Goal: Communication & Community: Answer question/provide support

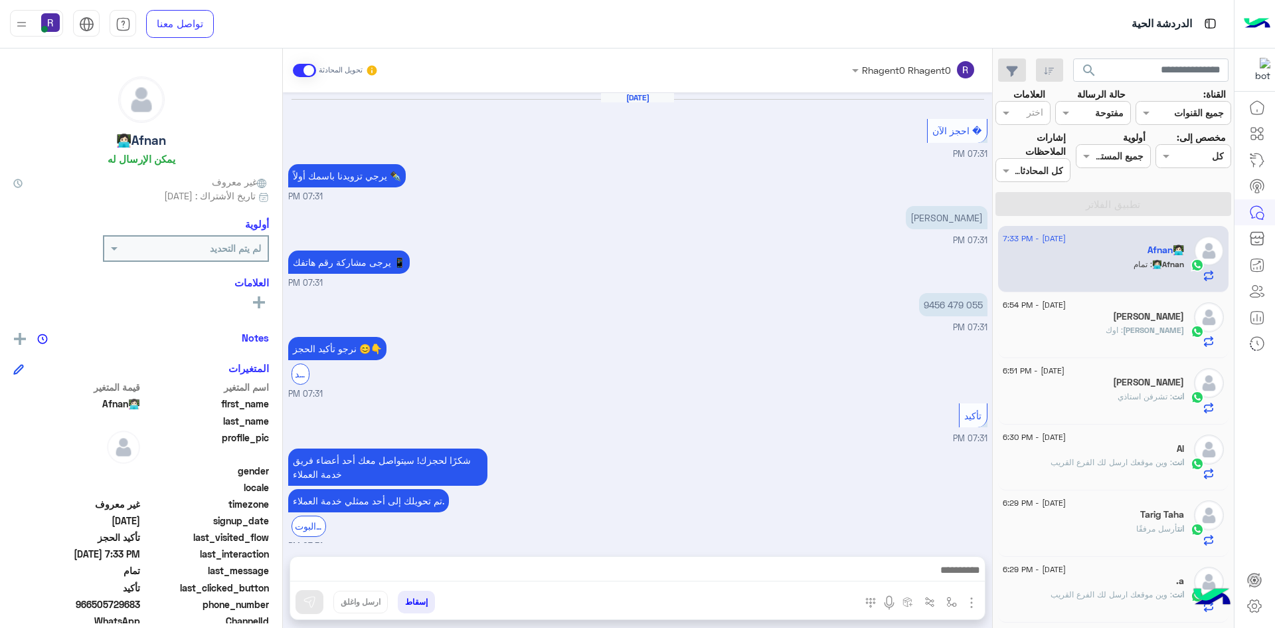
scroll to position [517, 0]
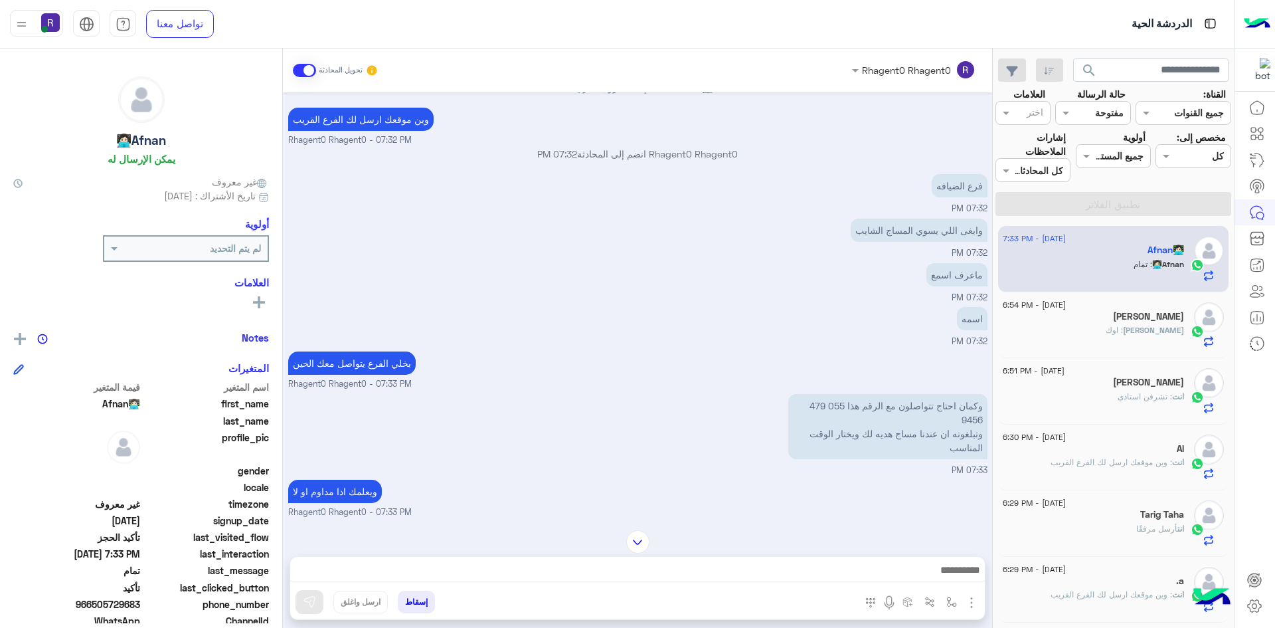
scroll to position [517, 0]
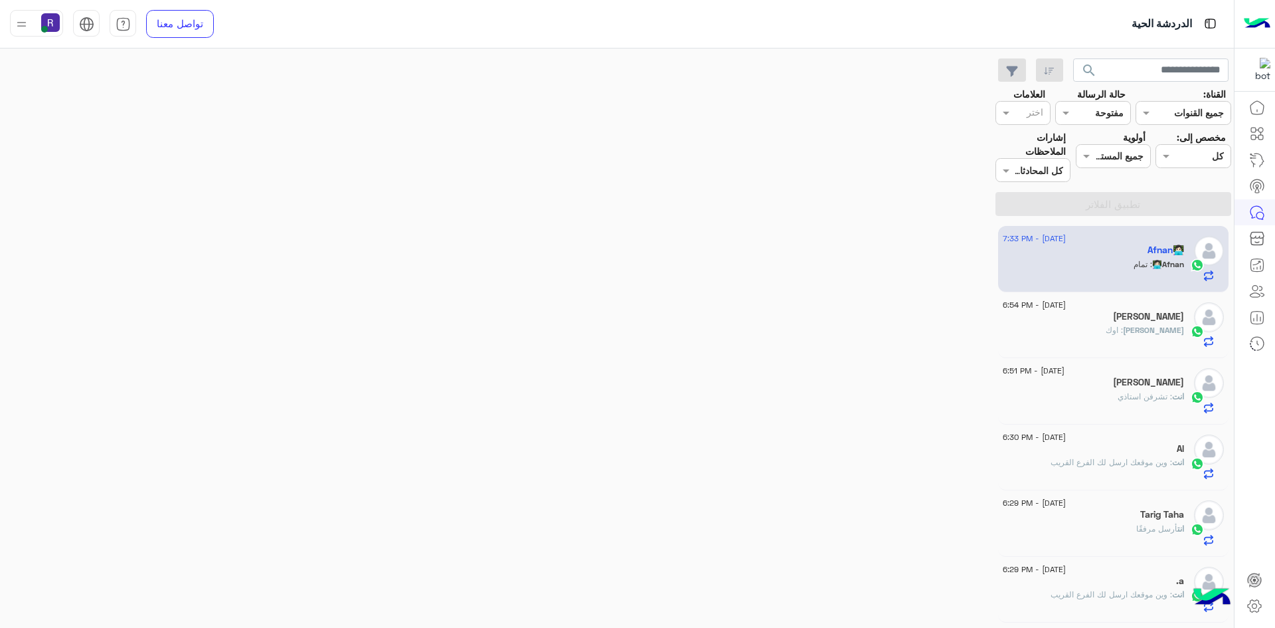
scroll to position [517, 0]
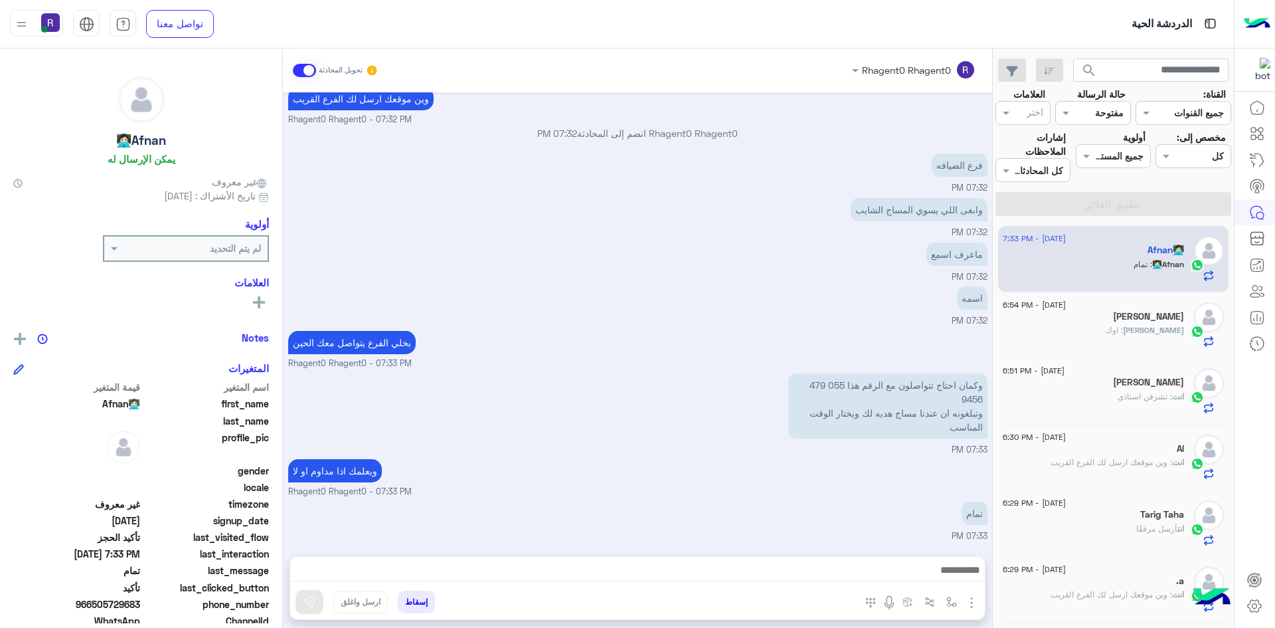
click at [1100, 333] on div "Omar : اوك" at bounding box center [1093, 335] width 181 height 23
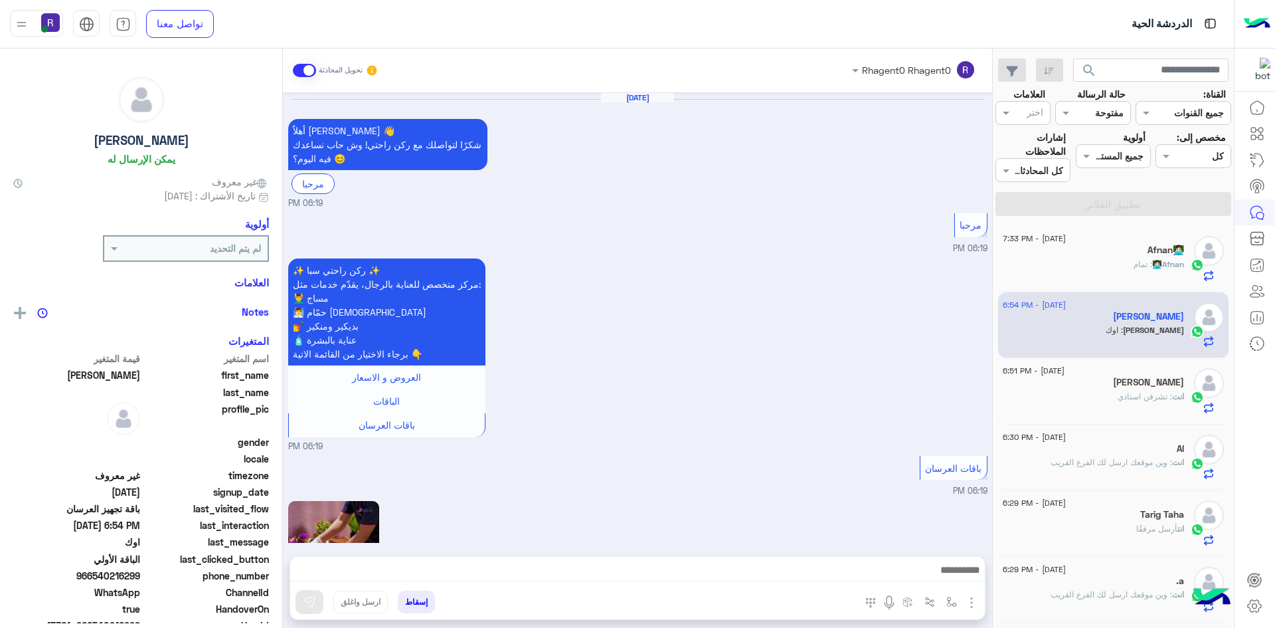
scroll to position [1301, 0]
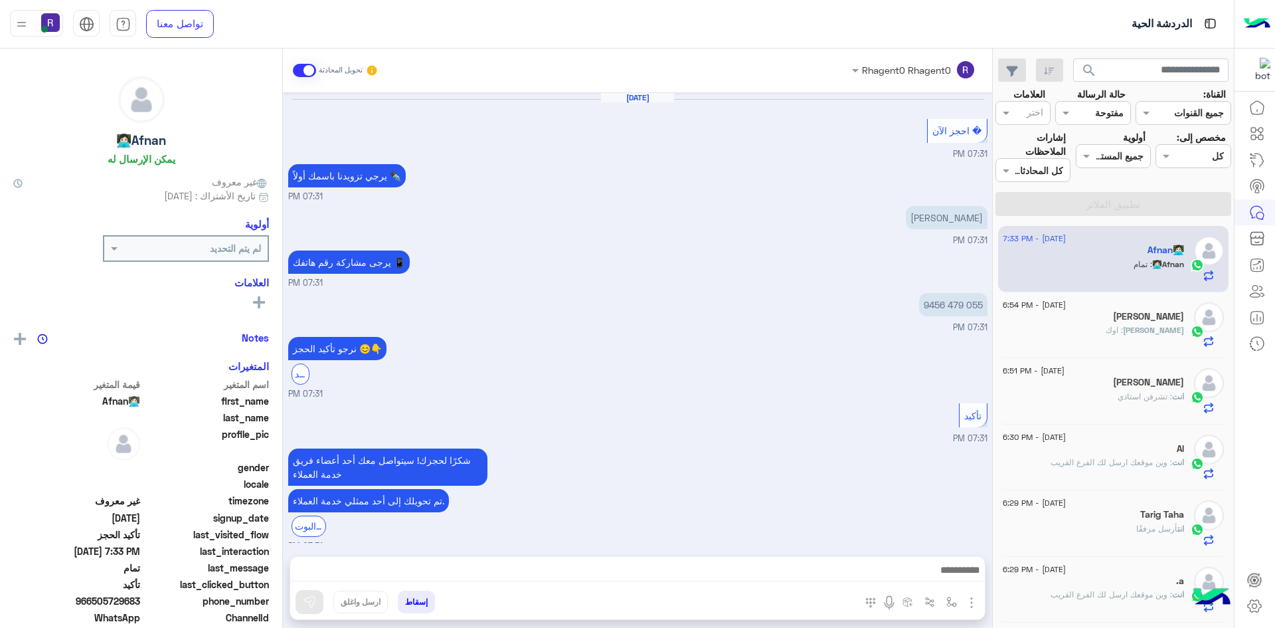
scroll to position [517, 0]
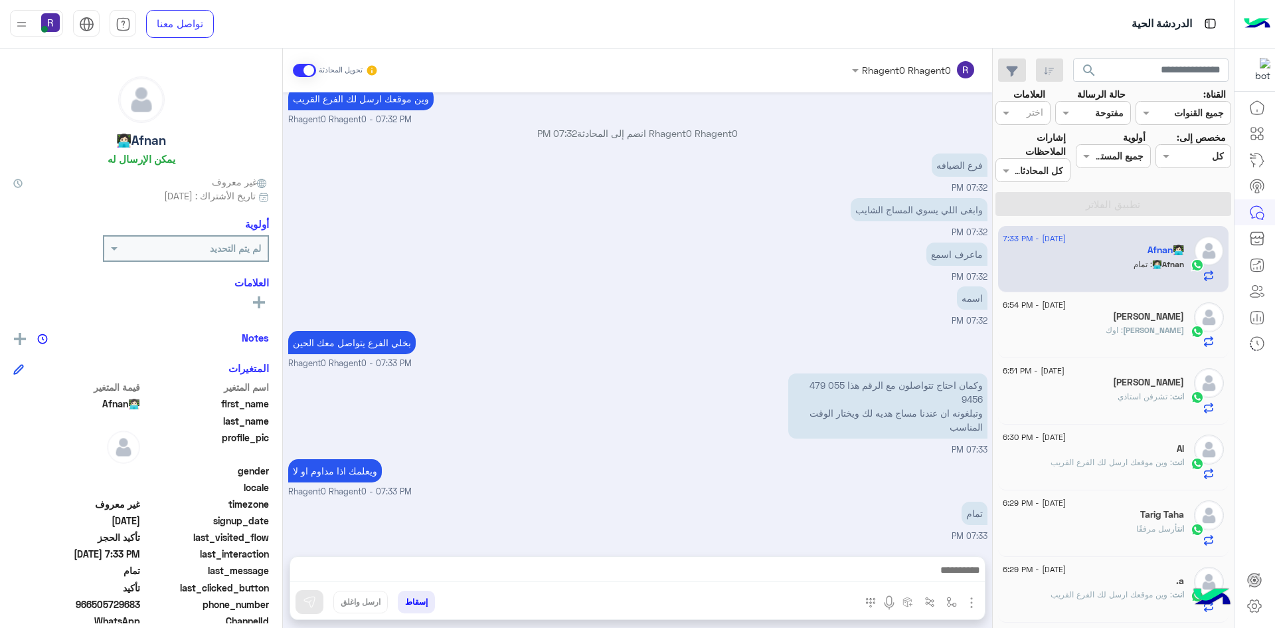
click at [1089, 319] on div "[PERSON_NAME]" at bounding box center [1093, 318] width 181 height 14
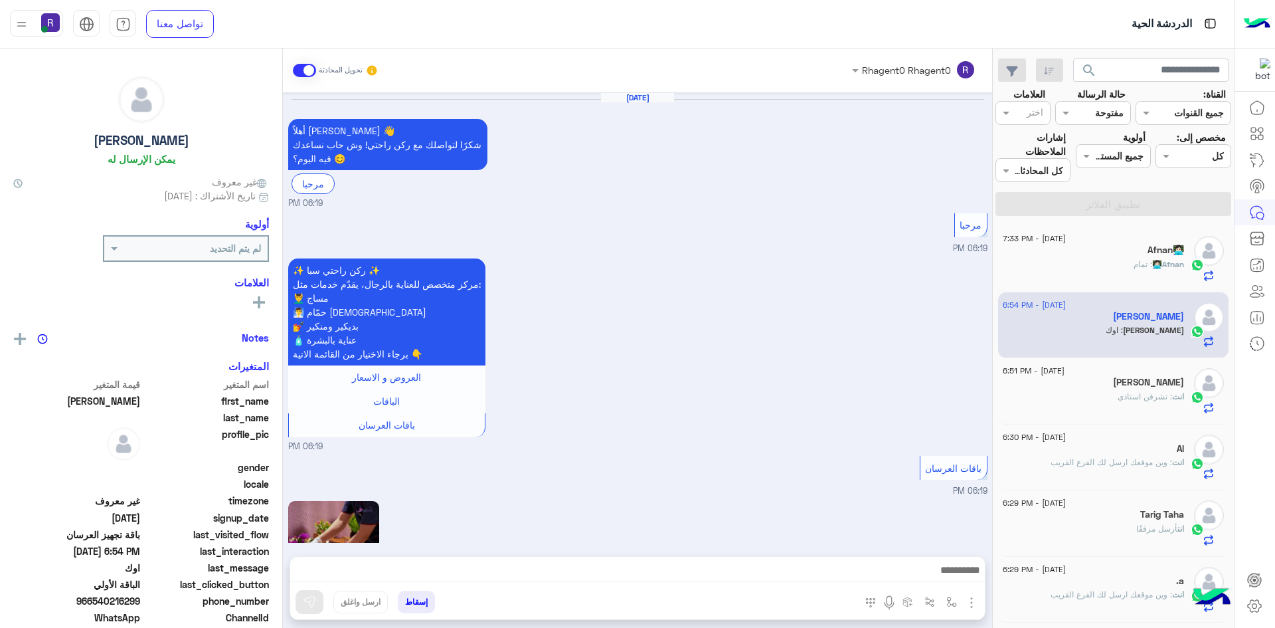
scroll to position [1301, 0]
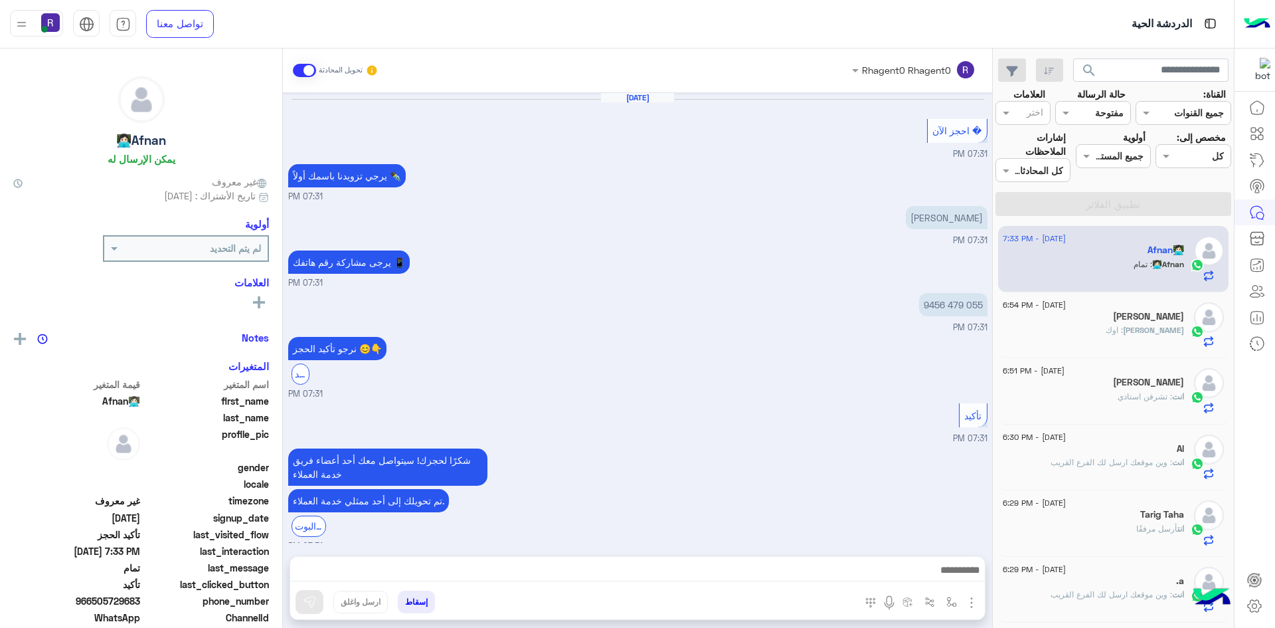
scroll to position [517, 0]
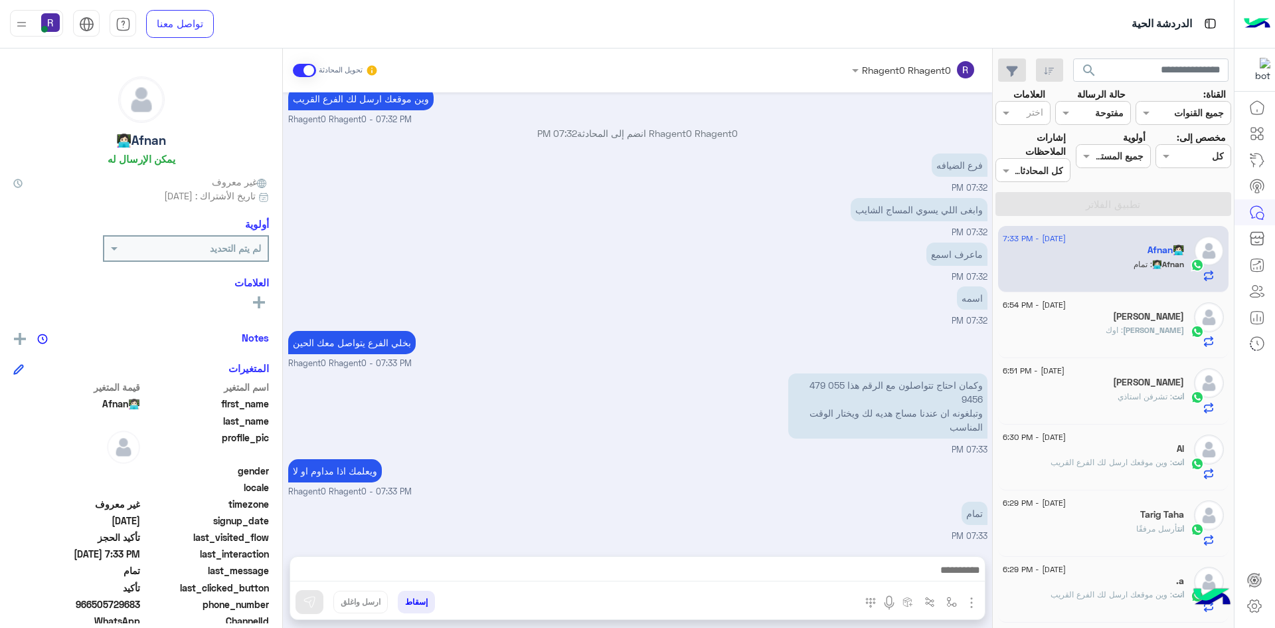
click at [1155, 309] on div "[DATE] - 6:54 PM" at bounding box center [1093, 306] width 181 height 9
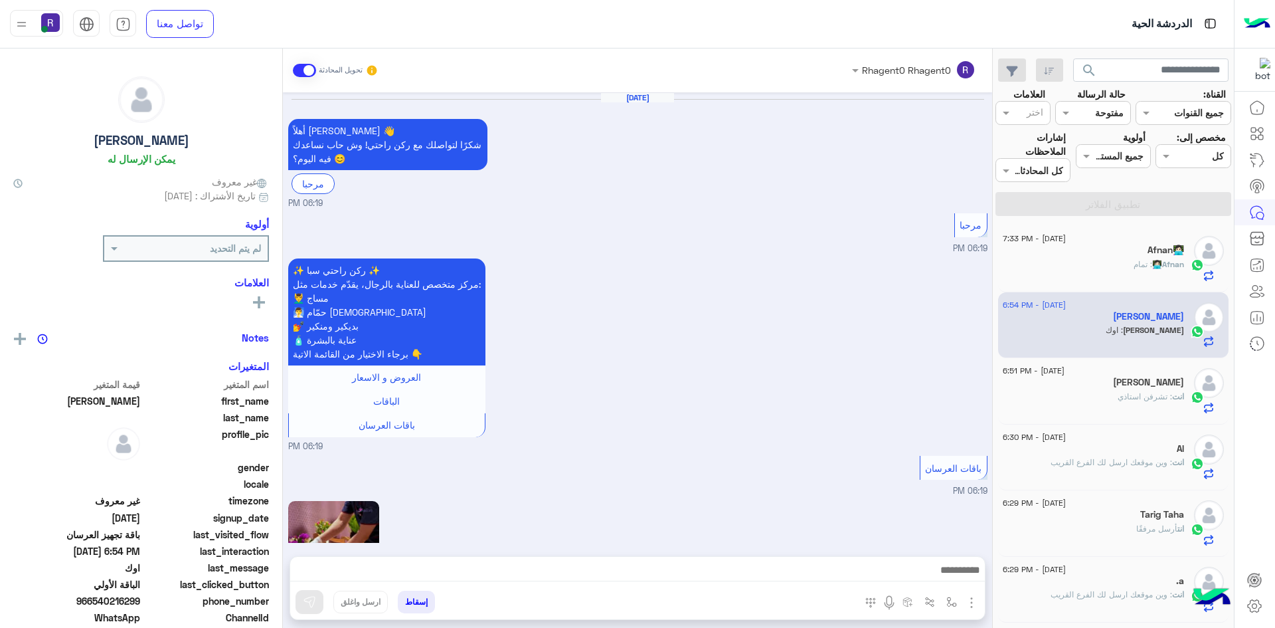
scroll to position [1301, 0]
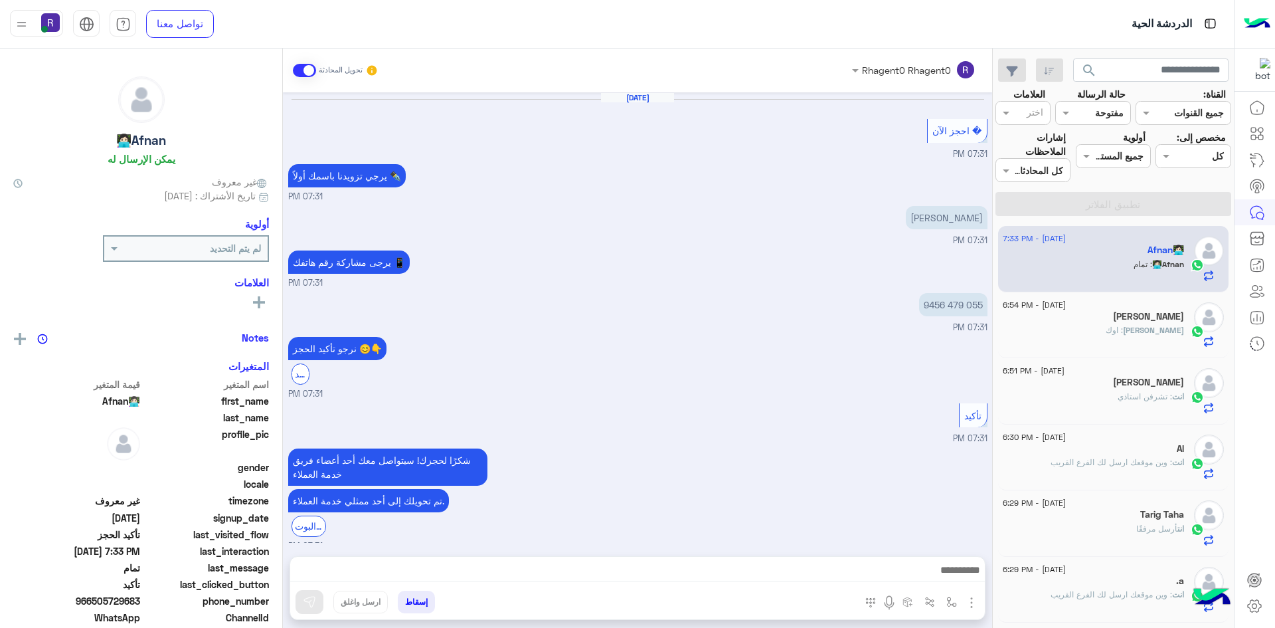
scroll to position [517, 0]
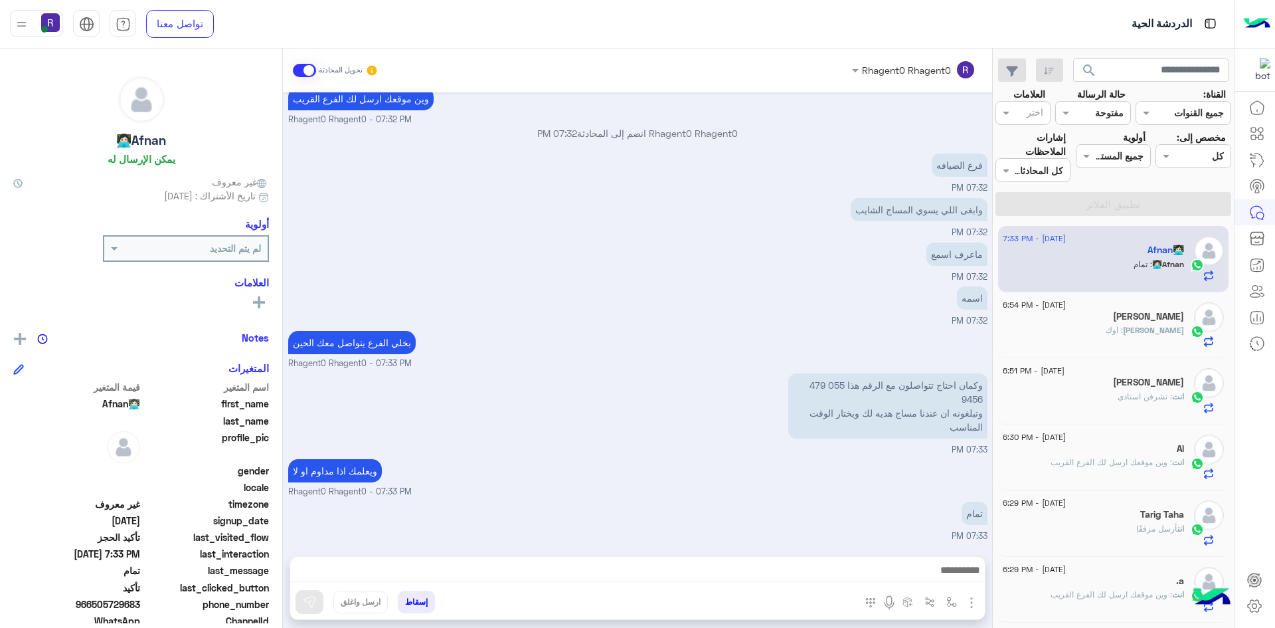
click at [1157, 321] on div "[PERSON_NAME]" at bounding box center [1093, 318] width 181 height 14
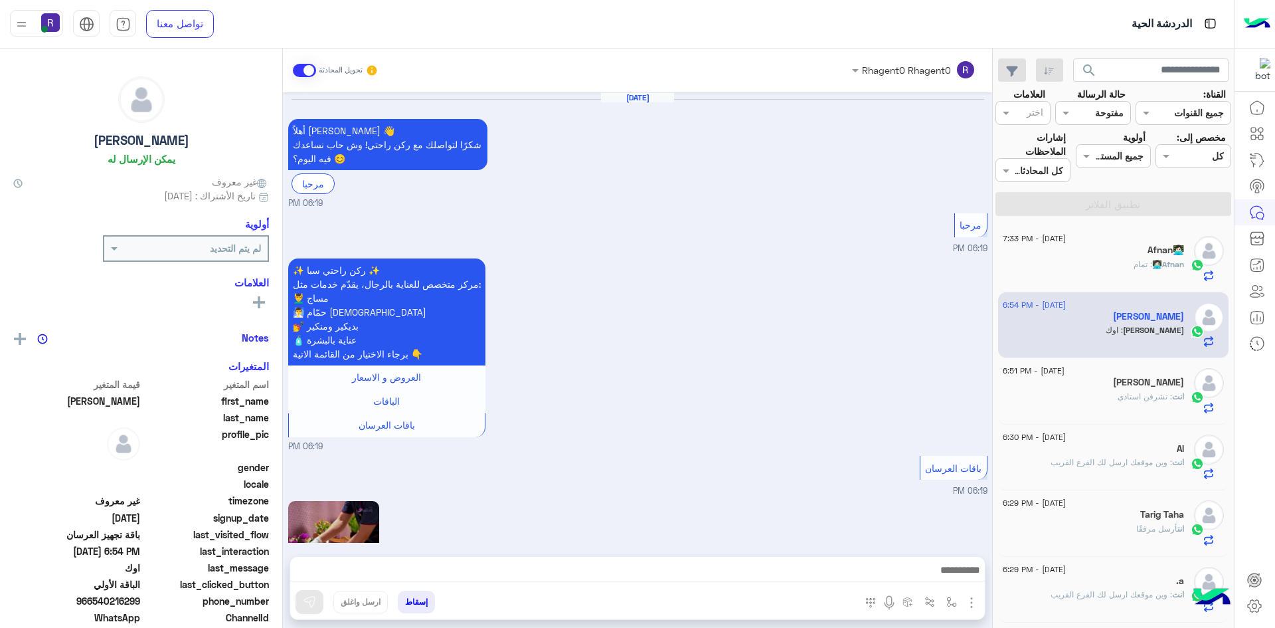
scroll to position [1301, 0]
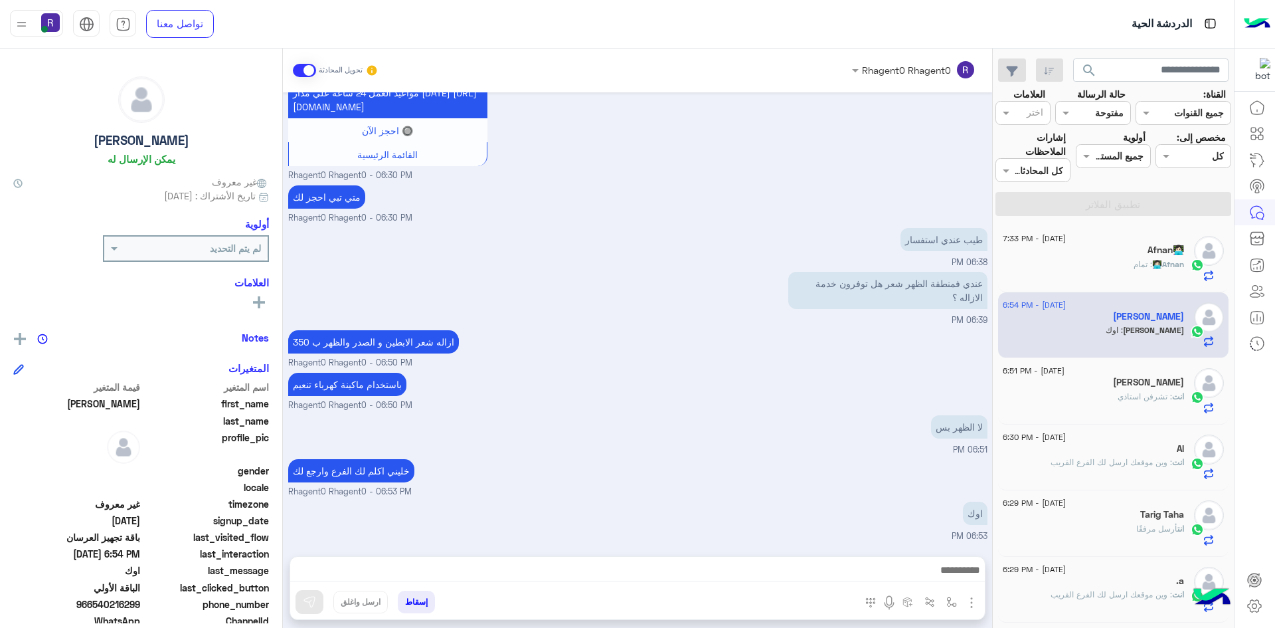
click at [1128, 264] on div "Afnan👩🏻‍💻 : تمام" at bounding box center [1093, 269] width 181 height 23
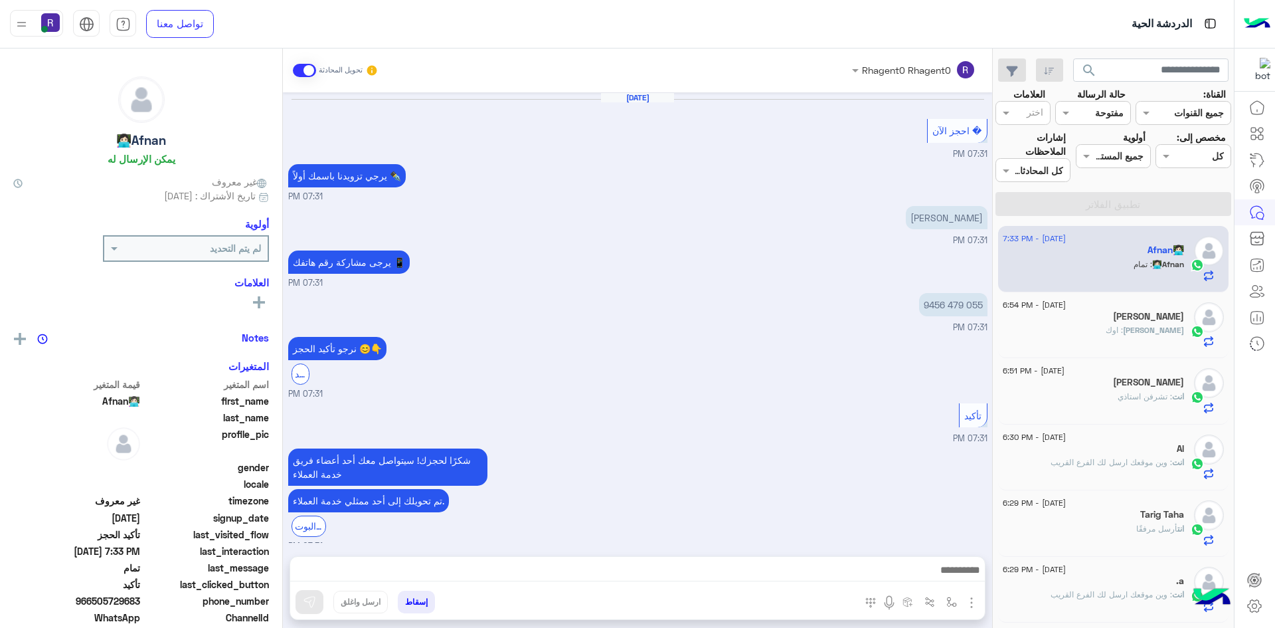
scroll to position [517, 0]
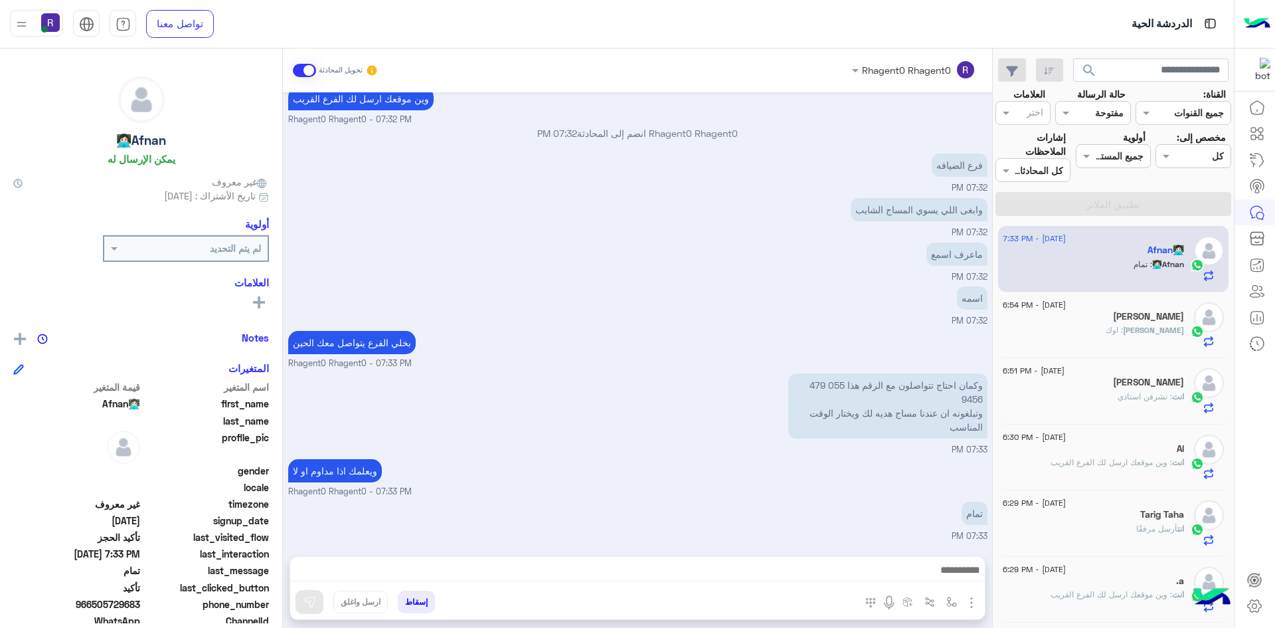
click at [1116, 331] on div "[PERSON_NAME] : اوك" at bounding box center [1093, 335] width 181 height 23
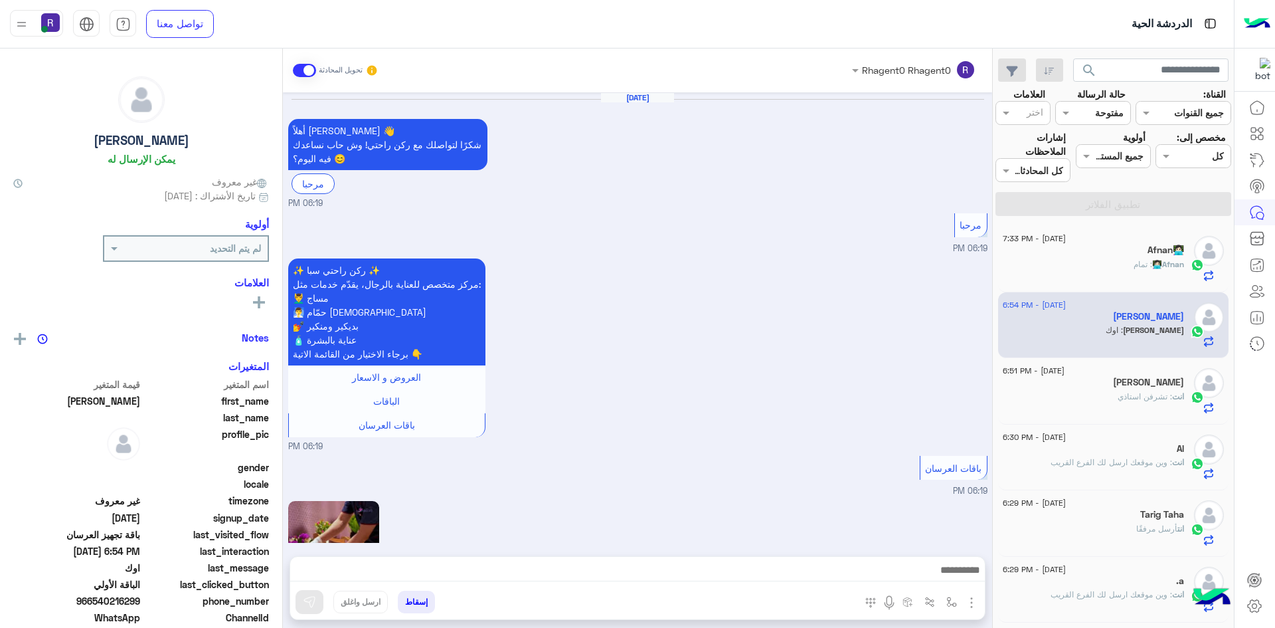
scroll to position [1301, 0]
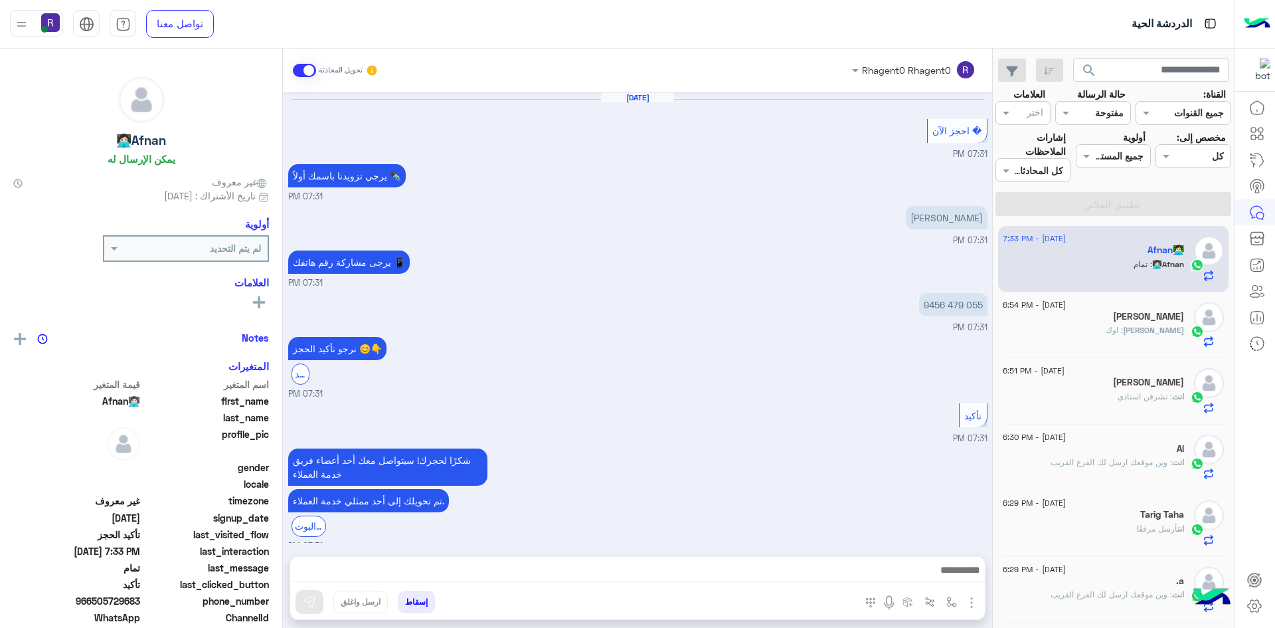
scroll to position [517, 0]
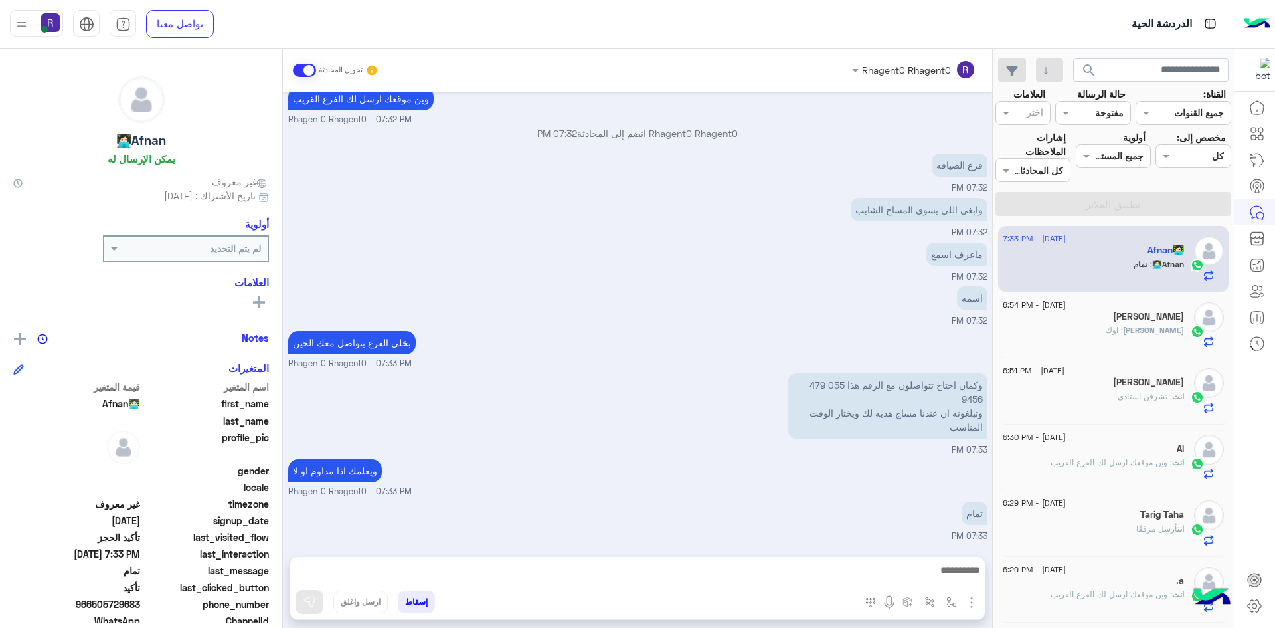
click at [1056, 335] on div "[PERSON_NAME] : اوك" at bounding box center [1093, 335] width 181 height 23
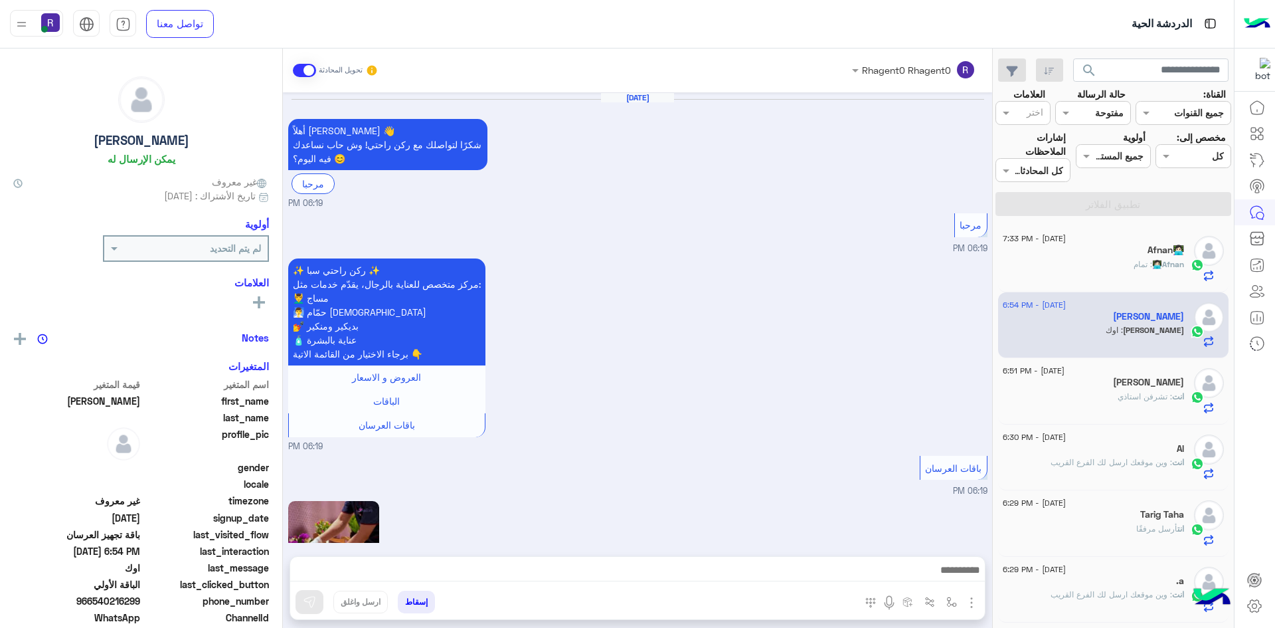
scroll to position [1301, 0]
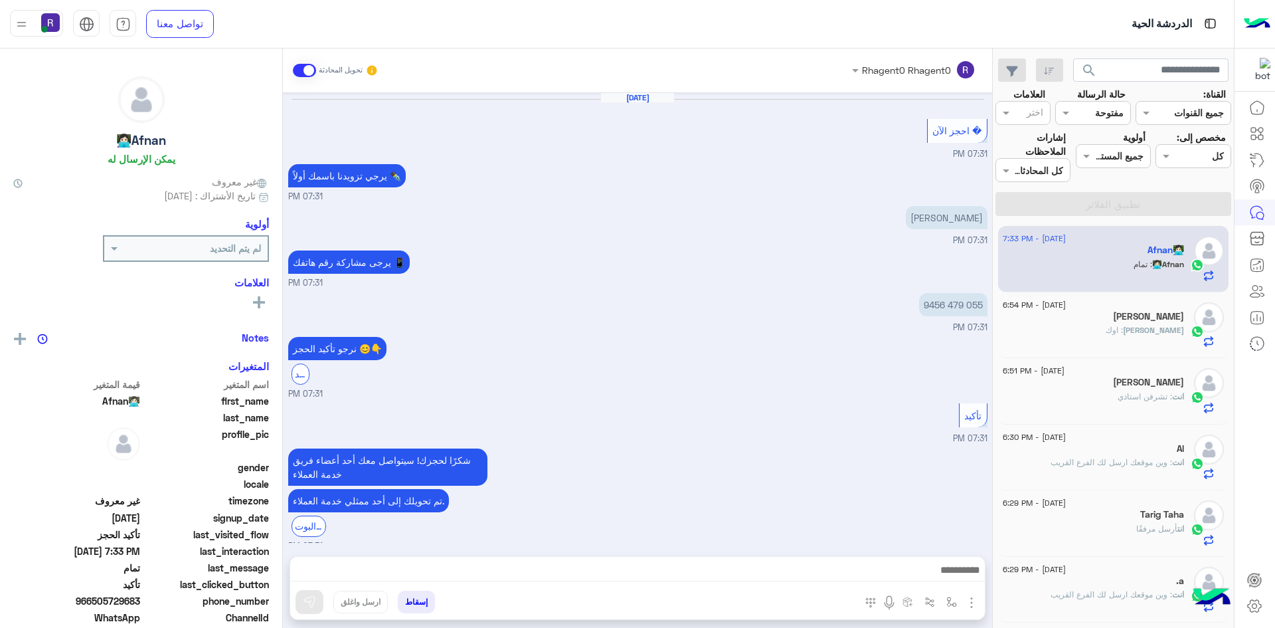
scroll to position [517, 0]
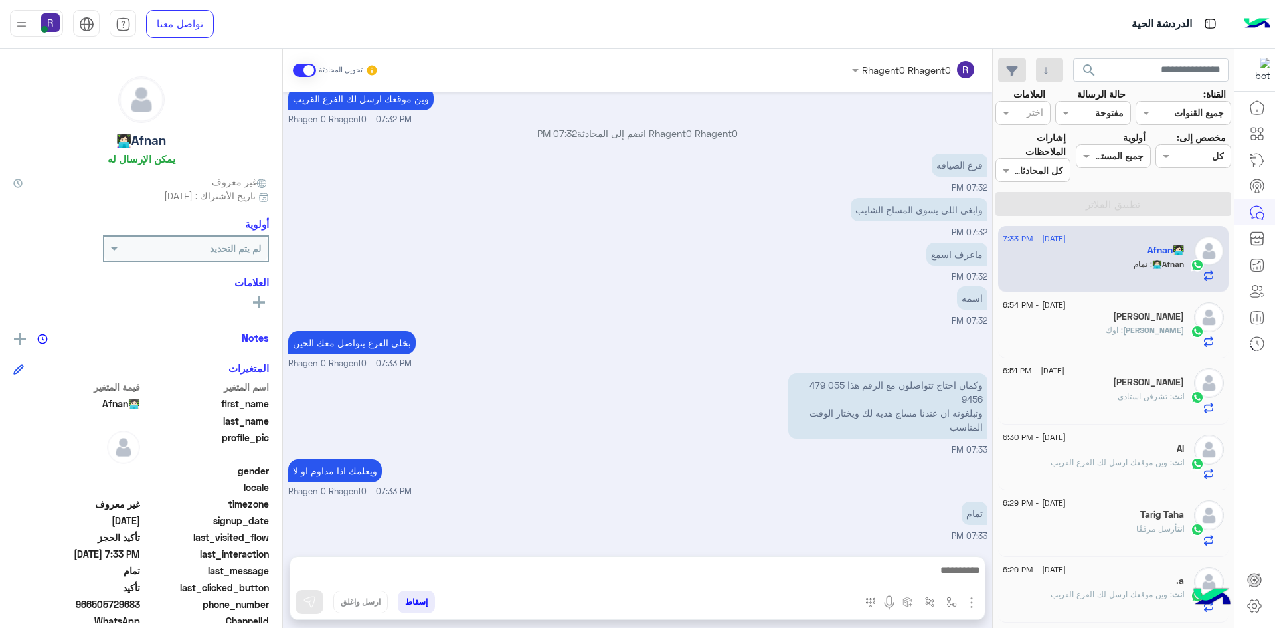
click at [1123, 334] on span ": اوك" at bounding box center [1114, 330] width 17 height 10
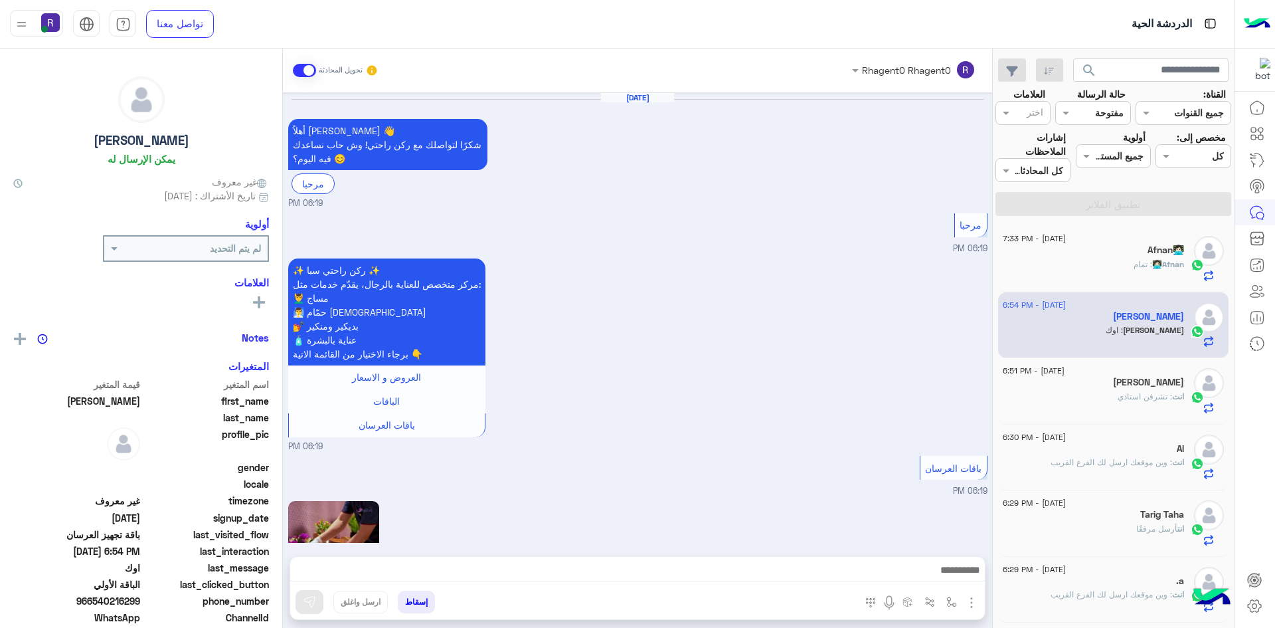
scroll to position [1301, 0]
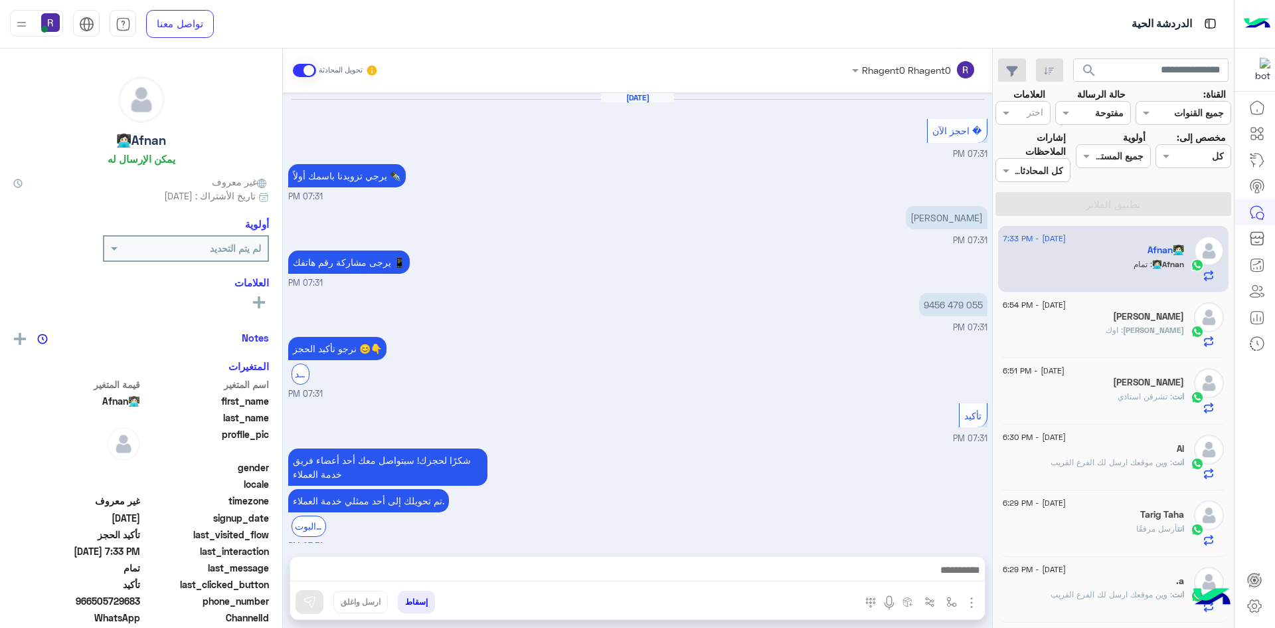
scroll to position [517, 0]
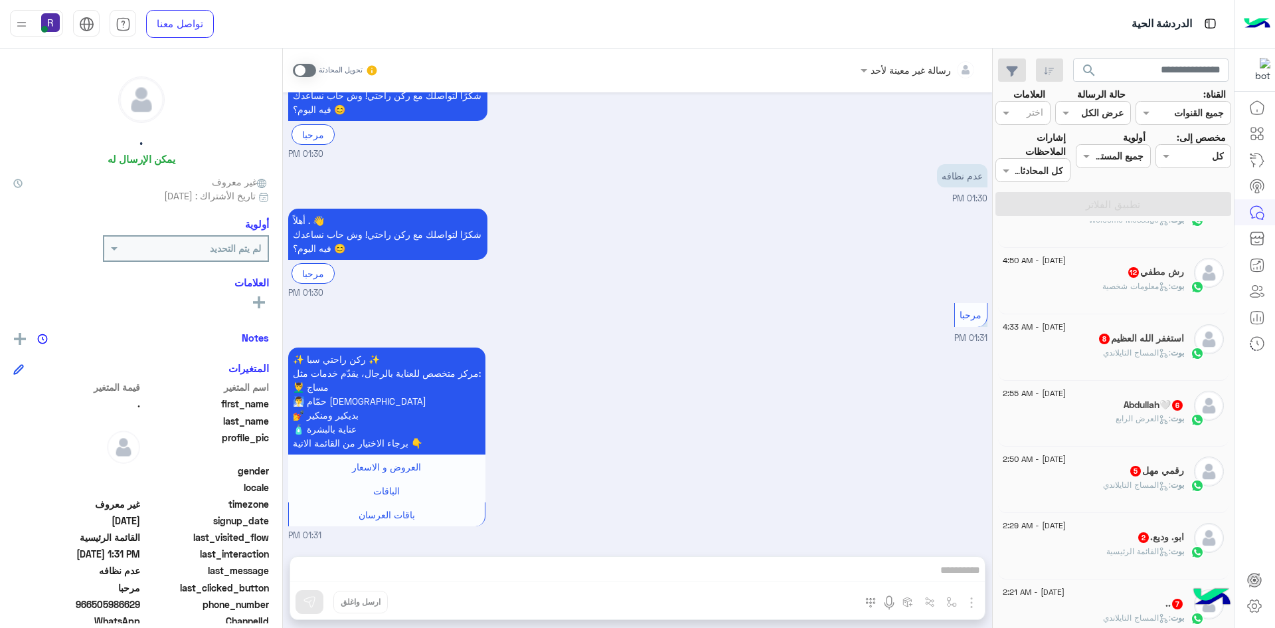
scroll to position [804, 0]
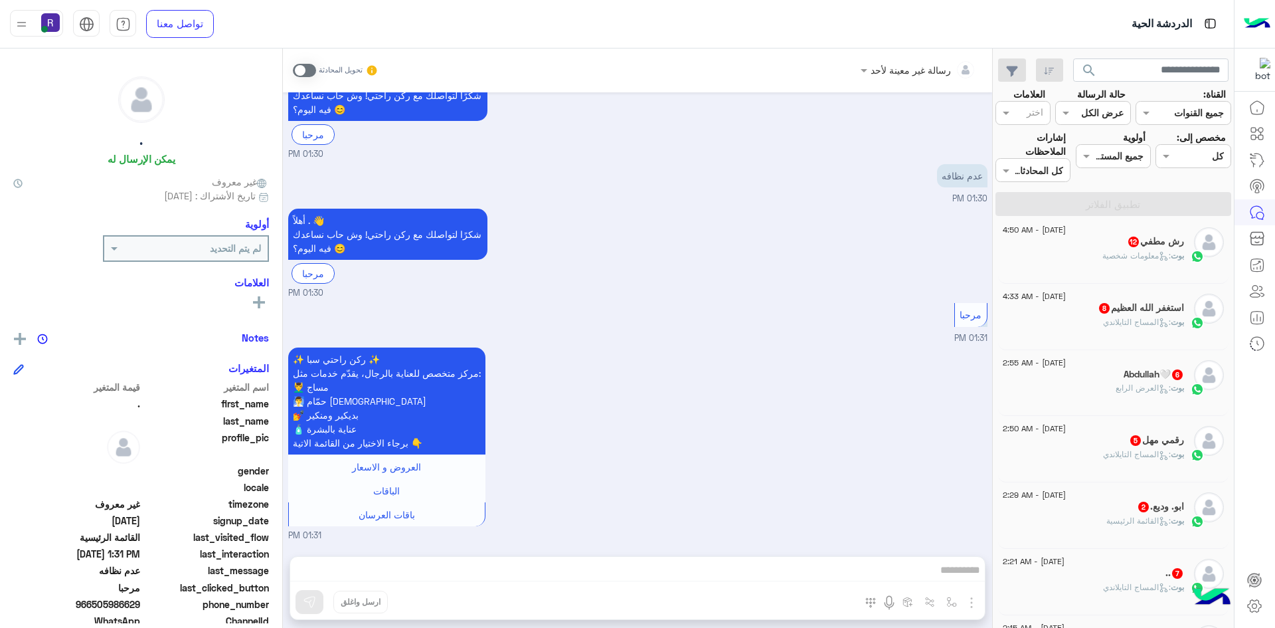
click at [1116, 492] on div "18 August - 2:29 AM" at bounding box center [1093, 496] width 181 height 9
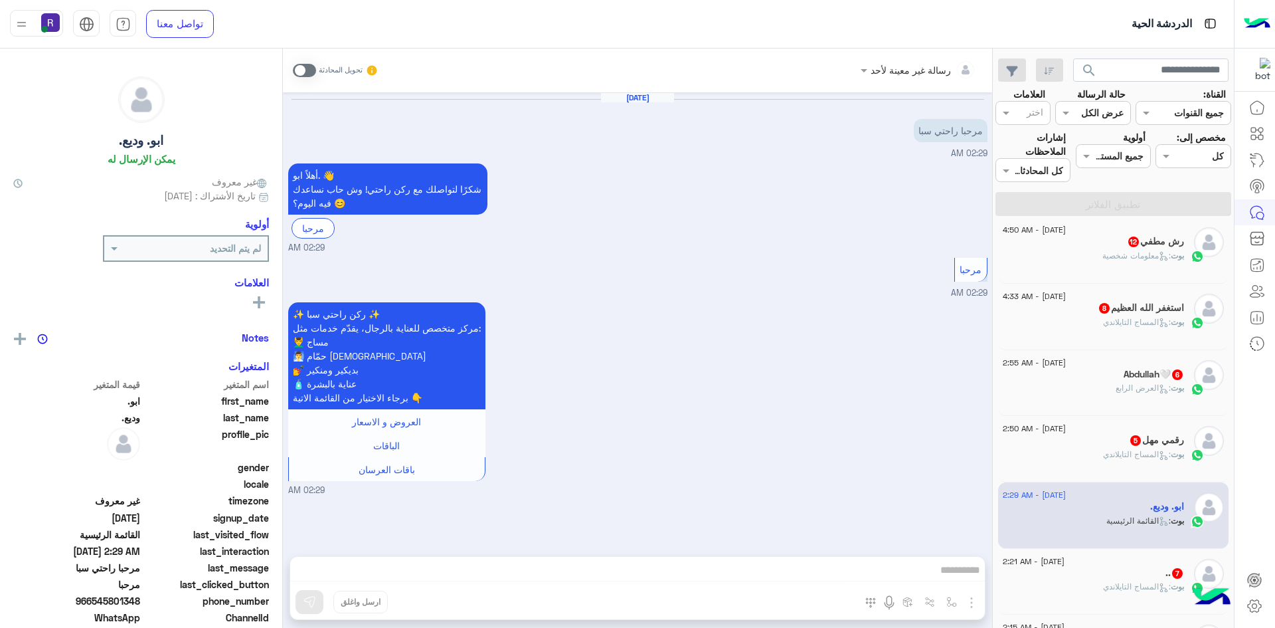
click at [1124, 567] on div ".. 7" at bounding box center [1093, 574] width 181 height 14
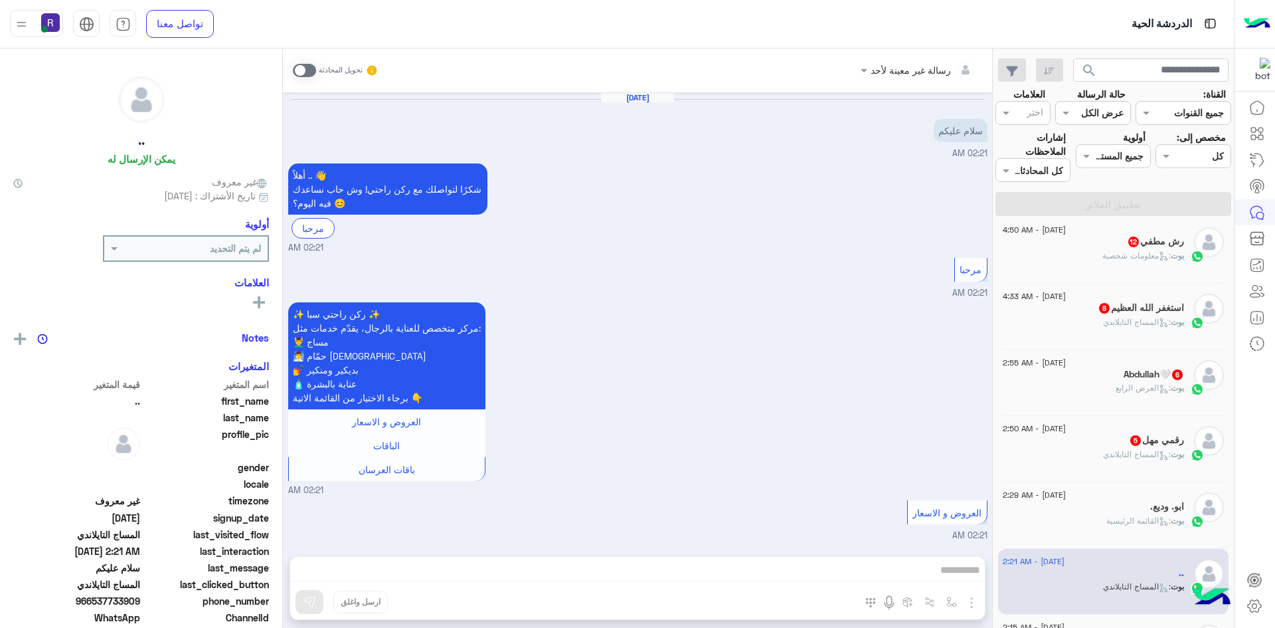
scroll to position [949, 0]
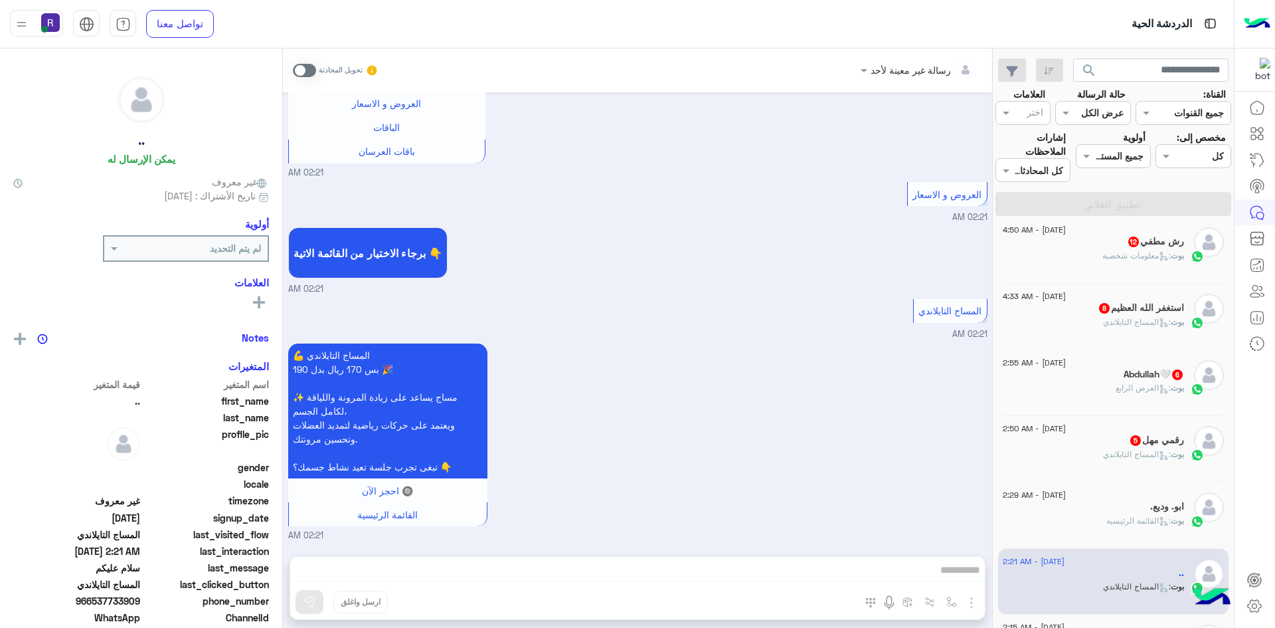
click at [1114, 448] on div "بوت : المساج التايلاندي" at bounding box center [1093, 459] width 181 height 23
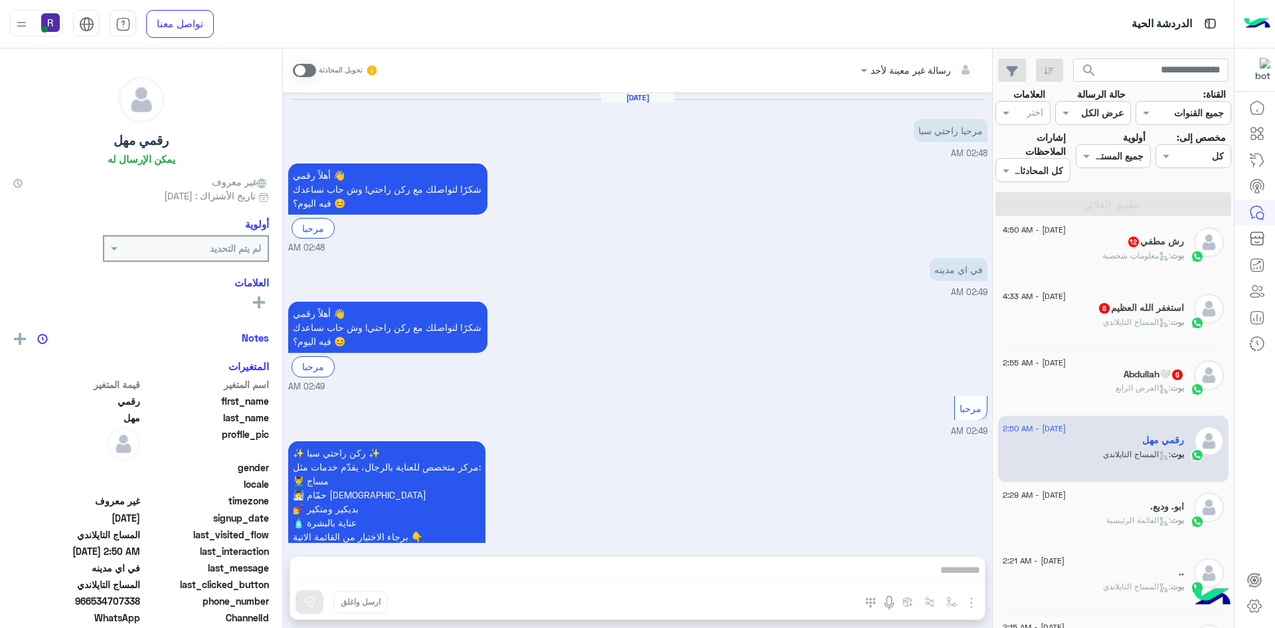
scroll to position [469, 0]
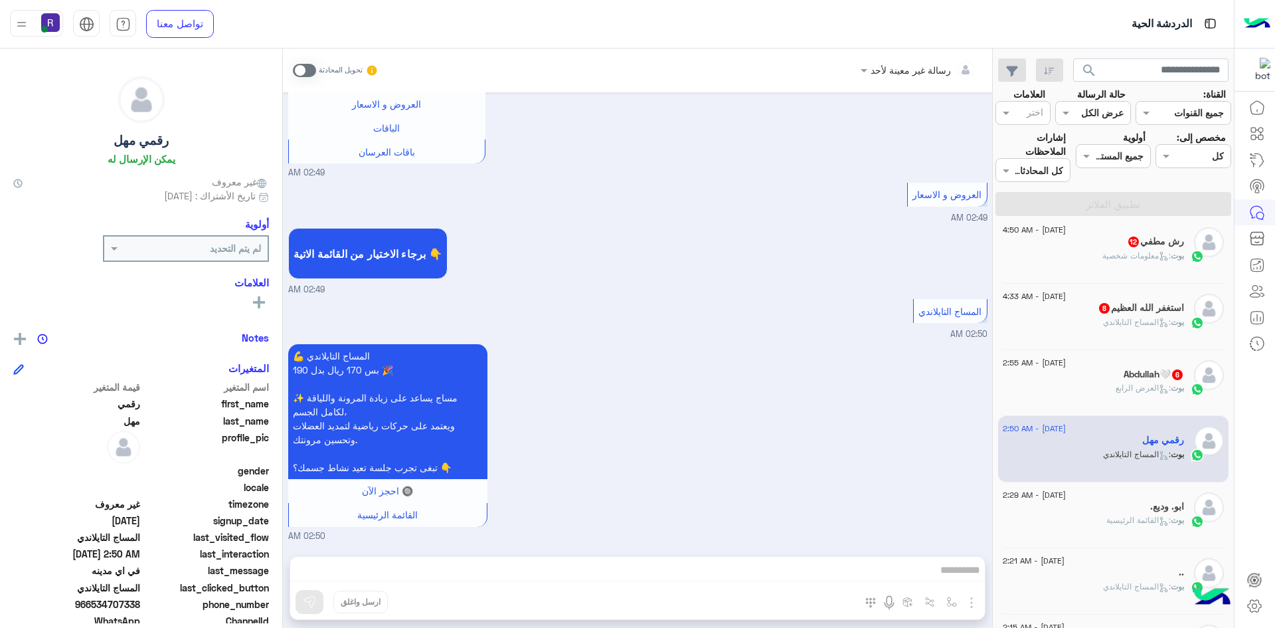
click at [1105, 382] on div "بوت : العرض الرابع" at bounding box center [1093, 393] width 181 height 23
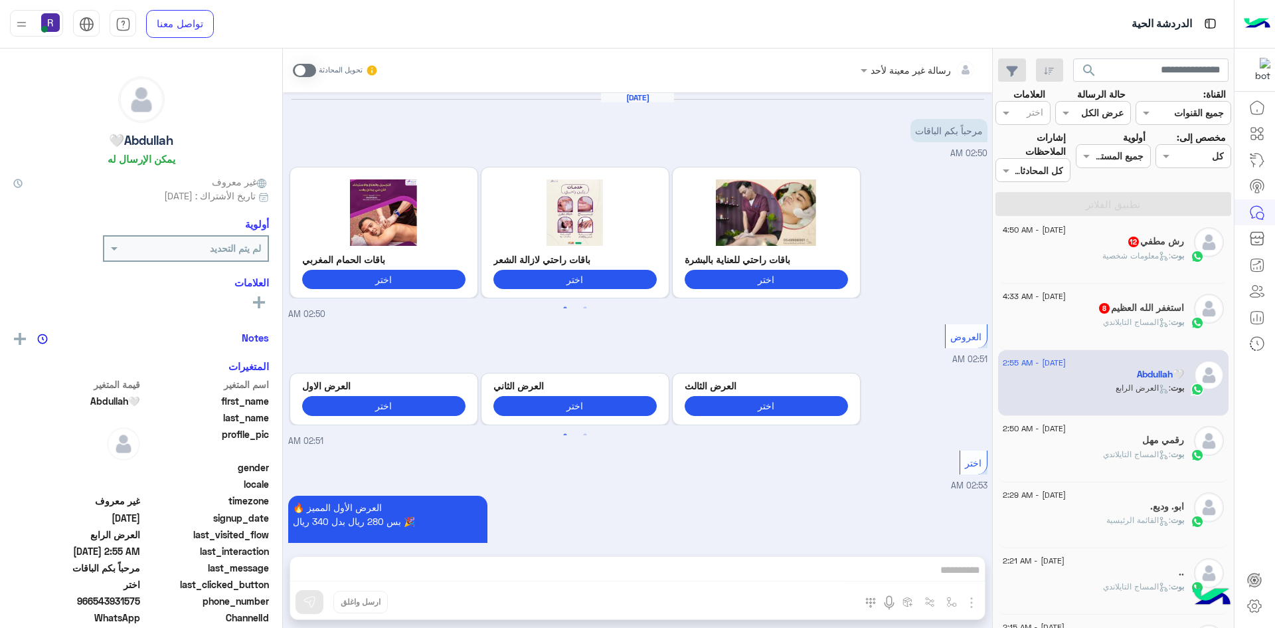
scroll to position [1337, 0]
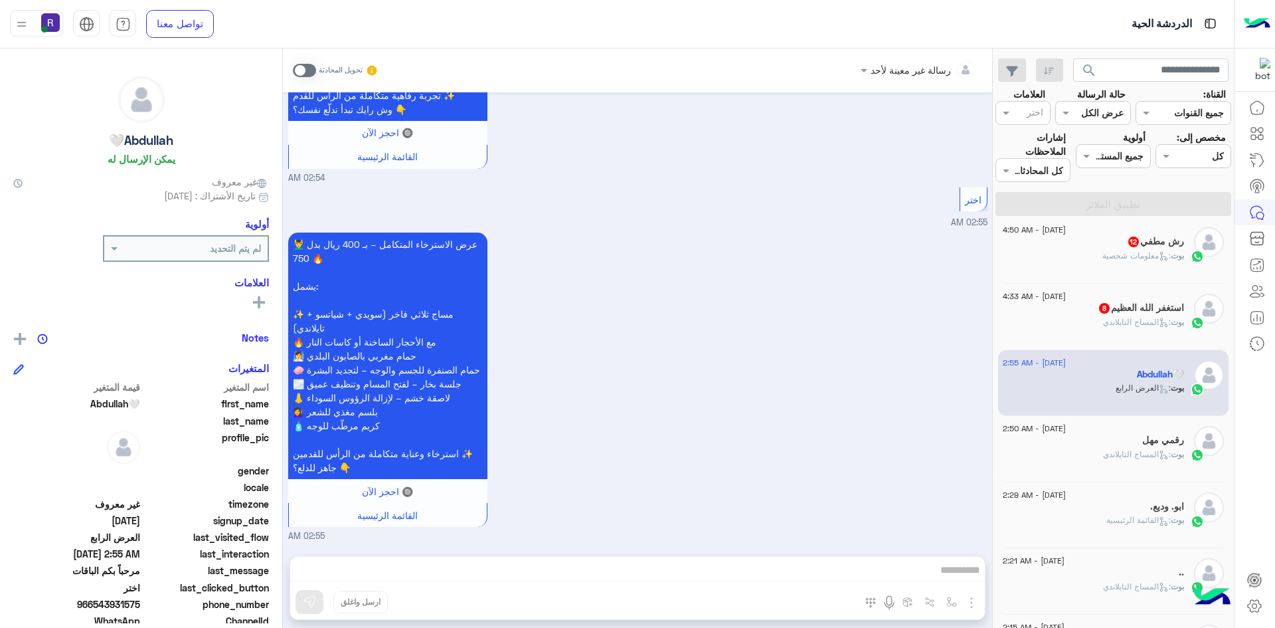
click at [1092, 316] on div "بوت : المساج التايلاندي" at bounding box center [1093, 327] width 181 height 23
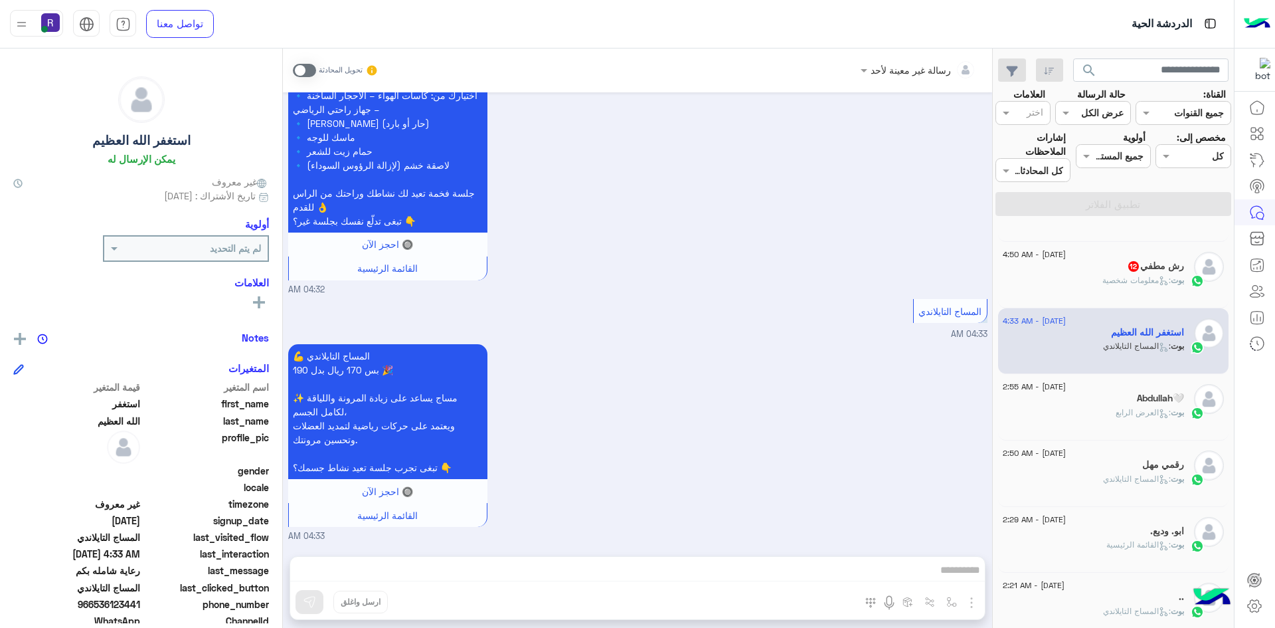
scroll to position [737, 0]
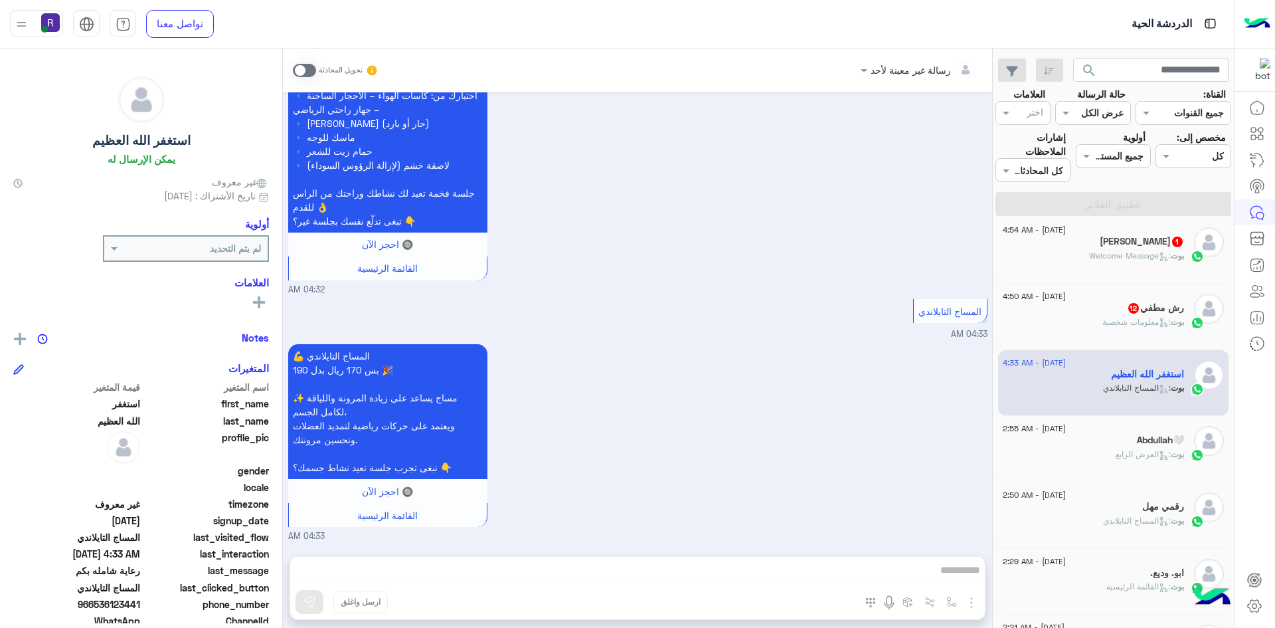
click at [1092, 316] on div "بوت : معلومات شخصية" at bounding box center [1093, 327] width 181 height 23
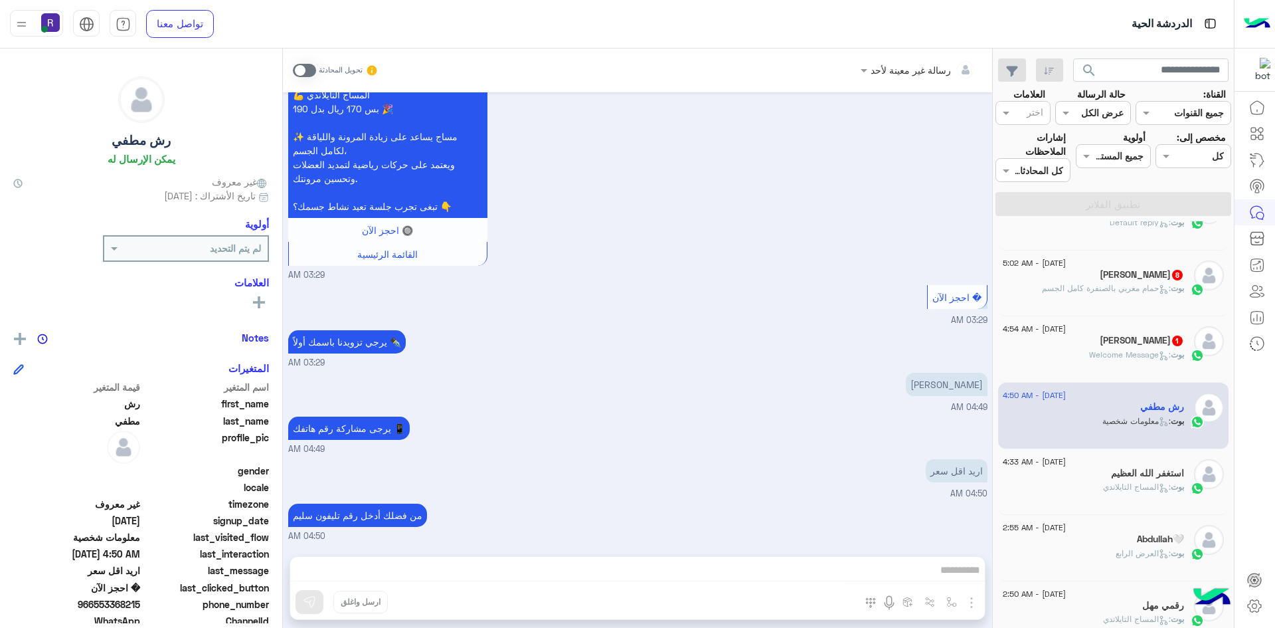
scroll to position [604, 0]
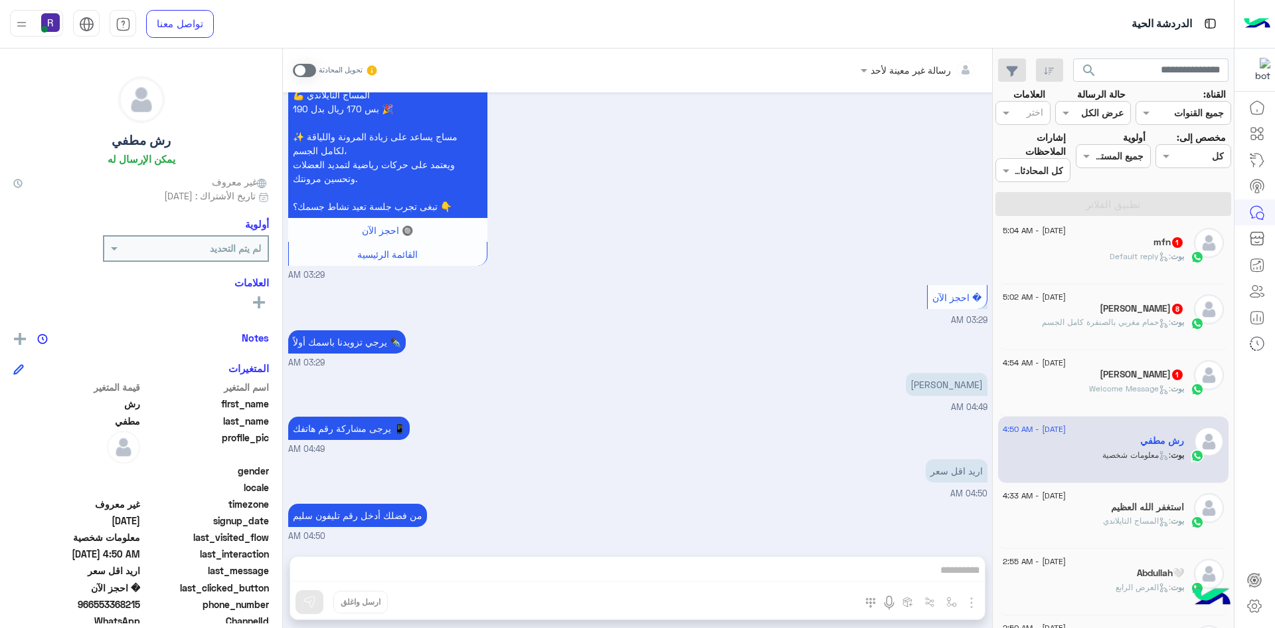
click at [1092, 316] on p "بوت : حمام مغربي بالصنفرة كامل الجسم" at bounding box center [1113, 322] width 142 height 12
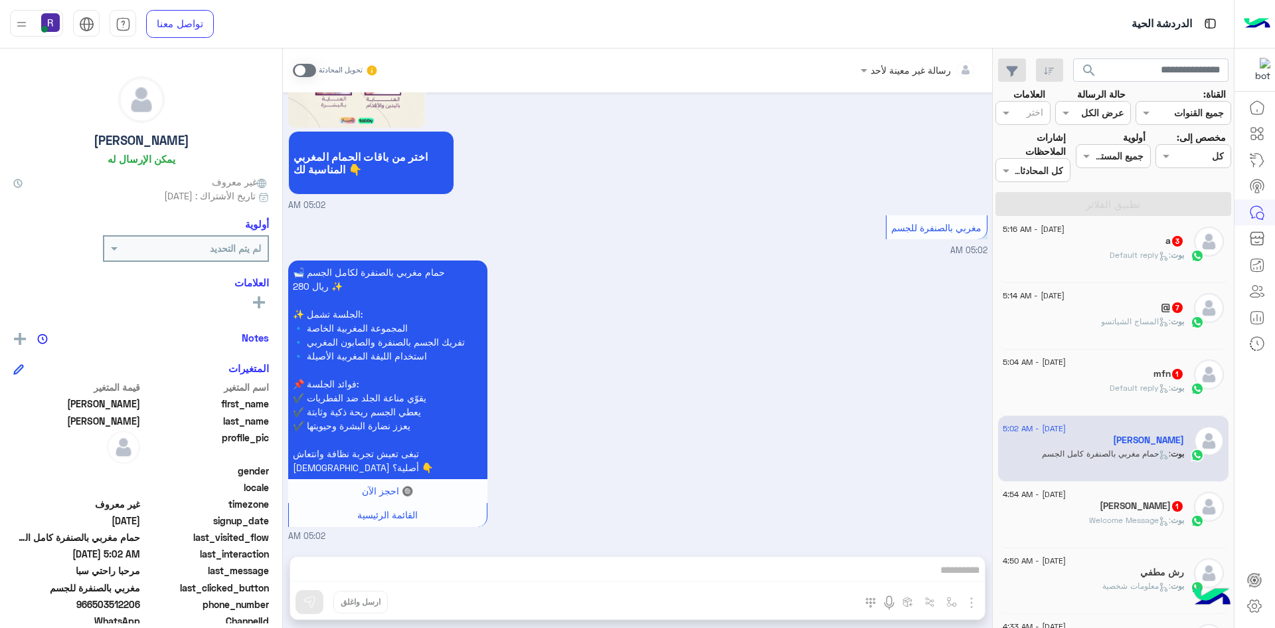
scroll to position [472, 0]
click at [1088, 361] on div "18 August - 5:04 AM" at bounding box center [1093, 365] width 181 height 9
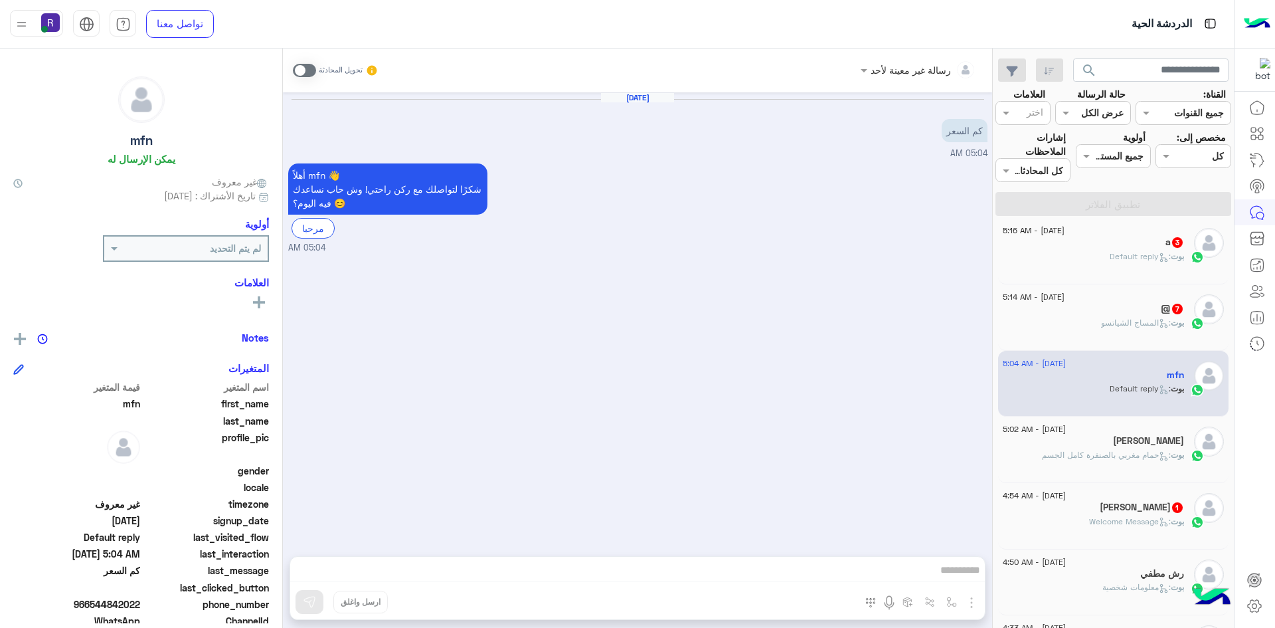
click at [1087, 317] on div "بوت : المساج الشياتسو" at bounding box center [1093, 328] width 181 height 23
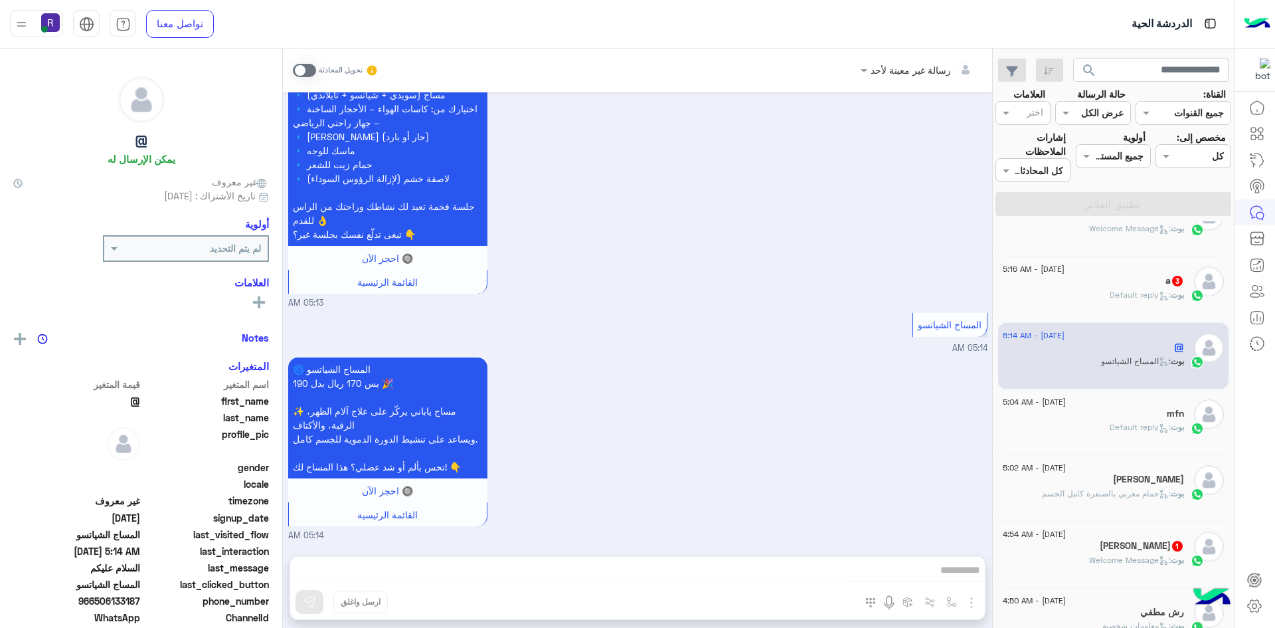
scroll to position [405, 0]
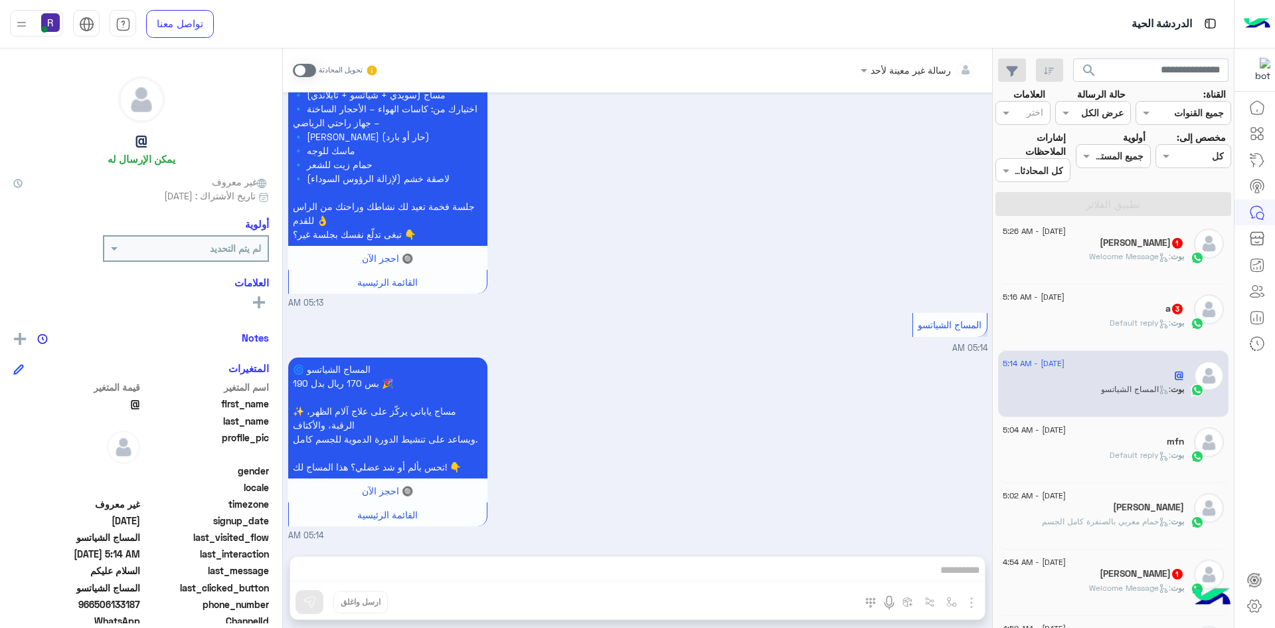
click at [1087, 317] on div "[PERSON_NAME] : Default reply" at bounding box center [1093, 328] width 181 height 23
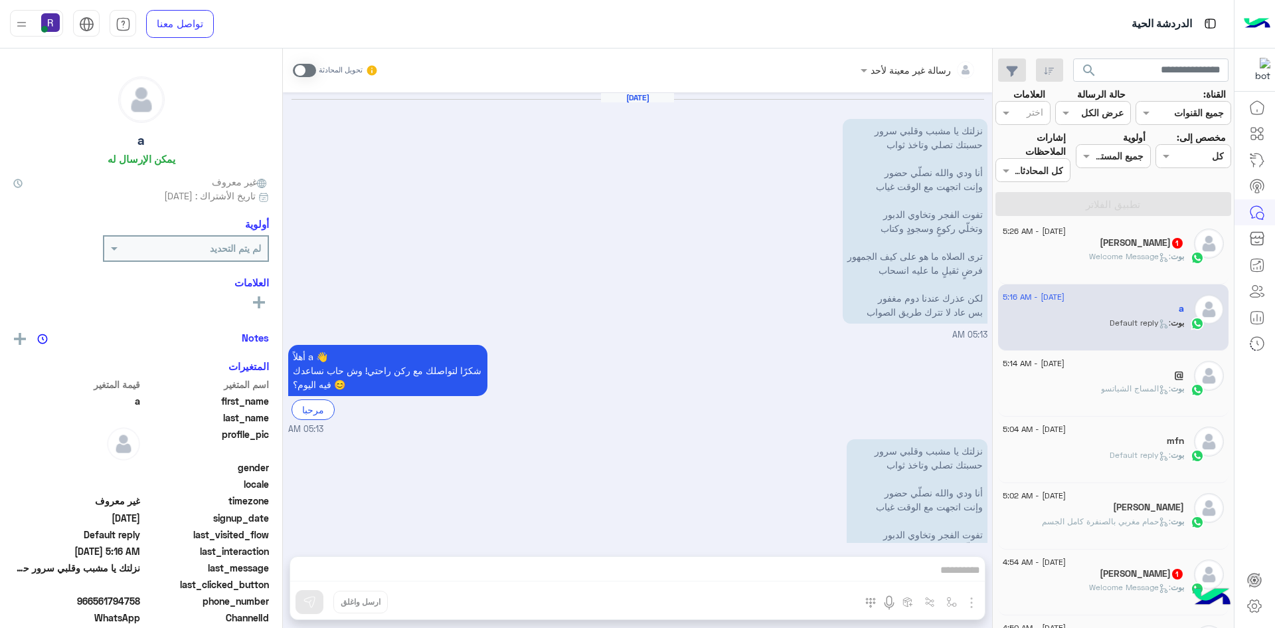
scroll to position [533, 0]
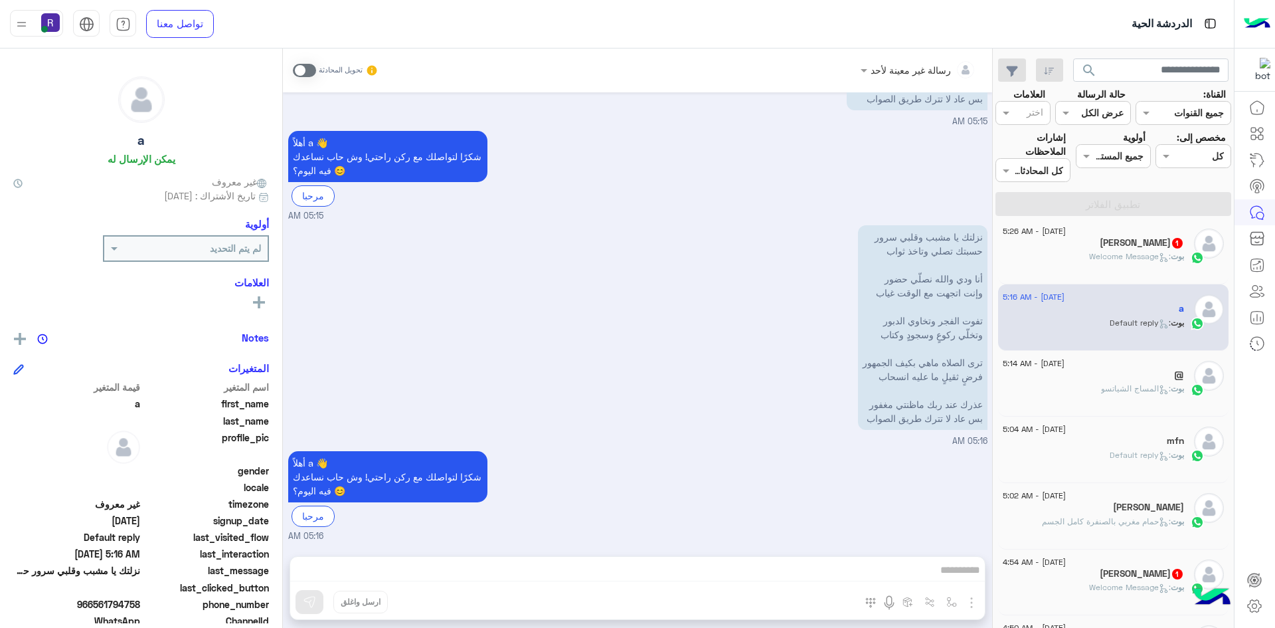
click at [1080, 237] on div "Umair Khan 1" at bounding box center [1093, 244] width 181 height 14
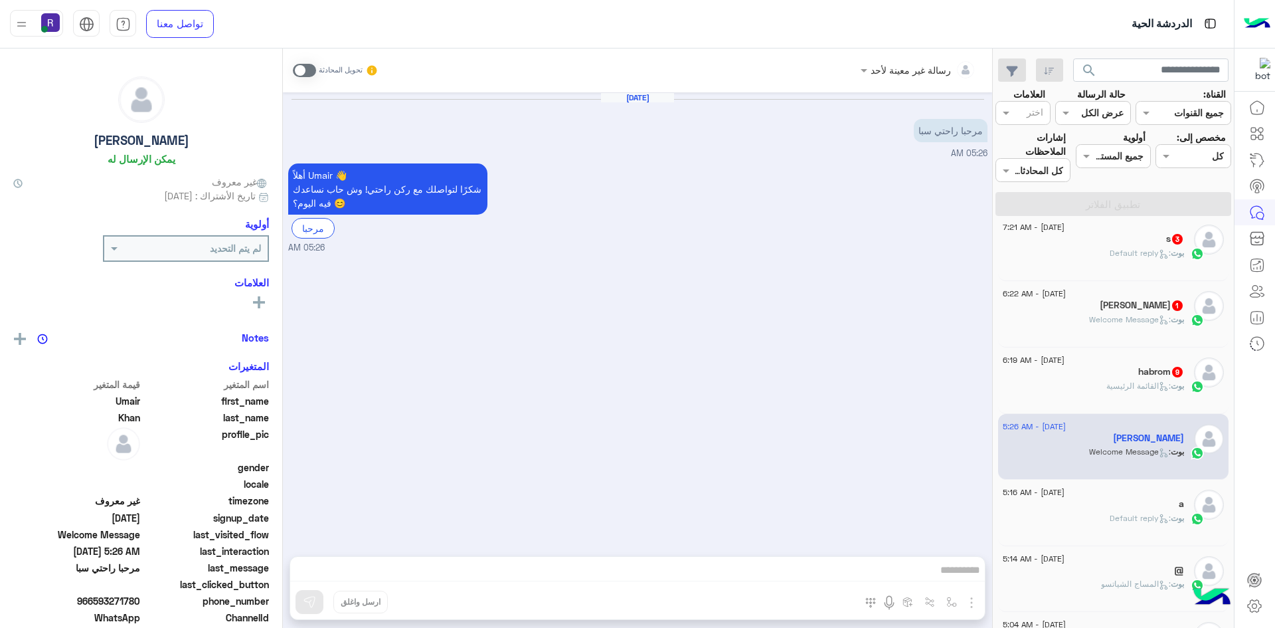
scroll to position [206, 0]
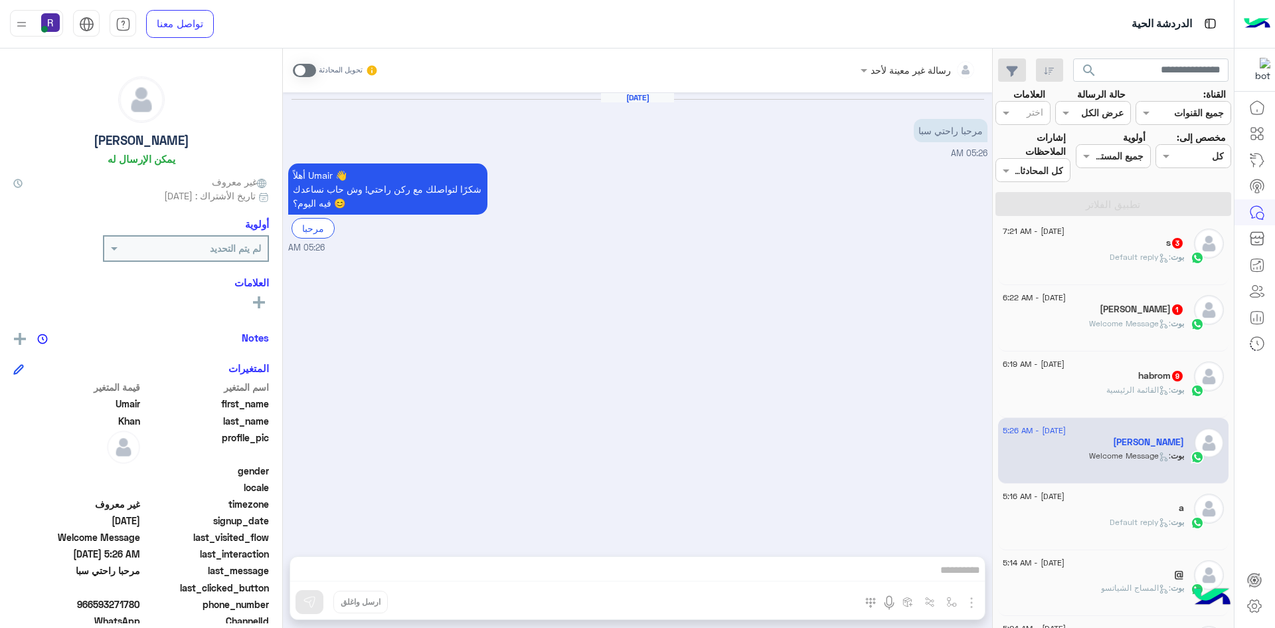
click at [1092, 370] on div "habrom 9" at bounding box center [1093, 377] width 181 height 14
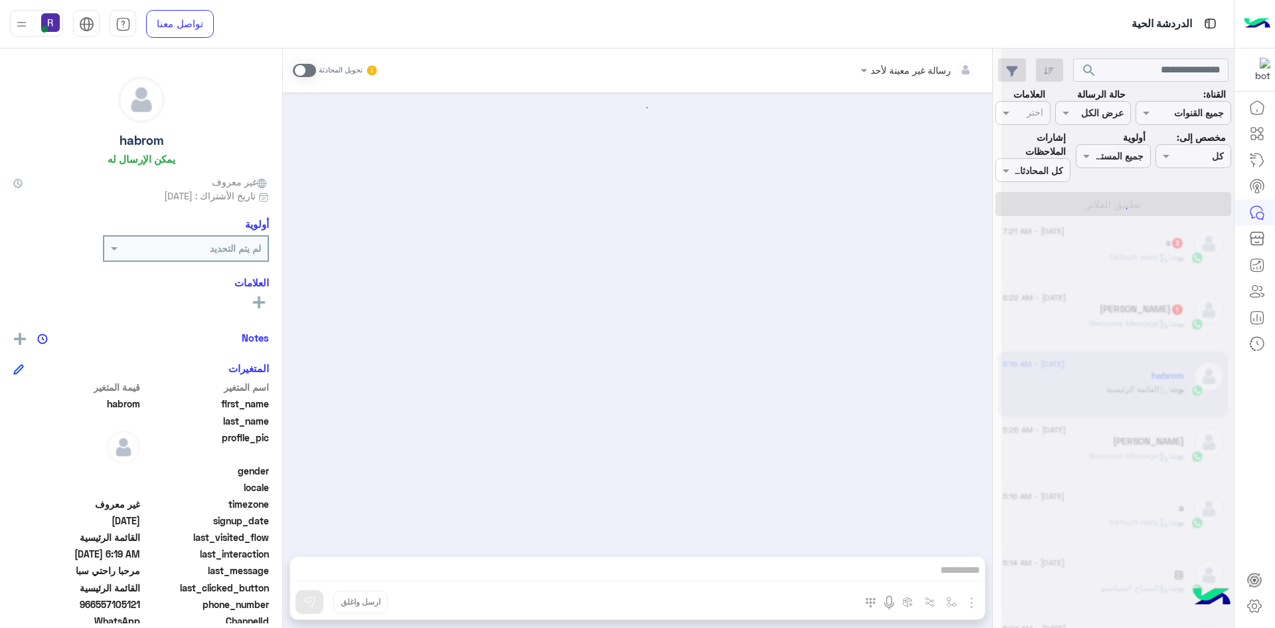
scroll to position [1334, 0]
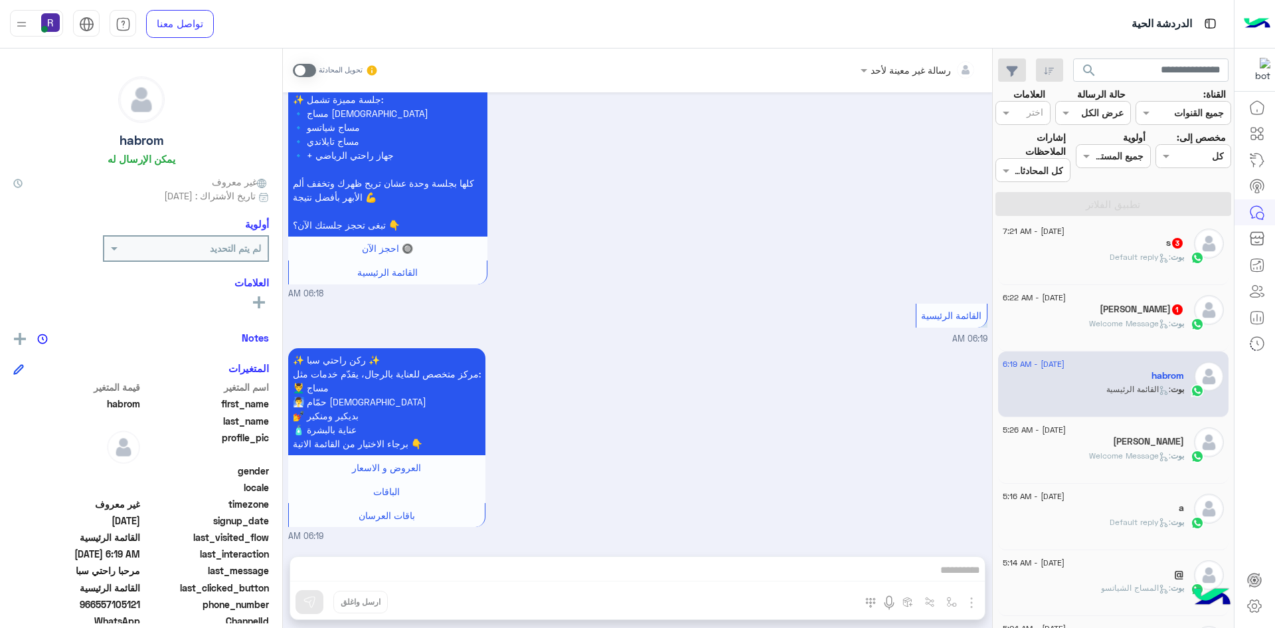
click at [1089, 318] on span "بوت : Welcome Message" at bounding box center [1136, 323] width 95 height 10
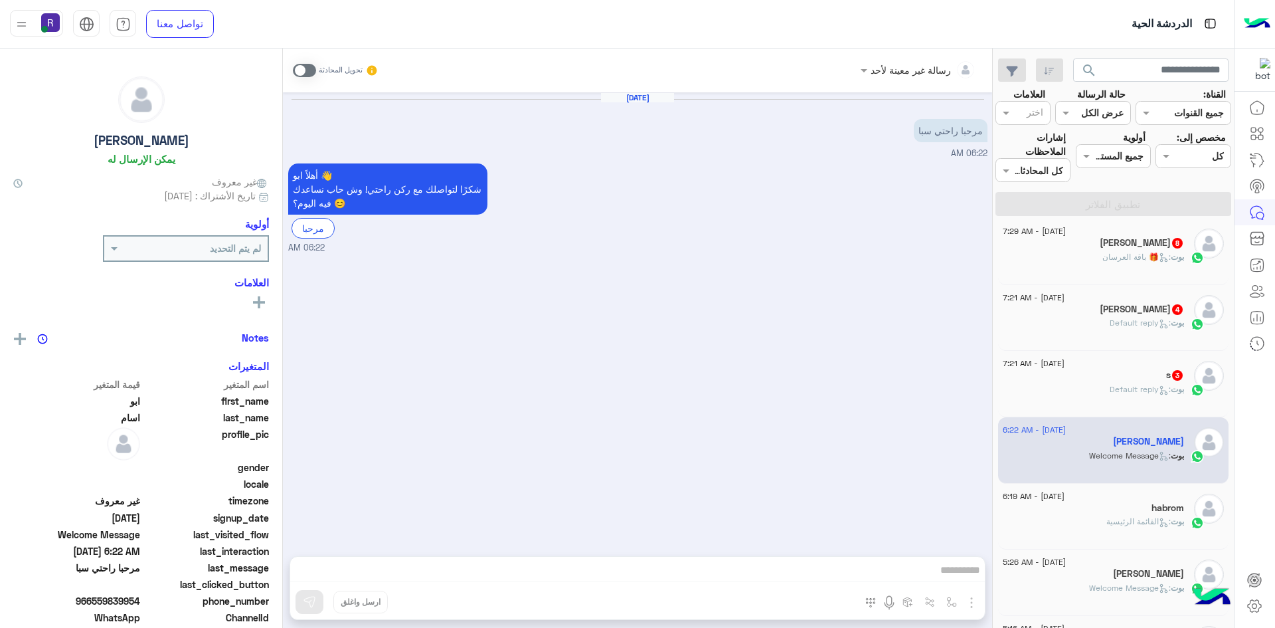
scroll to position [73, 0]
click at [1083, 370] on div "s 3" at bounding box center [1093, 377] width 181 height 14
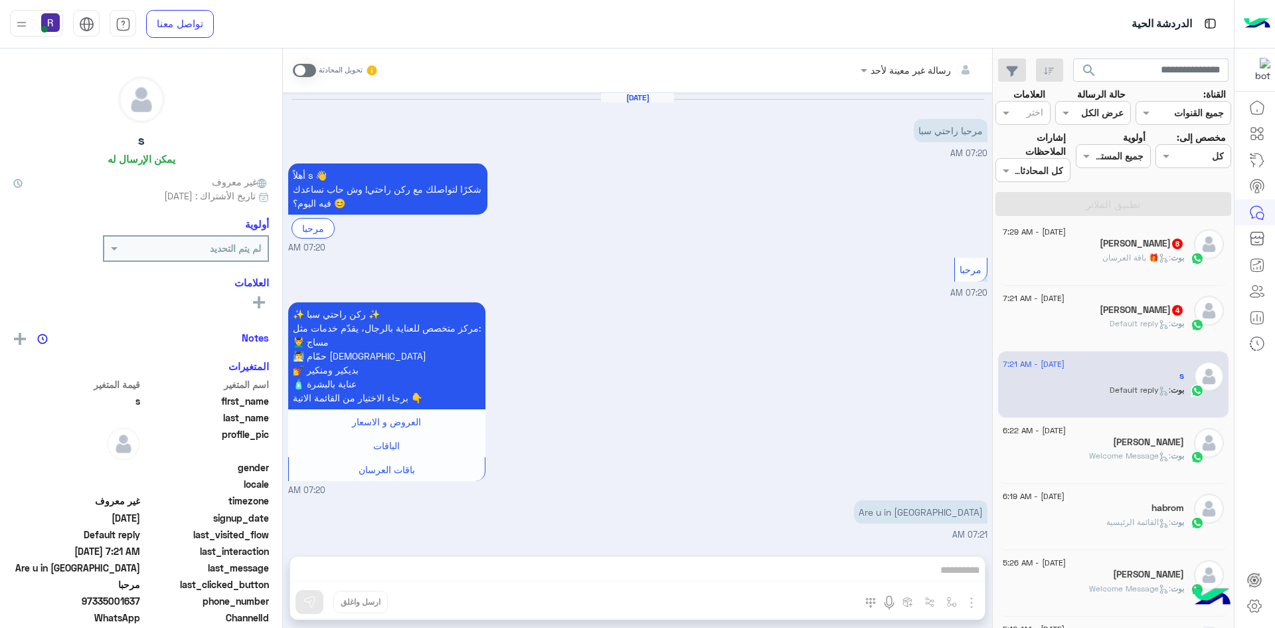
scroll to position [93, 0]
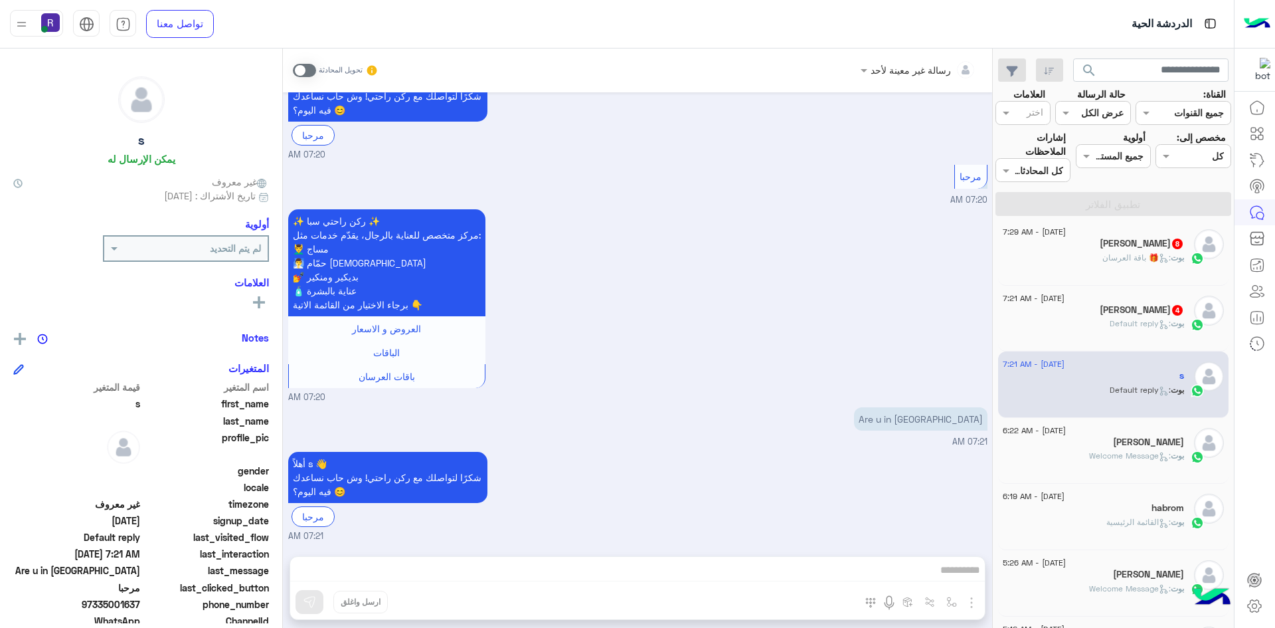
click at [1081, 317] on div "[PERSON_NAME] : Default reply" at bounding box center [1093, 328] width 181 height 23
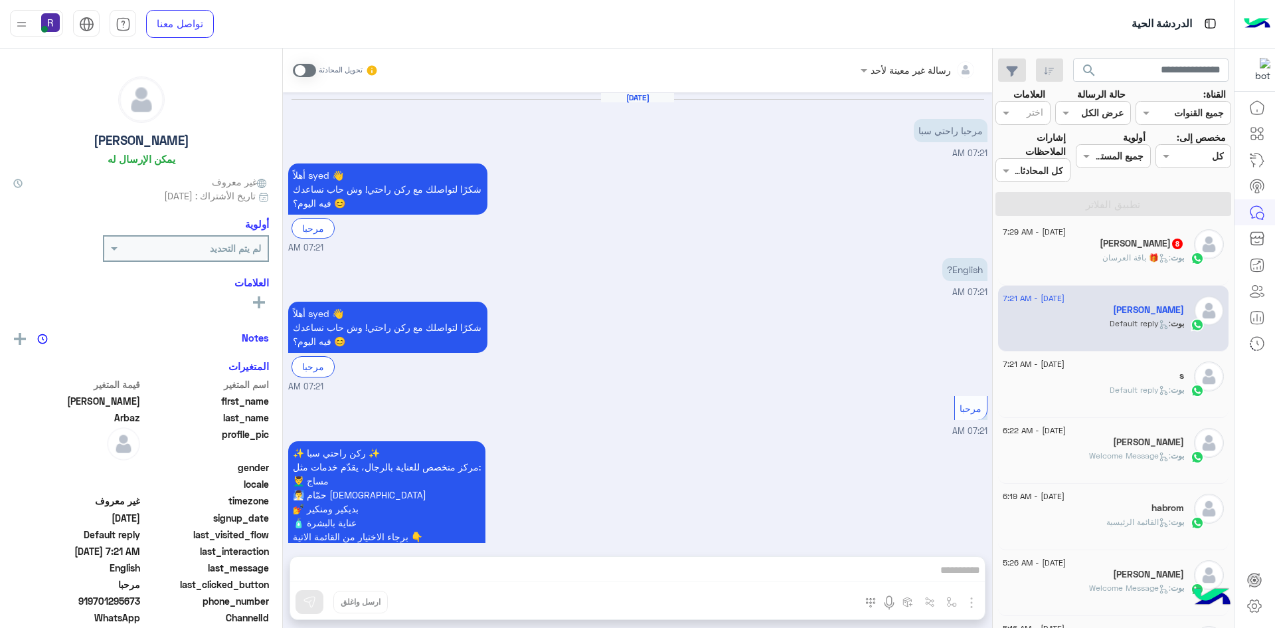
scroll to position [232, 0]
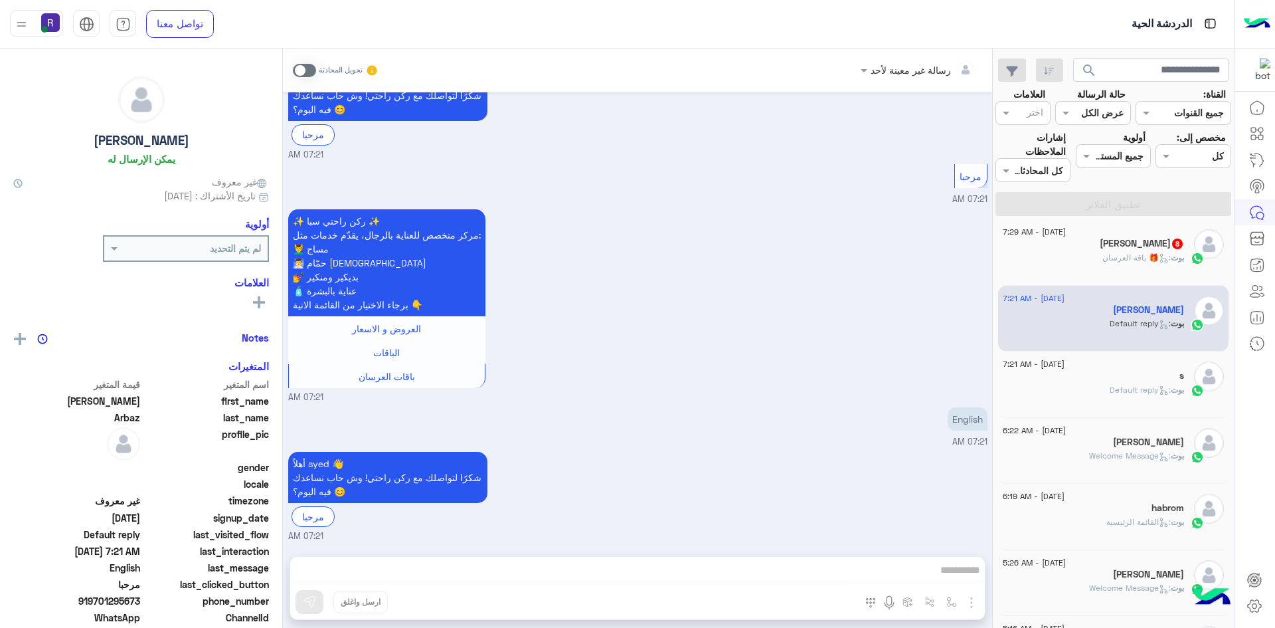
click at [1075, 262] on div "18 August - 7:29 AM Hassan Faggeha 8 بوت : 🎁 باقة العرسان" at bounding box center [1113, 252] width 231 height 66
click at [1075, 252] on div "بوت : 🎁 باقة العرسان" at bounding box center [1093, 263] width 181 height 23
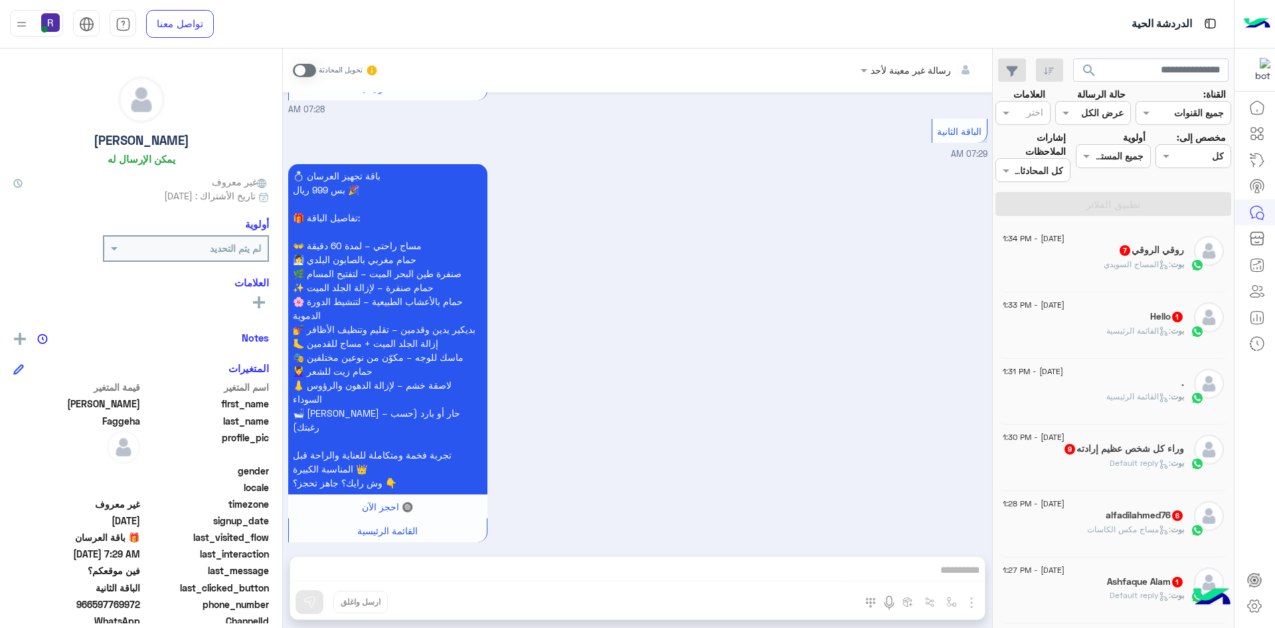
click at [1100, 270] on div "بوت : المساج السويدي" at bounding box center [1093, 269] width 181 height 23
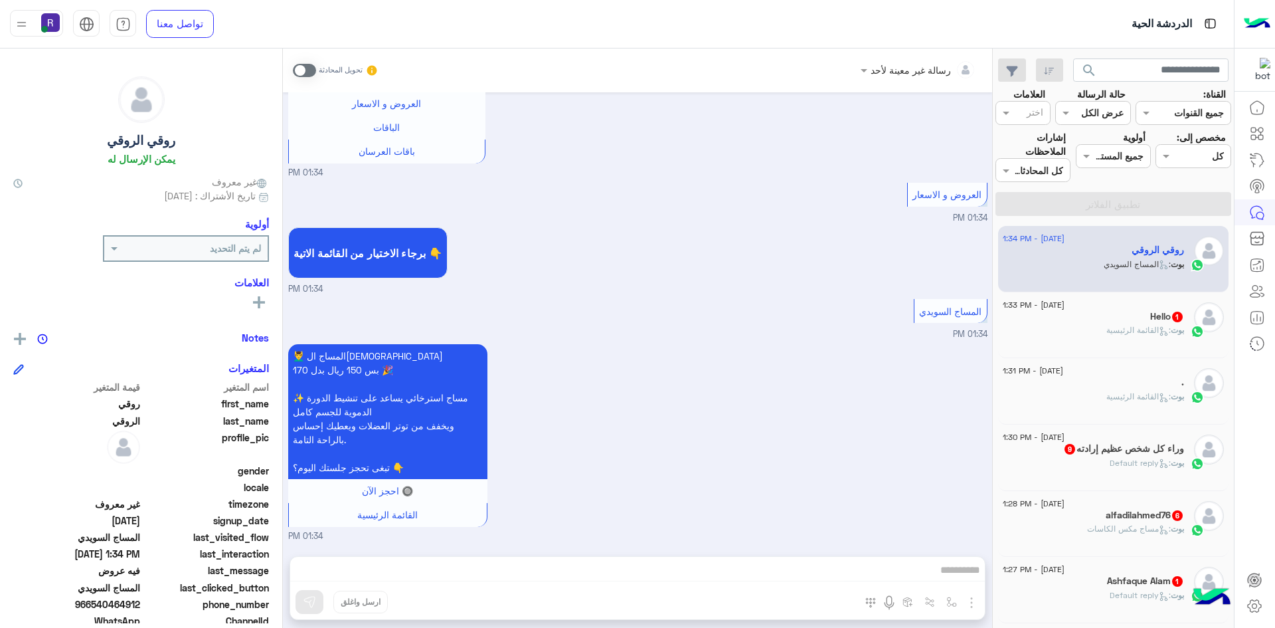
click at [1097, 321] on div "Hello 1" at bounding box center [1093, 318] width 181 height 14
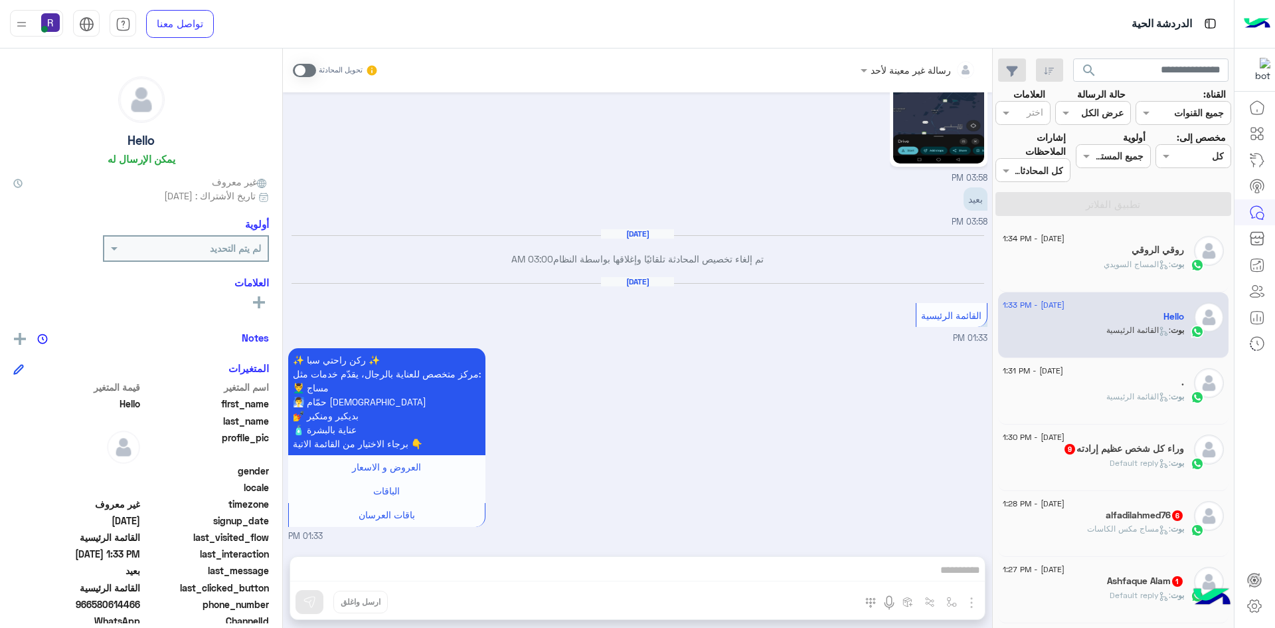
click at [1118, 516] on h5 "alfadilahmed76 6" at bounding box center [1145, 514] width 78 height 11
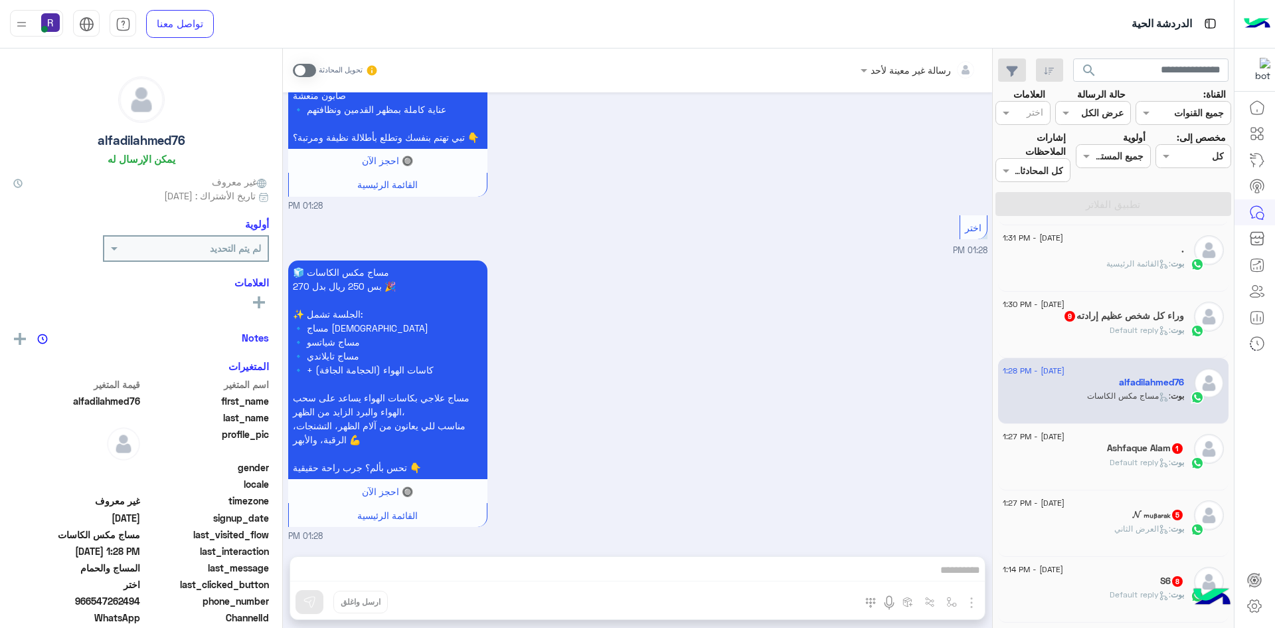
click at [1101, 457] on div "[PERSON_NAME] : Default reply" at bounding box center [1093, 467] width 181 height 23
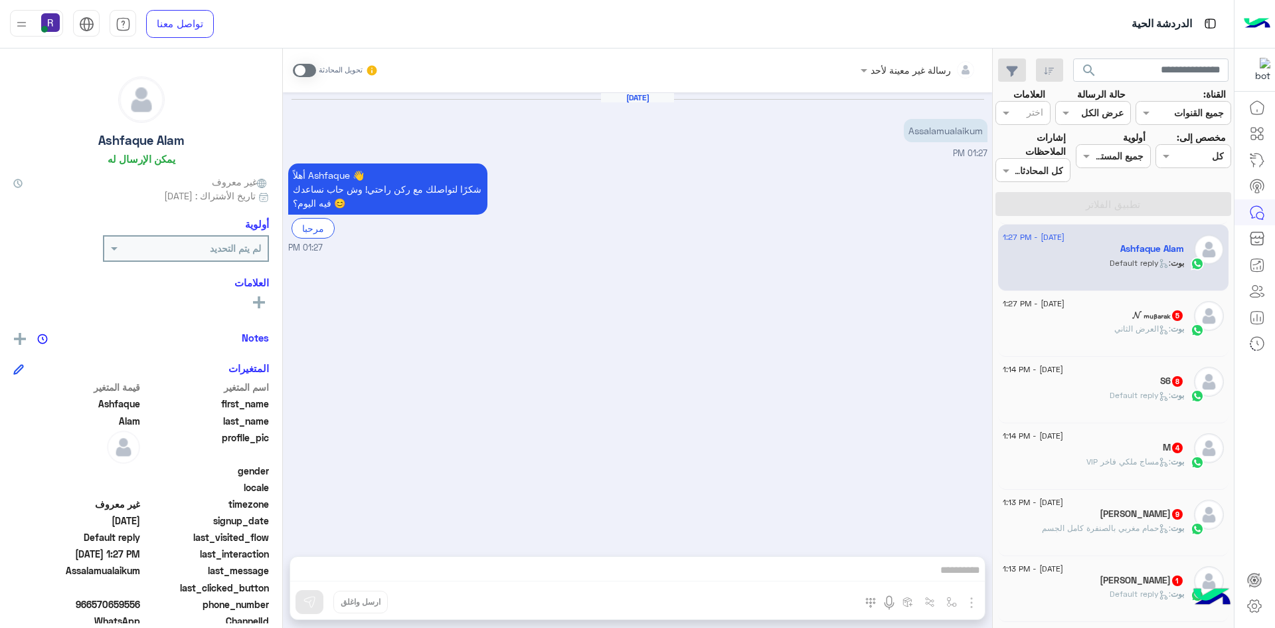
click at [1093, 317] on div "𝓝 ₘᵤᵦₐᵣₐₖ 5" at bounding box center [1093, 316] width 181 height 14
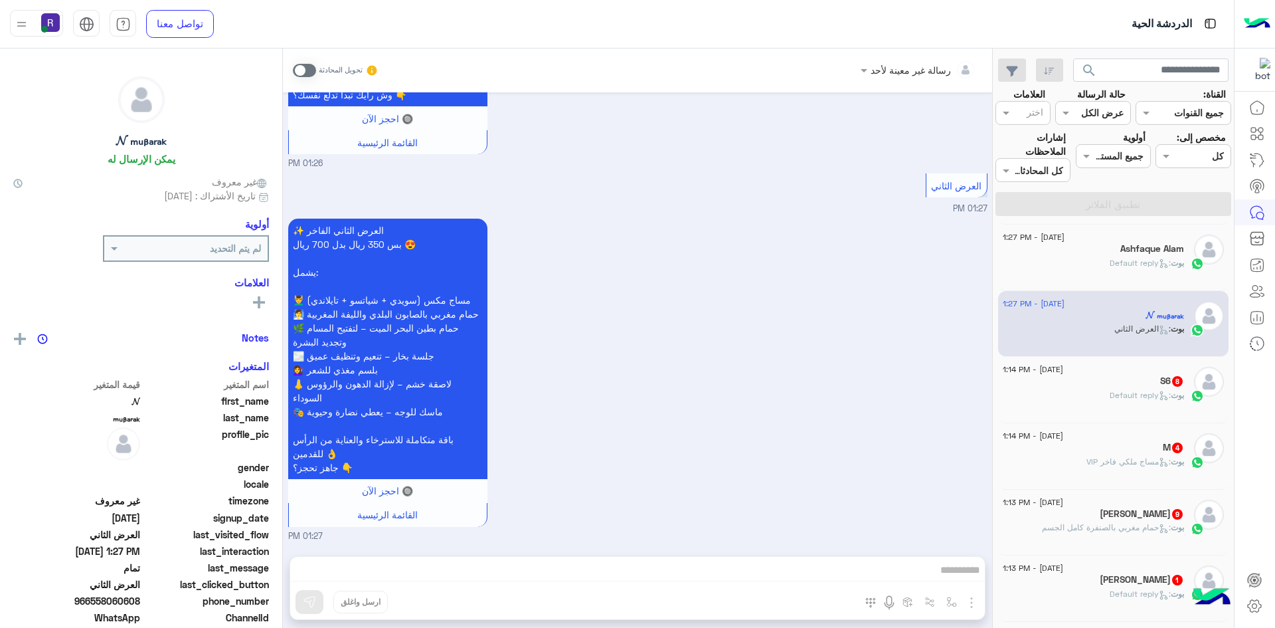
click at [1097, 368] on div "[DATE] - 1:14 PM" at bounding box center [1093, 371] width 181 height 9
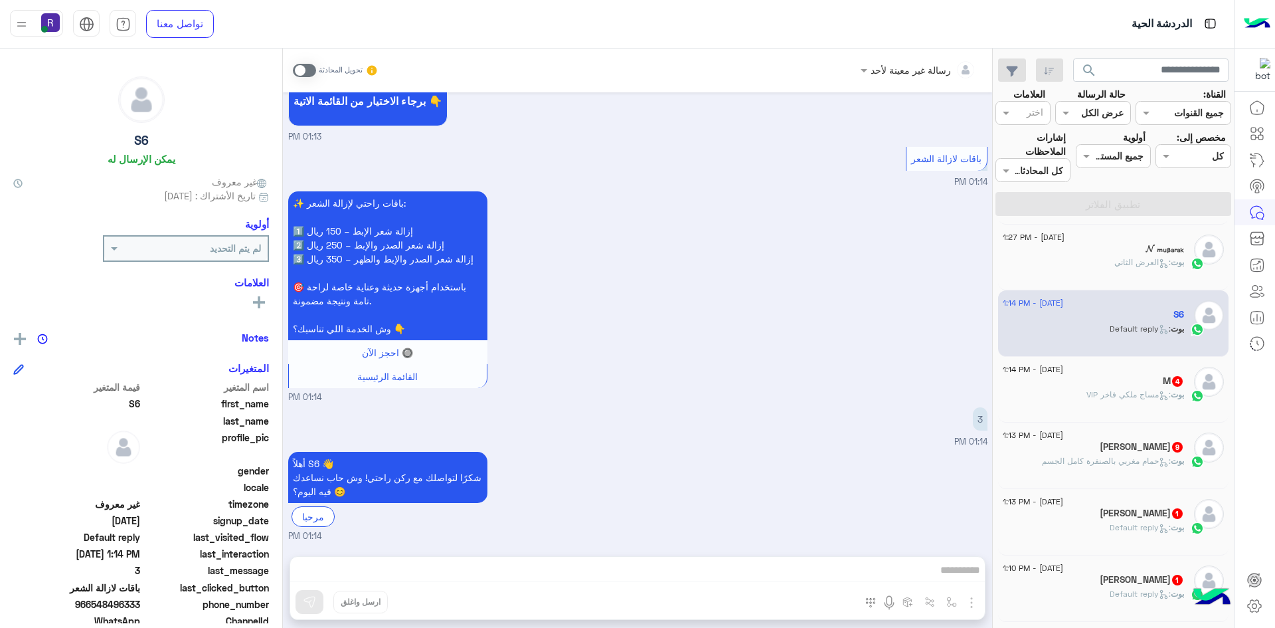
click at [1097, 368] on div "[DATE] - 1:14 PM" at bounding box center [1093, 371] width 181 height 9
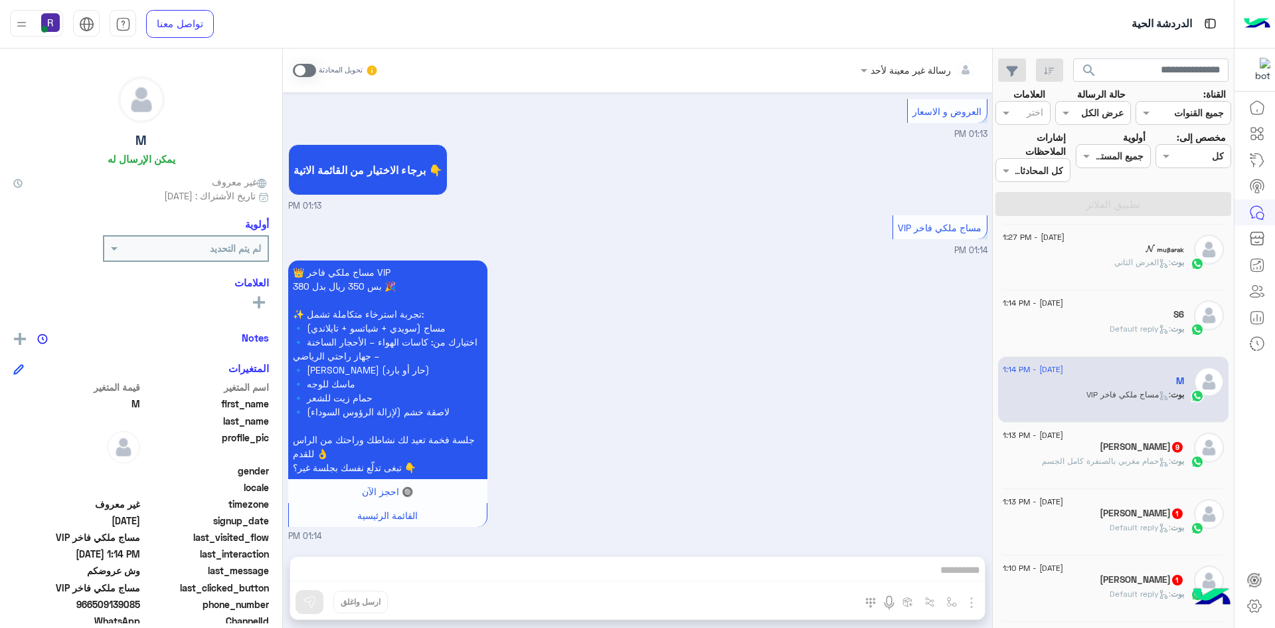
click at [1097, 444] on div "عبدالله 9" at bounding box center [1093, 448] width 181 height 14
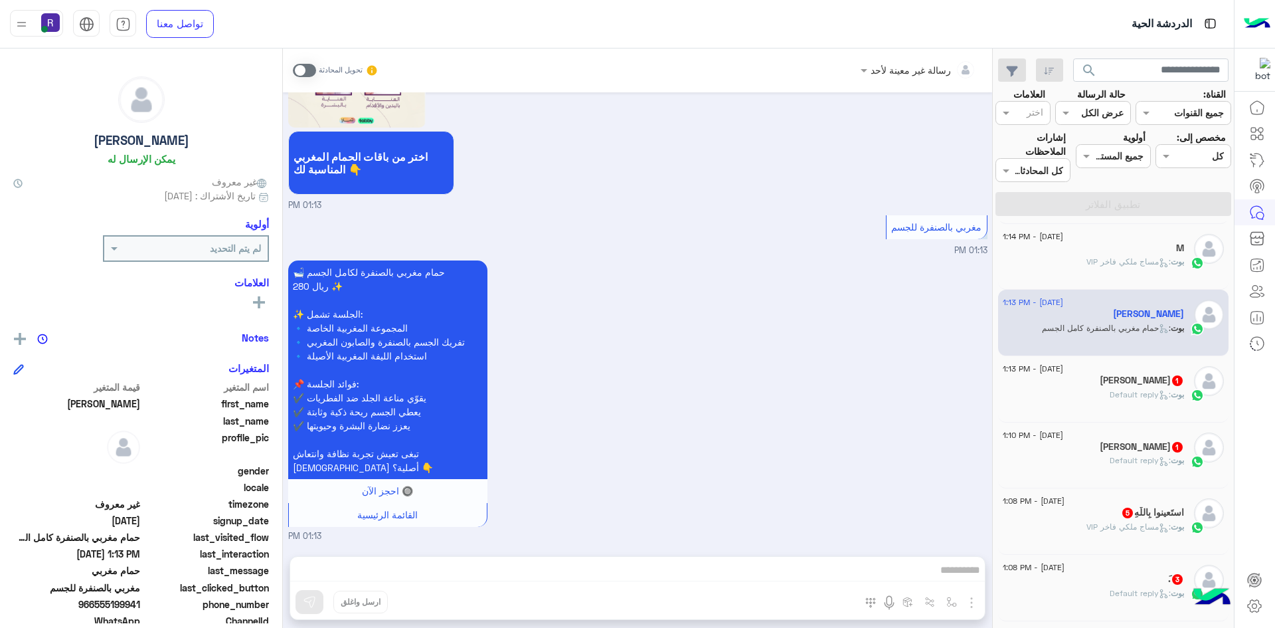
click at [1097, 390] on div "[PERSON_NAME] : Default reply" at bounding box center [1093, 399] width 181 height 23
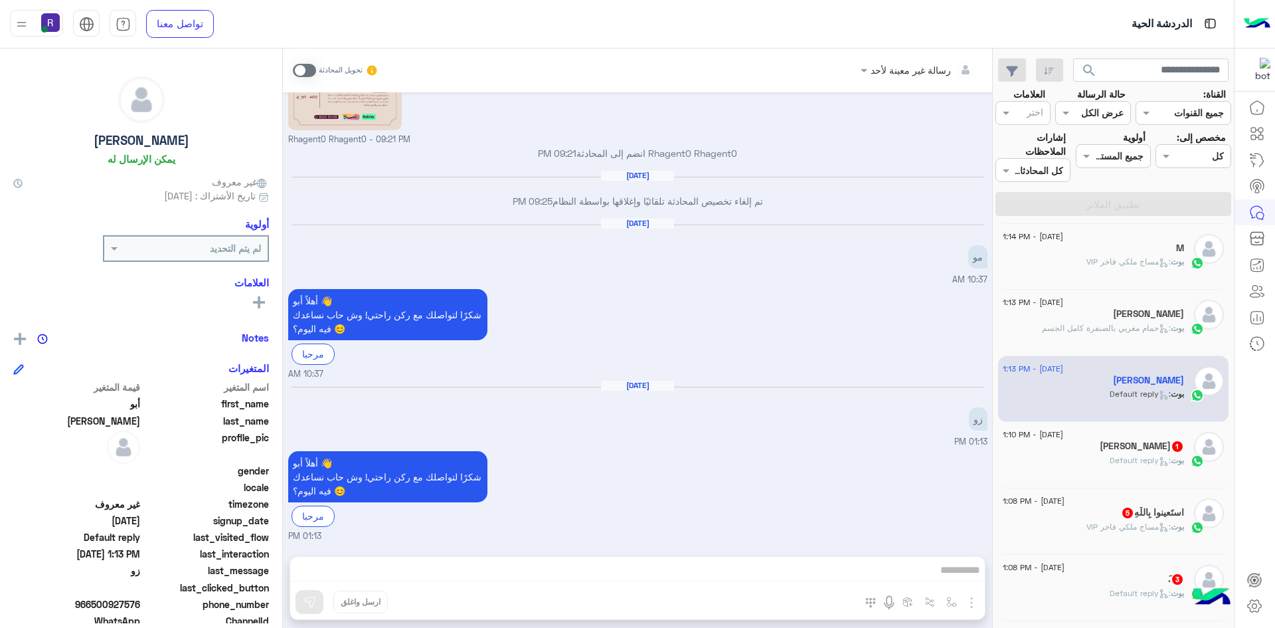
click at [1102, 464] on div "[PERSON_NAME] : Default reply" at bounding box center [1093, 465] width 181 height 23
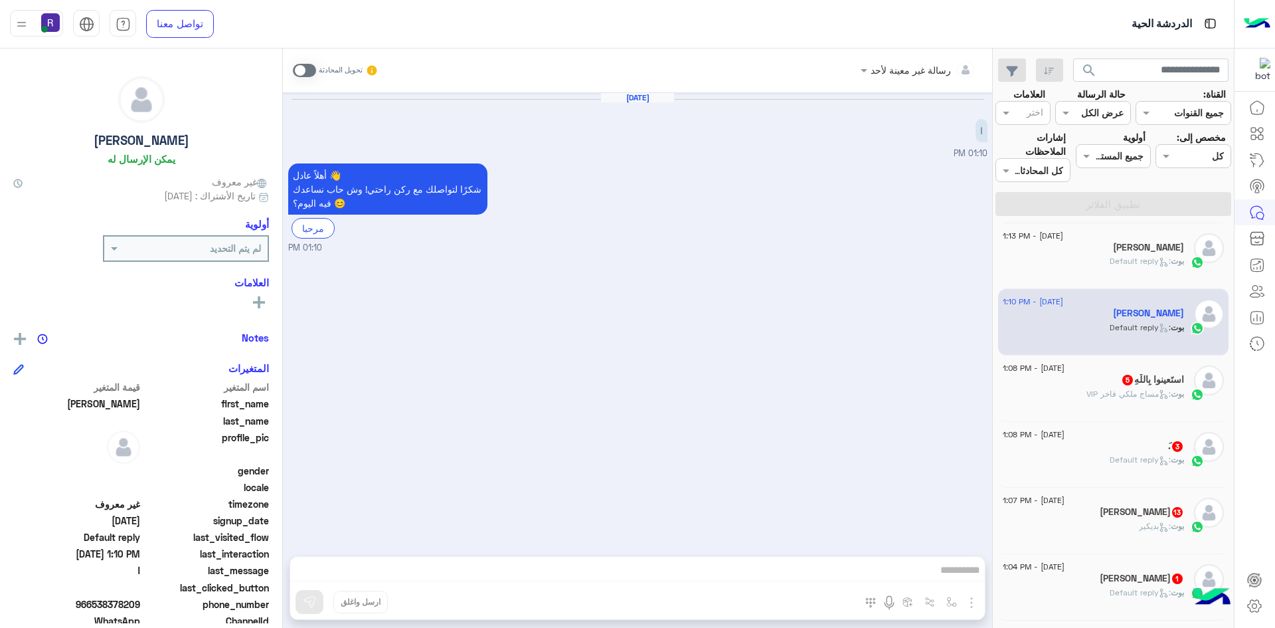
click at [1102, 401] on div "بوت : مساج ملكي فاخر VIP" at bounding box center [1093, 399] width 181 height 23
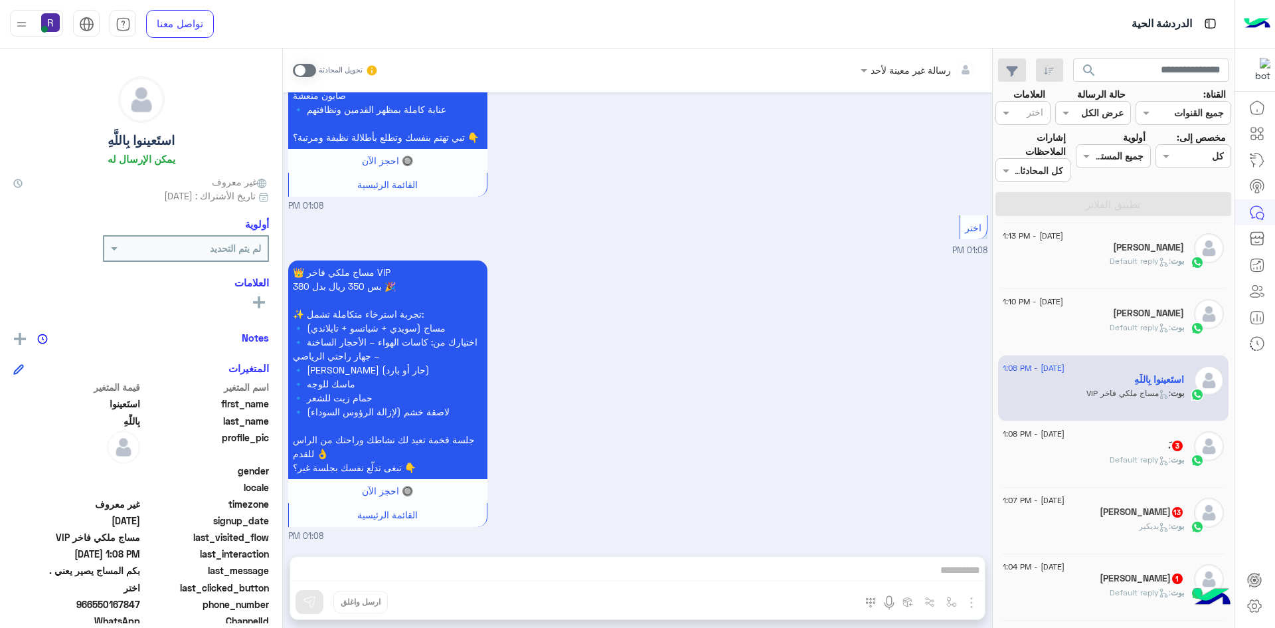
click at [1109, 452] on div "َ. 3" at bounding box center [1093, 447] width 181 height 14
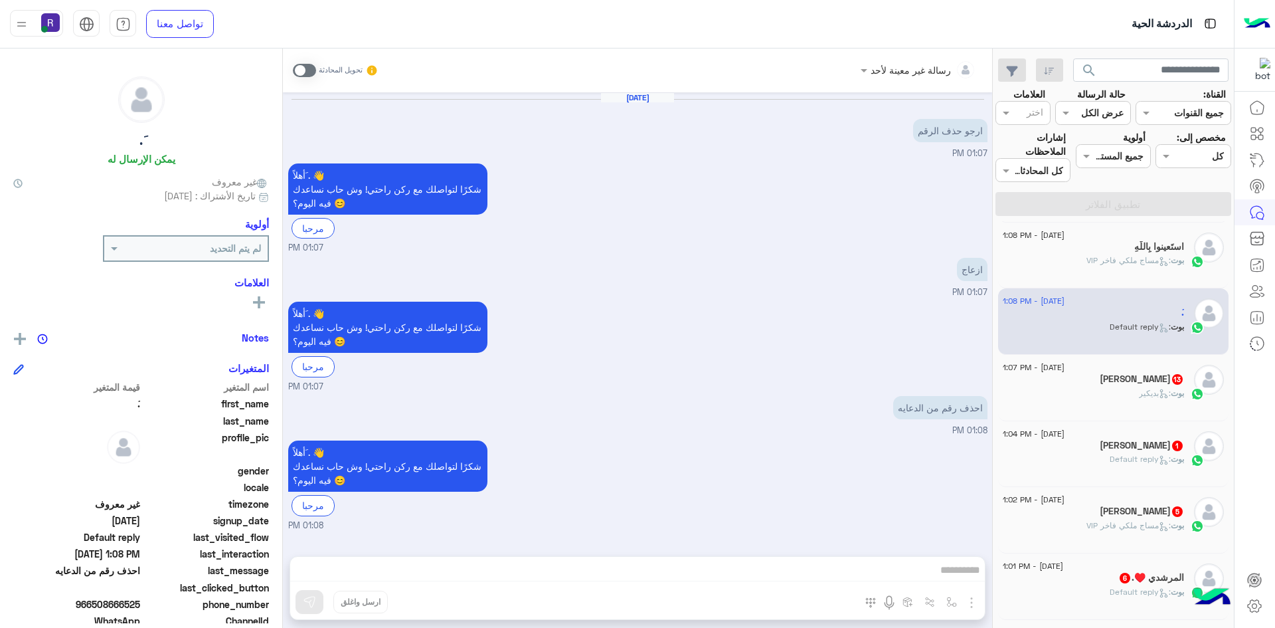
click at [1106, 381] on div "خالد 13" at bounding box center [1093, 380] width 181 height 14
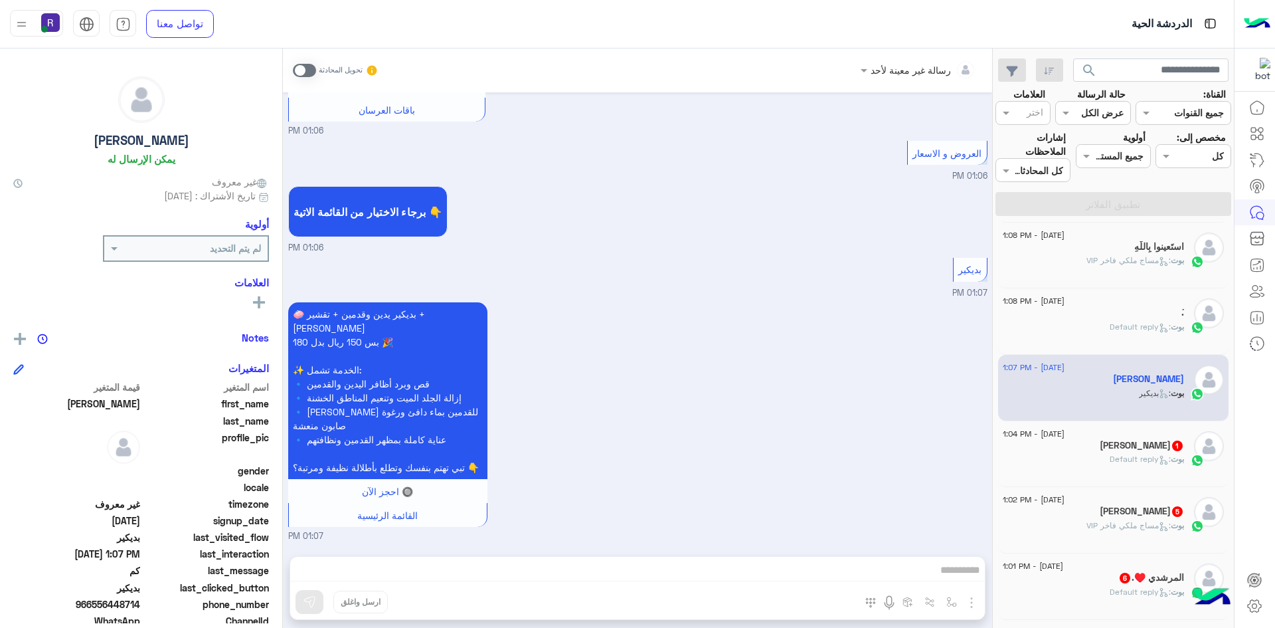
click at [1110, 442] on h5 "عبدالعزيز العفيص 1" at bounding box center [1142, 445] width 84 height 11
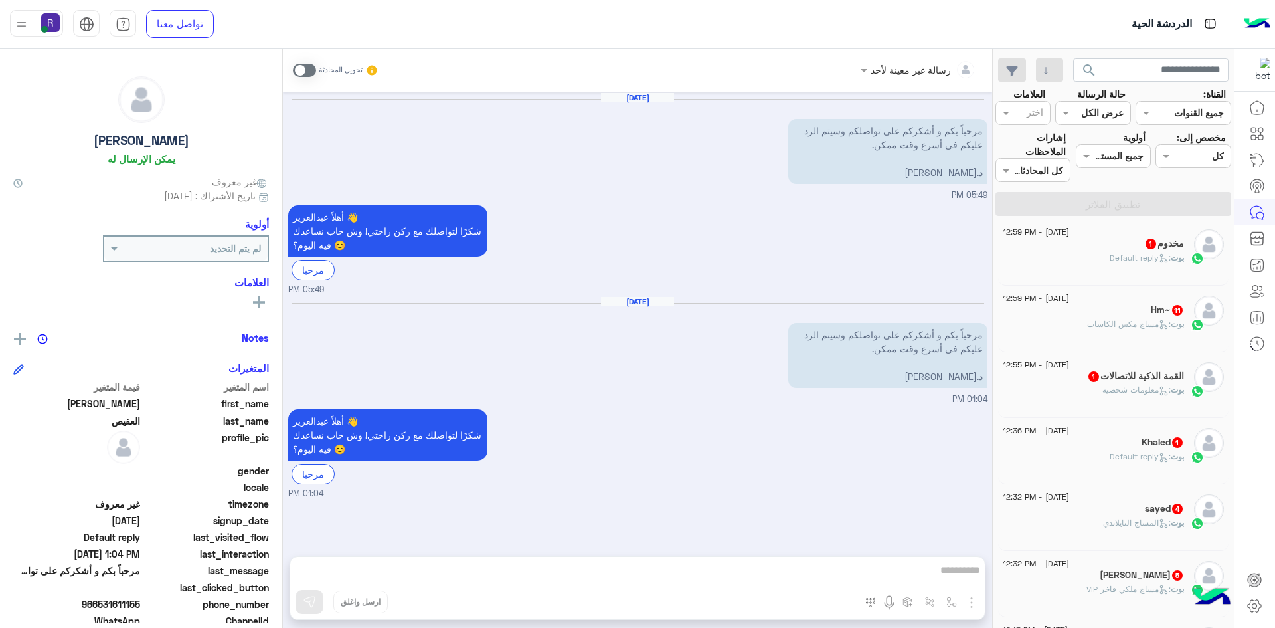
click at [1110, 402] on div "بوت : معلومات شخصية" at bounding box center [1093, 395] width 181 height 23
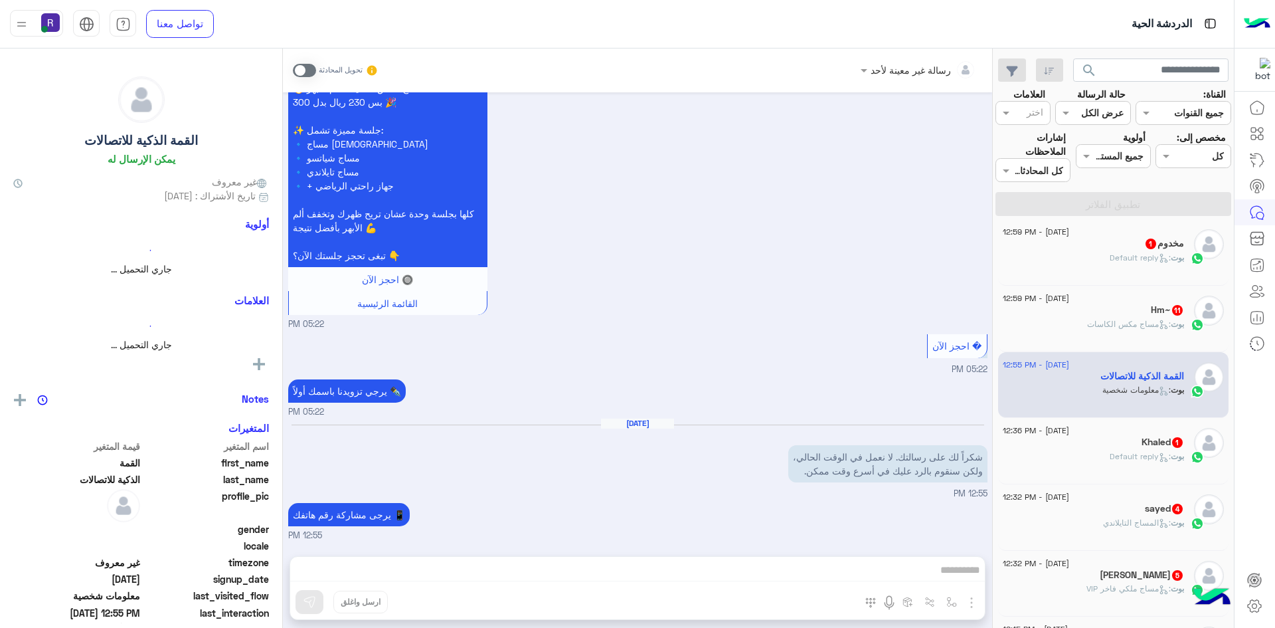
click at [1111, 309] on div "Hm~ 11" at bounding box center [1093, 311] width 181 height 14
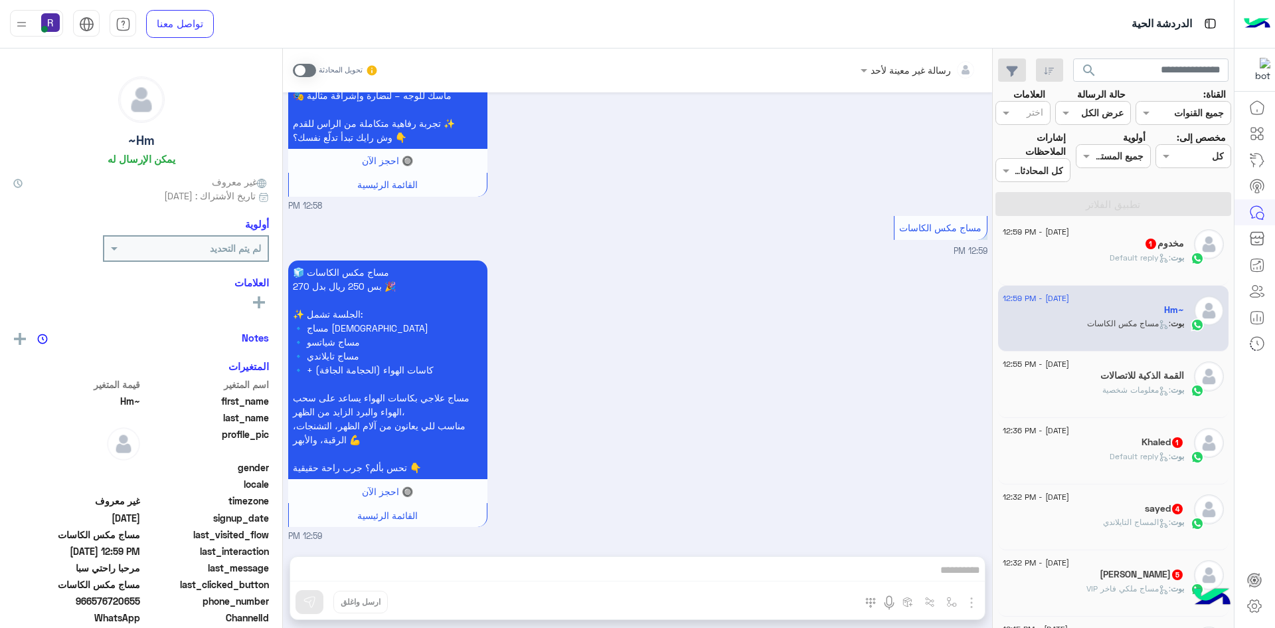
click at [1129, 455] on span ": Default reply" at bounding box center [1140, 456] width 61 height 10
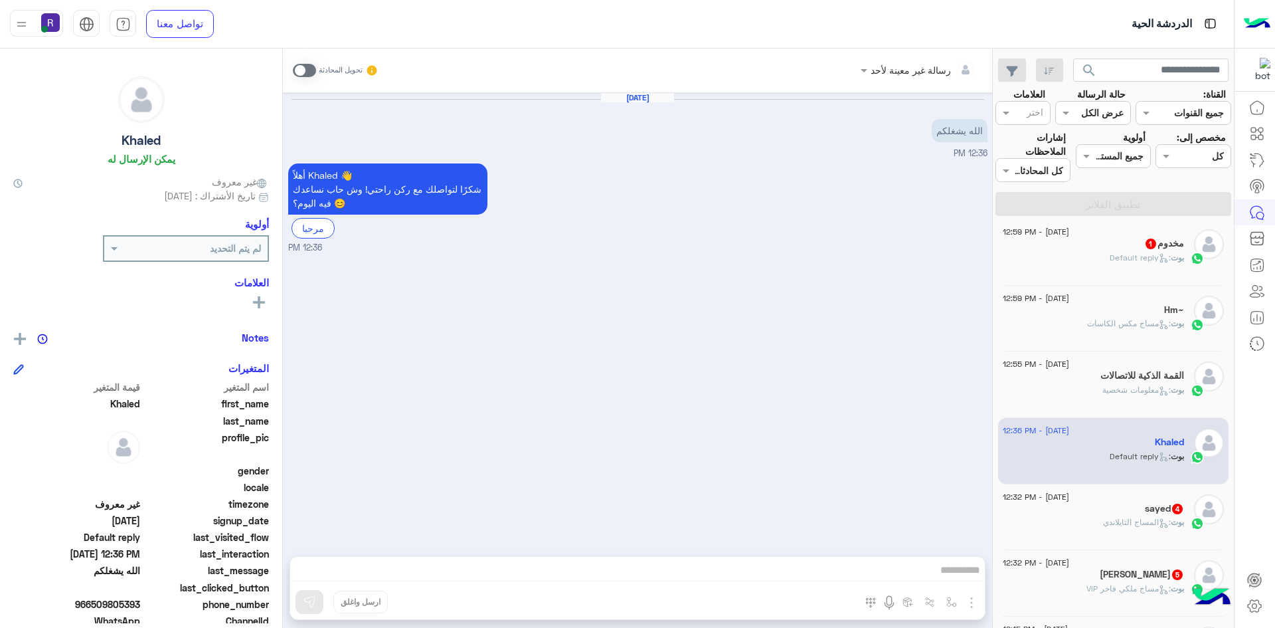
click at [1131, 505] on div "sayed 4" at bounding box center [1093, 510] width 181 height 14
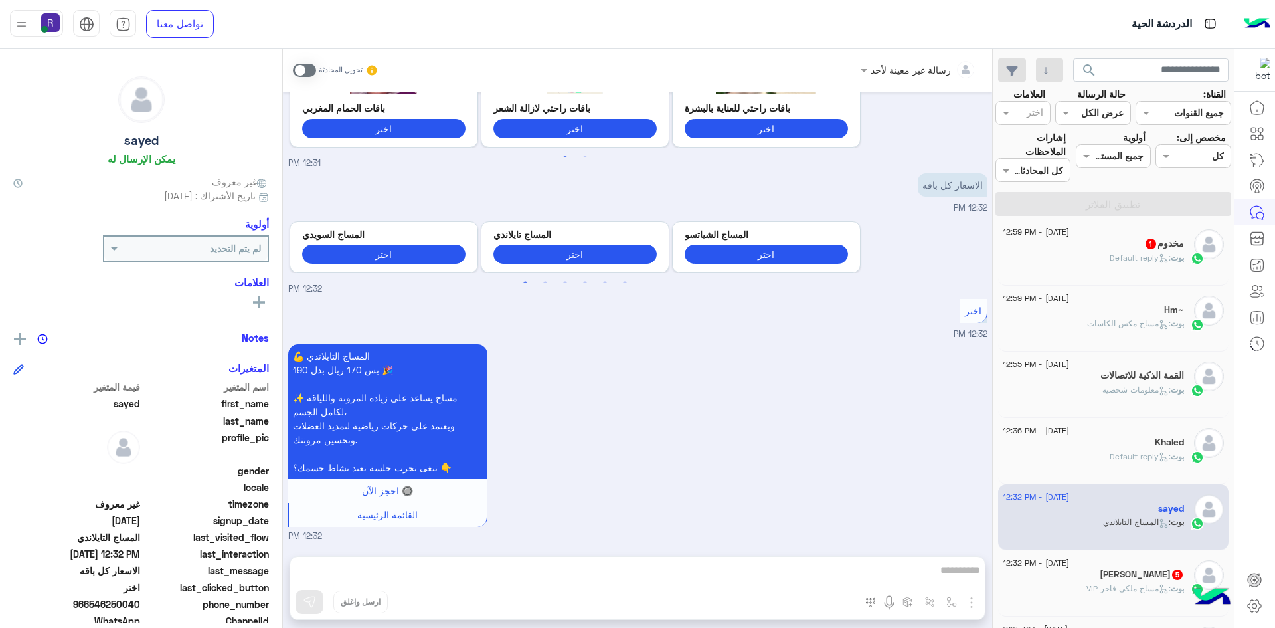
click at [1132, 567] on div "18 August - 12:32 PM" at bounding box center [1093, 564] width 181 height 9
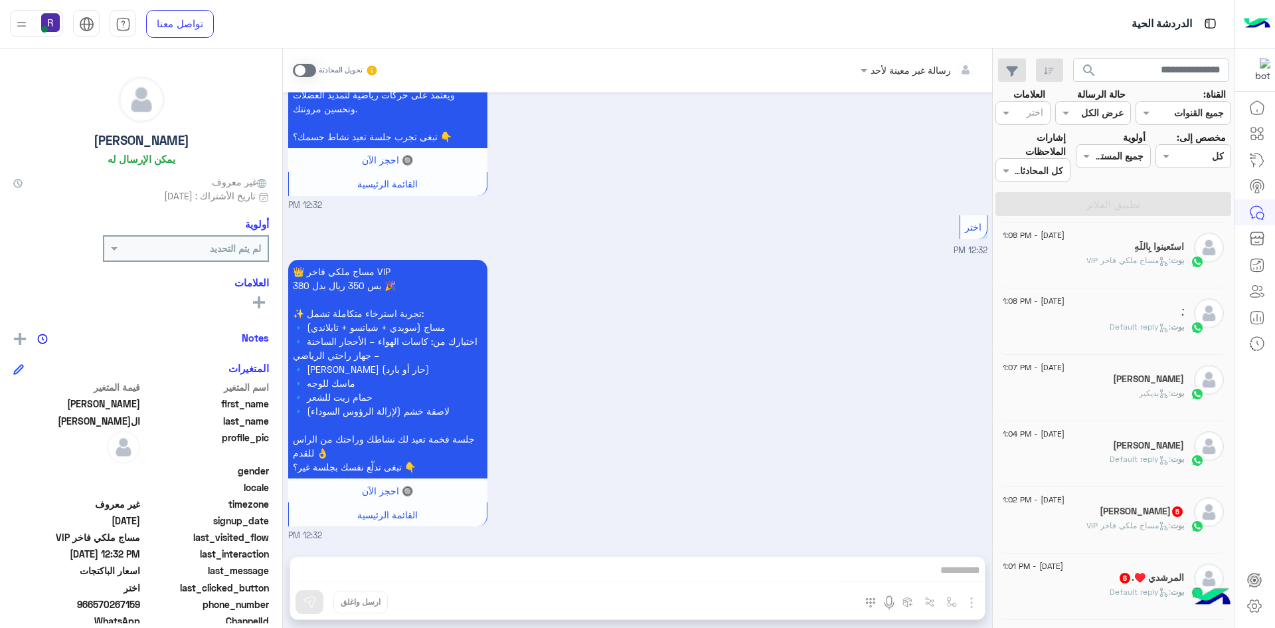
click at [1116, 511] on div "أبو سلطان 5" at bounding box center [1093, 512] width 181 height 14
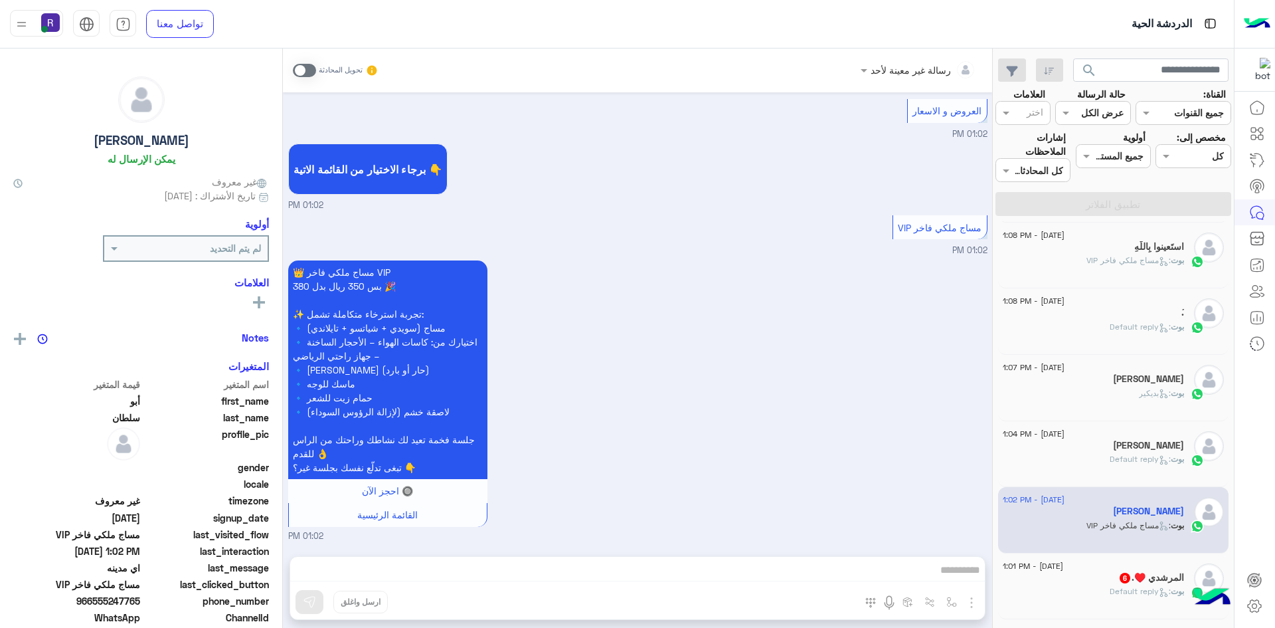
click at [1114, 562] on div "18 August - 1:01 PM المرشدي ♥️. 6 بوت : Default reply" at bounding box center [1113, 586] width 231 height 66
click at [1118, 573] on span "6" at bounding box center [1124, 576] width 13 height 11
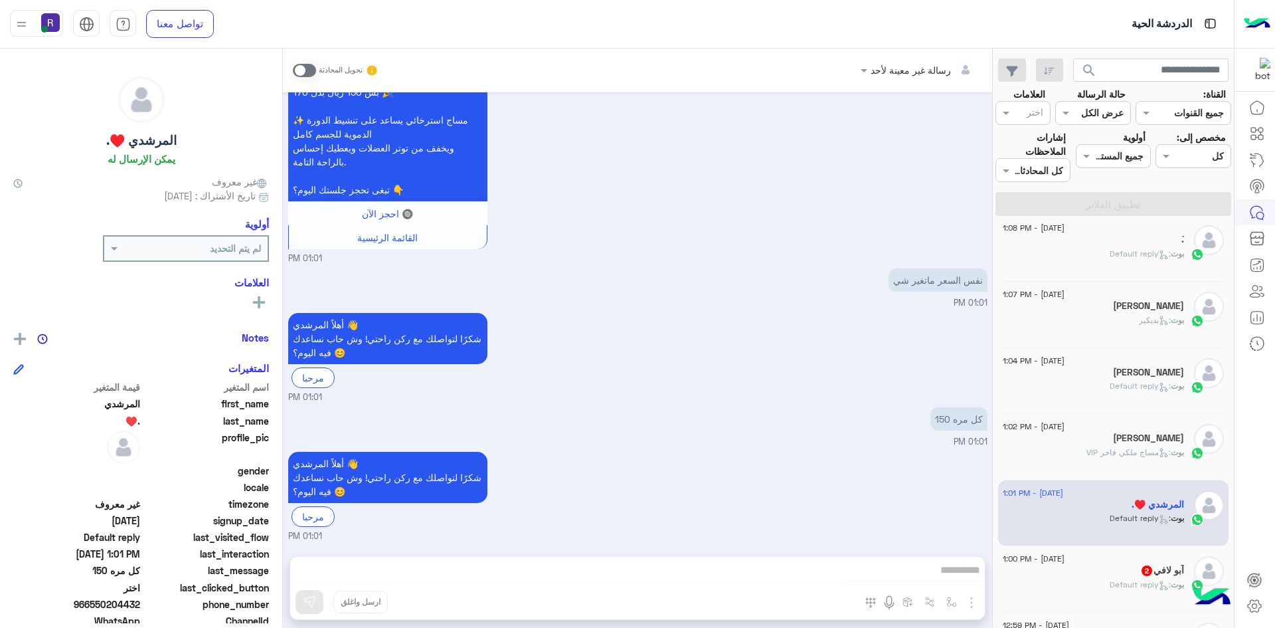
click at [1140, 565] on span "2" at bounding box center [1146, 569] width 13 height 11
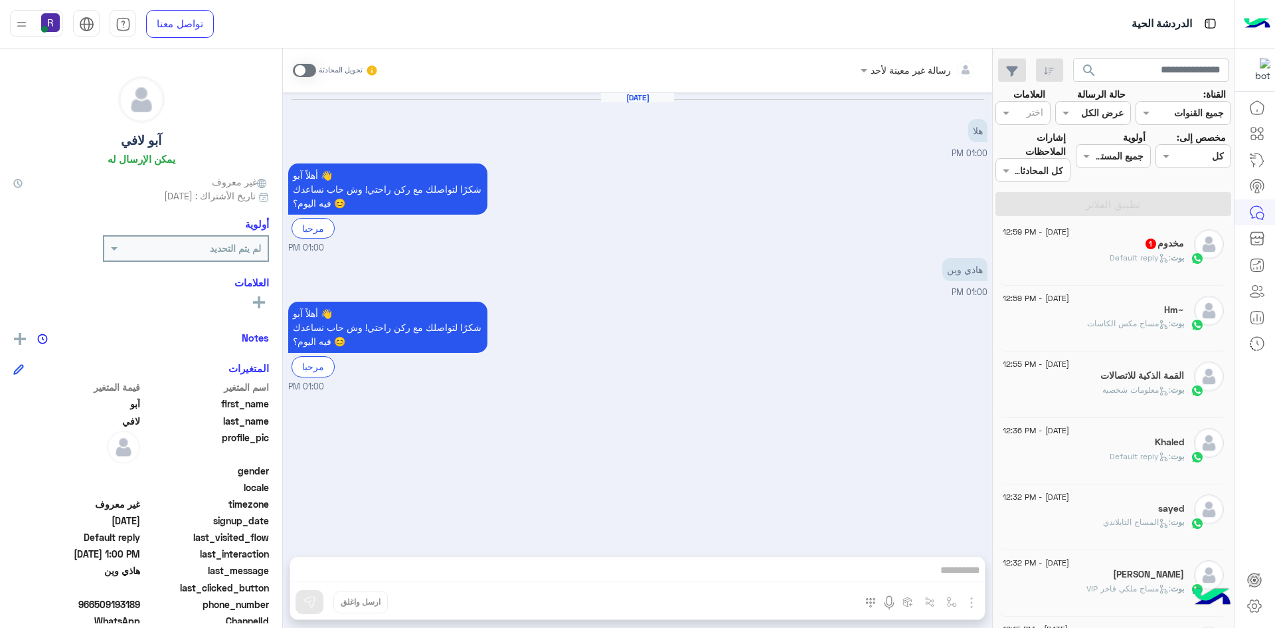
click at [1111, 269] on div "[PERSON_NAME] : Default reply" at bounding box center [1093, 263] width 181 height 23
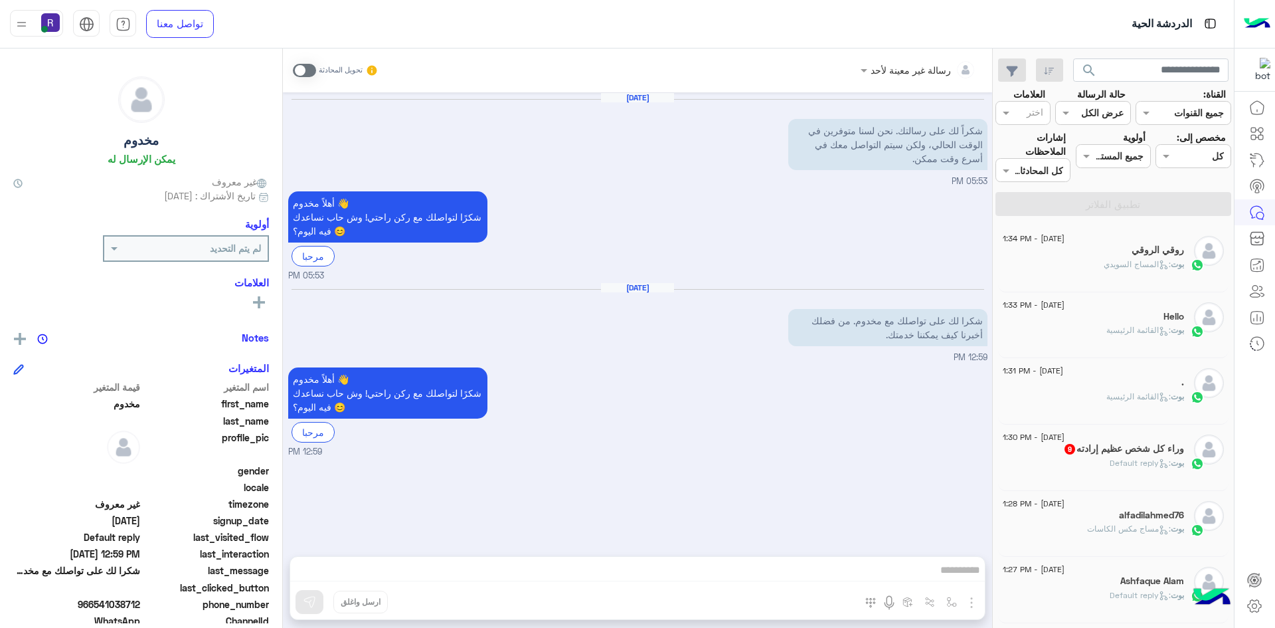
click at [1116, 265] on span ": المساج السويدي" at bounding box center [1137, 264] width 67 height 10
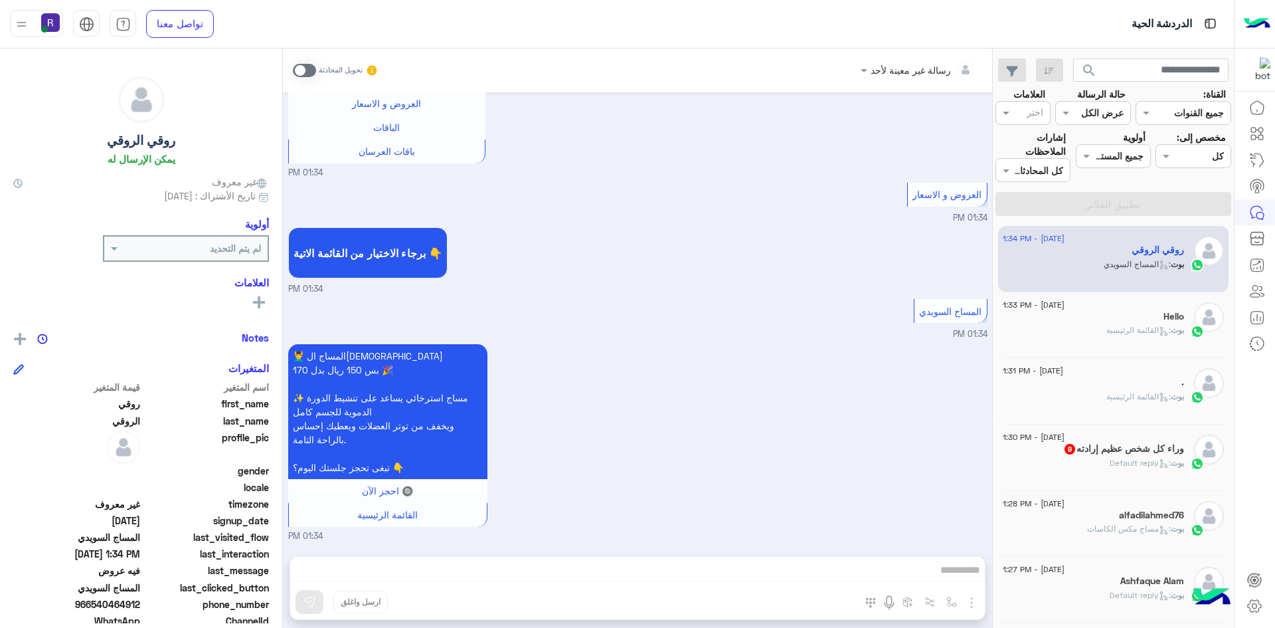
click at [309, 64] on span at bounding box center [304, 70] width 23 height 13
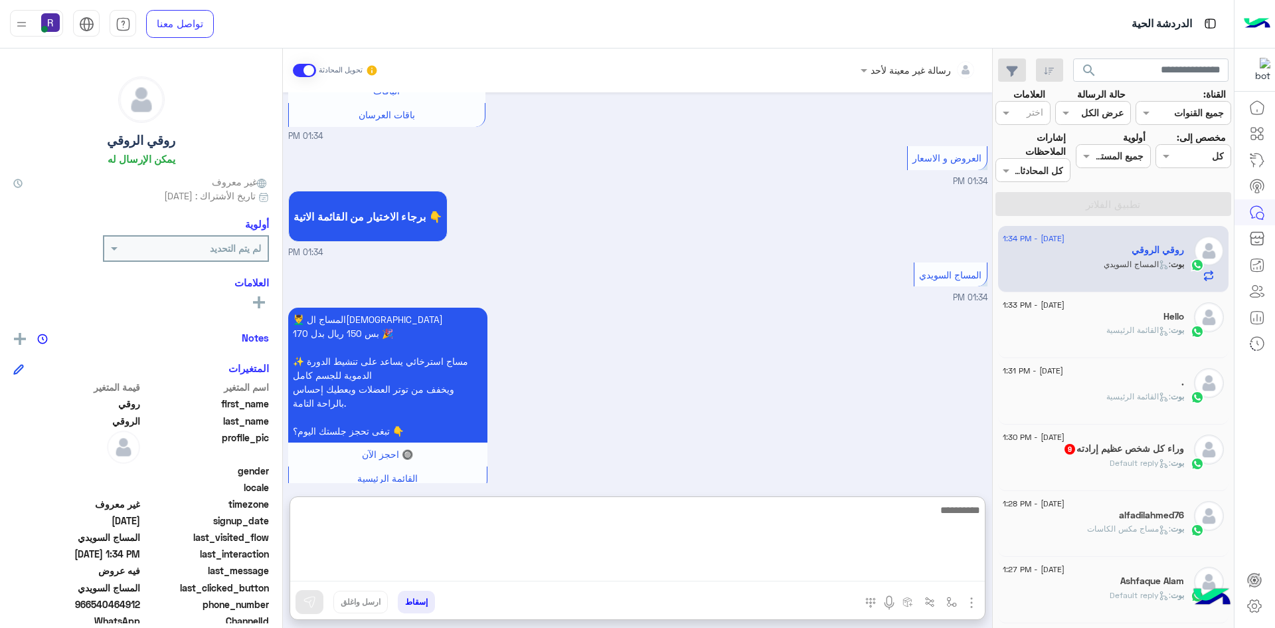
click at [432, 563] on textarea at bounding box center [637, 541] width 695 height 80
type textarea "**********"
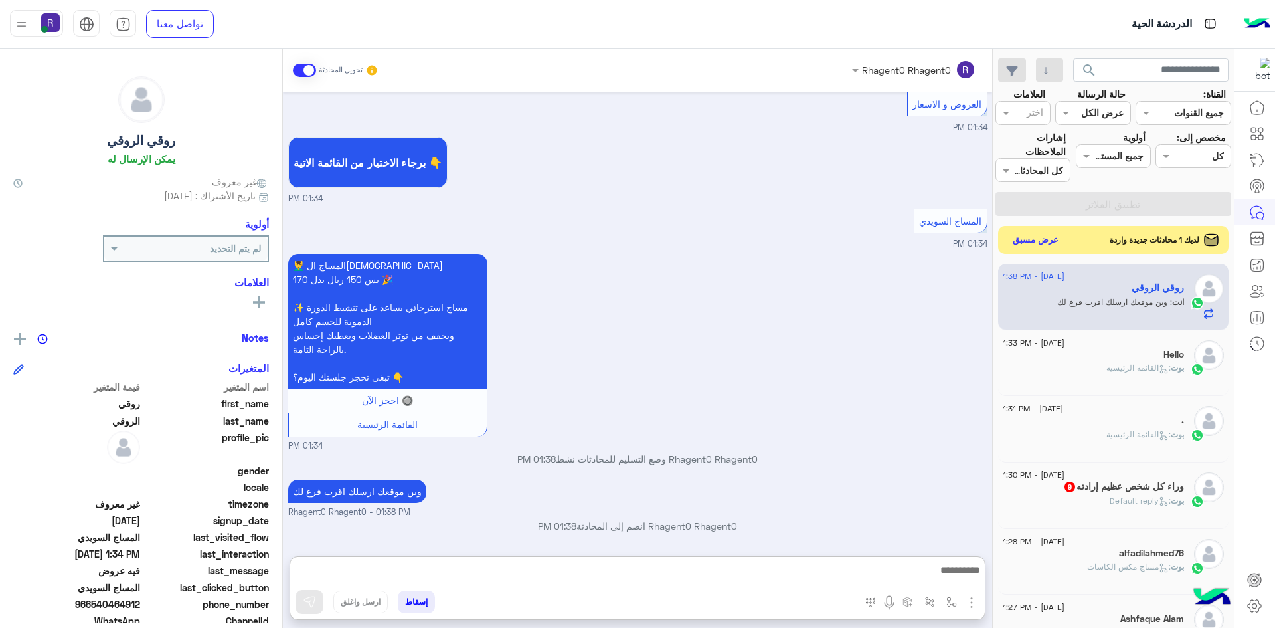
click at [1037, 242] on button "عرض مسبق" at bounding box center [1036, 240] width 56 height 18
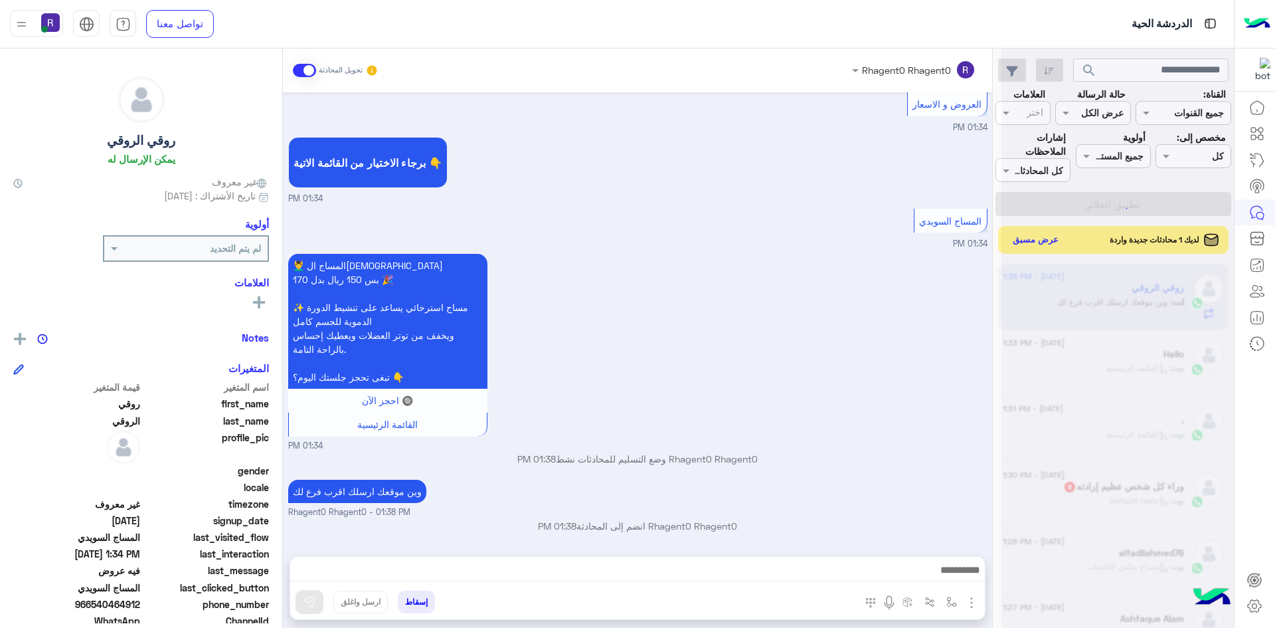
scroll to position [1440, 0]
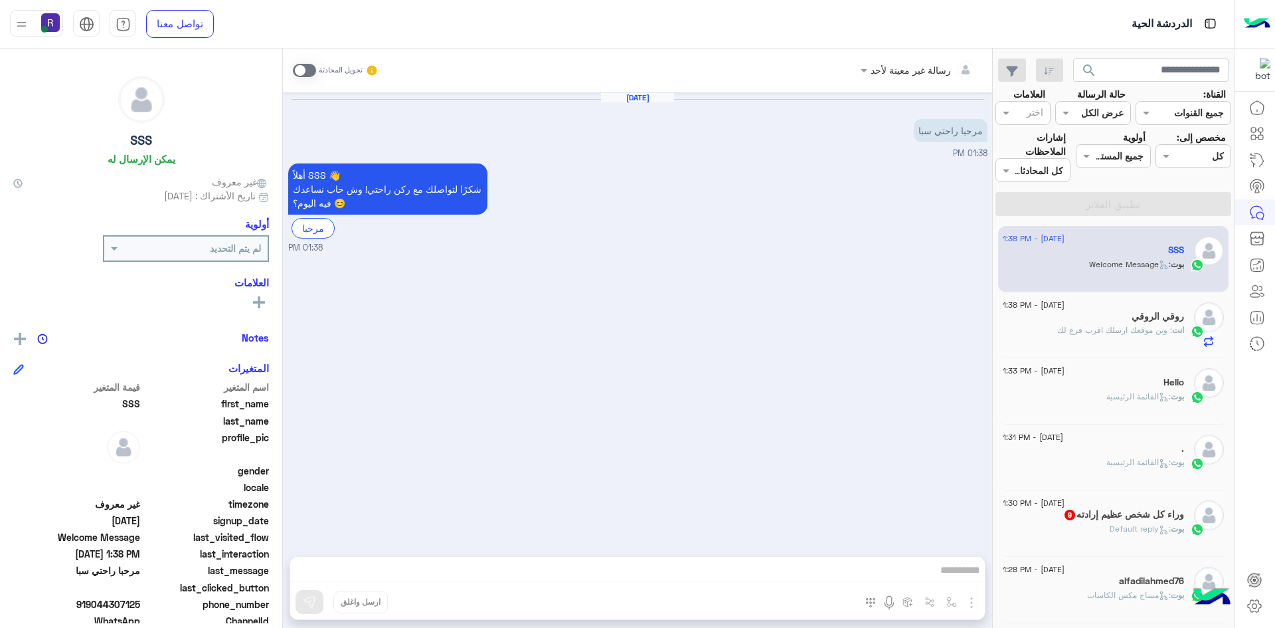
click at [311, 72] on span at bounding box center [304, 70] width 23 height 13
click at [968, 604] on img "button" at bounding box center [972, 602] width 16 height 16
click at [960, 576] on button "الصور" at bounding box center [951, 573] width 56 height 27
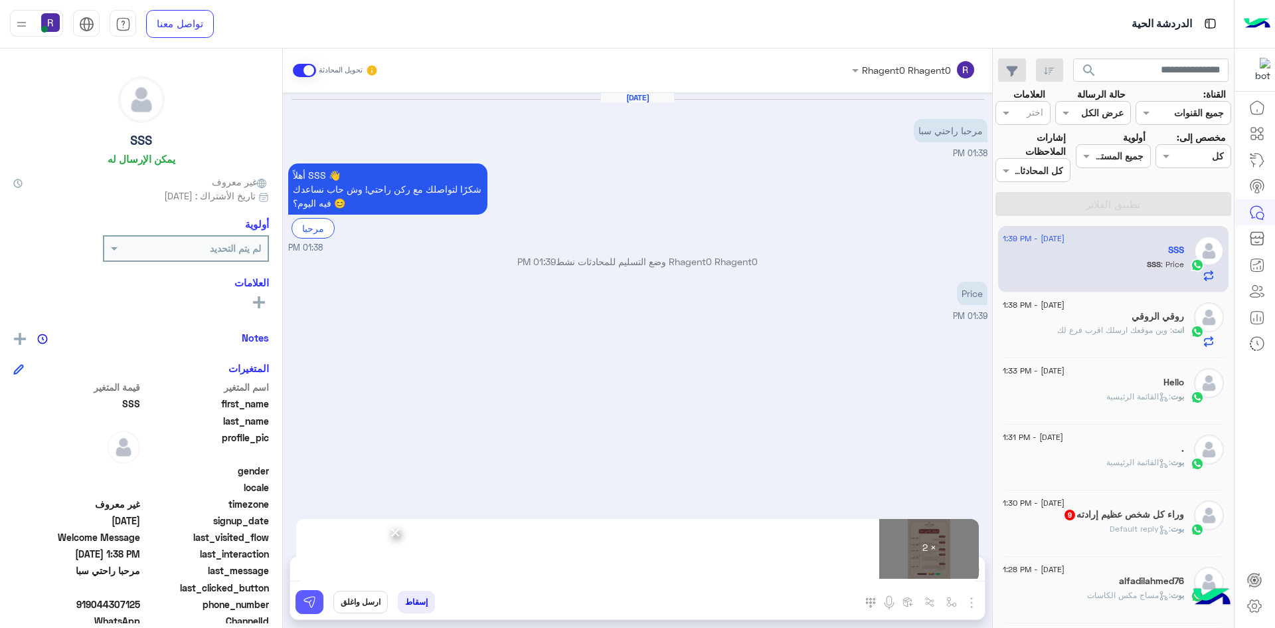
click at [309, 600] on img at bounding box center [309, 601] width 13 height 13
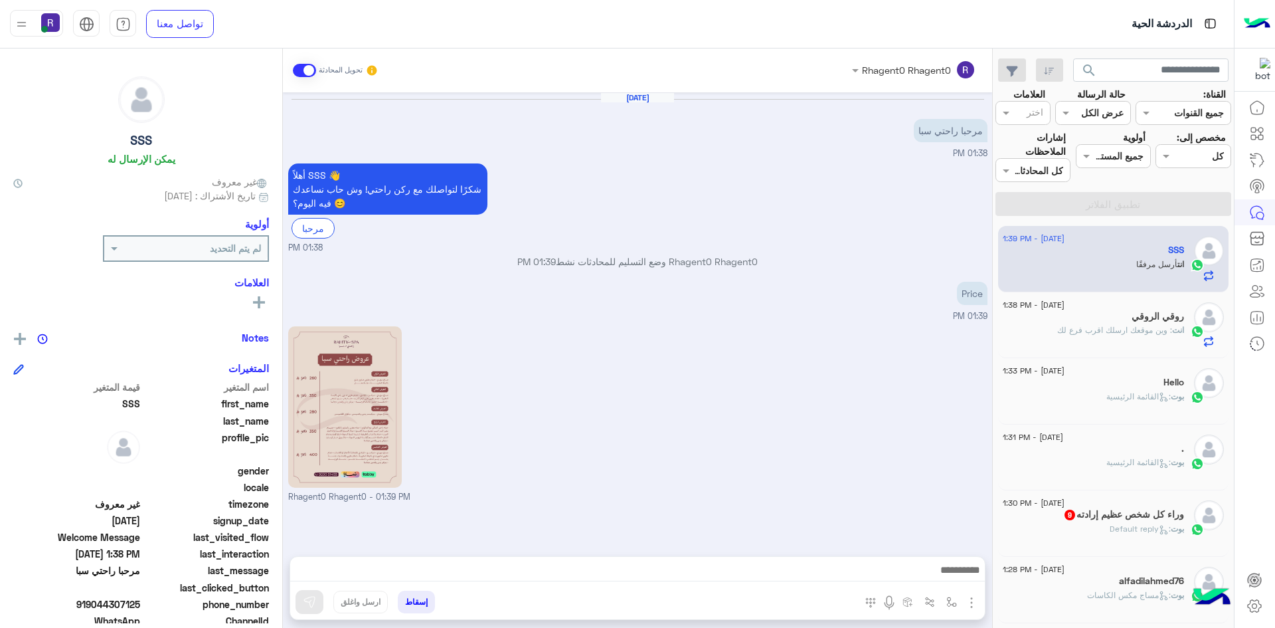
scroll to position [165, 0]
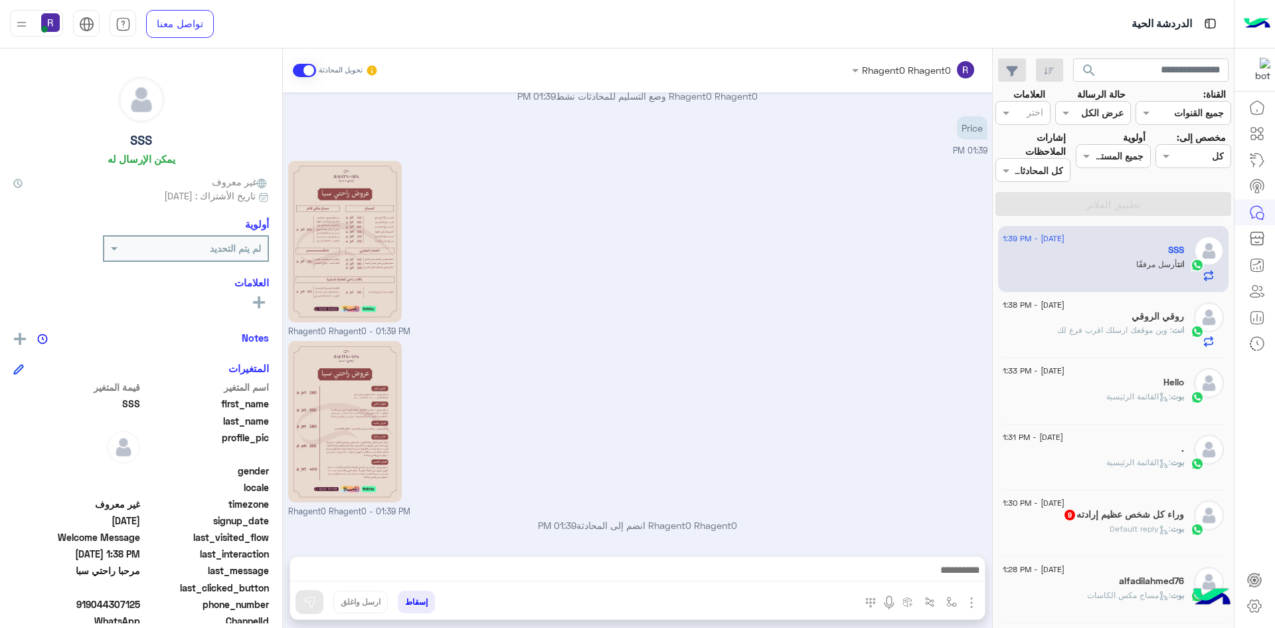
click at [1116, 335] on span ": وين موقعك ارسلك اقرب فرع لك" at bounding box center [1114, 330] width 115 height 10
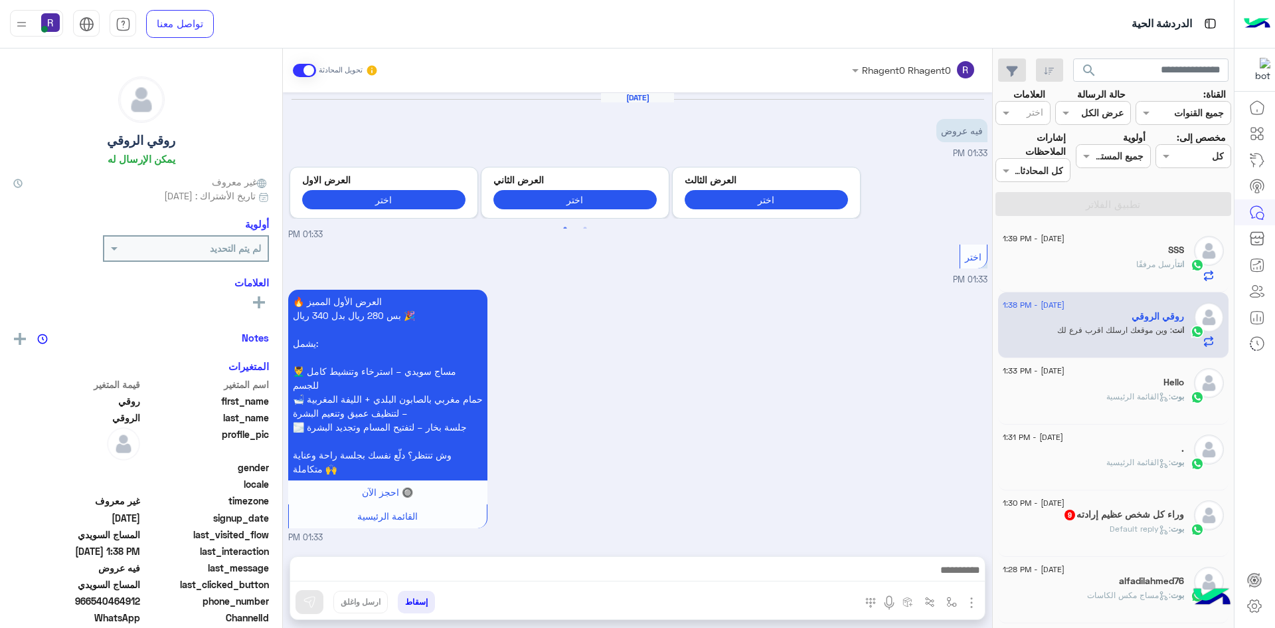
scroll to position [1440, 0]
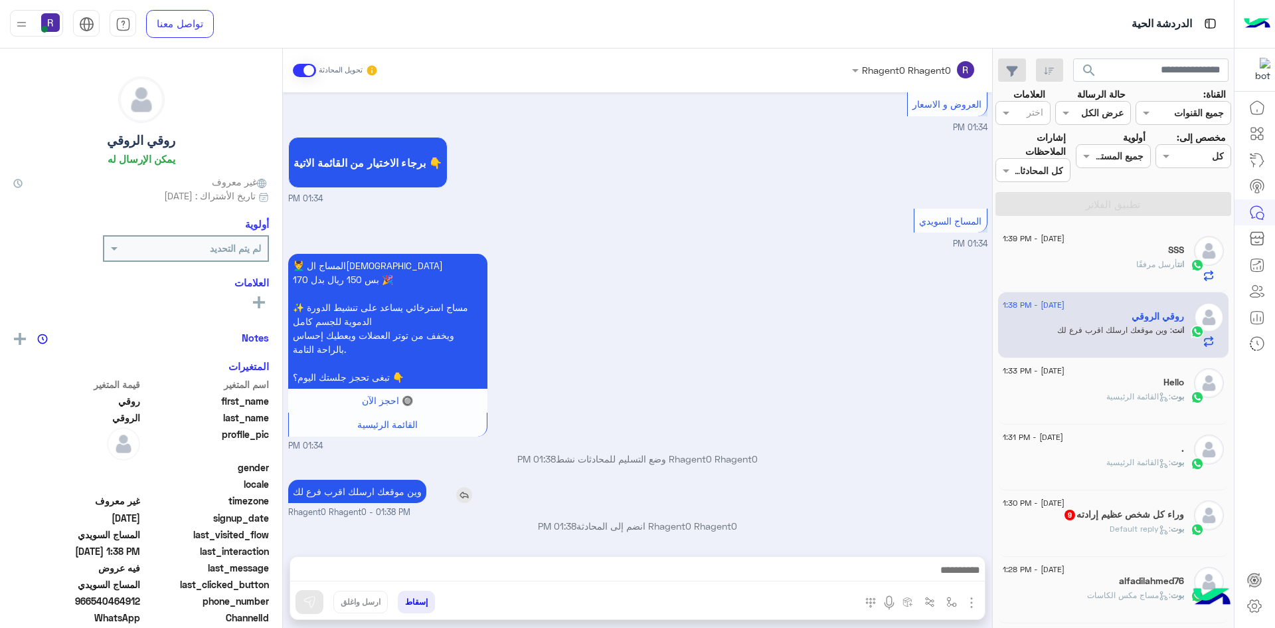
click at [390, 493] on p "وين موقعك ارسلك اقرب فرع لك" at bounding box center [357, 490] width 138 height 23
copy app-msgs-text
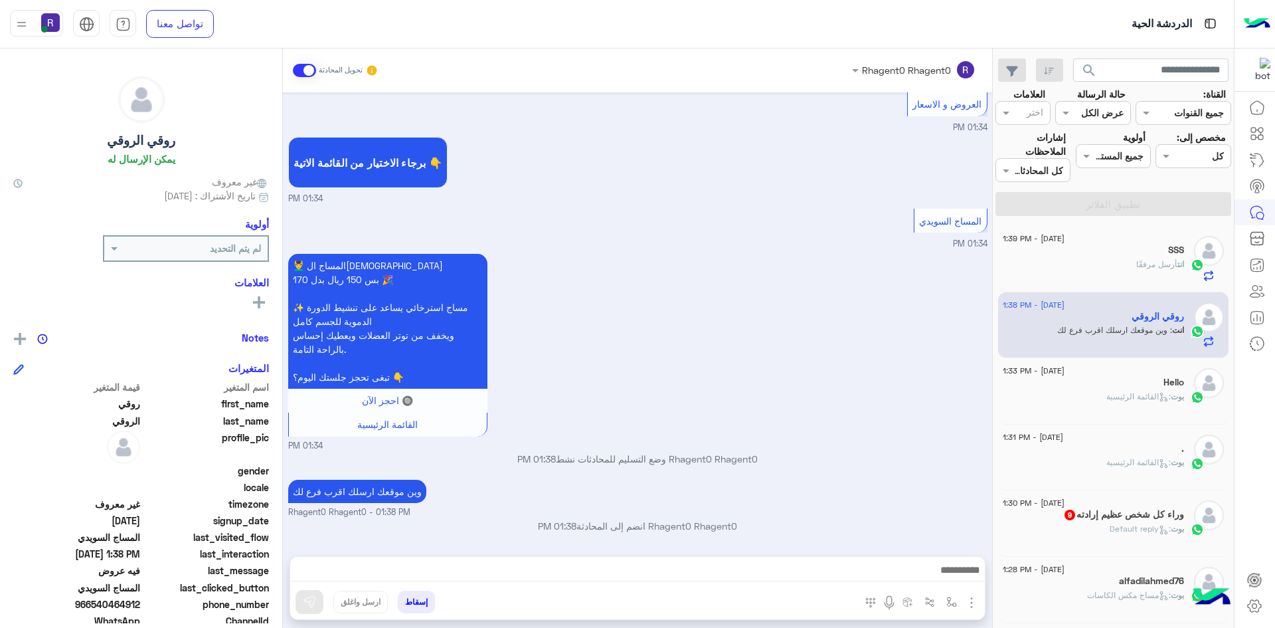
click at [1115, 263] on div "انت أرسل مرفقًا" at bounding box center [1093, 269] width 181 height 23
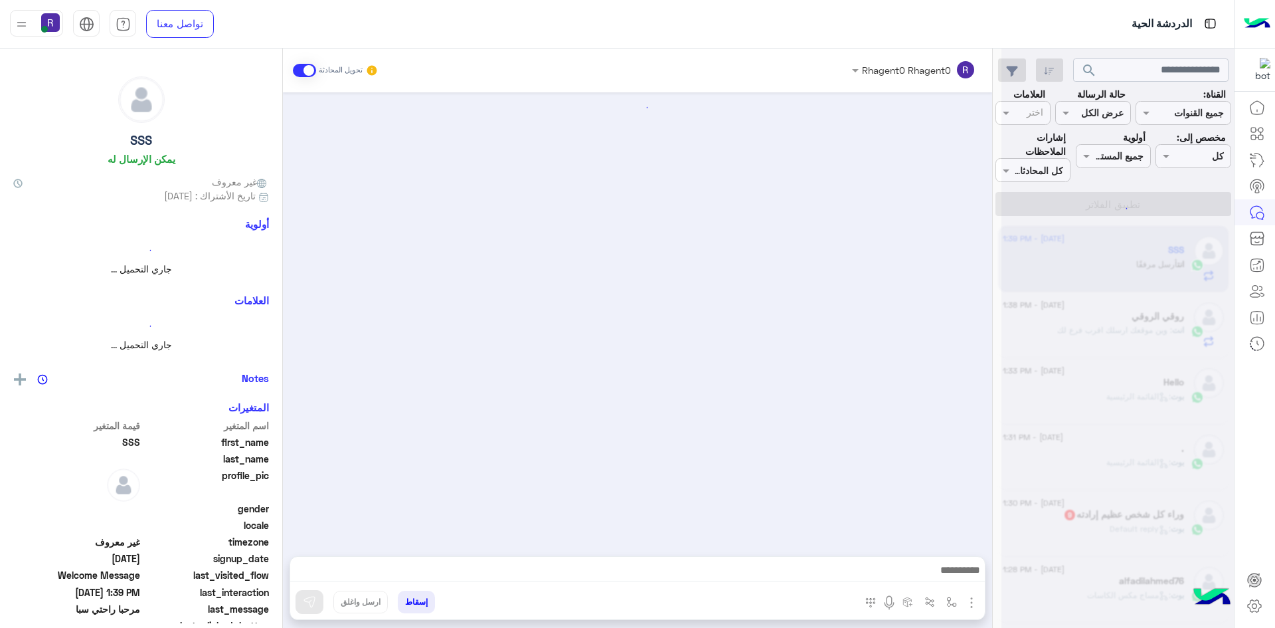
scroll to position [165, 0]
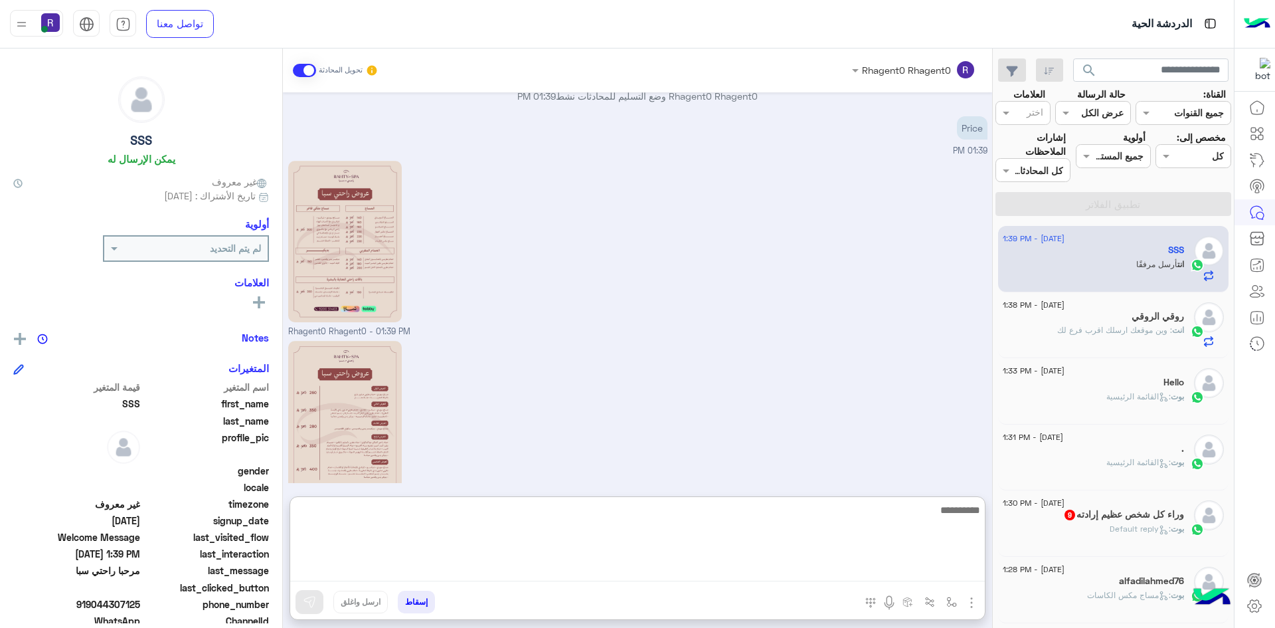
paste textarea "**********"
type textarea "**********"
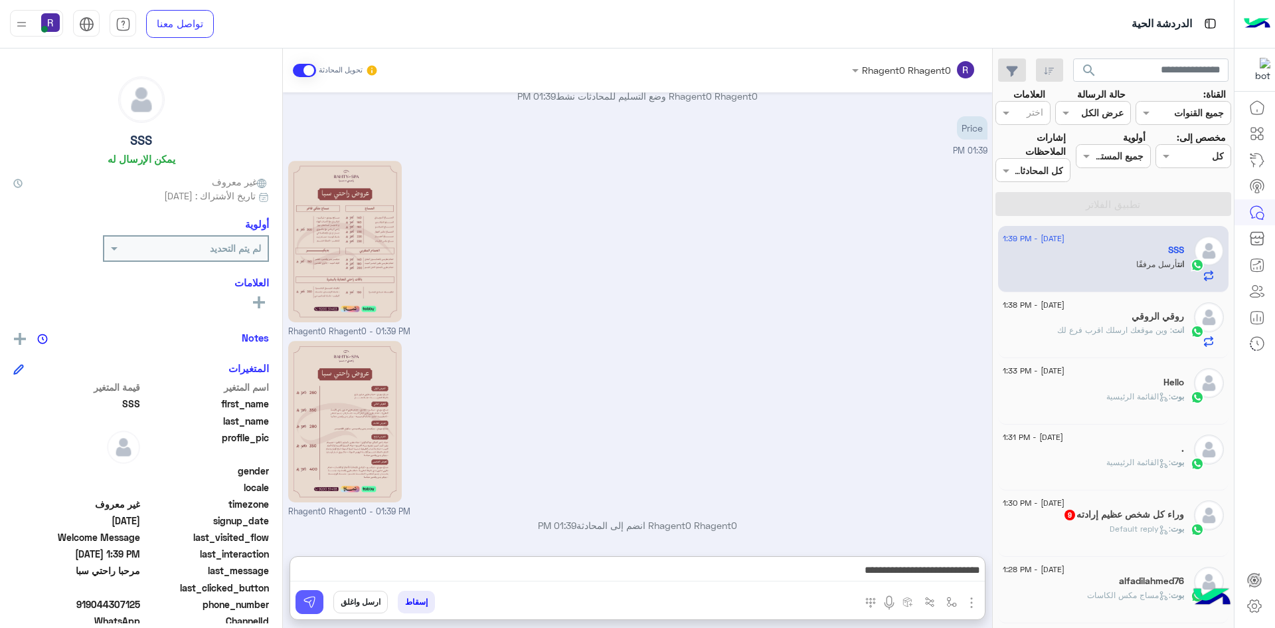
click at [305, 602] on img at bounding box center [309, 601] width 13 height 13
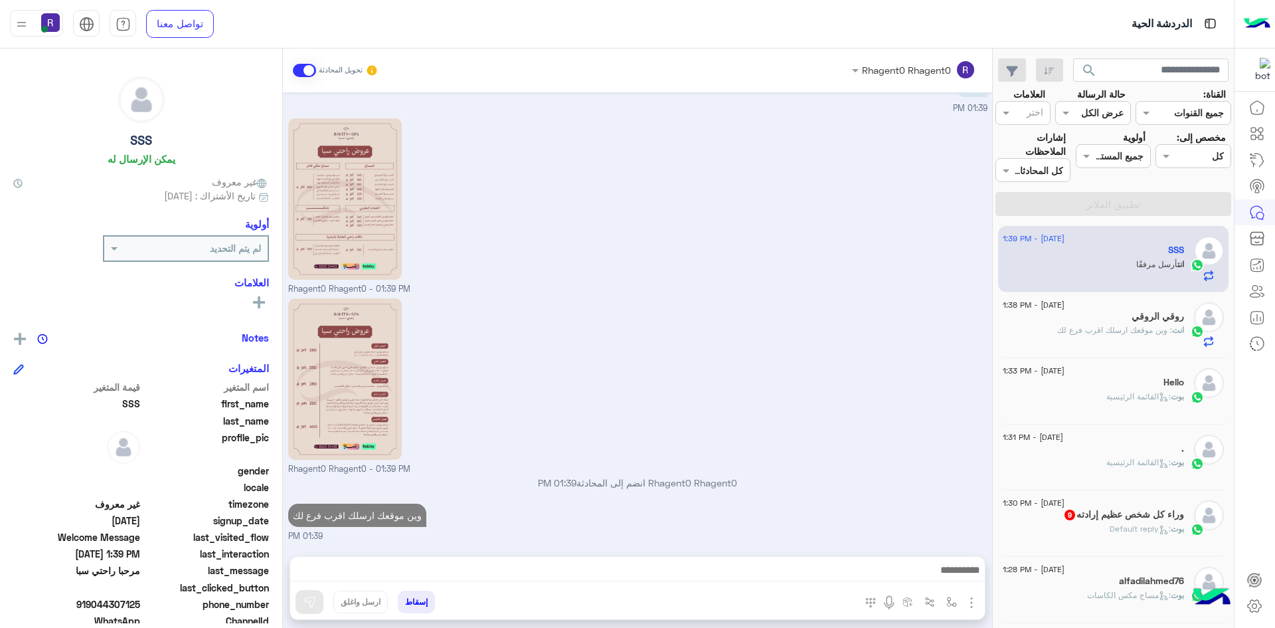
scroll to position [208, 0]
click at [1078, 385] on div "Hello" at bounding box center [1093, 384] width 181 height 14
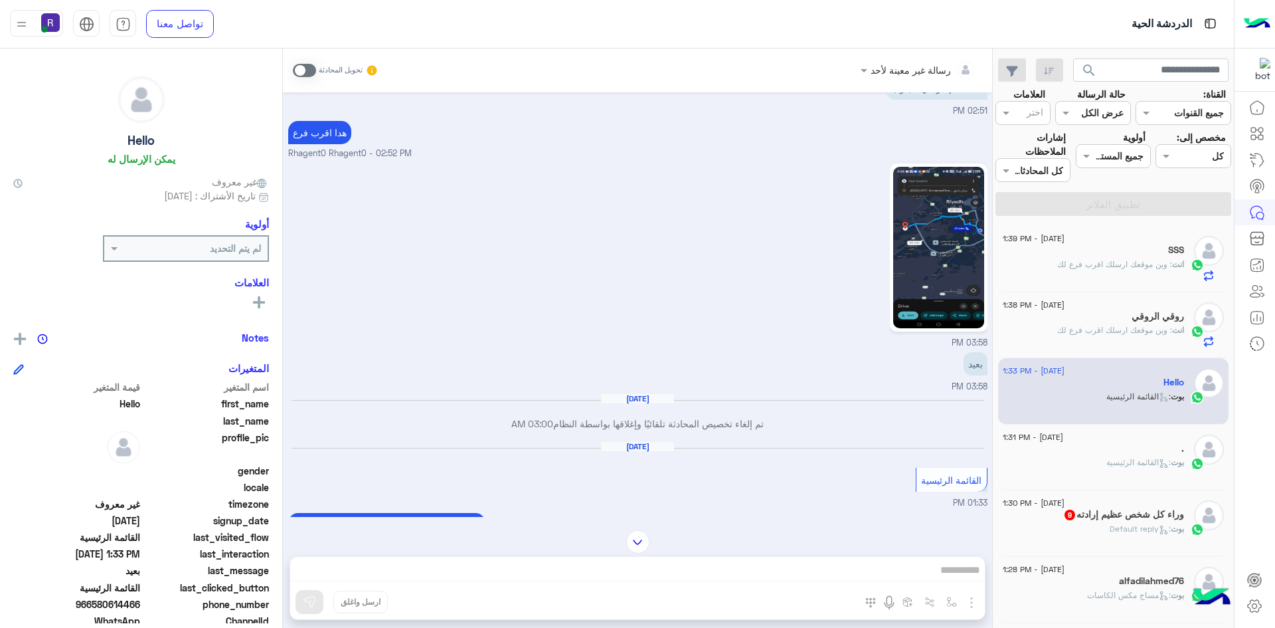
scroll to position [695, 0]
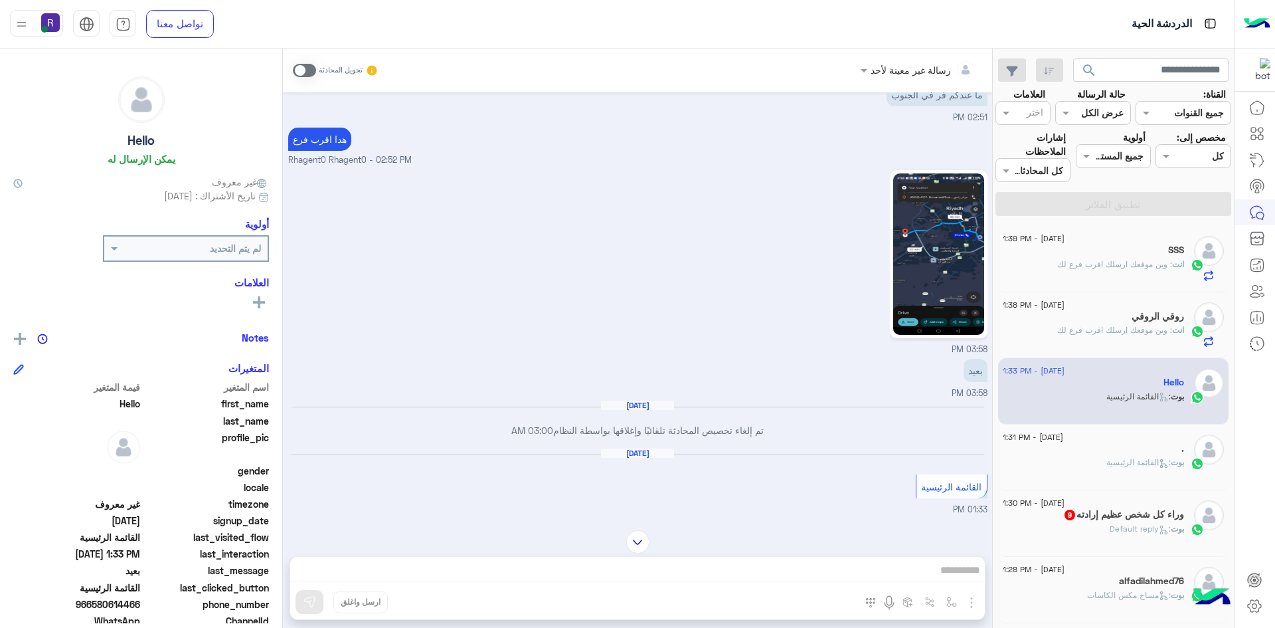
click at [1118, 465] on span ": القائمة الرئيسية" at bounding box center [1138, 462] width 64 height 10
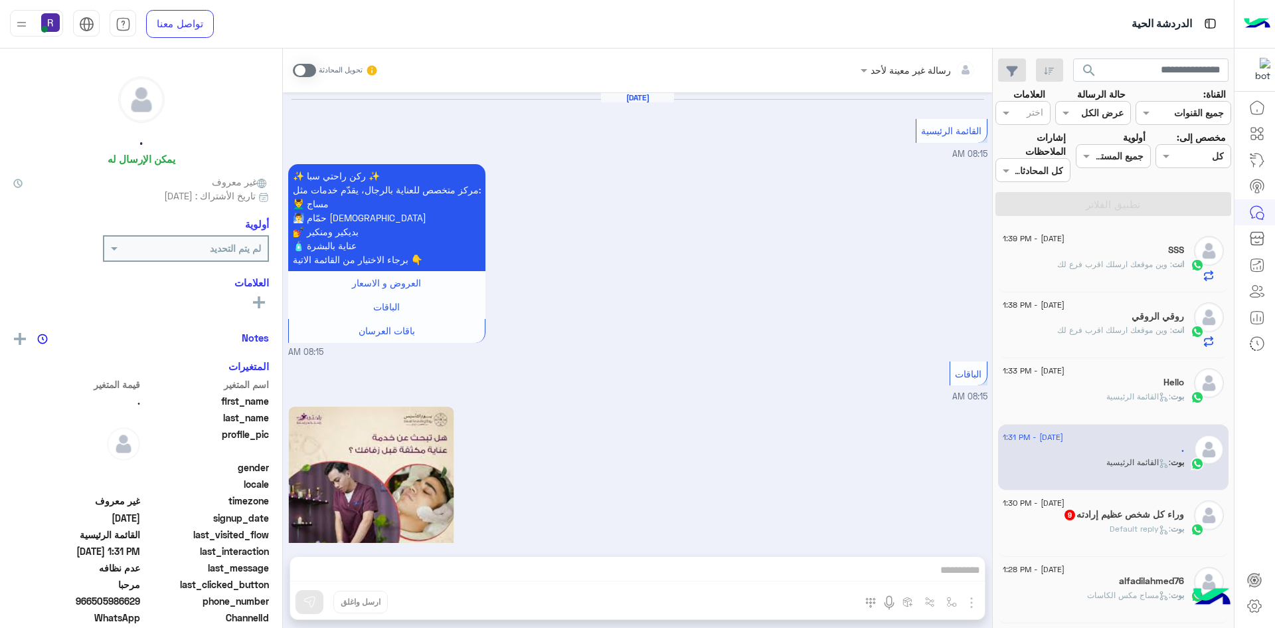
scroll to position [2019, 0]
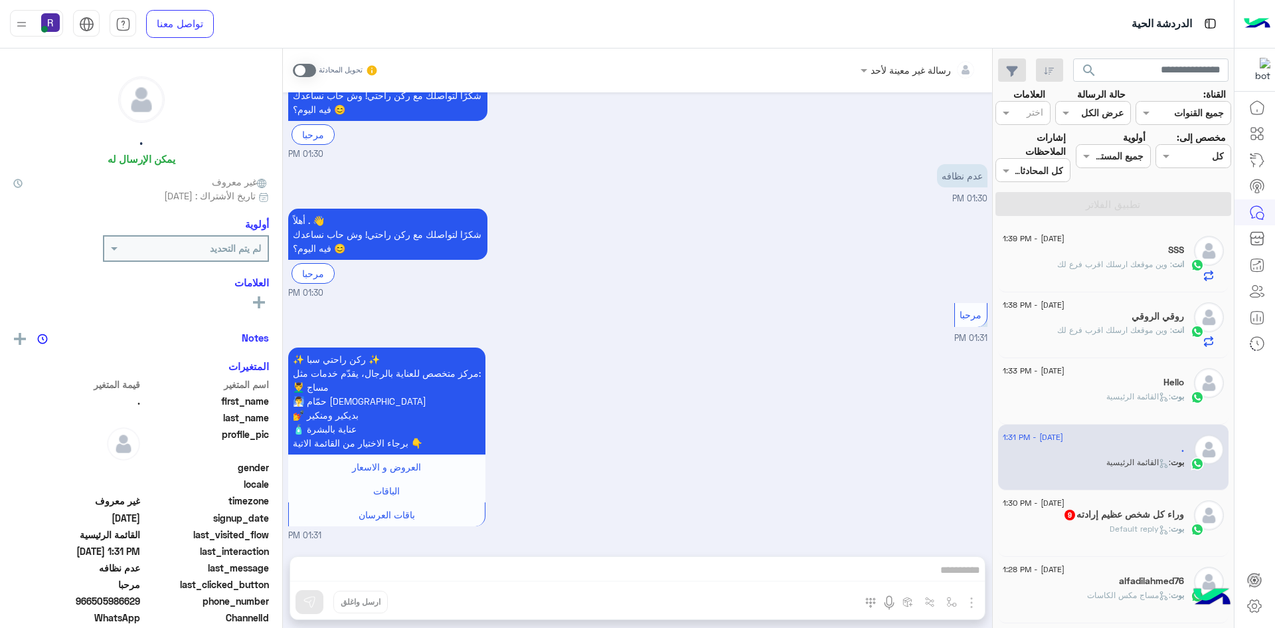
click at [310, 70] on span at bounding box center [304, 70] width 23 height 13
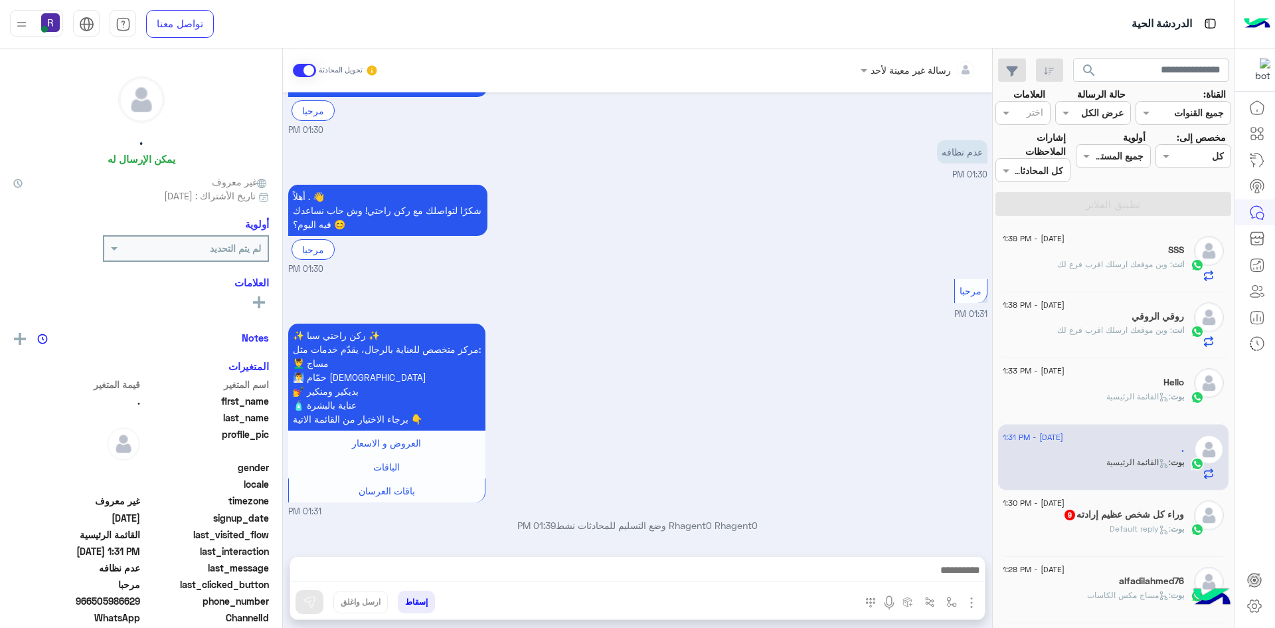
scroll to position [2043, 0]
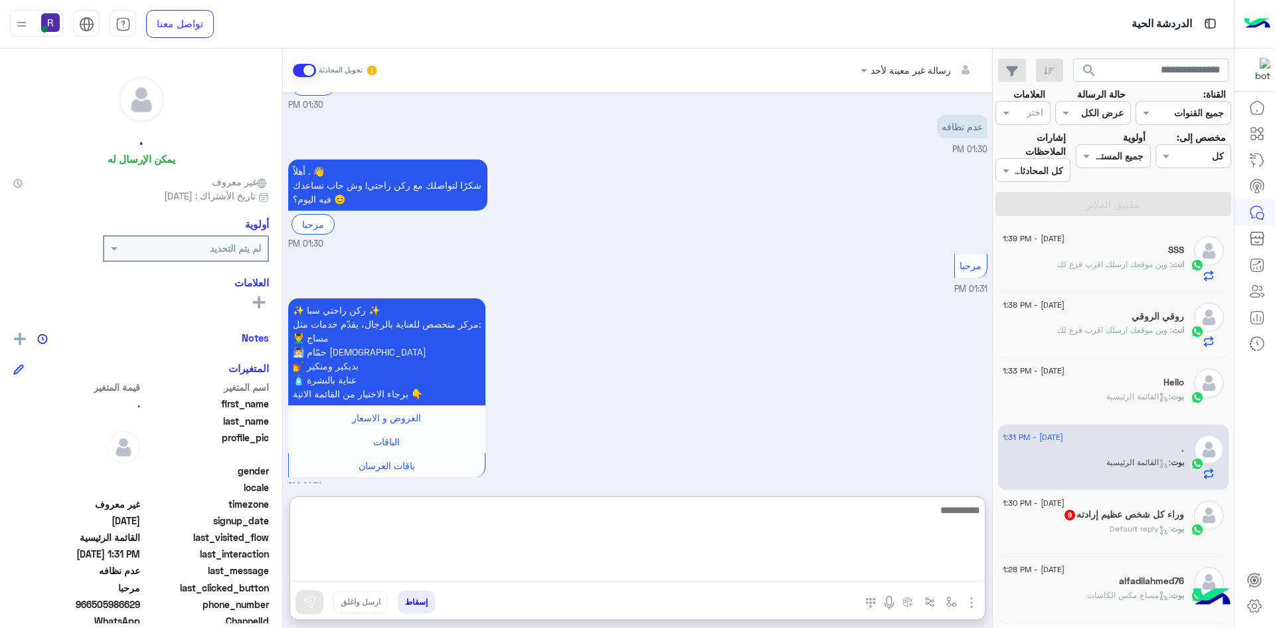
paste textarea "**********"
type textarea "**********"
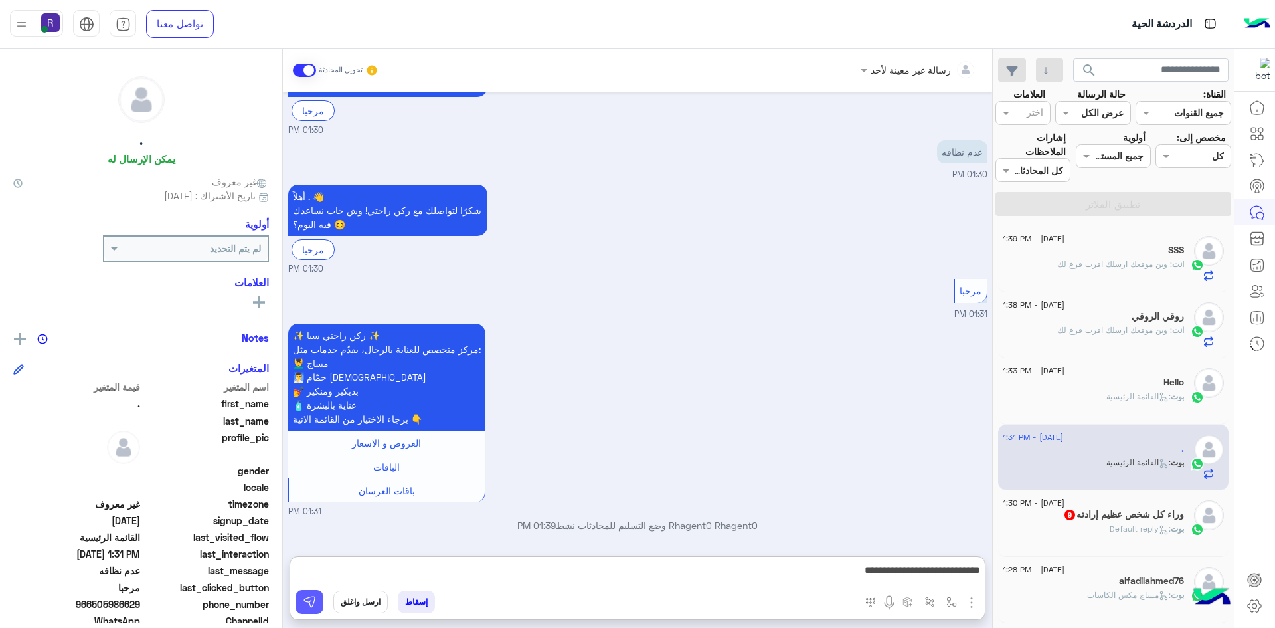
click at [317, 604] on button at bounding box center [310, 602] width 28 height 24
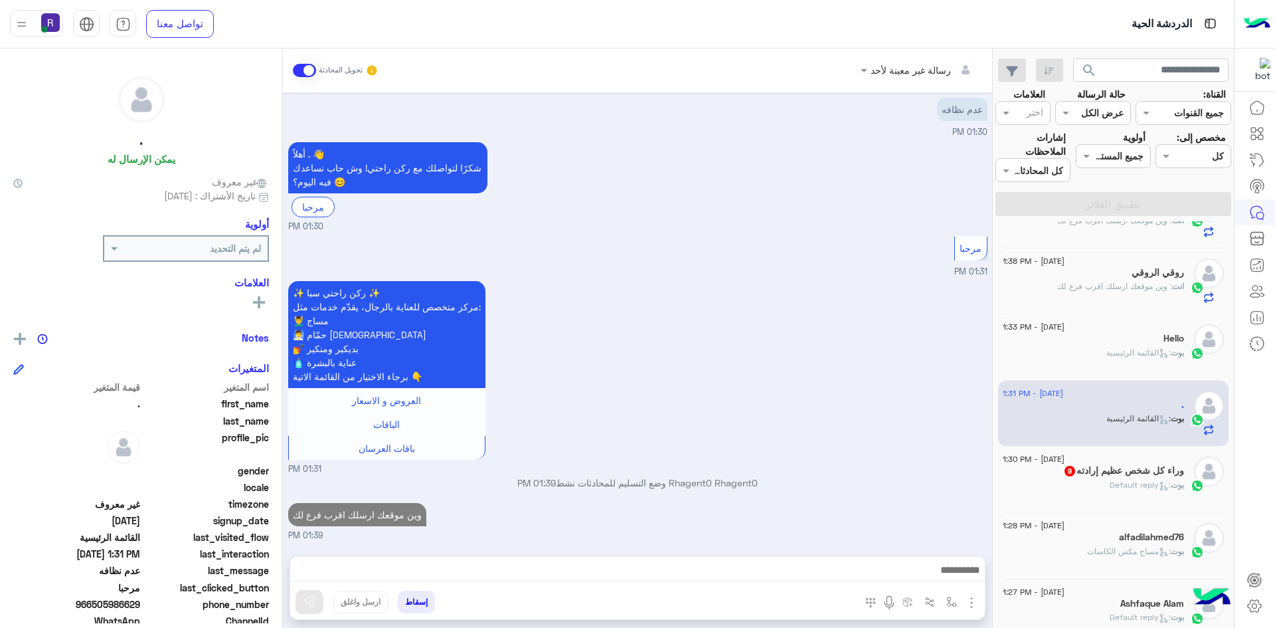
scroll to position [66, 0]
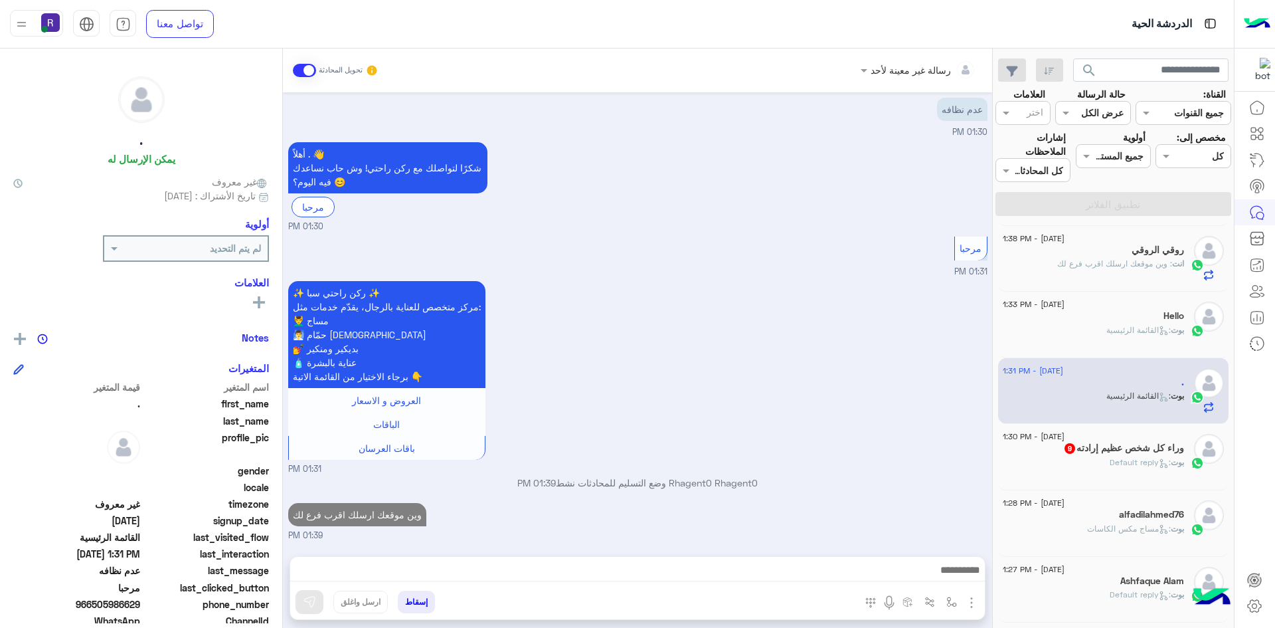
click at [1055, 438] on span "[DATE] - 1:30 PM" at bounding box center [1034, 436] width 62 height 12
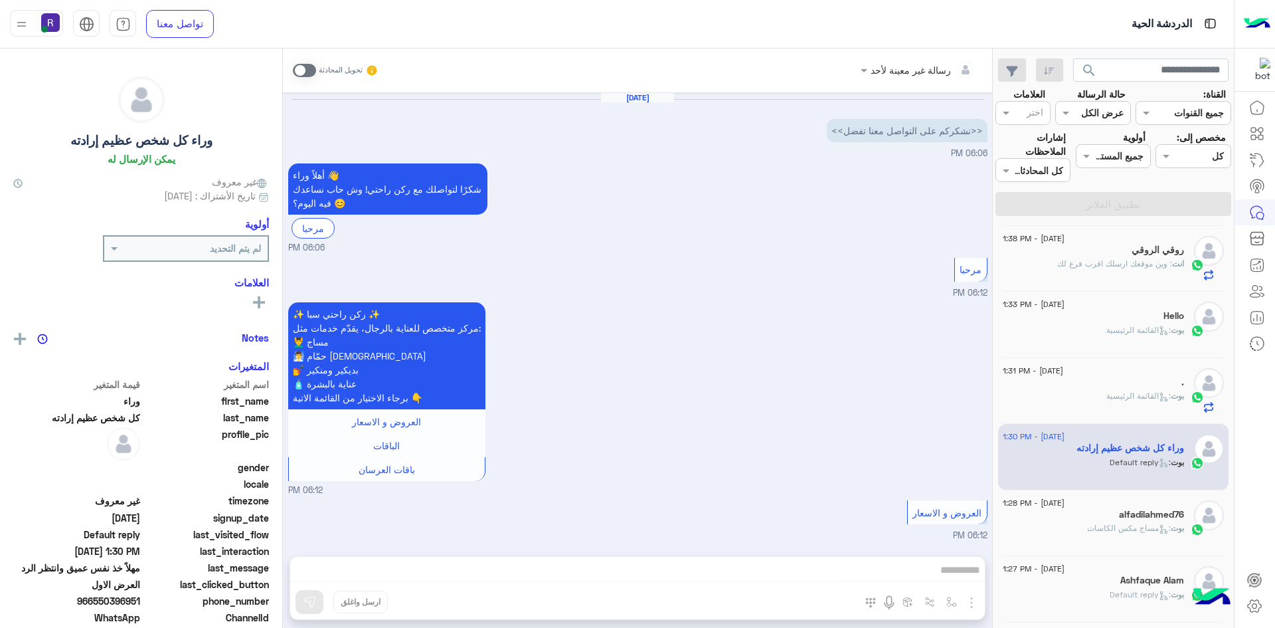
scroll to position [1592, 0]
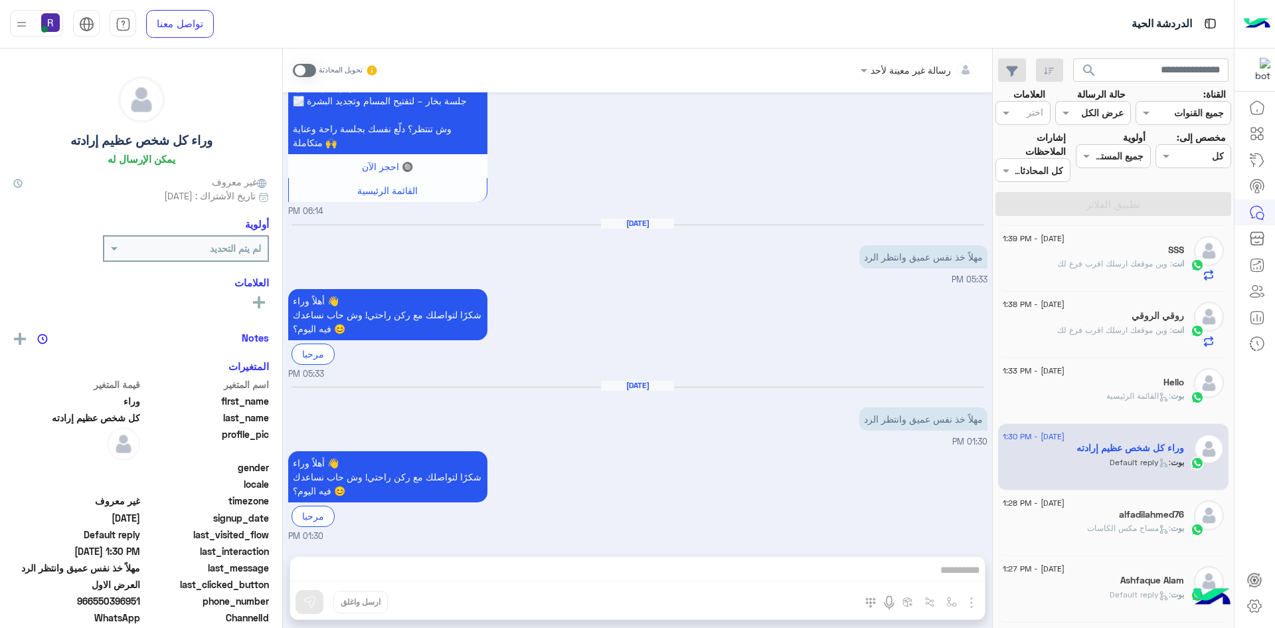
click at [313, 73] on span at bounding box center [304, 70] width 23 height 13
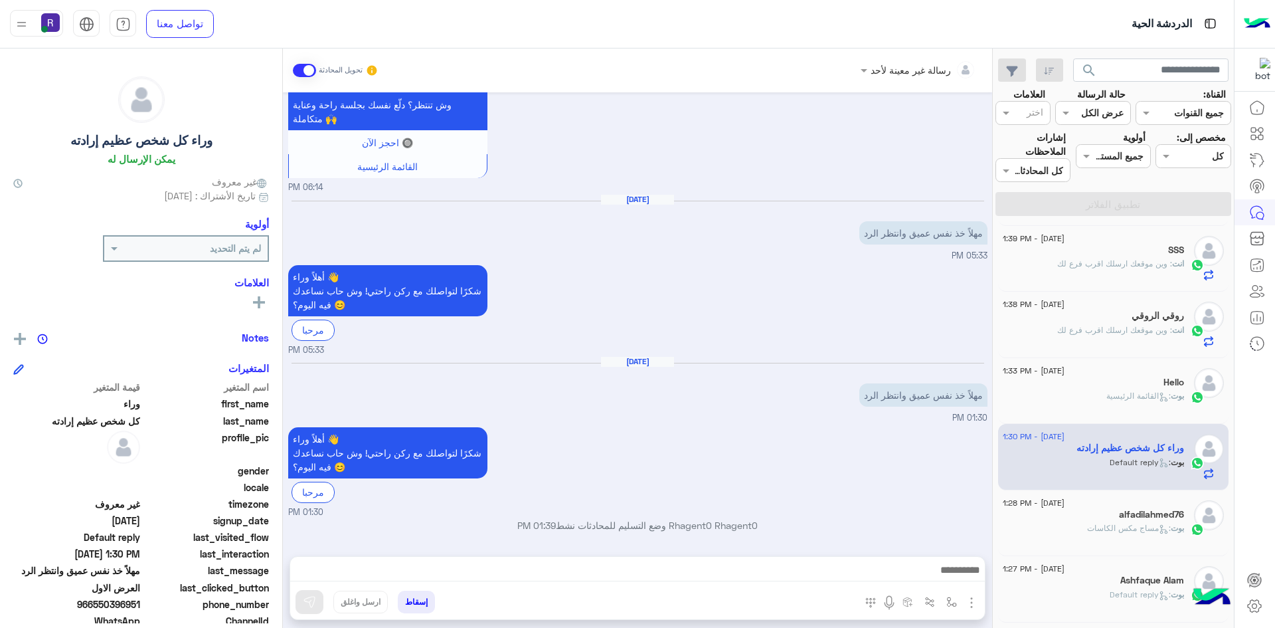
click at [1106, 509] on div "alfadilahmed76" at bounding box center [1093, 516] width 181 height 14
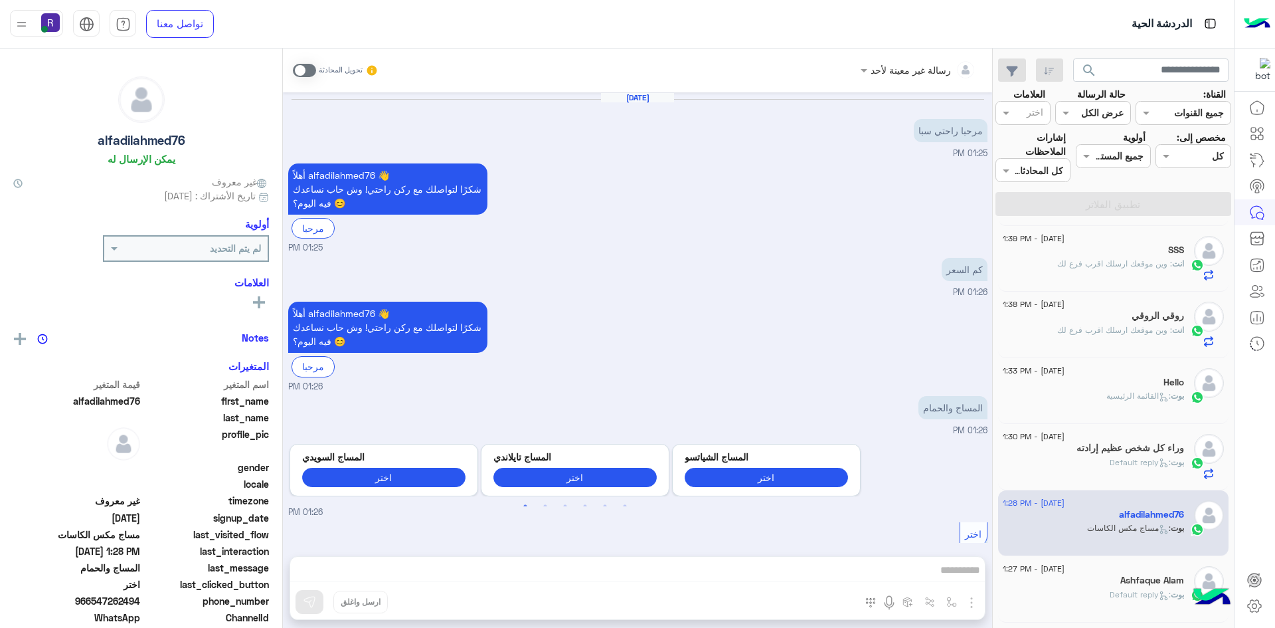
scroll to position [925, 0]
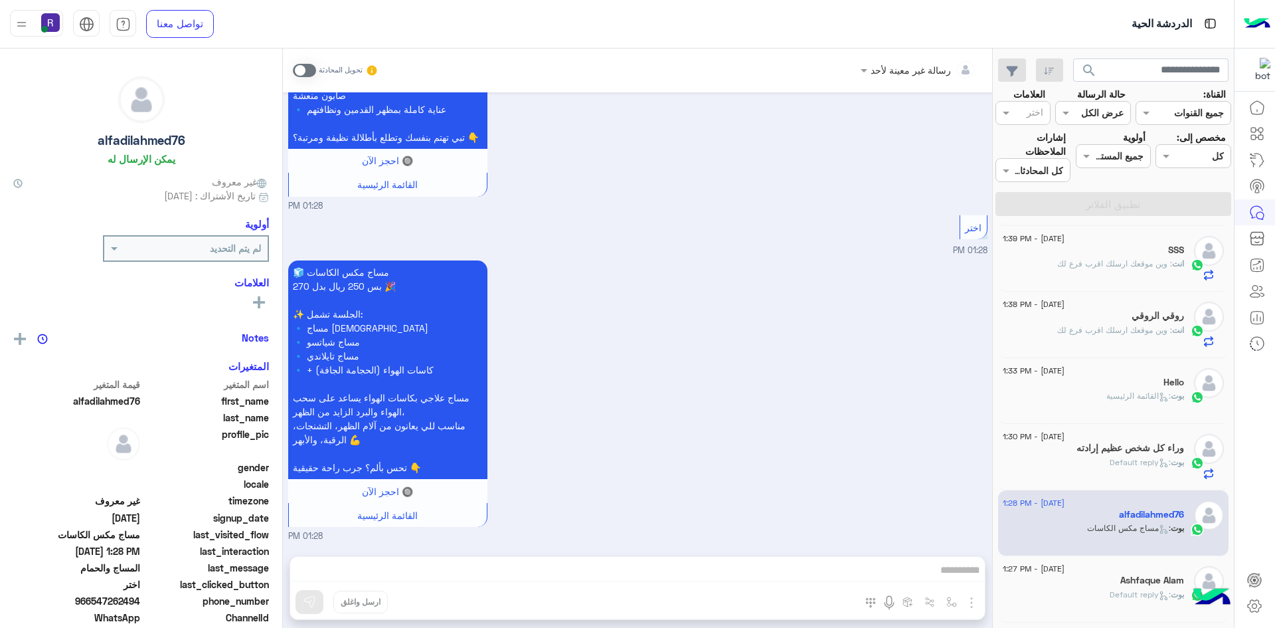
click at [313, 71] on span at bounding box center [304, 70] width 23 height 13
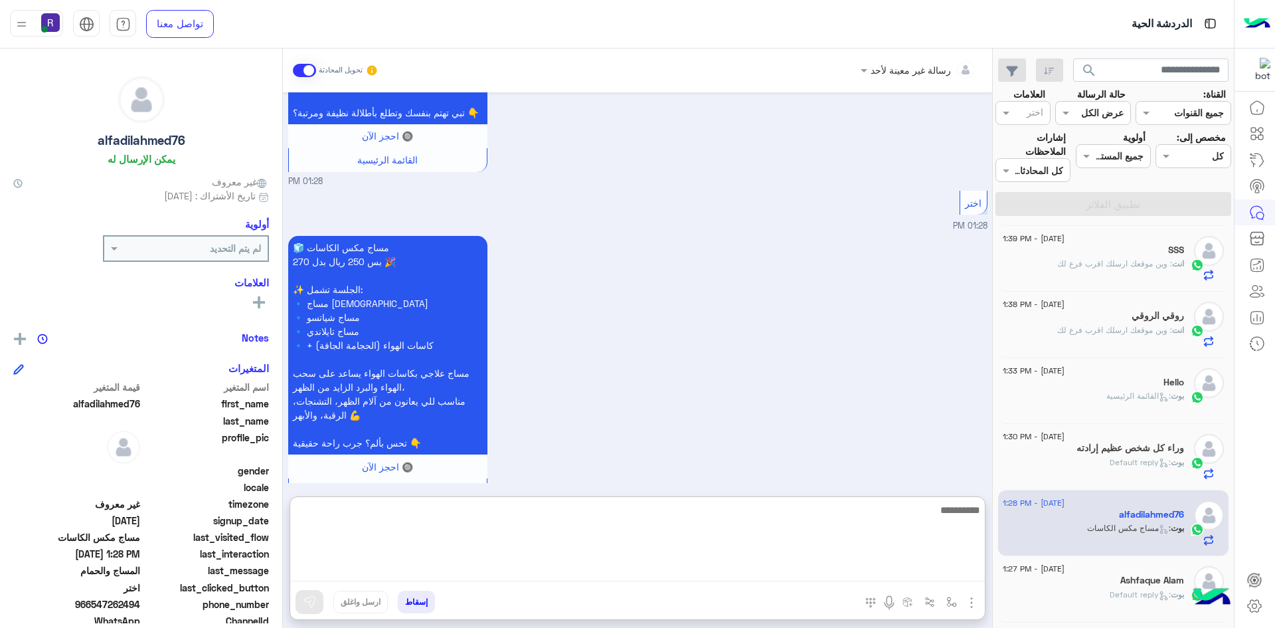
paste textarea "**********"
type textarea "**********"
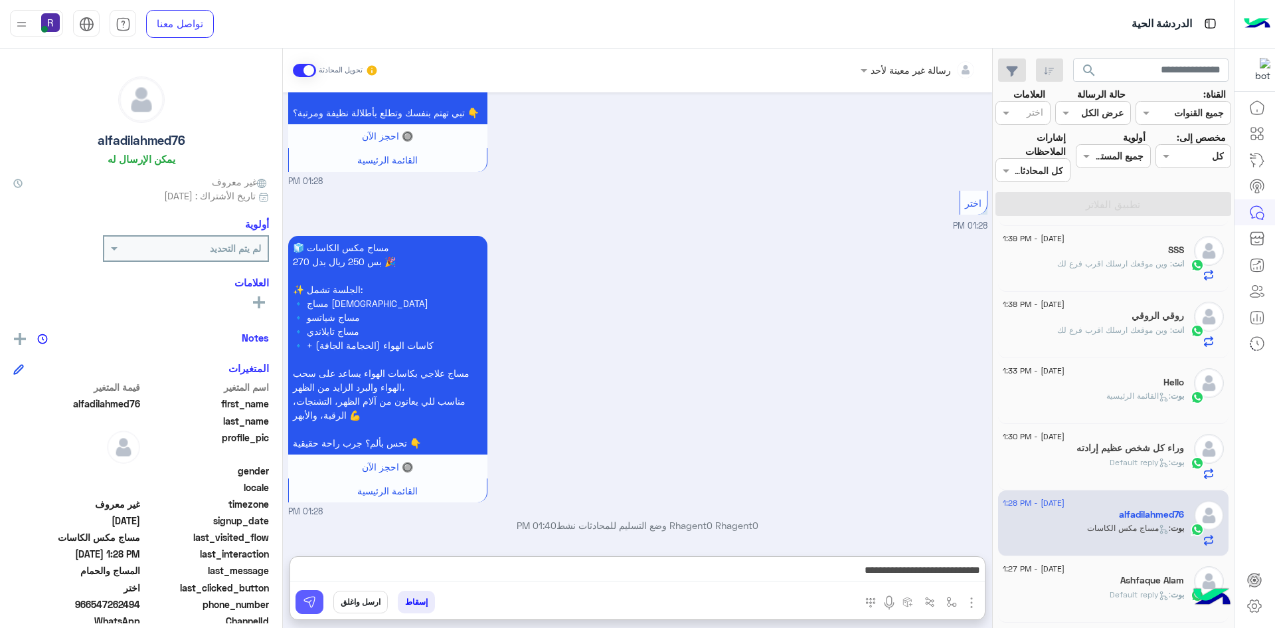
click at [309, 604] on img at bounding box center [309, 601] width 13 height 13
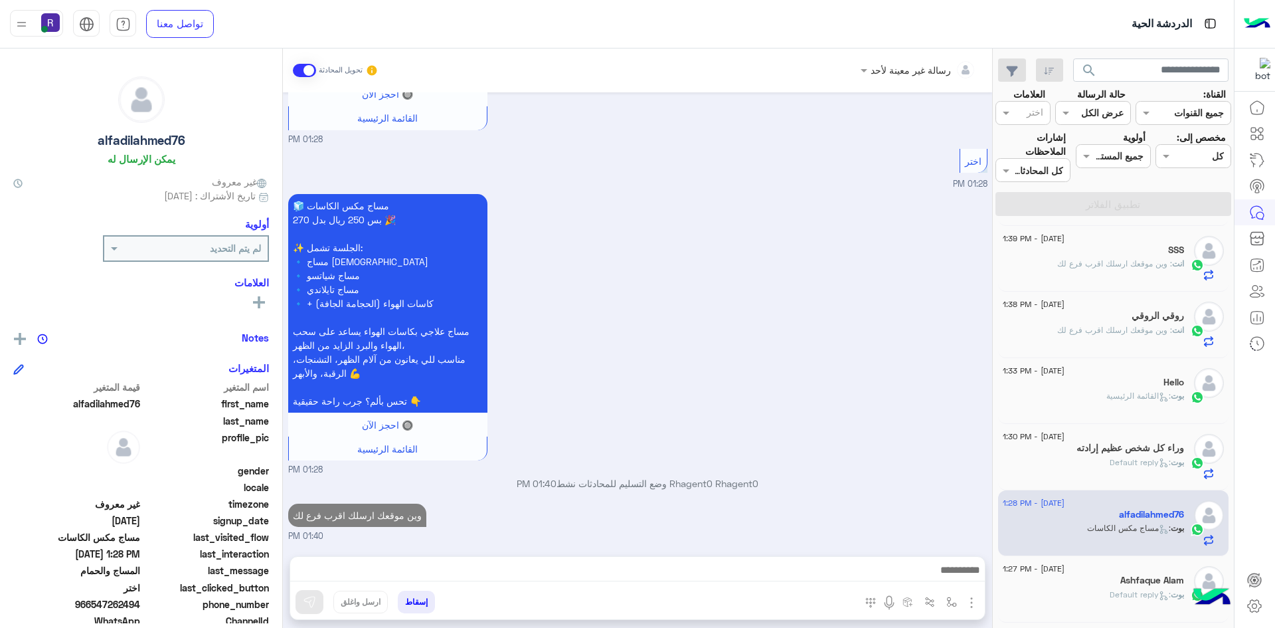
scroll to position [199, 0]
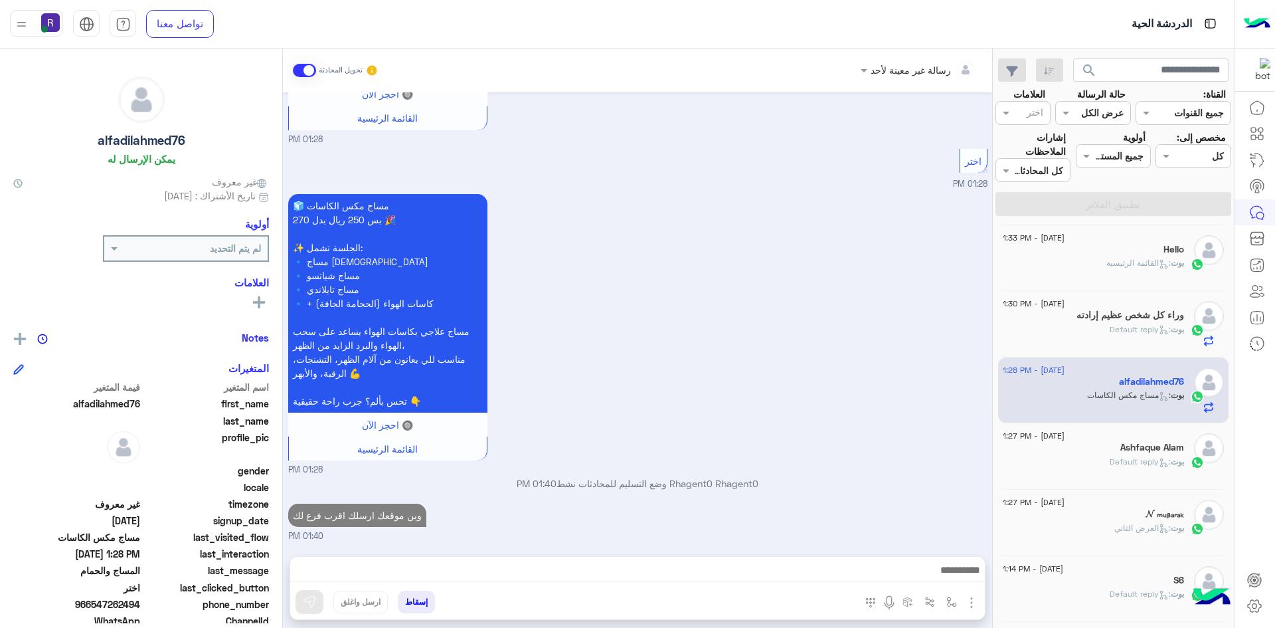
click at [1113, 461] on span ": Default reply" at bounding box center [1140, 461] width 61 height 10
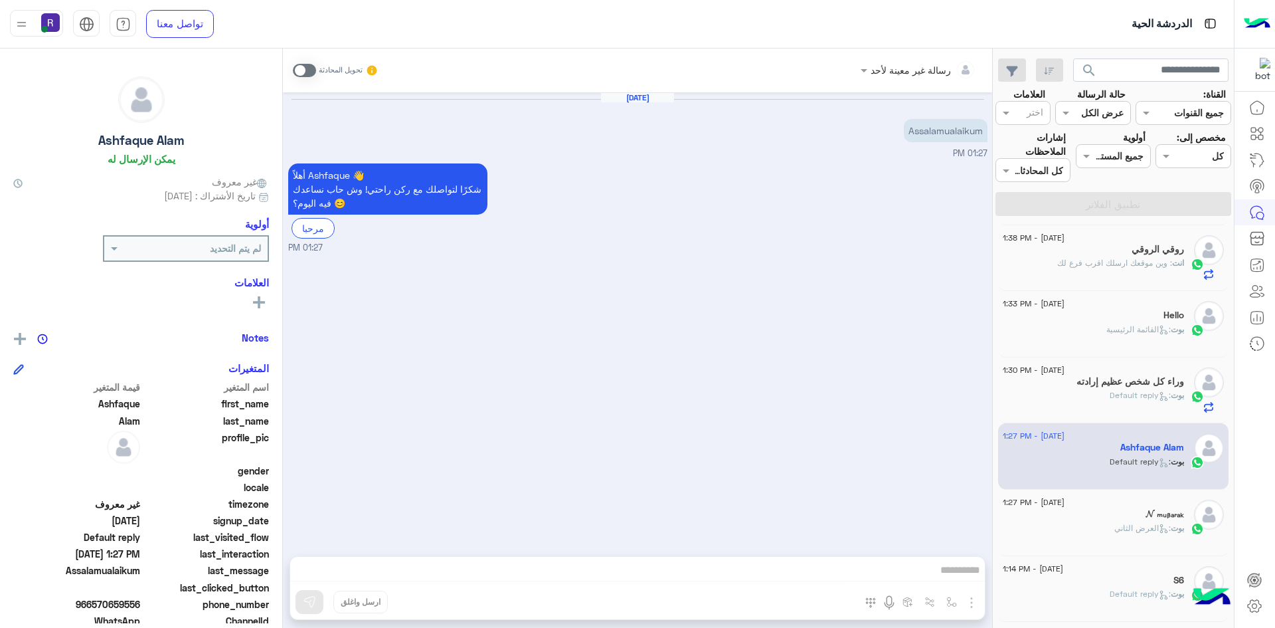
click at [313, 69] on span at bounding box center [304, 70] width 23 height 13
click at [972, 599] on img "button" at bounding box center [972, 602] width 16 height 16
click at [941, 577] on span "الصور" at bounding box center [946, 573] width 25 height 15
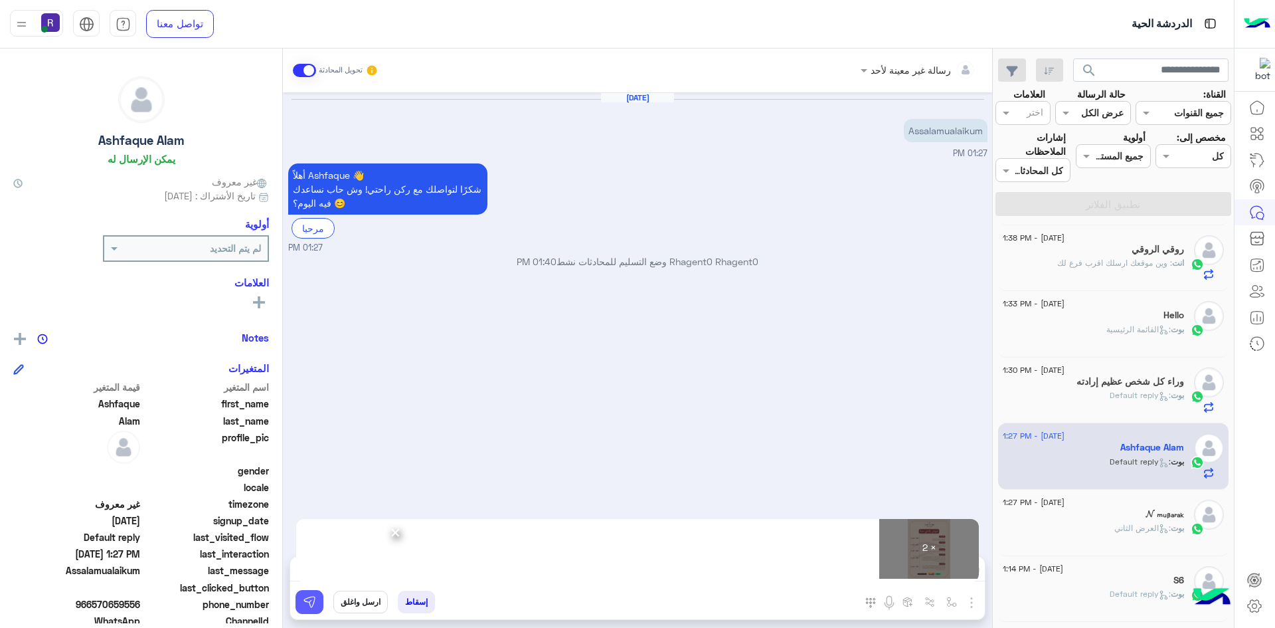
click at [315, 604] on button at bounding box center [310, 602] width 28 height 24
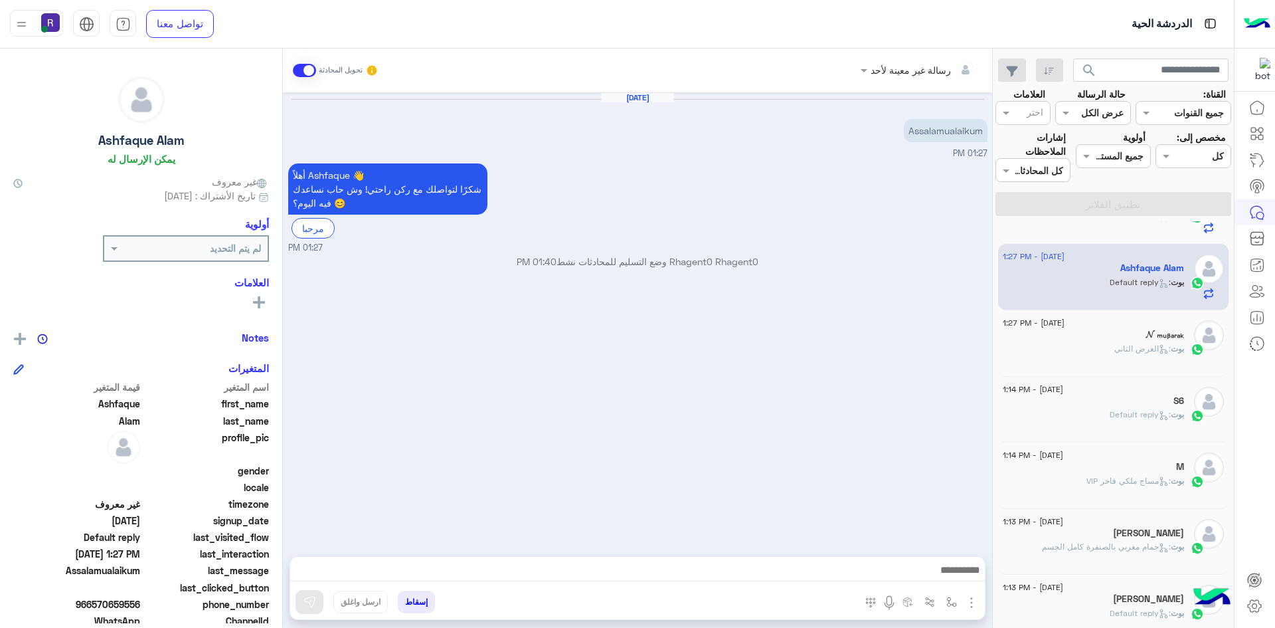
scroll to position [398, 0]
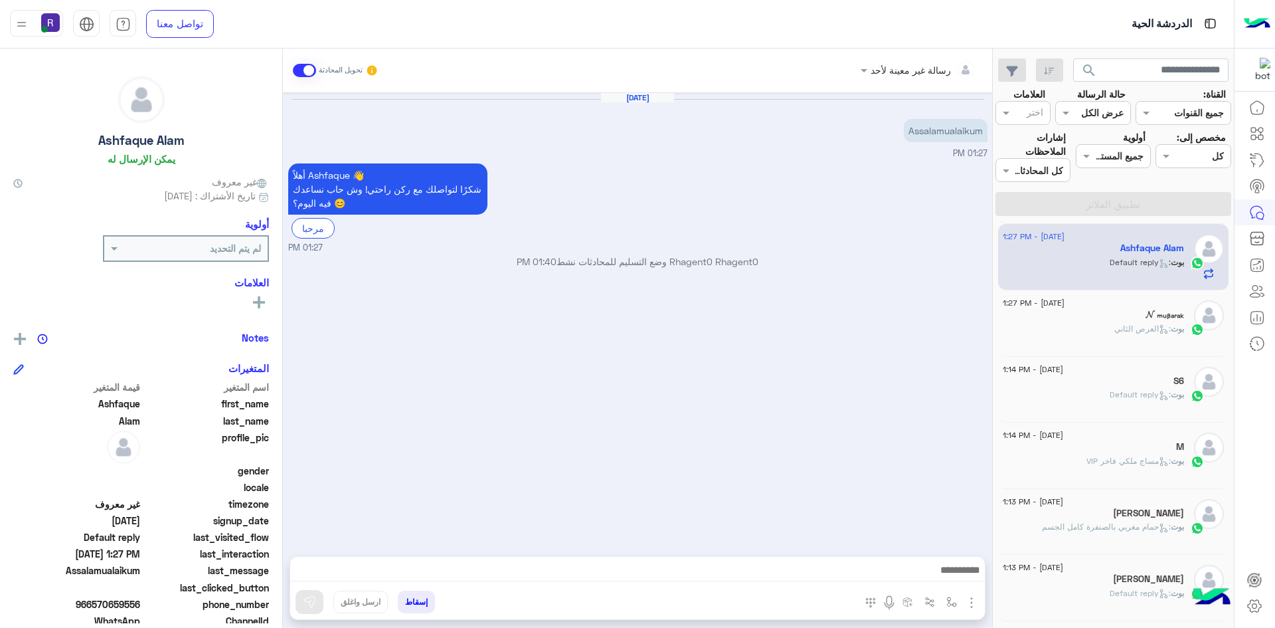
click at [1126, 333] on p "بوت : العرض الثاني" at bounding box center [1149, 329] width 70 height 12
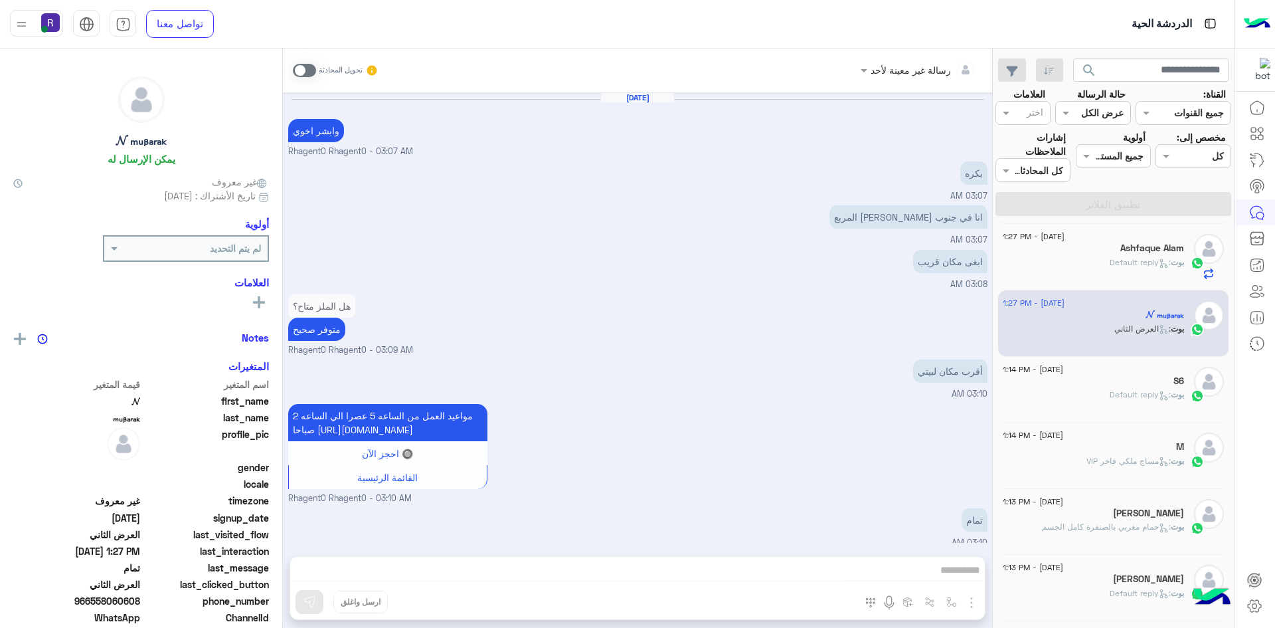
scroll to position [1847, 0]
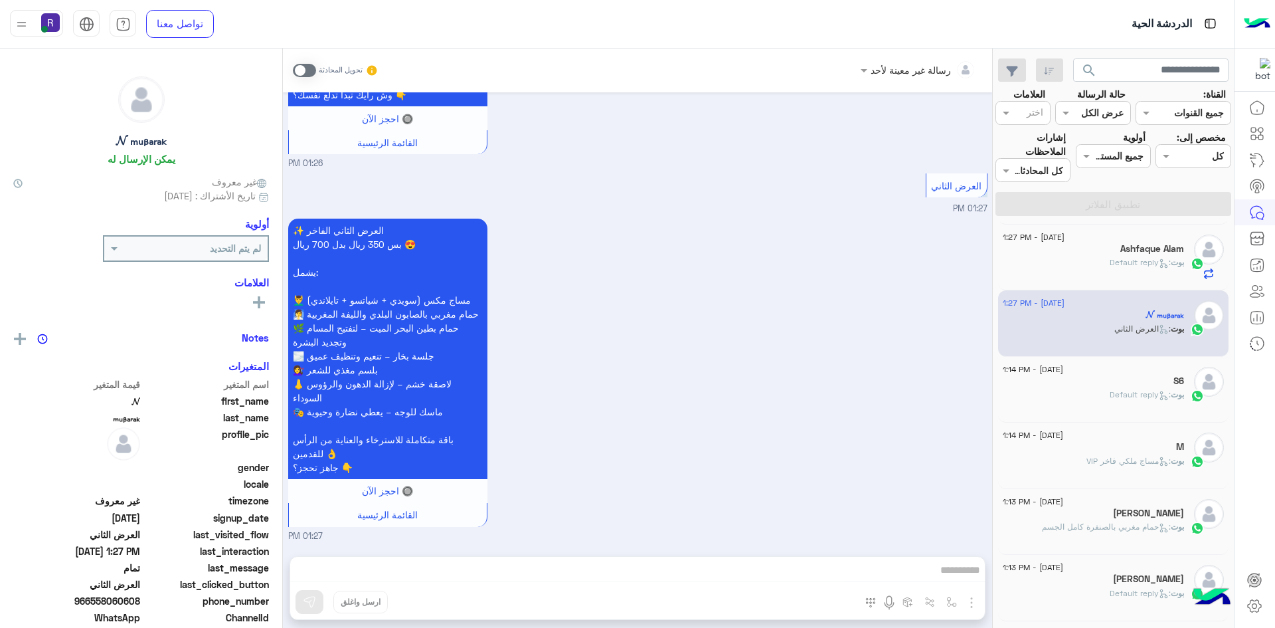
click at [307, 69] on span at bounding box center [304, 70] width 23 height 13
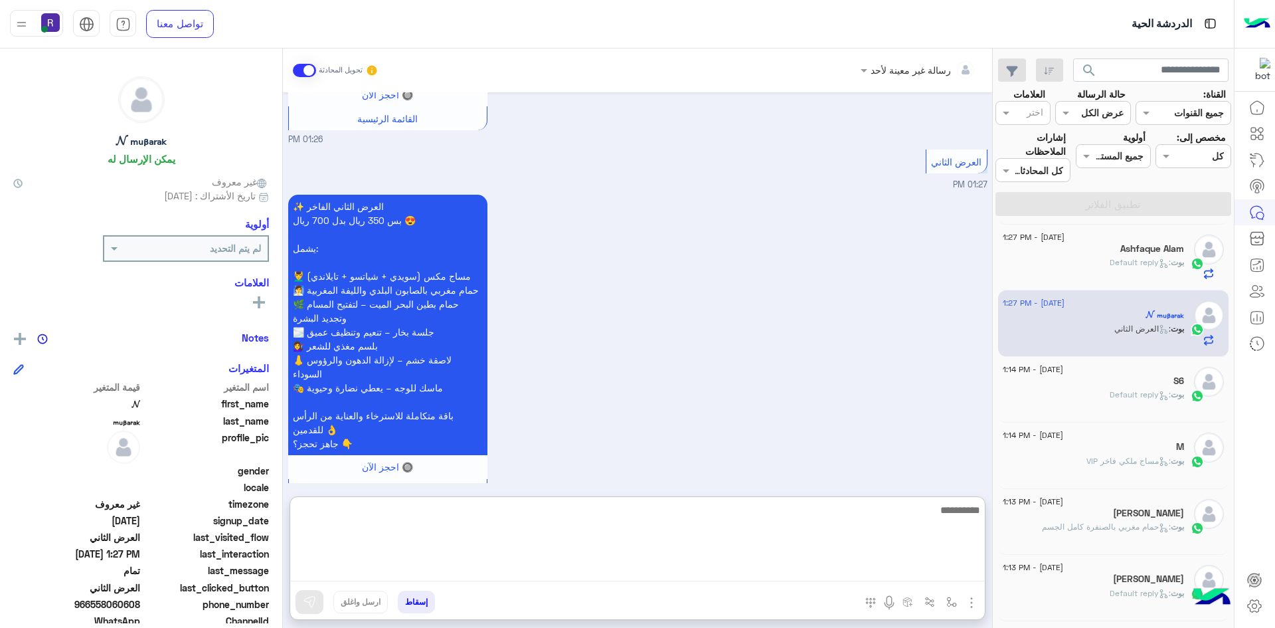
paste textarea "**********"
type textarea "**********"
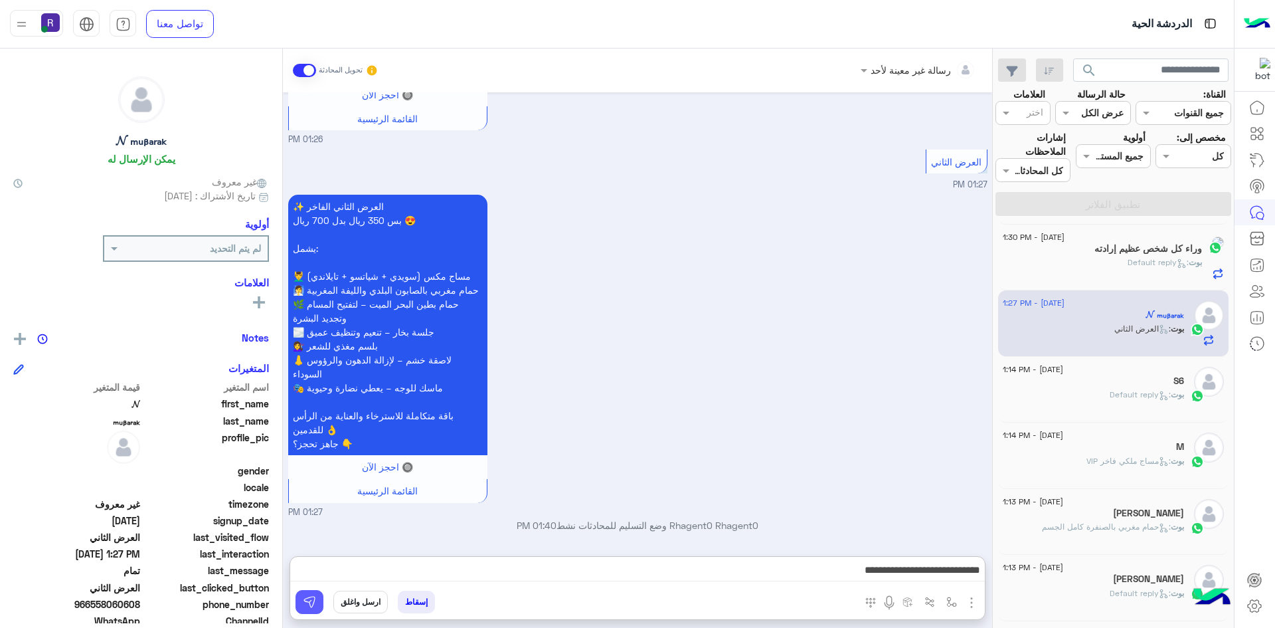
click at [317, 604] on button at bounding box center [310, 602] width 28 height 24
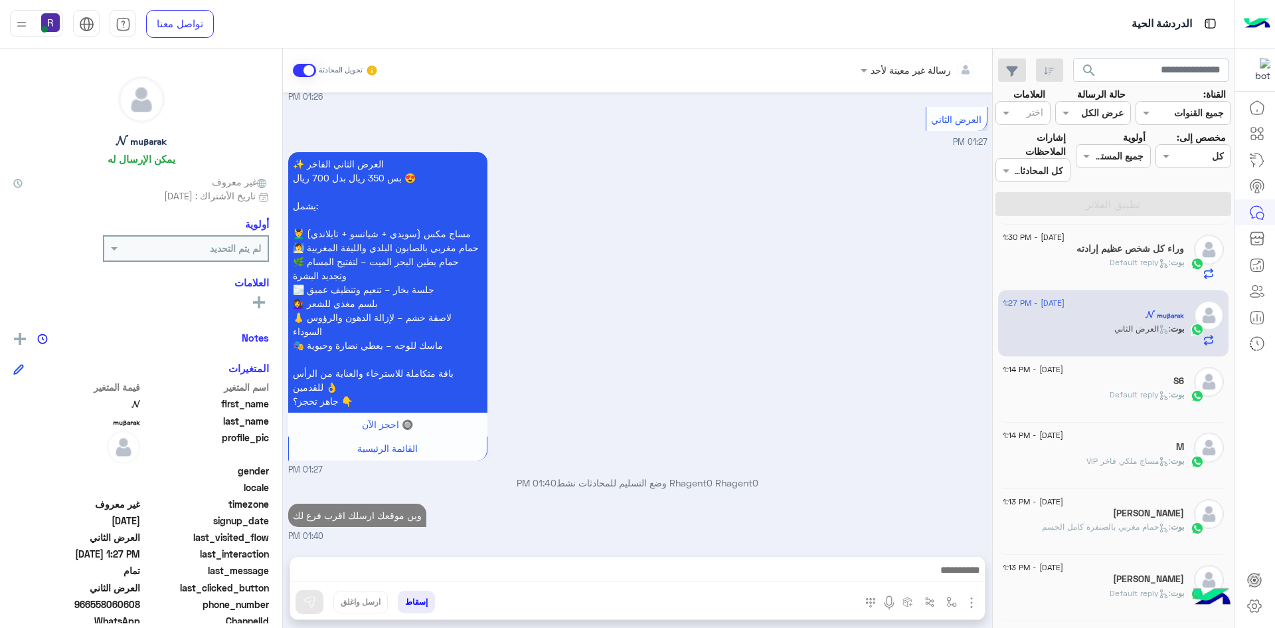
click at [1158, 389] on span ": Default reply" at bounding box center [1140, 394] width 61 height 10
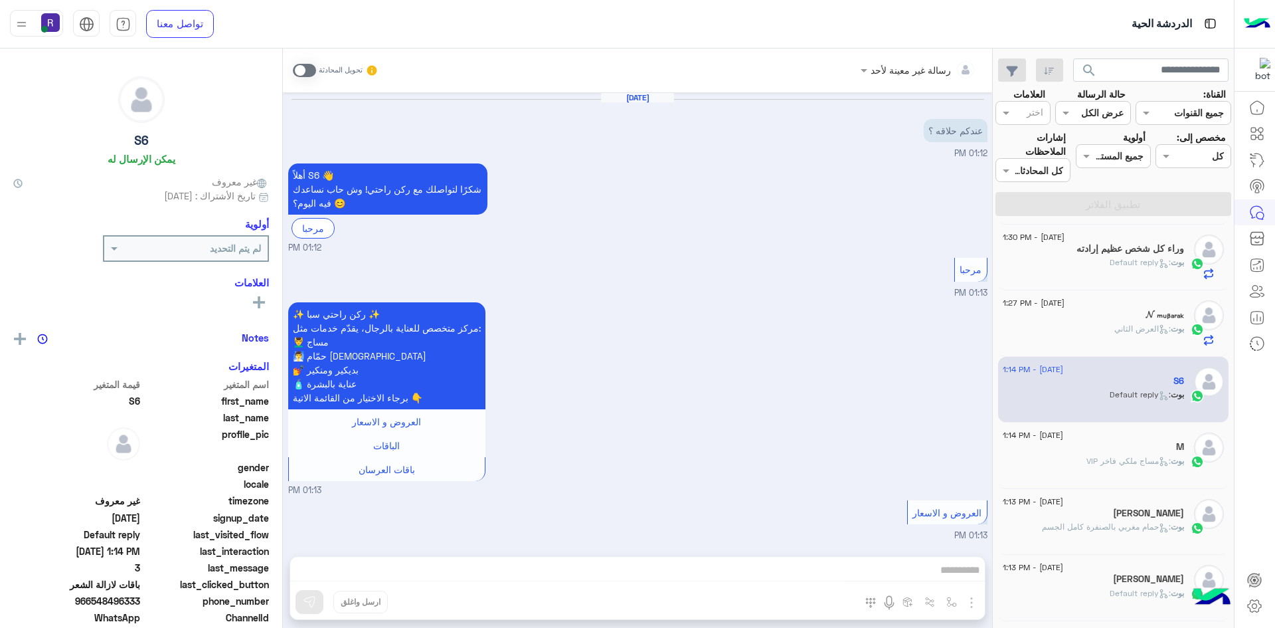
scroll to position [1349, 0]
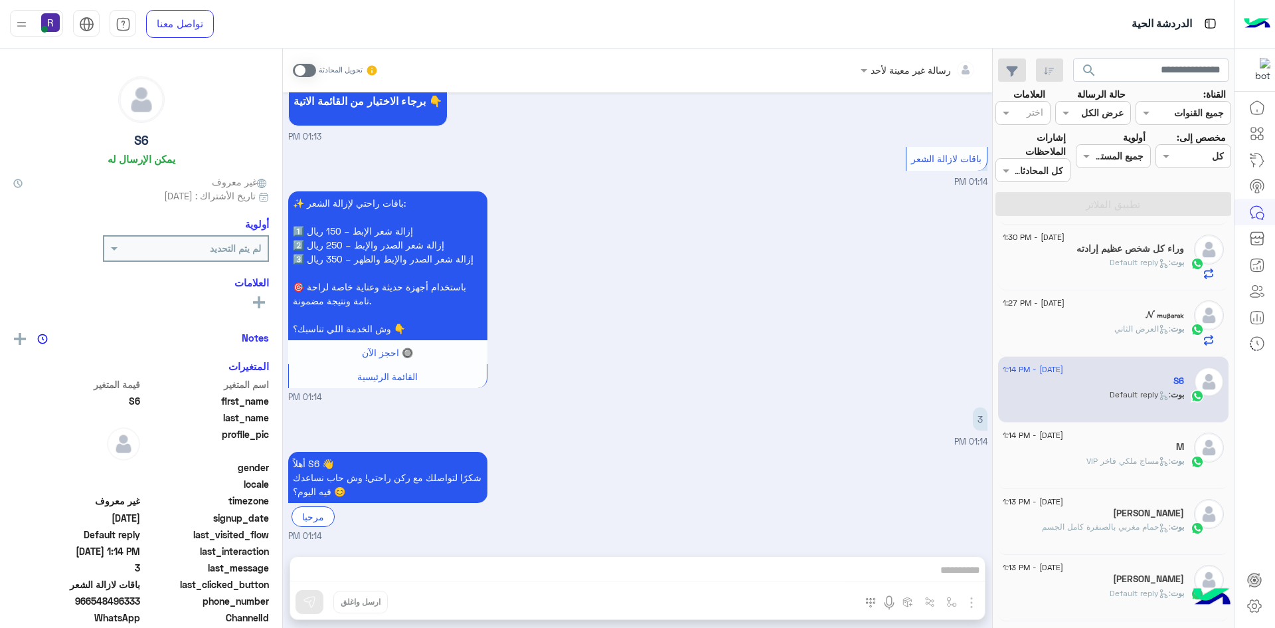
click at [313, 68] on span at bounding box center [304, 70] width 23 height 13
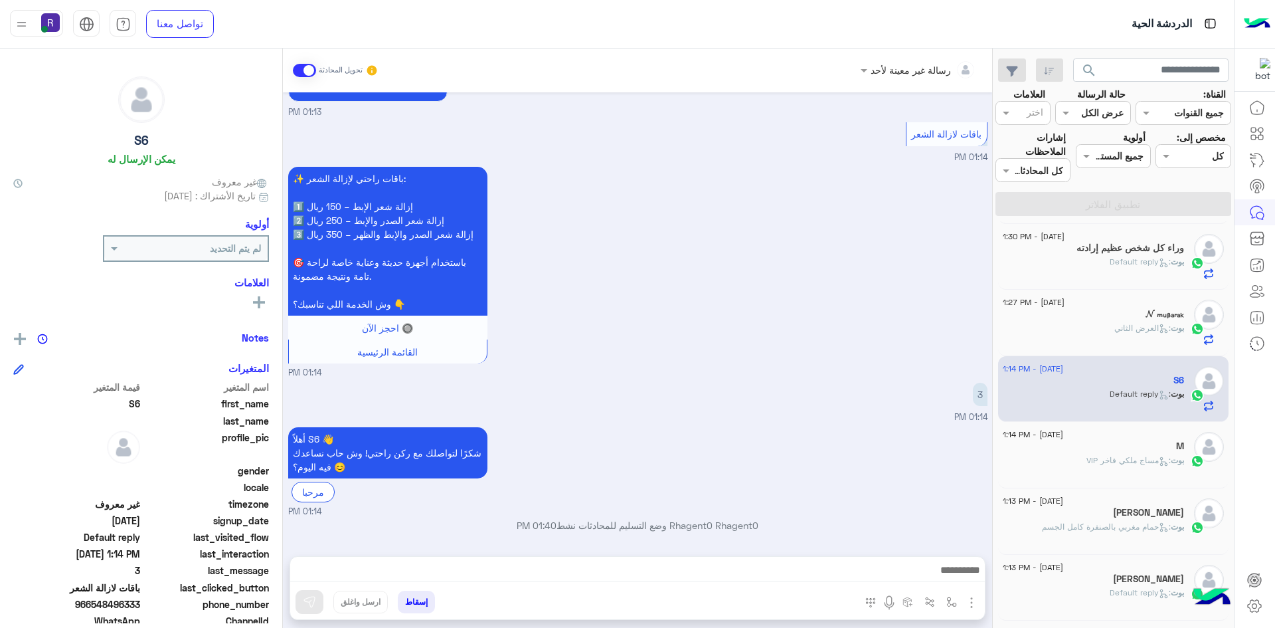
scroll to position [1374, 0]
click at [970, 604] on img "button" at bounding box center [972, 602] width 16 height 16
click at [948, 571] on span "الصور" at bounding box center [946, 573] width 25 height 15
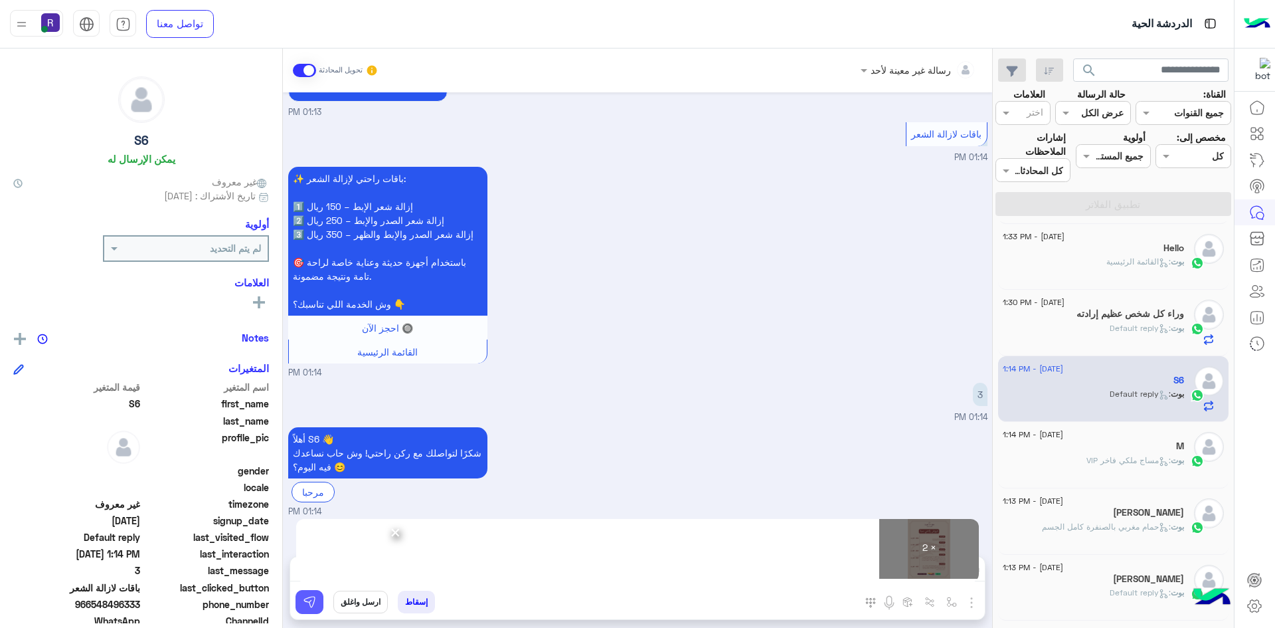
click at [321, 602] on button at bounding box center [310, 602] width 28 height 24
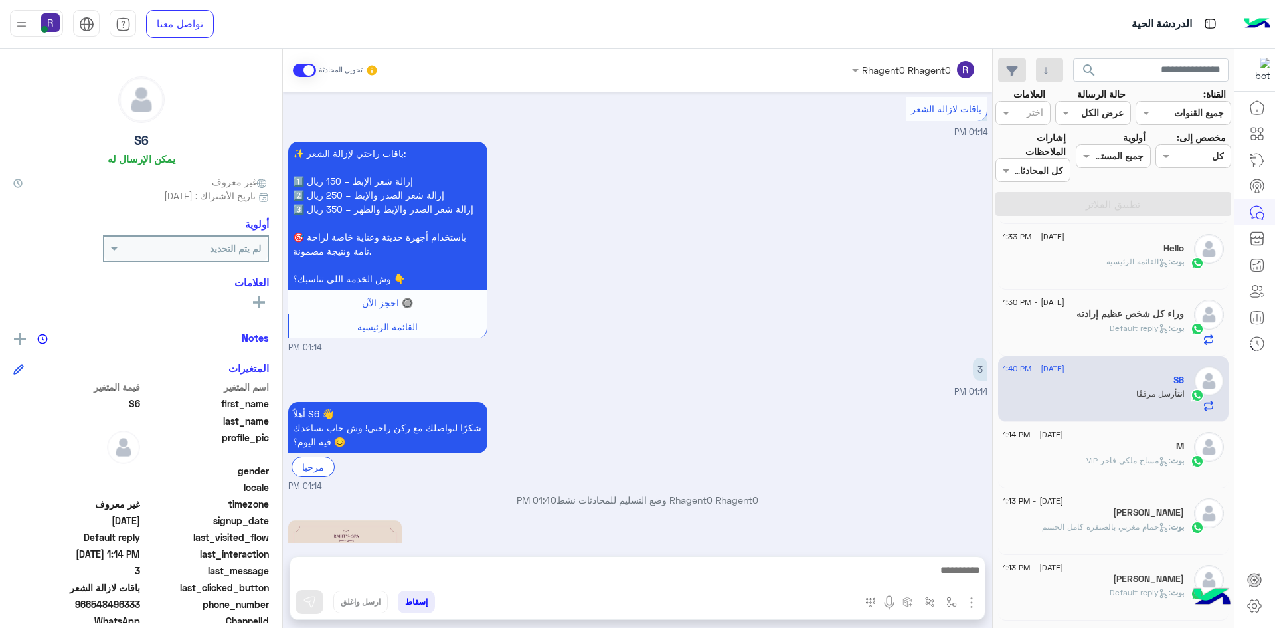
scroll to position [1783, 0]
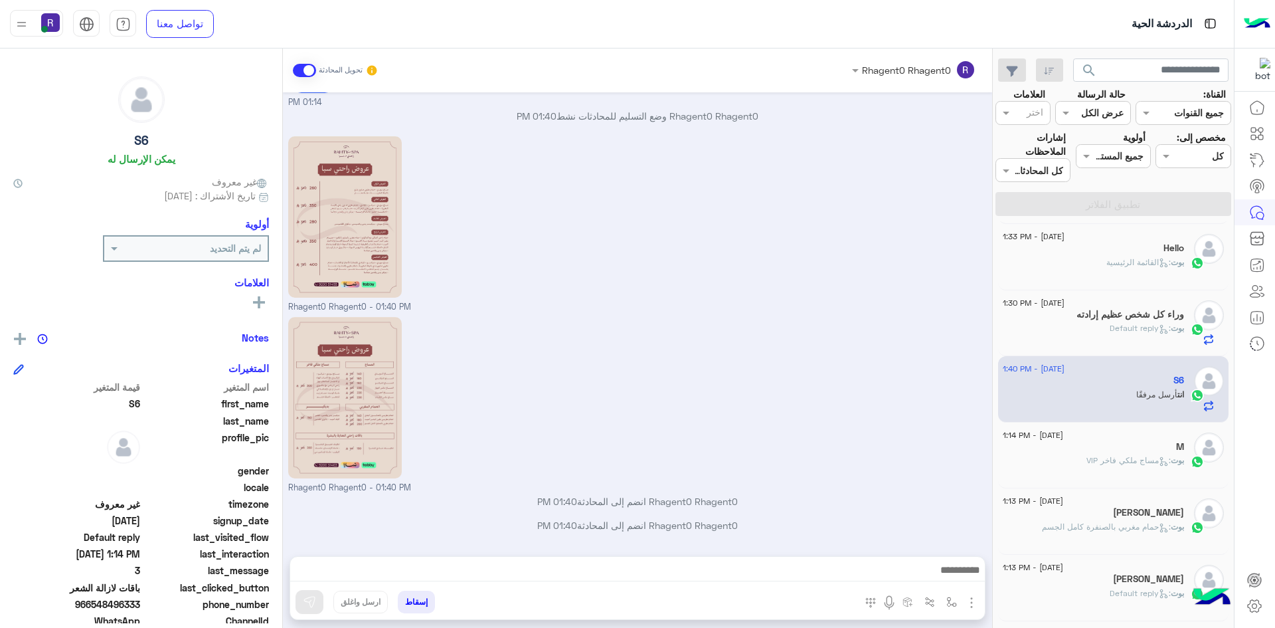
click at [1128, 245] on div "Hello" at bounding box center [1093, 249] width 181 height 14
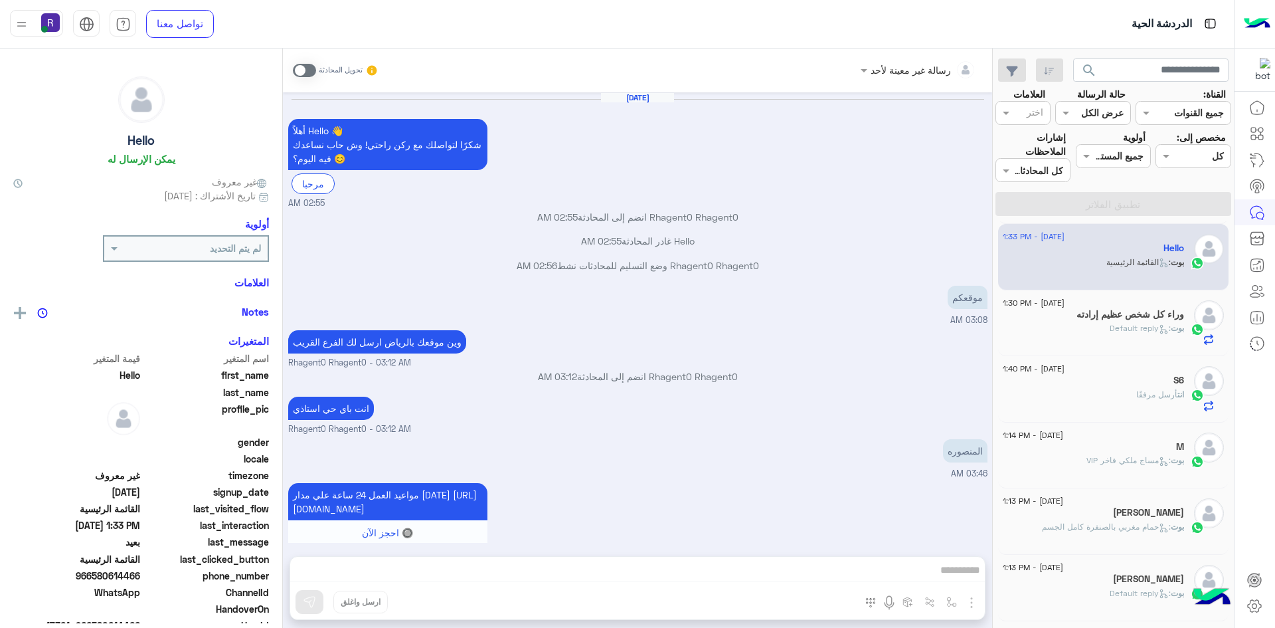
scroll to position [894, 0]
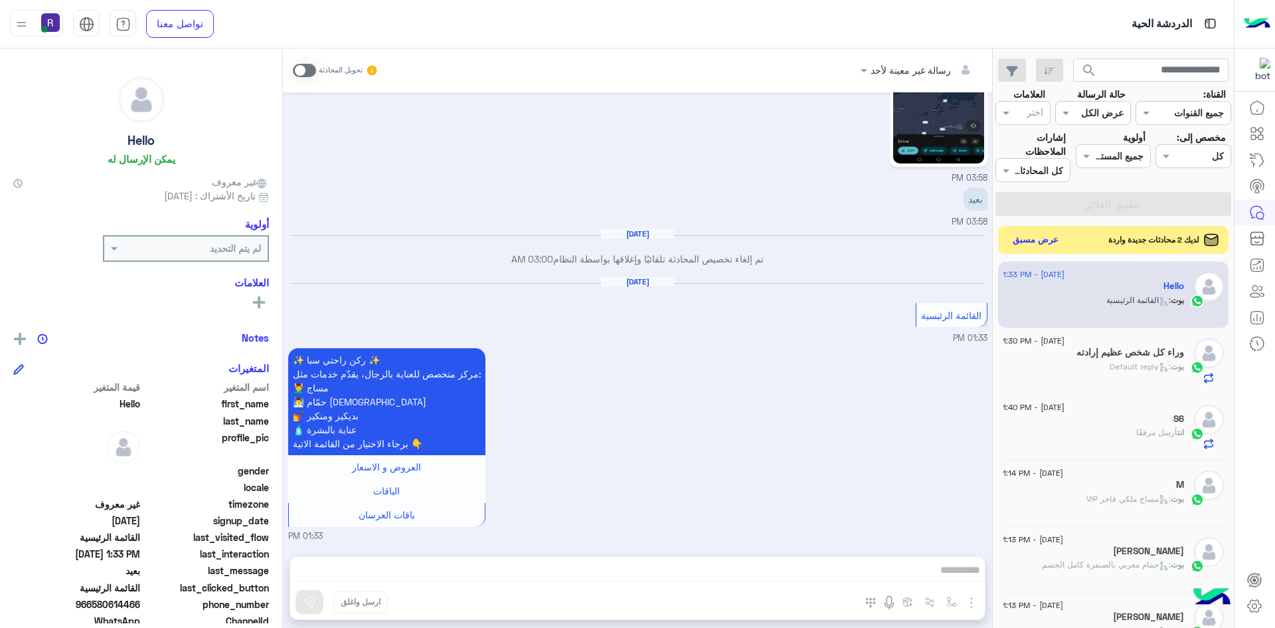
click at [1036, 244] on button "عرض مسبق" at bounding box center [1036, 240] width 56 height 18
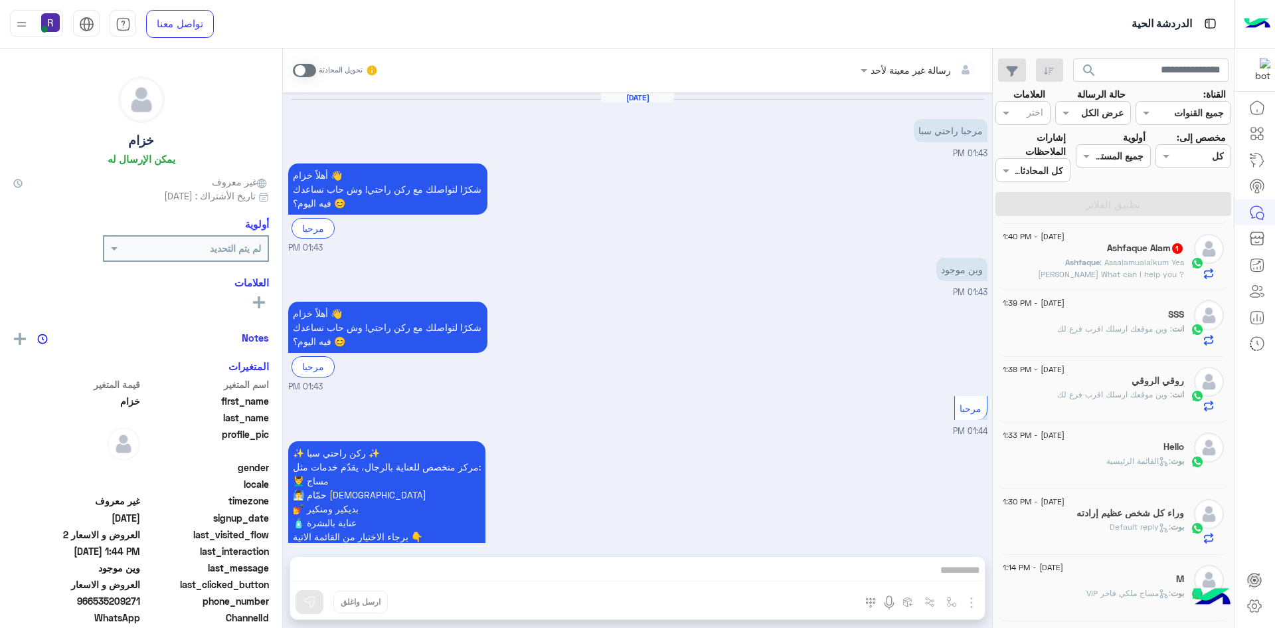
scroll to position [222, 0]
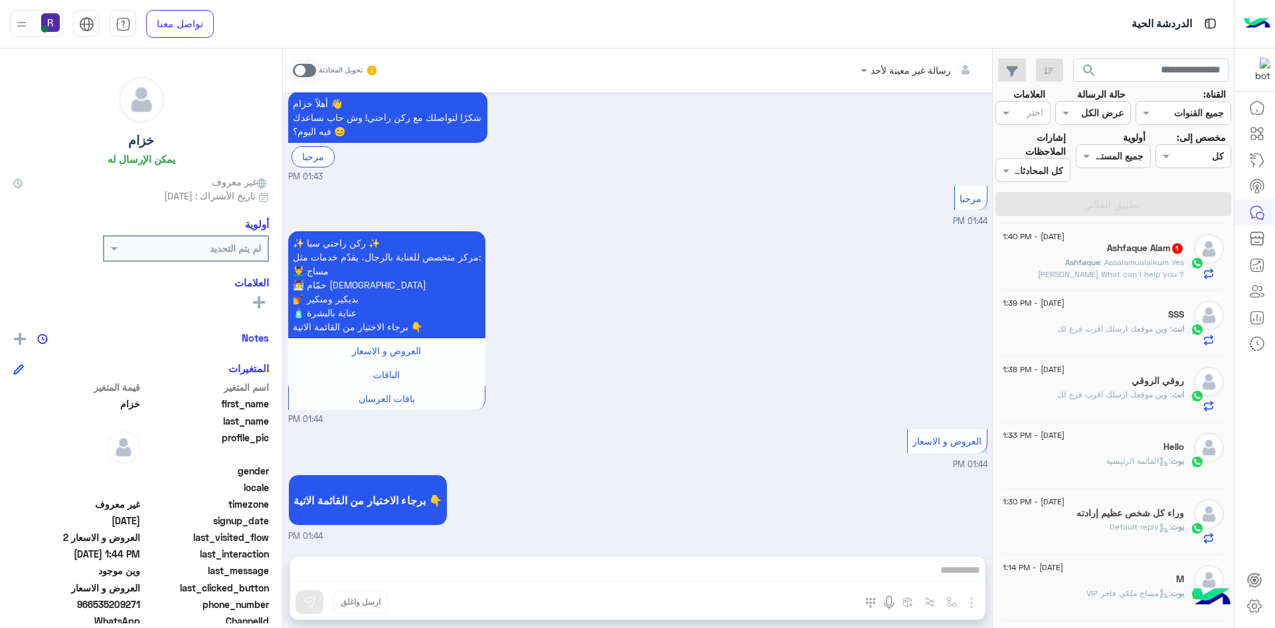
click at [1122, 268] on p "Ashfaque : Assalamualaikum Yes Mohammed Ashfaque Alam What can I help you ? جی …" at bounding box center [1093, 280] width 181 height 48
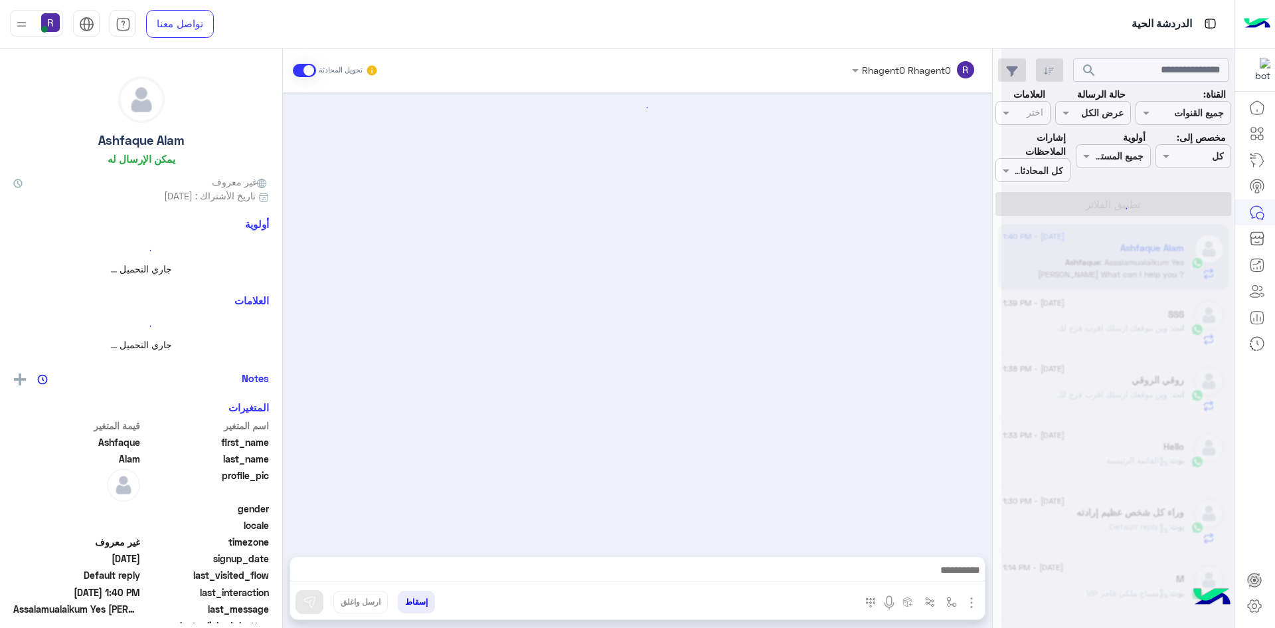
scroll to position [235, 0]
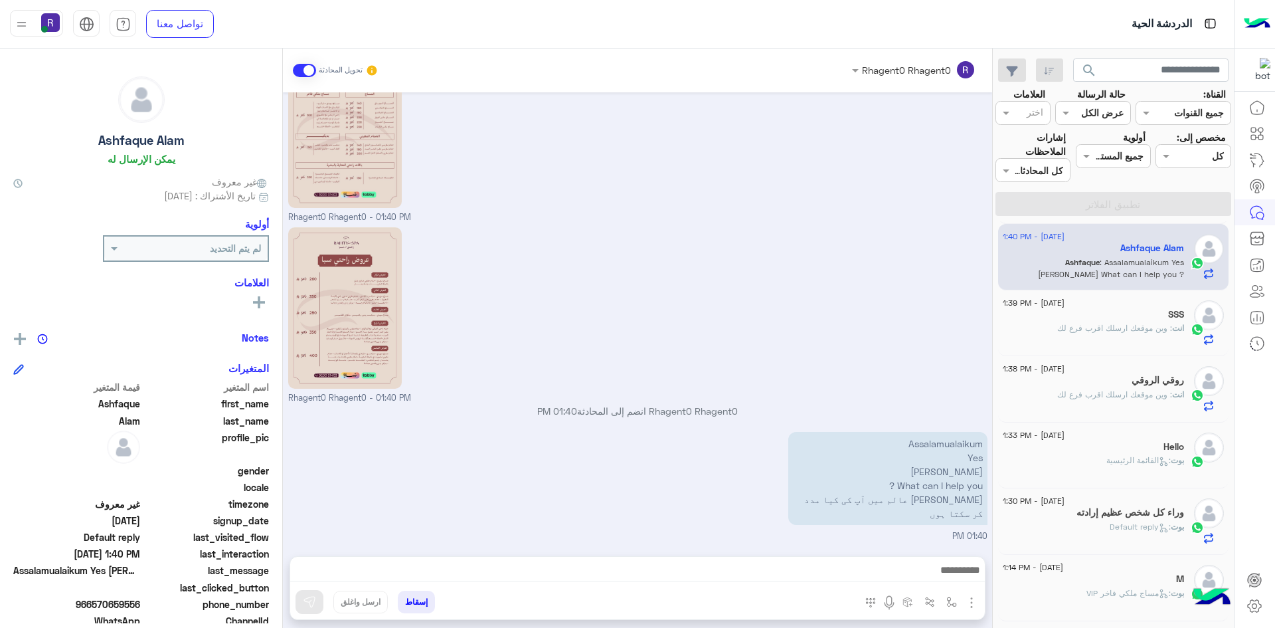
click at [1118, 333] on span ": وين موقعك ارسلك اقرب فرع لك" at bounding box center [1114, 328] width 115 height 10
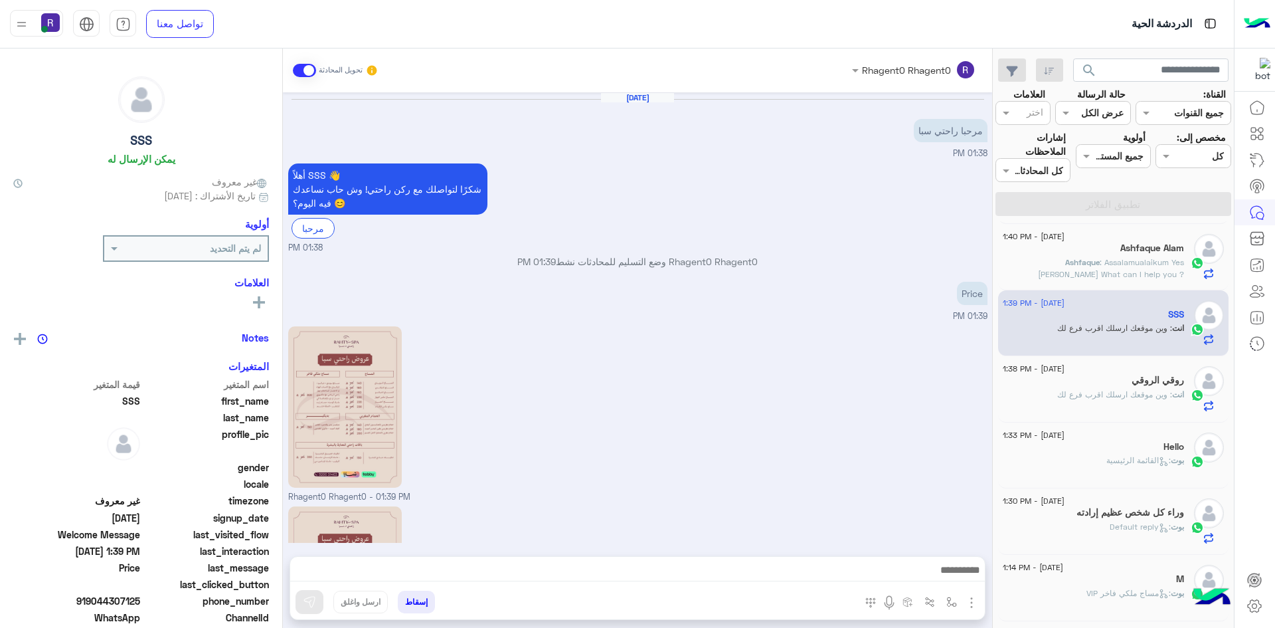
scroll to position [208, 0]
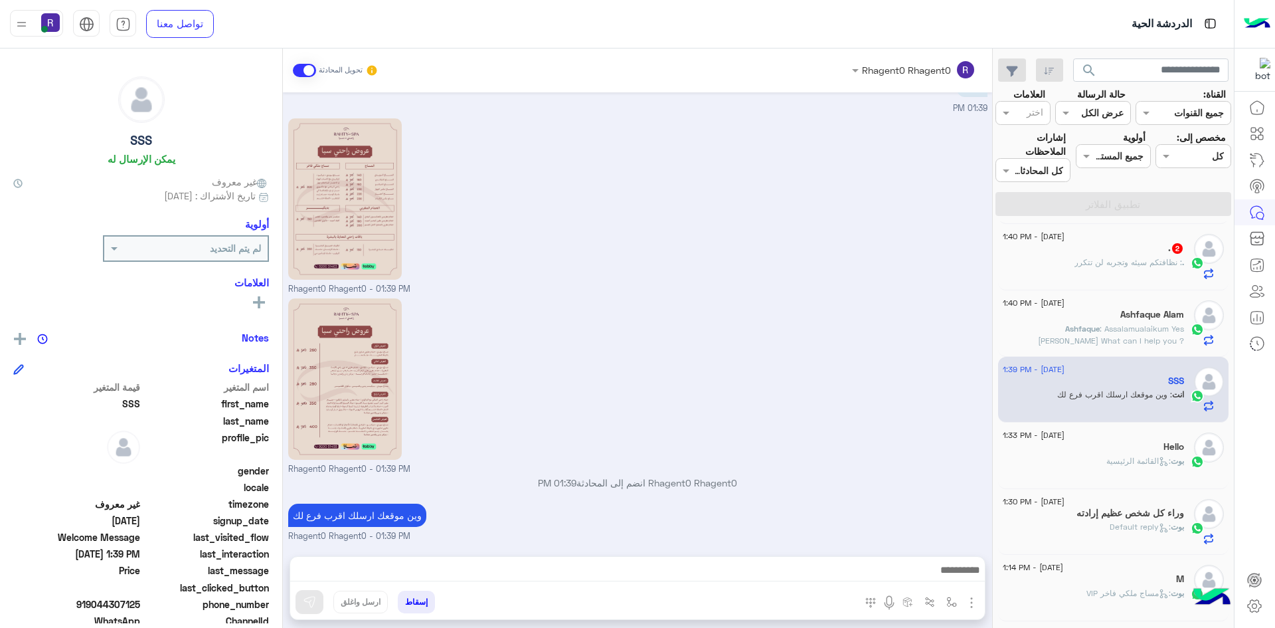
click at [1165, 260] on span ": نظافتكم سيئه وتجربه لن تتكرر" at bounding box center [1129, 262] width 108 height 10
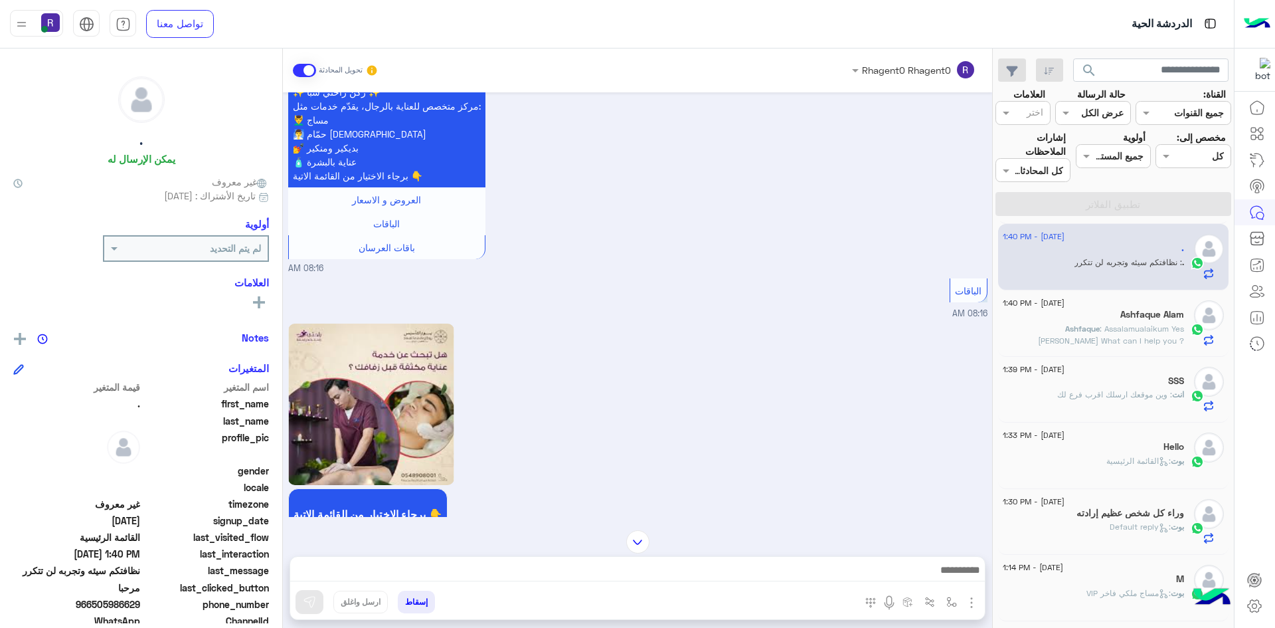
scroll to position [288, 0]
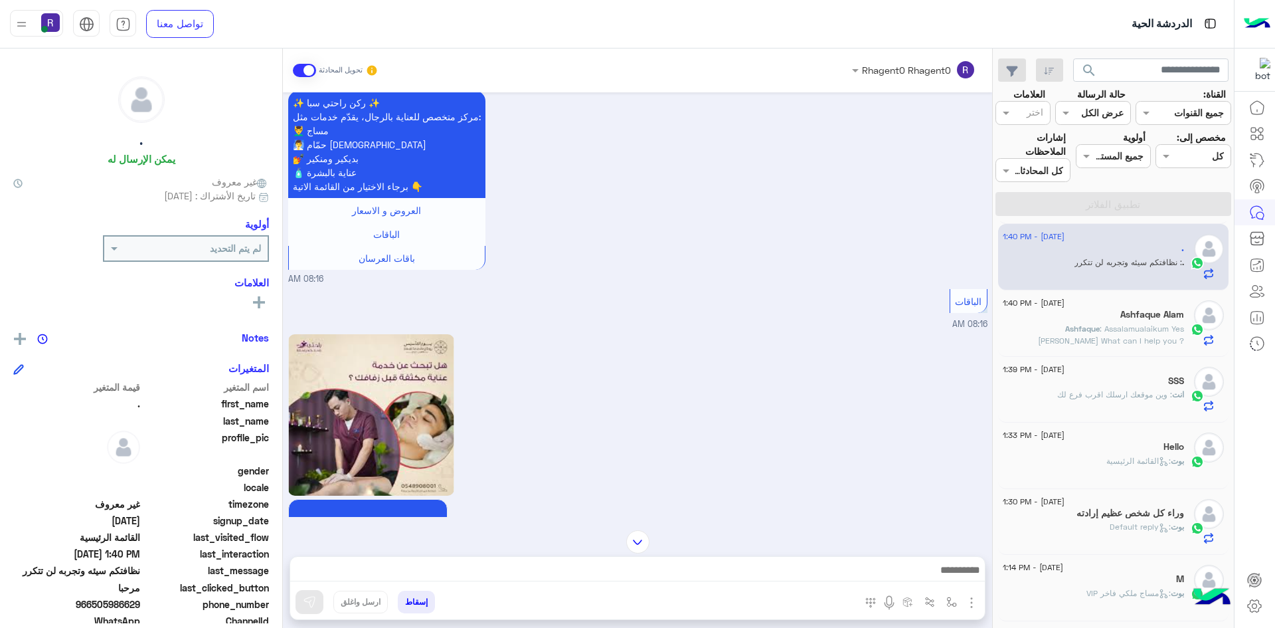
click at [1112, 342] on span ": Assalamualaikum Yes [PERSON_NAME] What can I help you ? [PERSON_NAME] عالم می…" at bounding box center [1100, 346] width 167 height 46
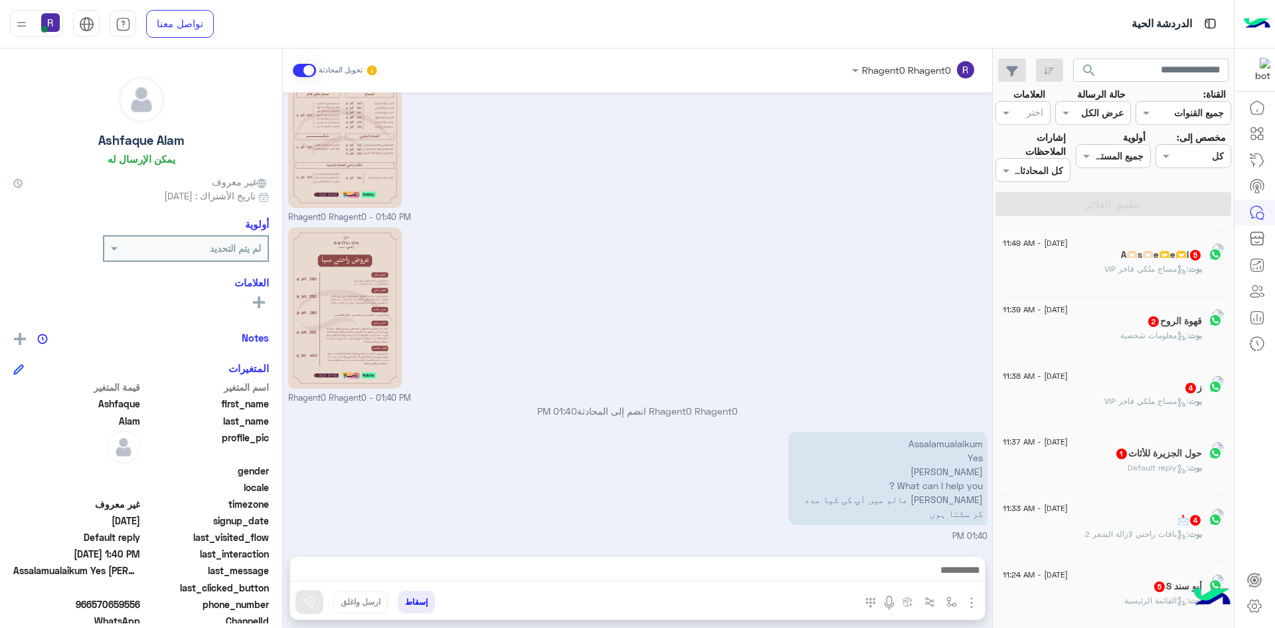
scroll to position [7, 0]
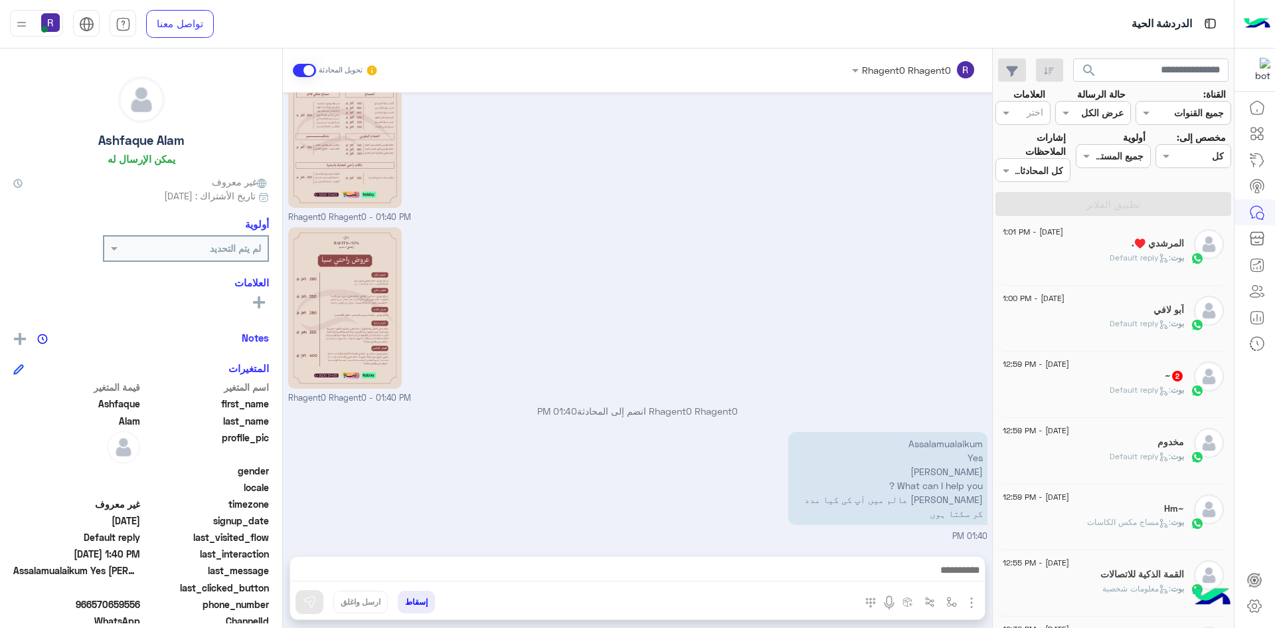
click at [1103, 387] on div "[PERSON_NAME] : Default reply" at bounding box center [1093, 395] width 181 height 23
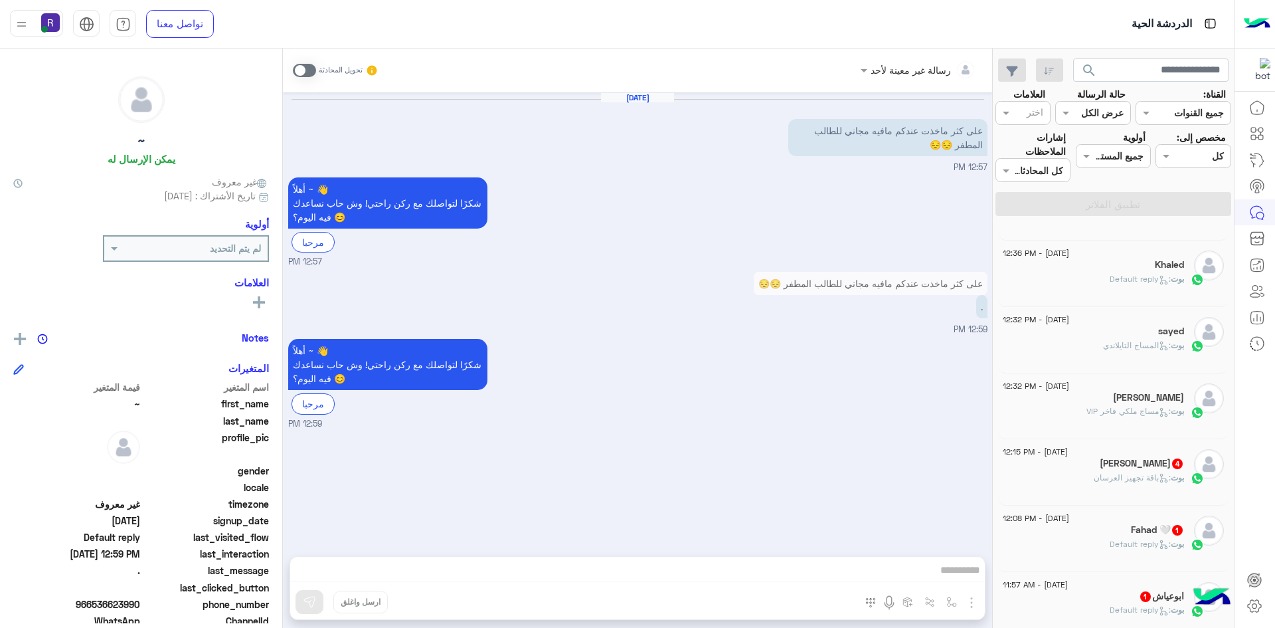
scroll to position [405, 0]
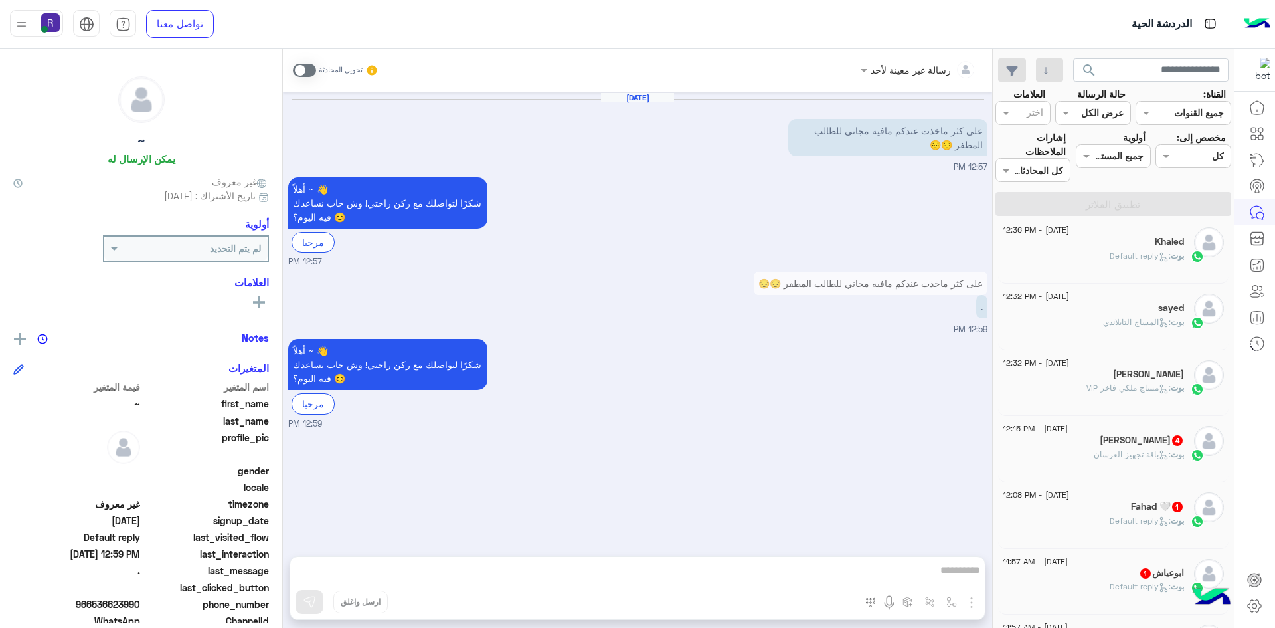
click at [1107, 462] on div "بوت : باقة تجهيز العرسان" at bounding box center [1093, 459] width 181 height 23
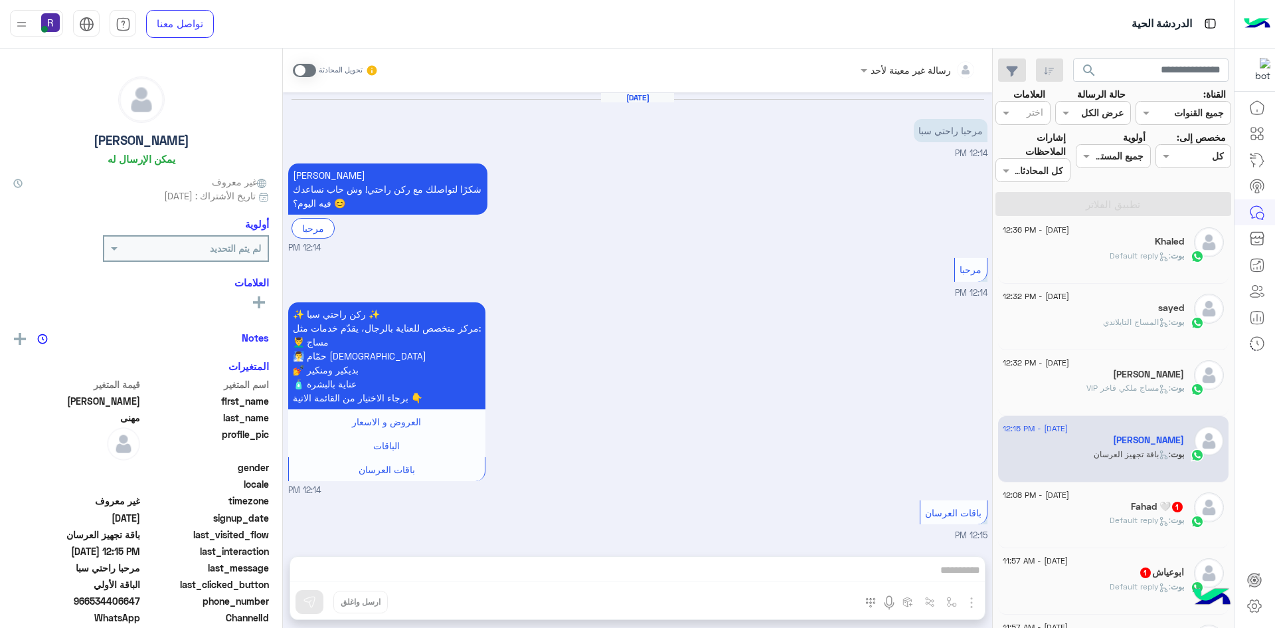
scroll to position [732, 0]
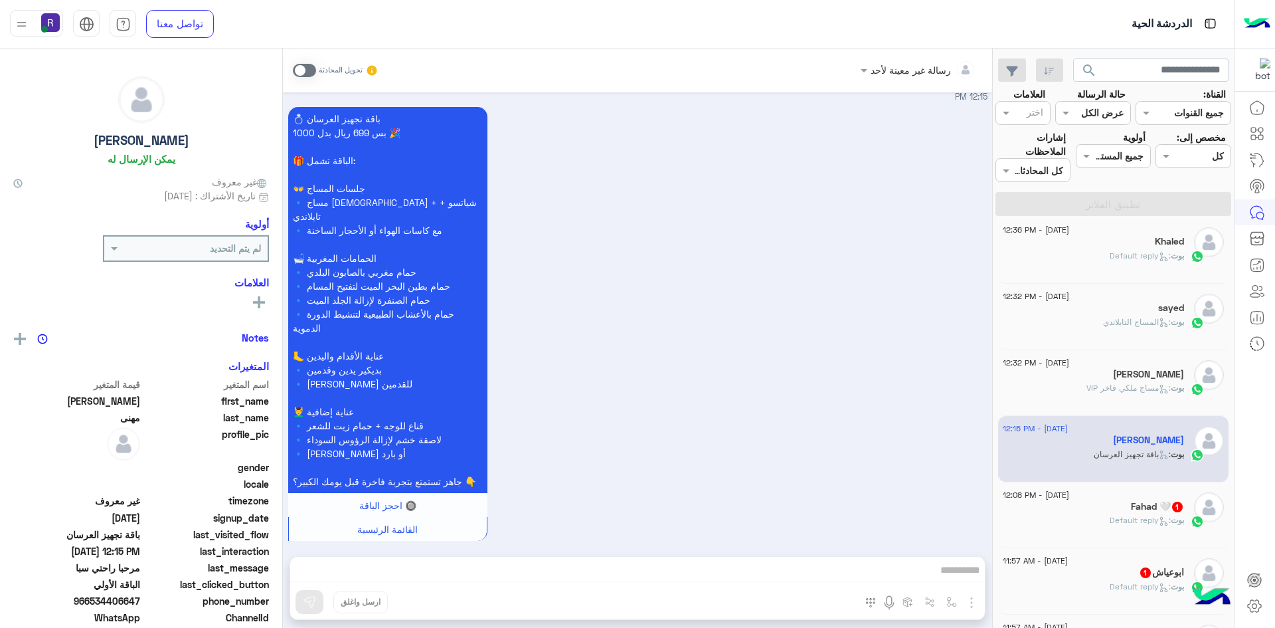
click at [1111, 511] on div "Fahad 🤍 1" at bounding box center [1093, 508] width 181 height 14
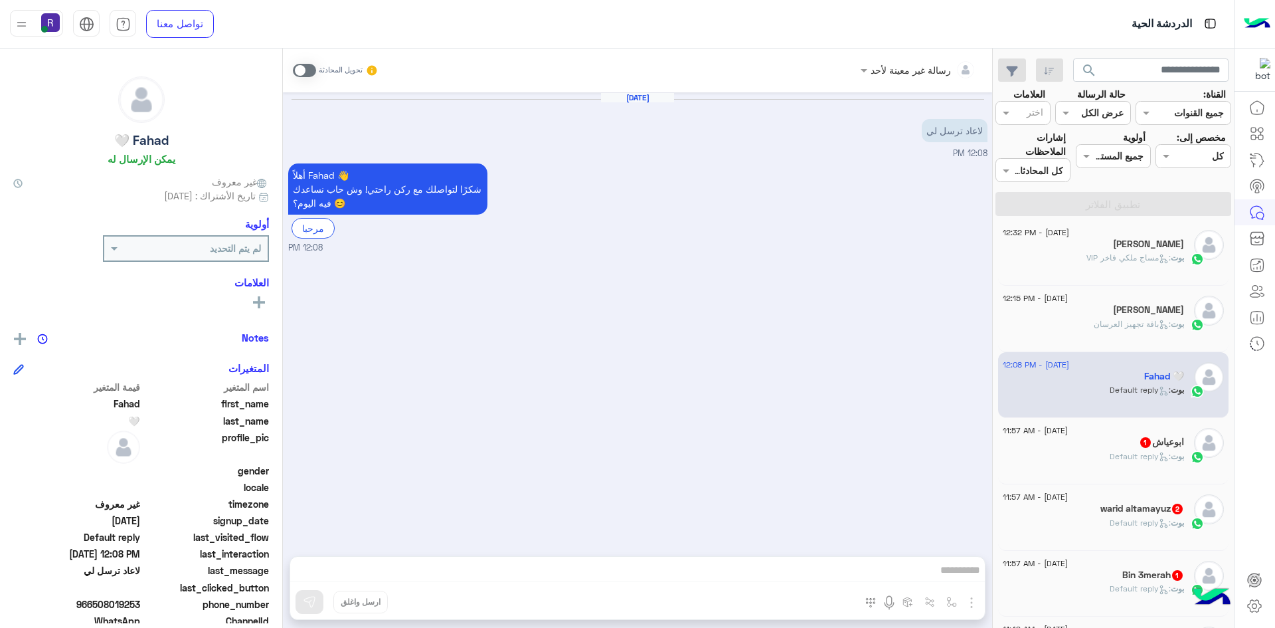
scroll to position [538, 0]
click at [1110, 458] on span ": Default reply" at bounding box center [1140, 453] width 61 height 10
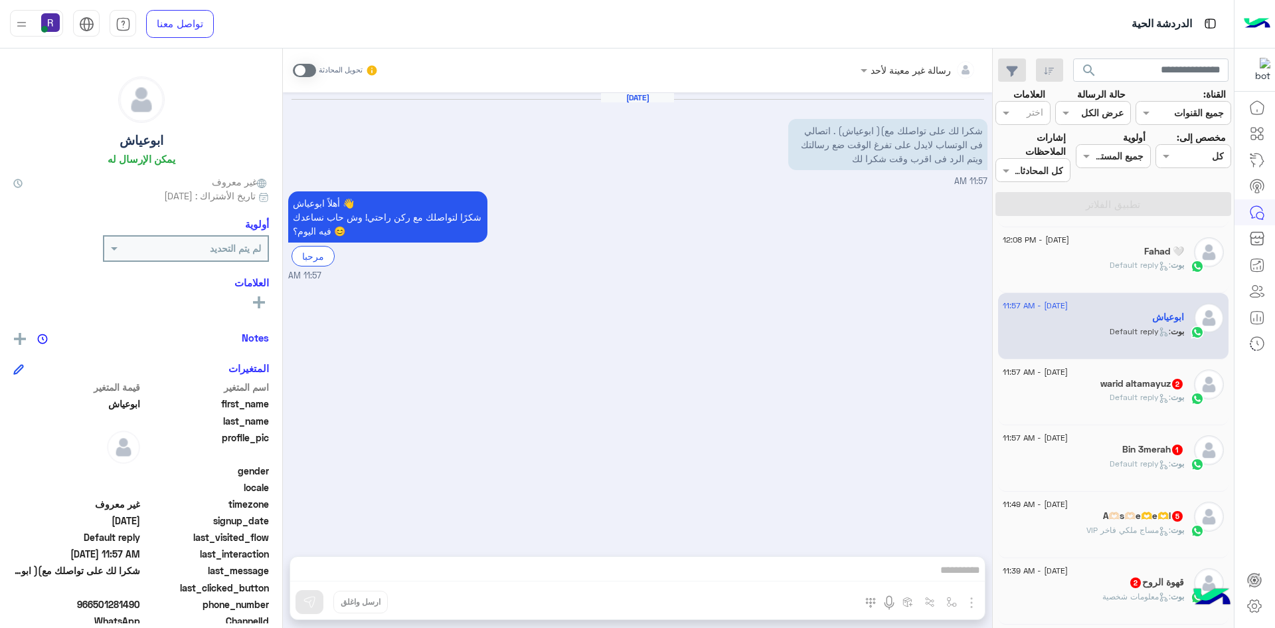
scroll to position [671, 0]
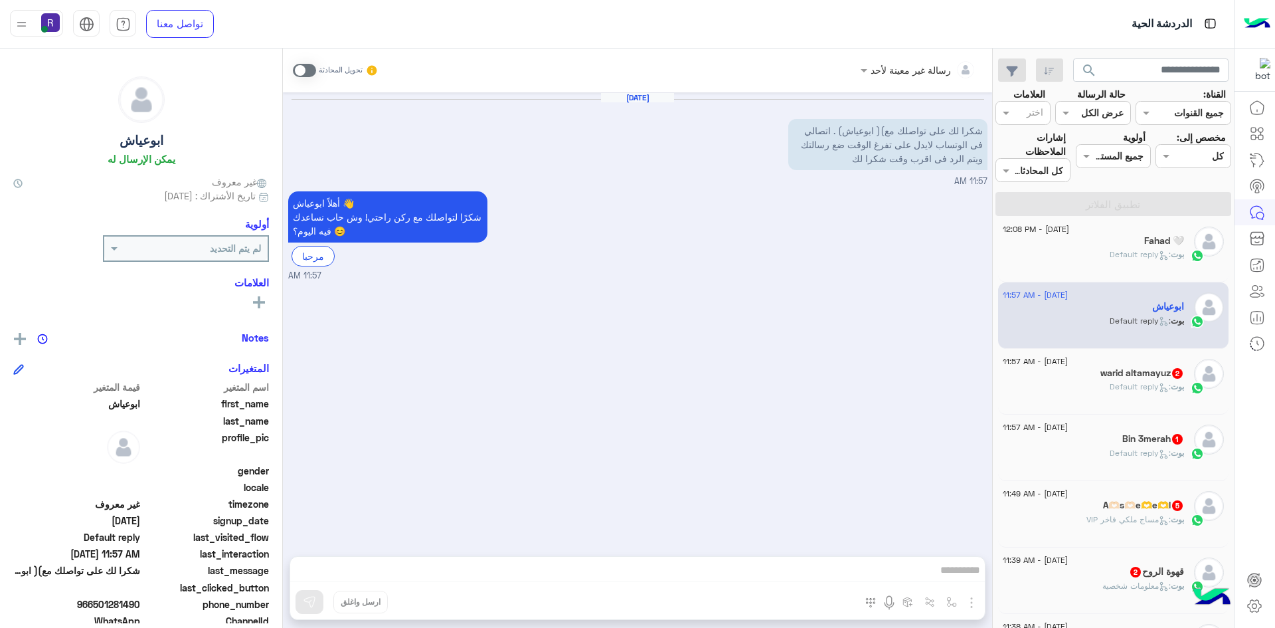
click at [1114, 397] on div "[PERSON_NAME] : Default reply" at bounding box center [1093, 392] width 181 height 23
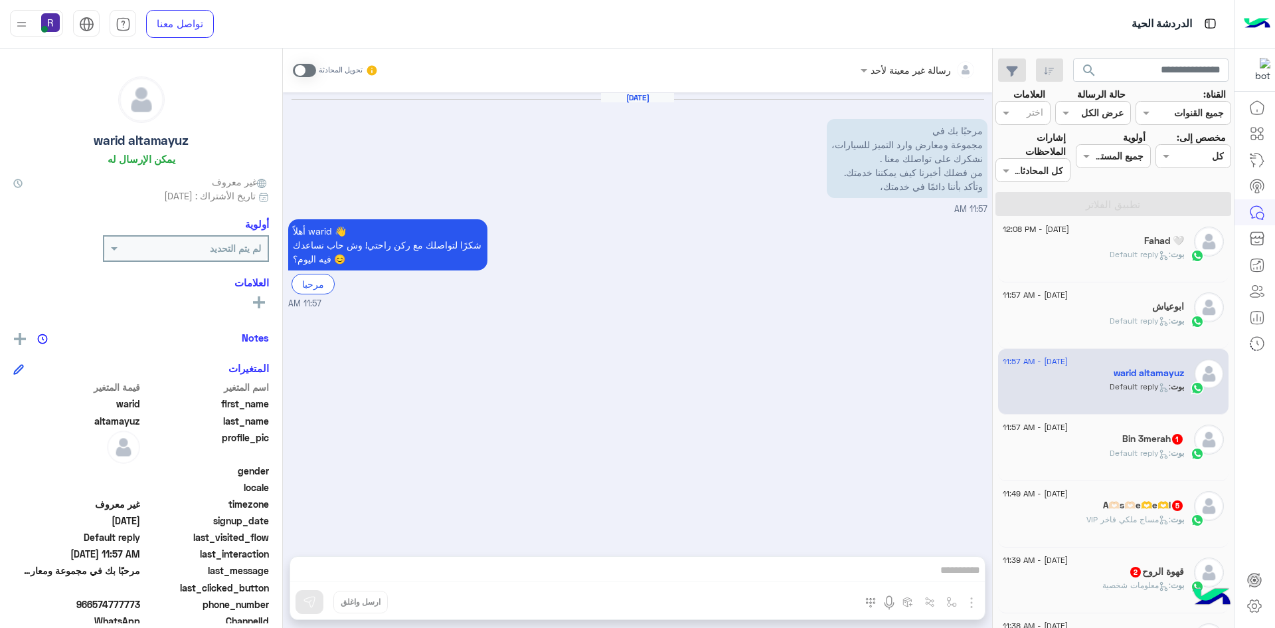
click at [1114, 438] on div "Bin 3merah 1" at bounding box center [1093, 440] width 181 height 14
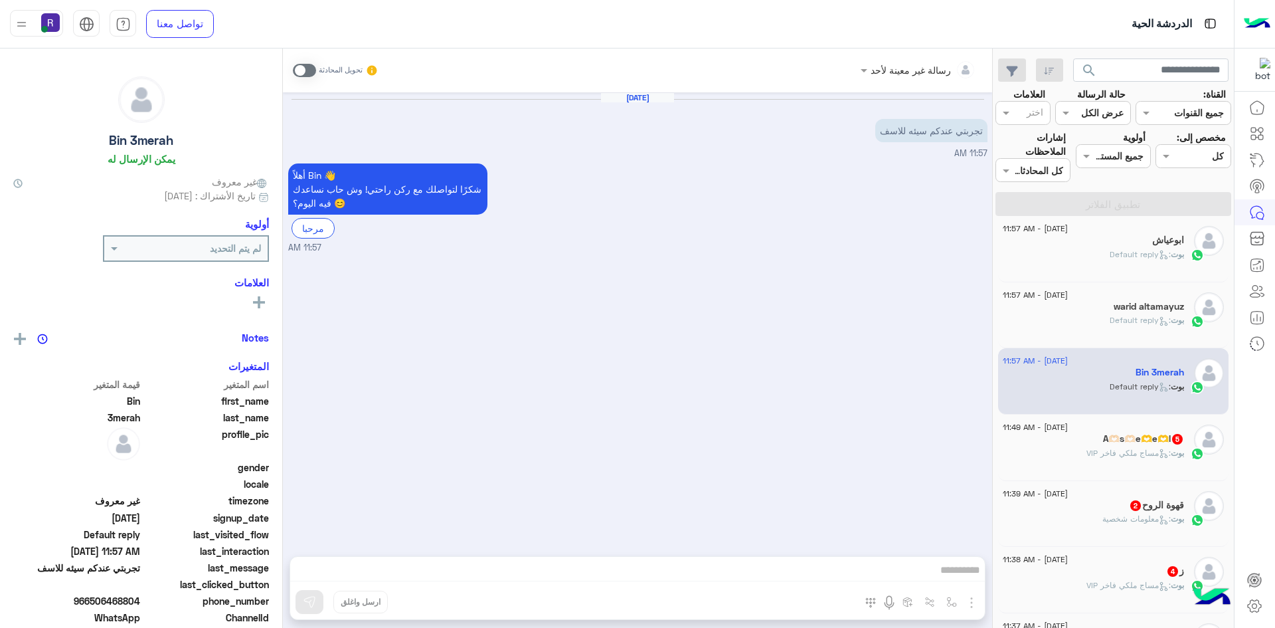
scroll to position [804, 0]
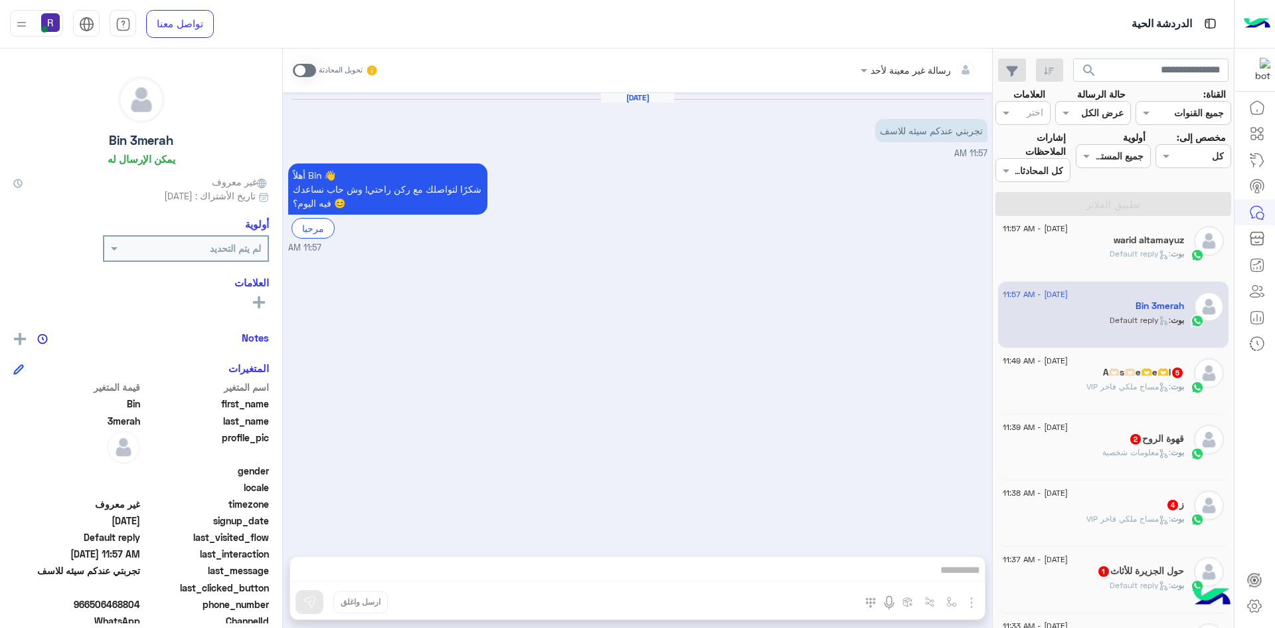
click at [1114, 399] on div "بوت : مساج ملكي فاخر VIP" at bounding box center [1093, 392] width 181 height 23
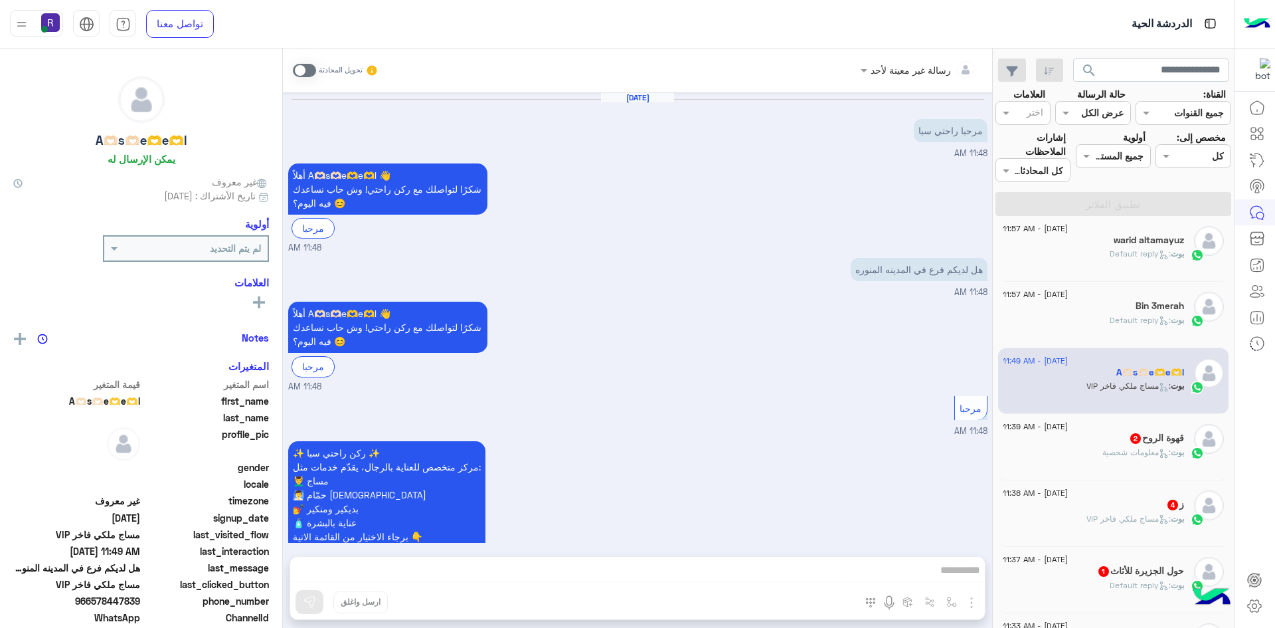
scroll to position [553, 0]
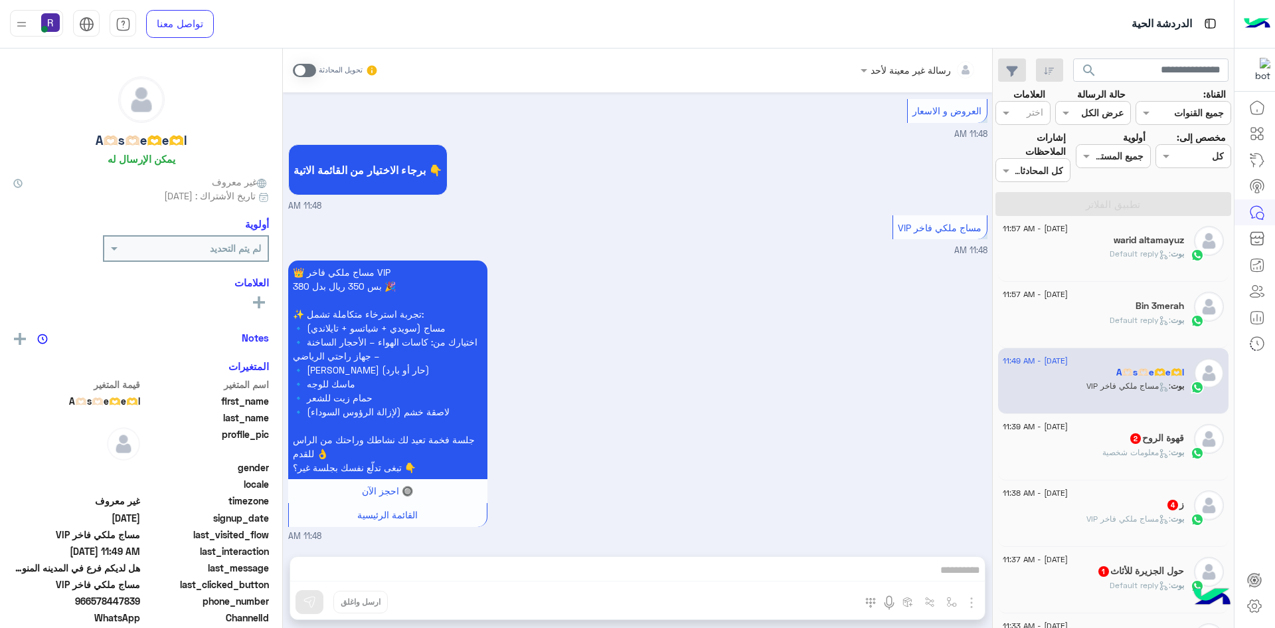
click at [1114, 431] on div "18 August - 11:39 AM" at bounding box center [1093, 428] width 181 height 9
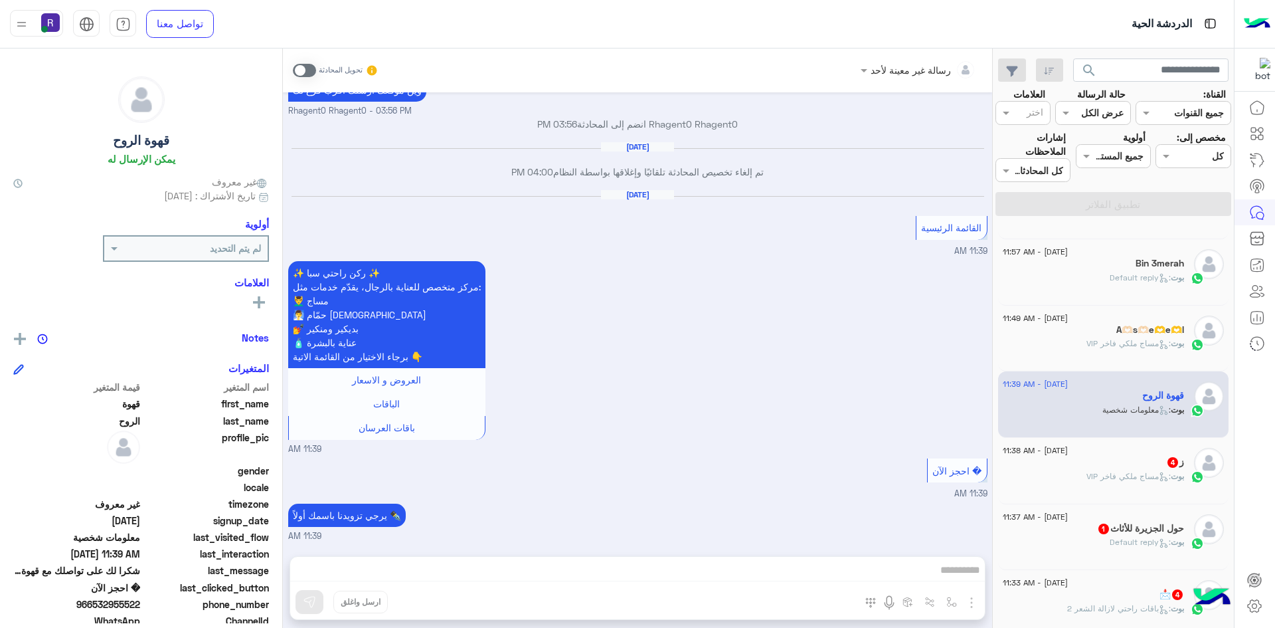
scroll to position [870, 0]
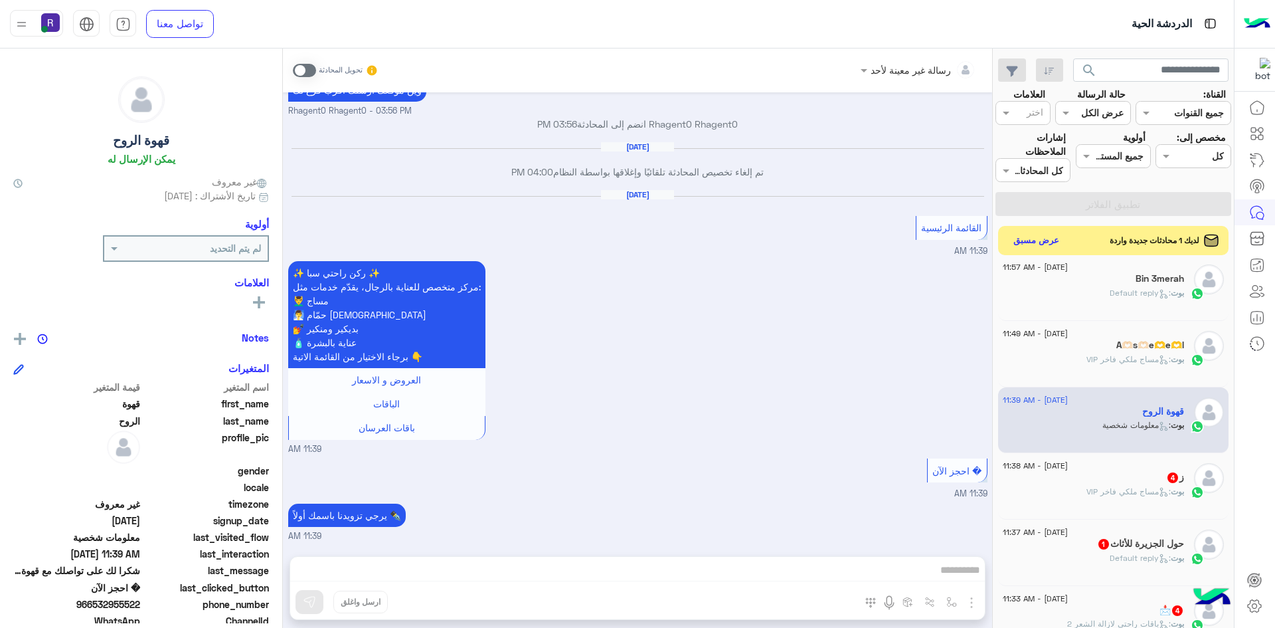
click at [1114, 473] on div "ز 4" at bounding box center [1093, 479] width 181 height 14
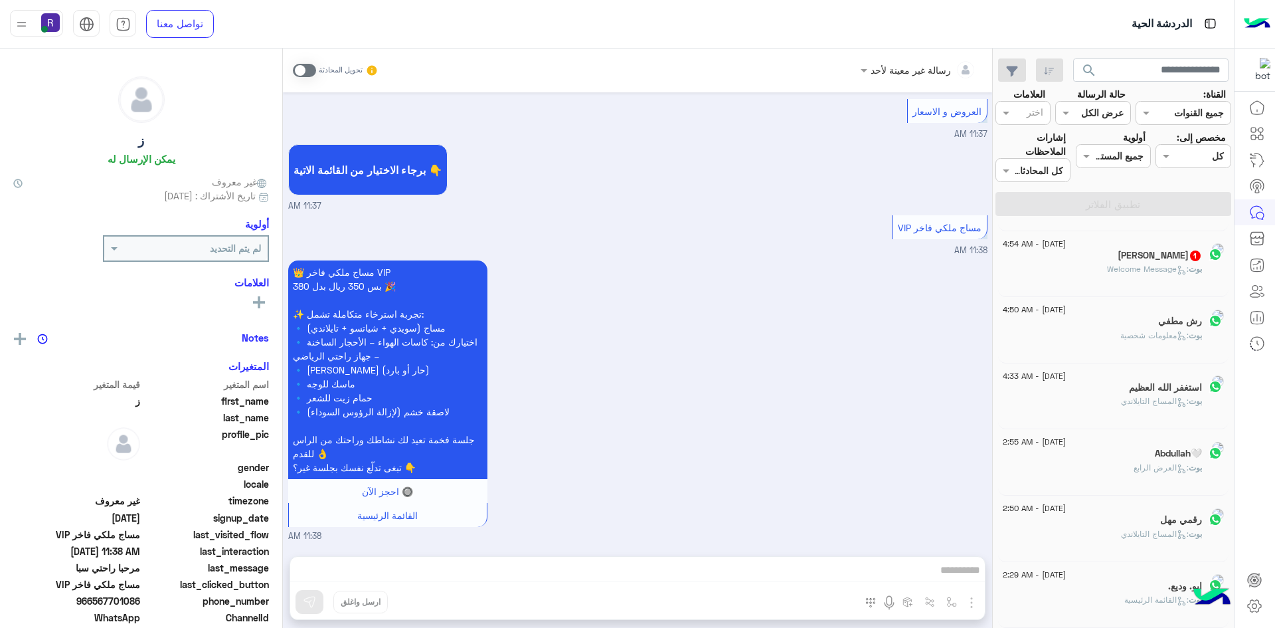
scroll to position [7, 0]
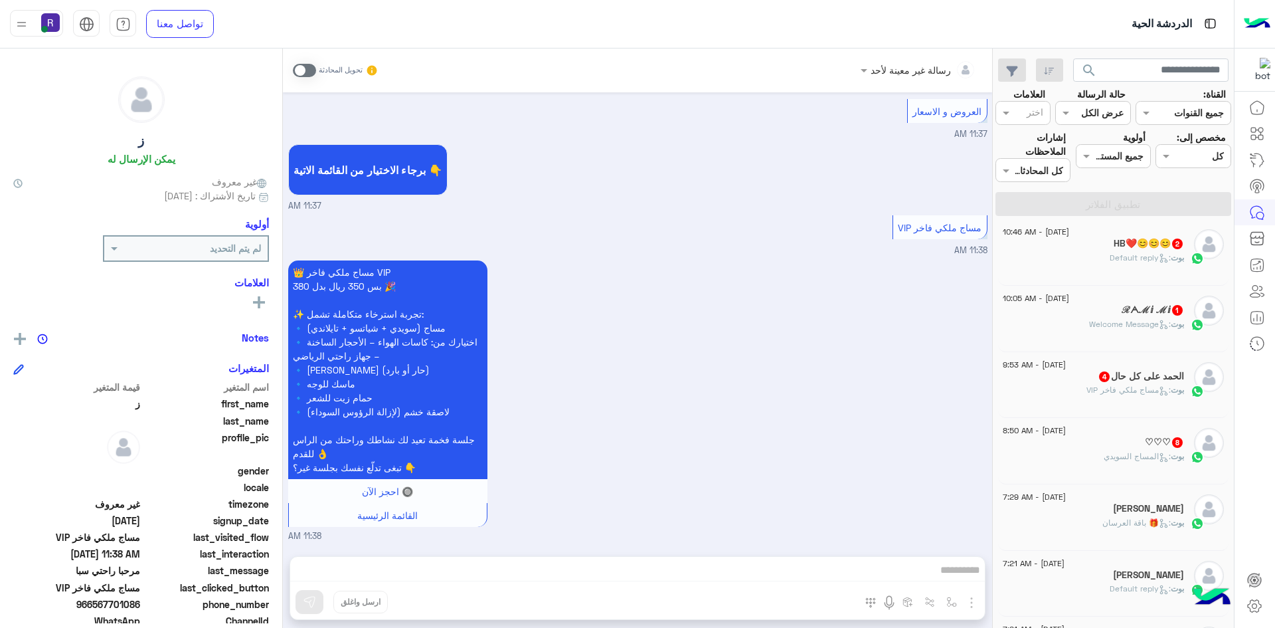
click at [1113, 436] on div "♡♡♡ 8" at bounding box center [1093, 443] width 181 height 14
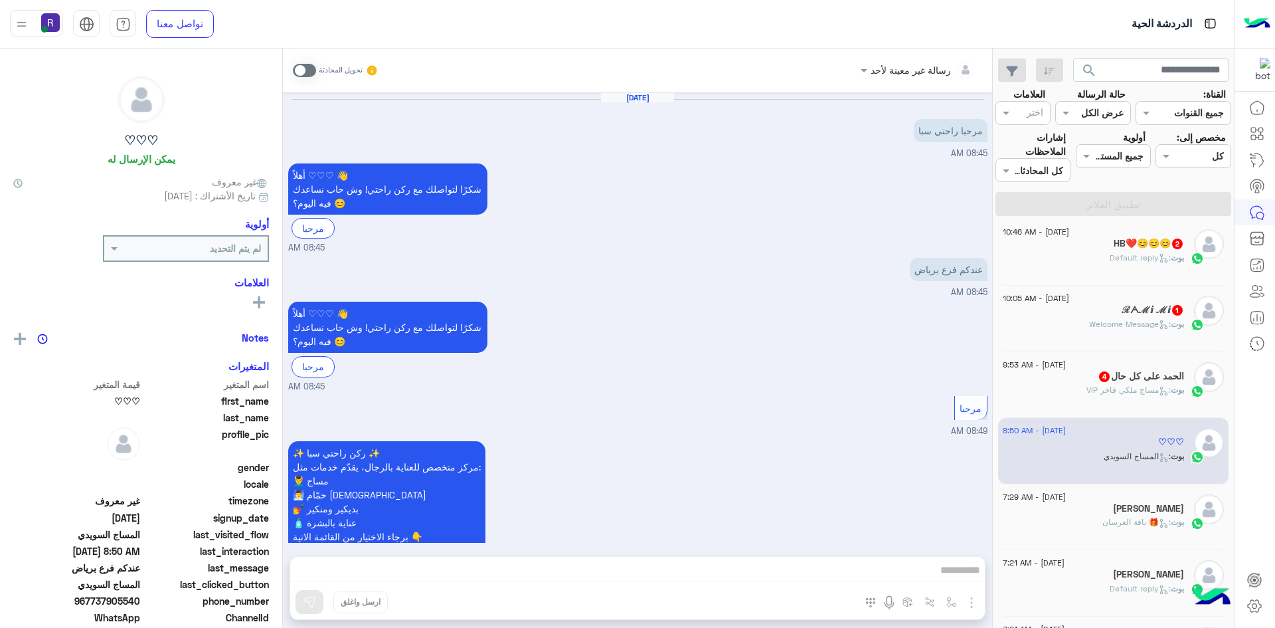
scroll to position [1087, 0]
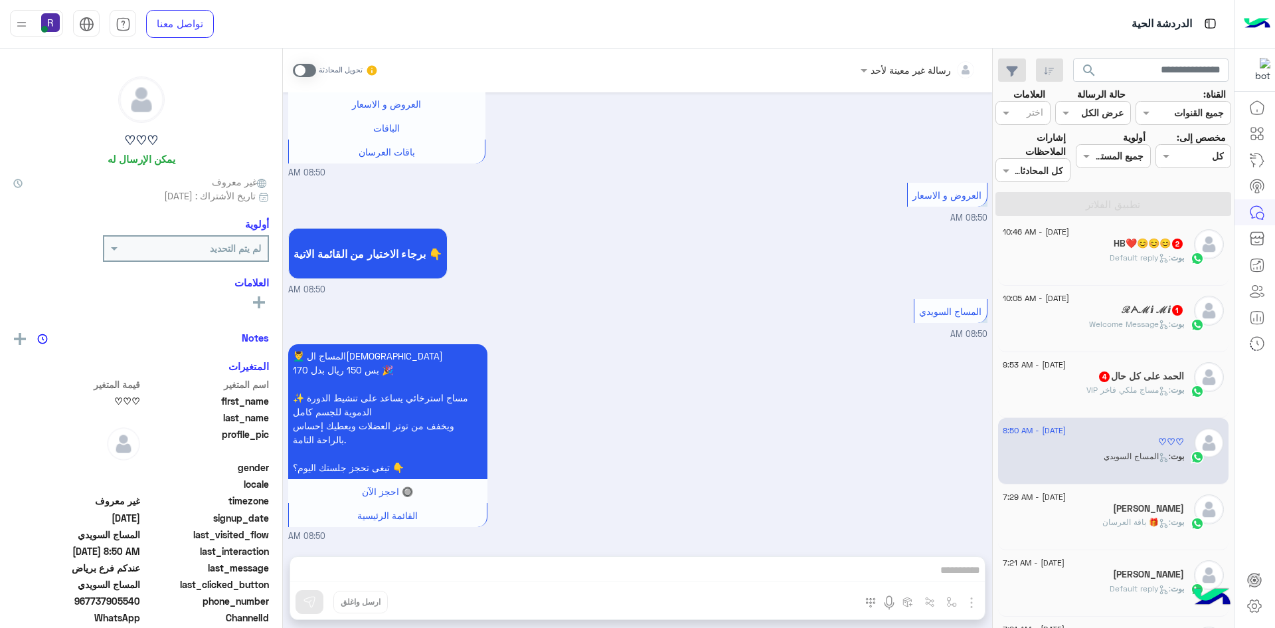
click at [1105, 385] on span ": مساج ملكي فاخر VIP" at bounding box center [1128, 390] width 84 height 10
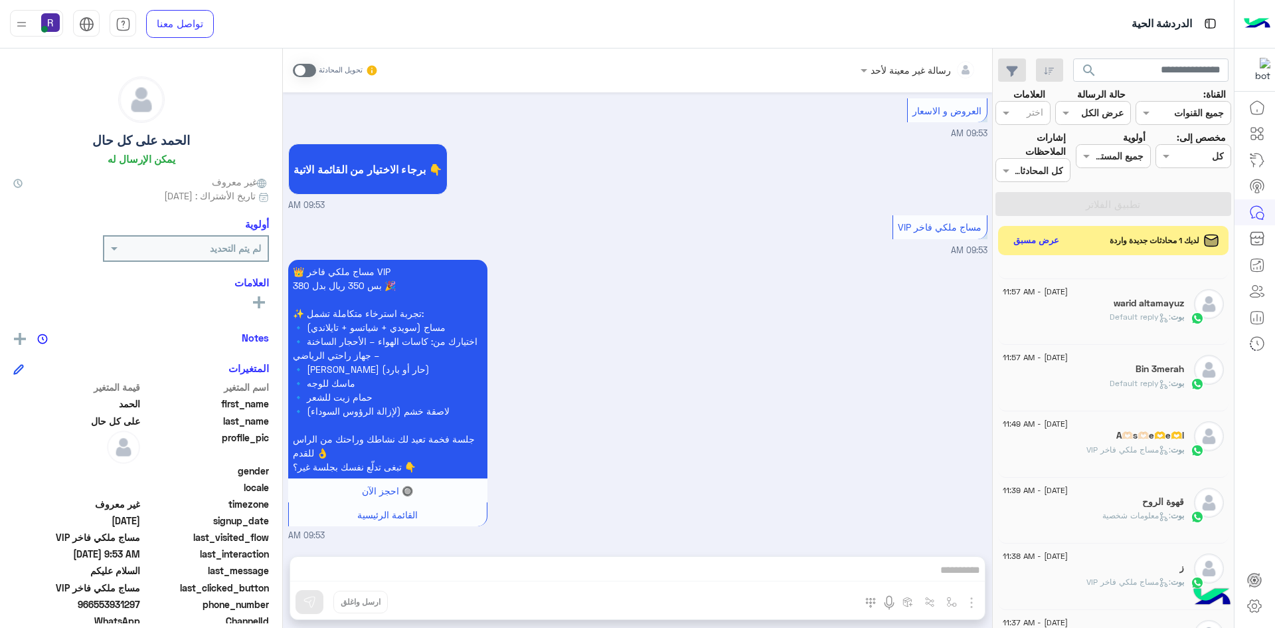
scroll to position [804, 0]
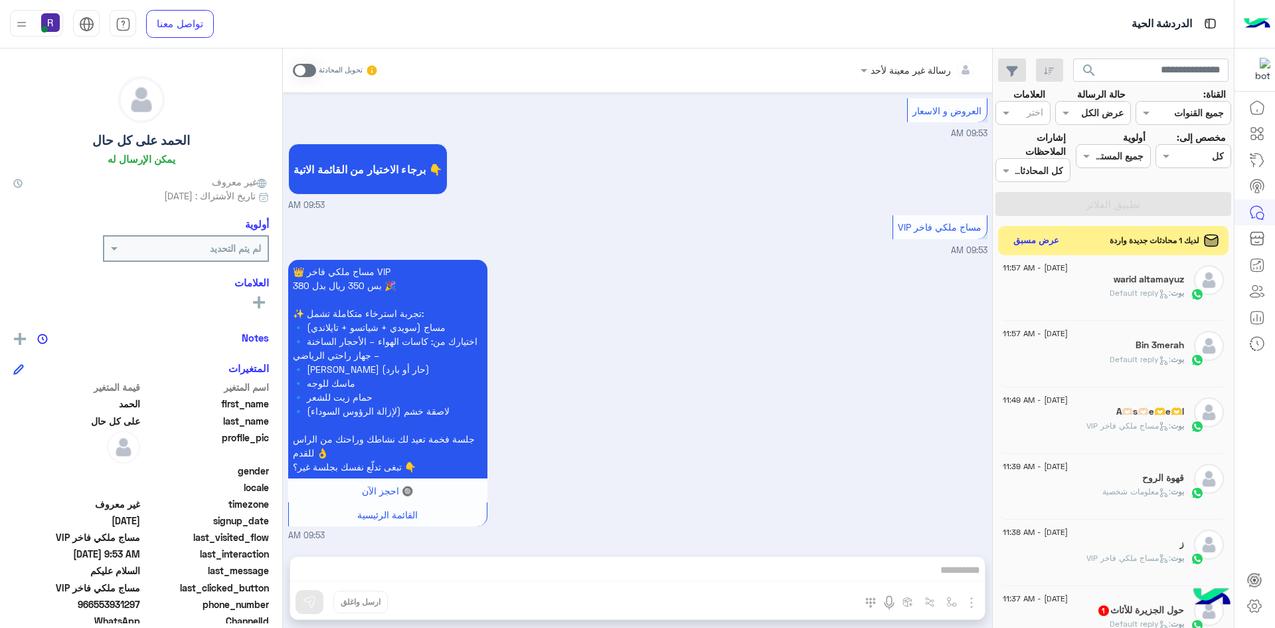
click at [1115, 596] on div "18 August - 11:37 AM" at bounding box center [1093, 600] width 181 height 9
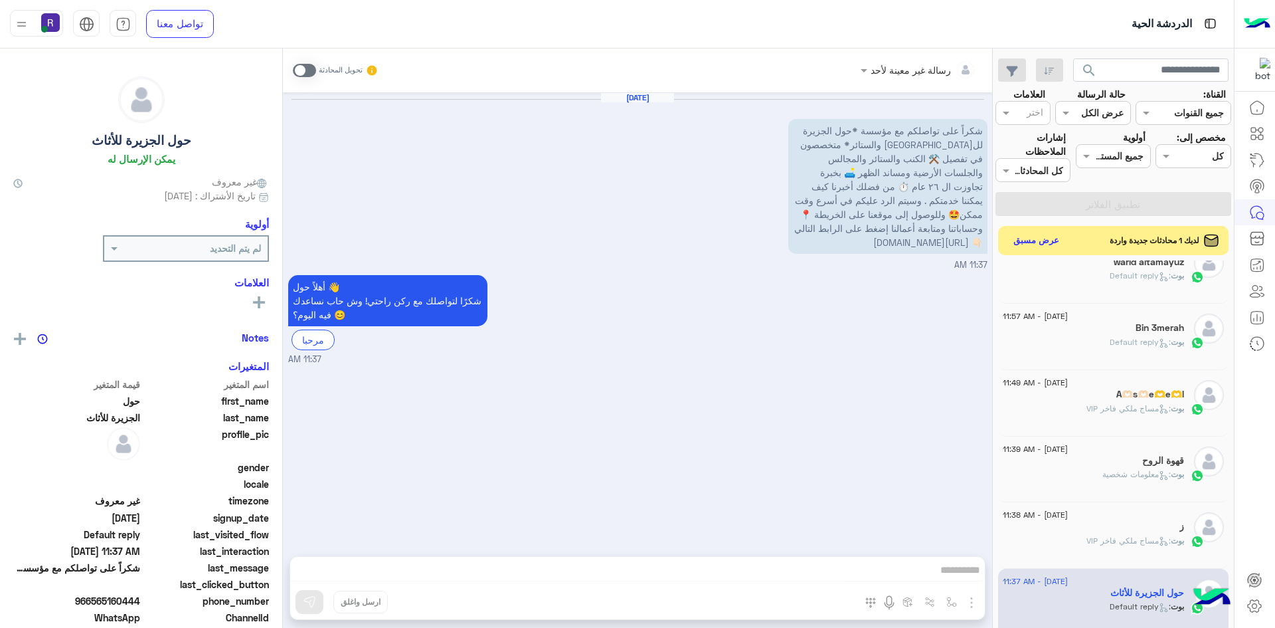
scroll to position [870, 0]
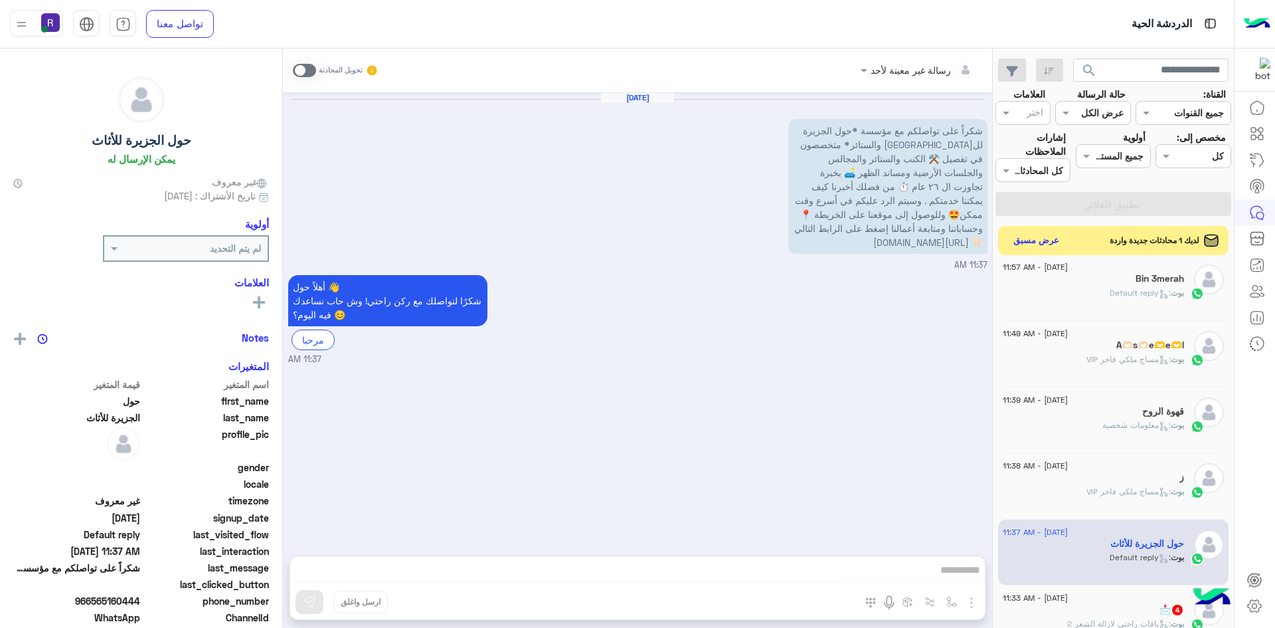
click at [1118, 603] on div "18 August - 11:33 AM" at bounding box center [1093, 599] width 181 height 9
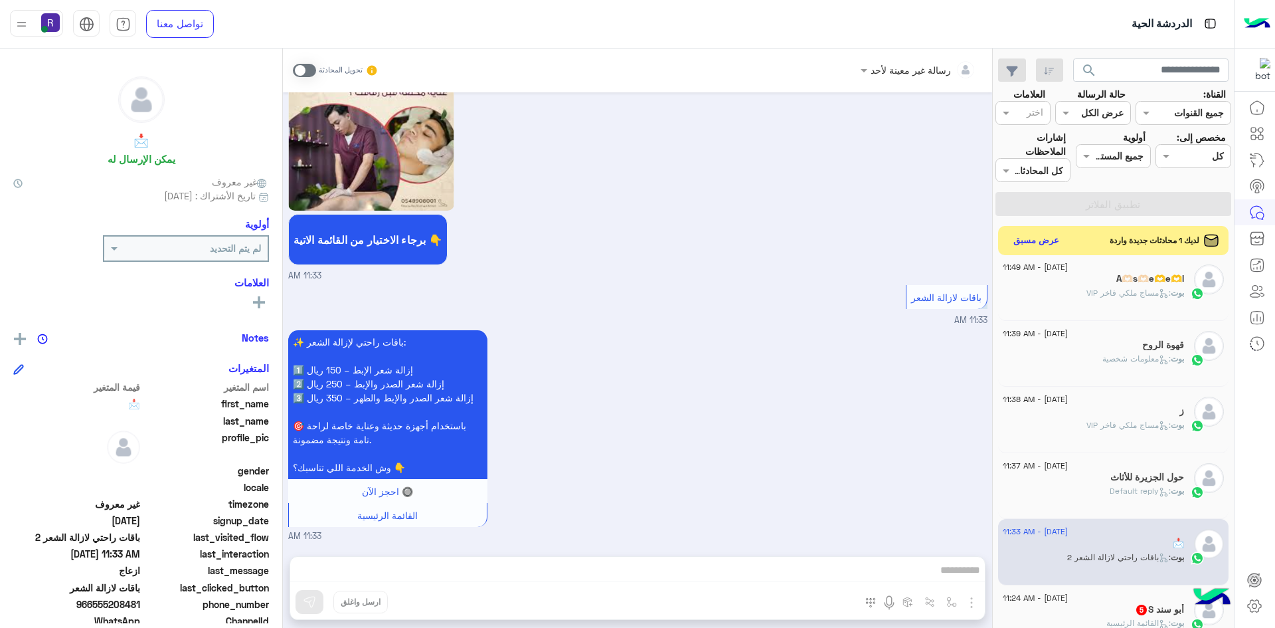
click at [1129, 604] on div "أبو سند S 5" at bounding box center [1093, 611] width 181 height 14
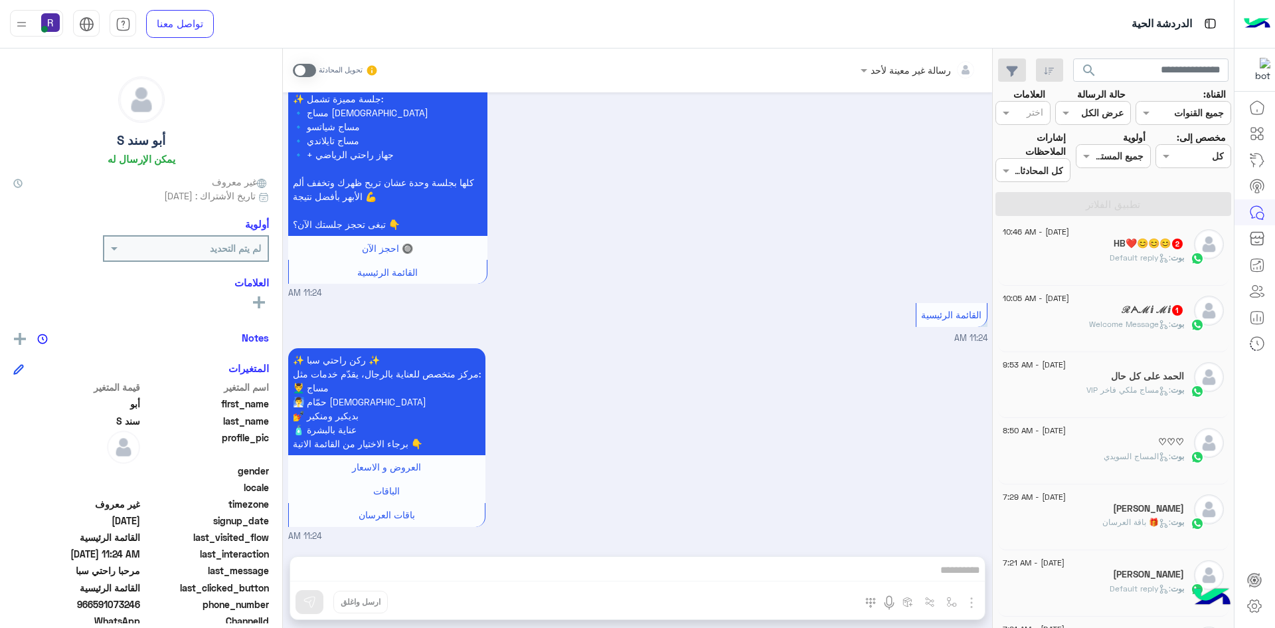
click at [1134, 319] on span ": Welcome Message" at bounding box center [1130, 324] width 82 height 10
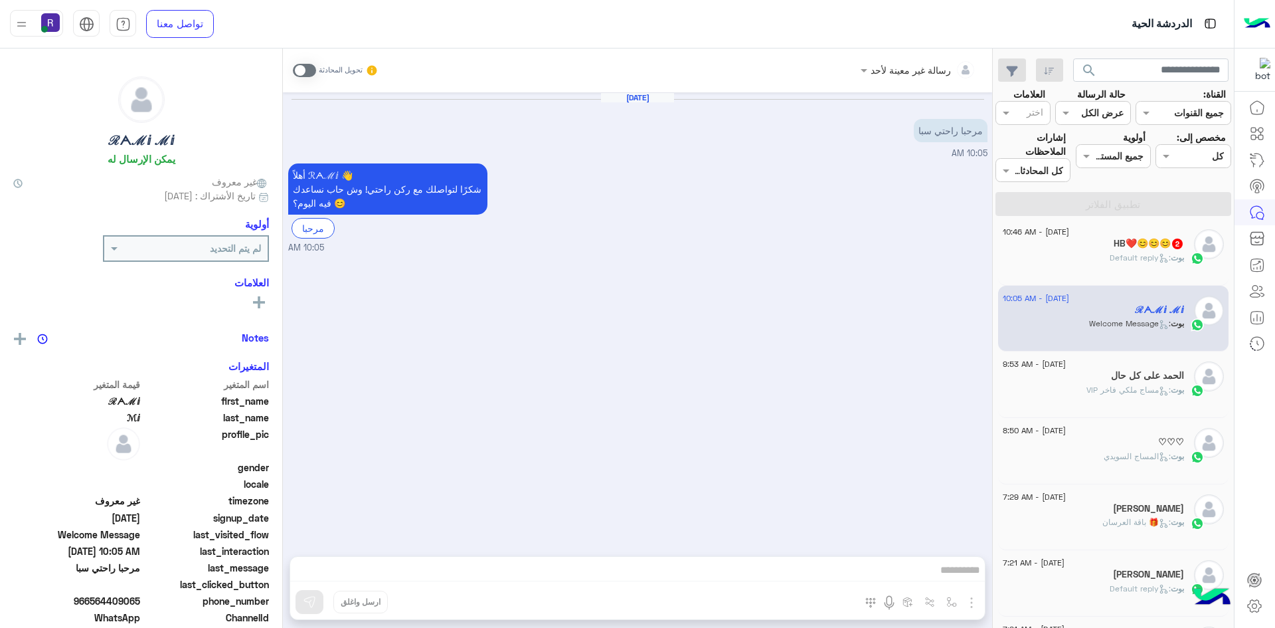
click at [1150, 252] on span ": Default reply" at bounding box center [1140, 257] width 61 height 10
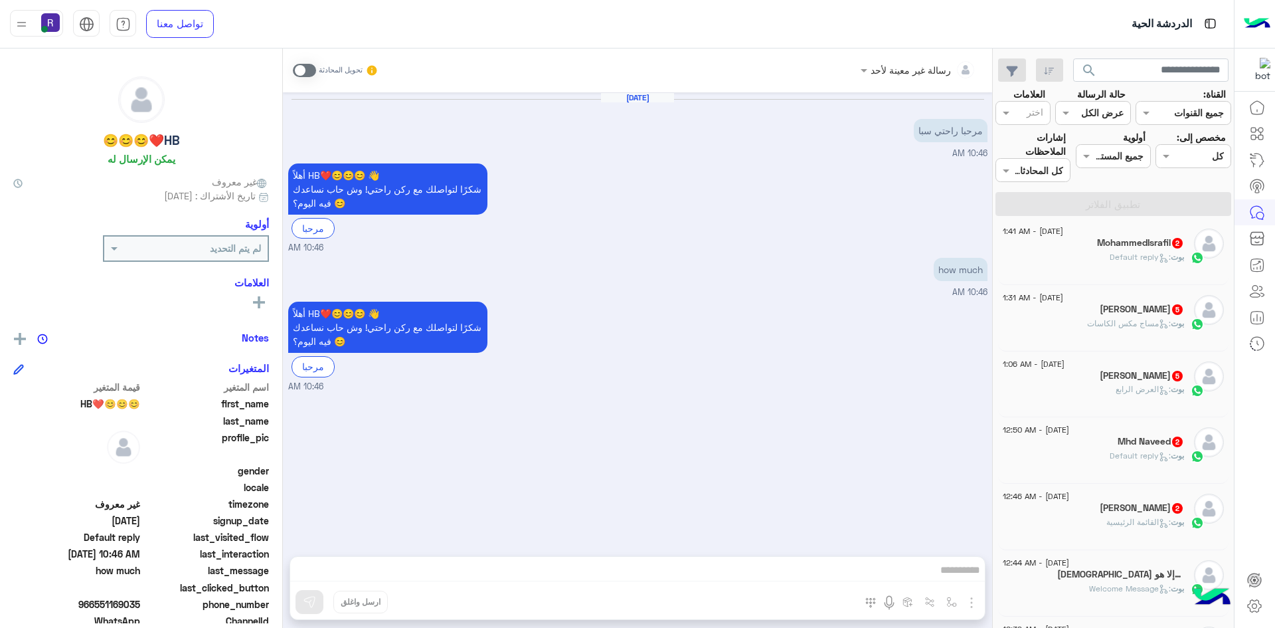
click at [1146, 577] on h5 "الله الذي لا إله إلا هو 1" at bounding box center [1120, 573] width 127 height 11
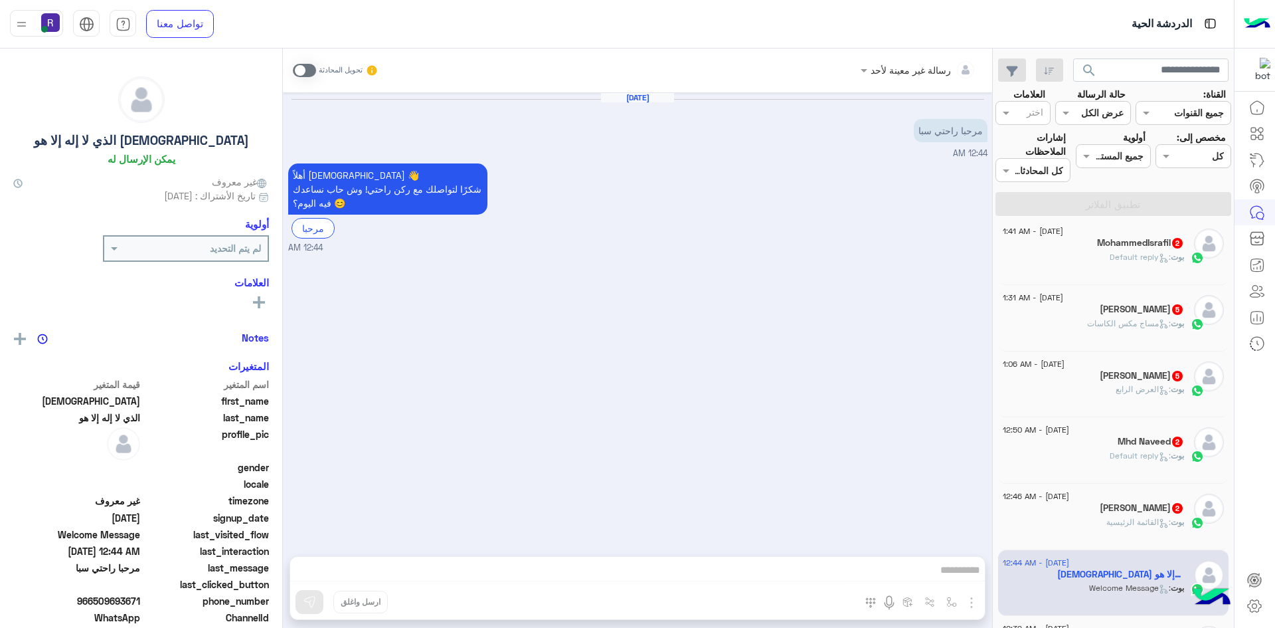
click at [1141, 525] on span ": القائمة الرئيسية" at bounding box center [1138, 522] width 64 height 10
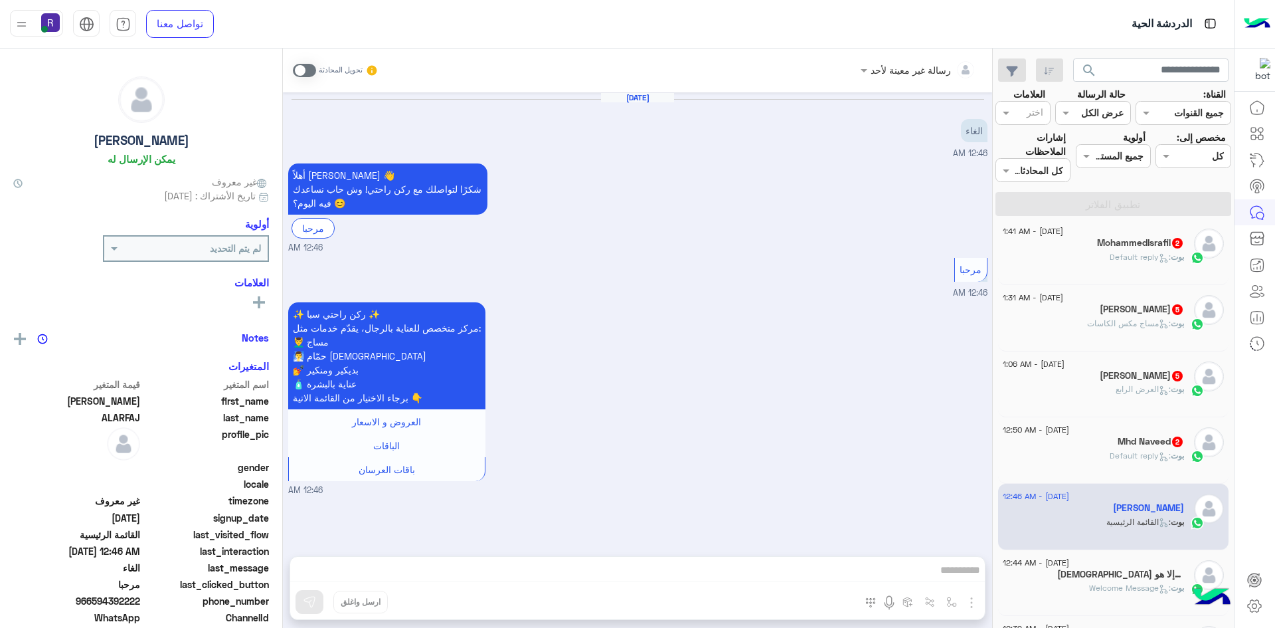
click at [1132, 451] on span ": Default reply" at bounding box center [1140, 455] width 61 height 10
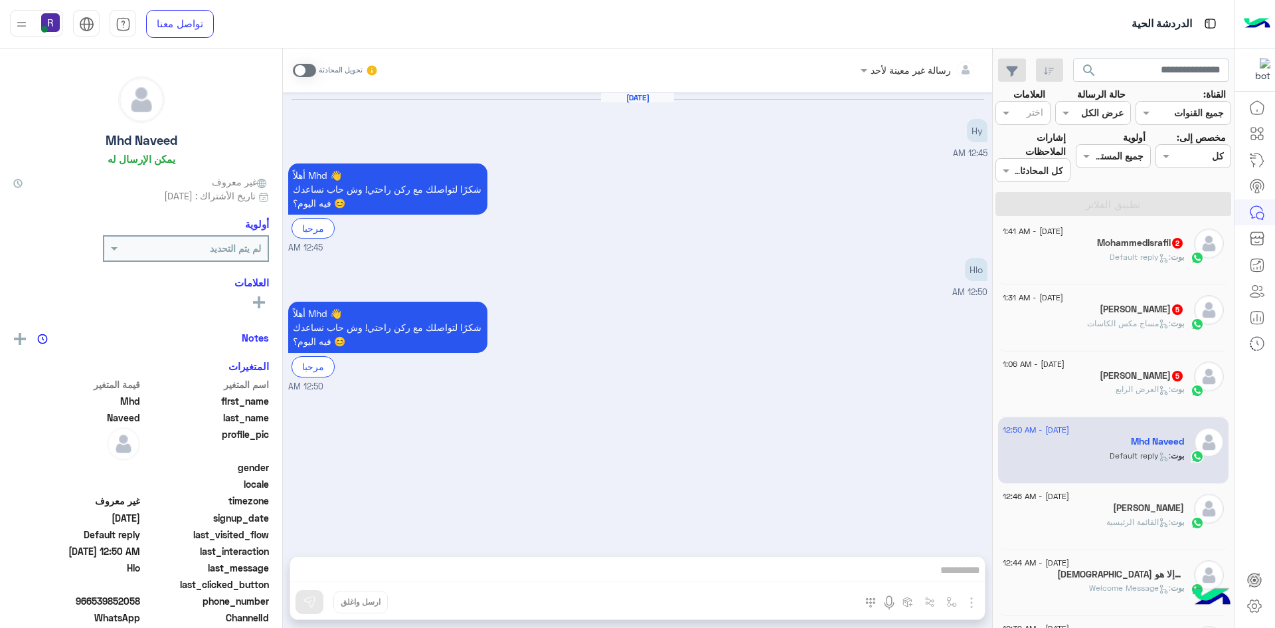
click at [1128, 396] on div "بوت : العرض الرابع" at bounding box center [1093, 394] width 181 height 23
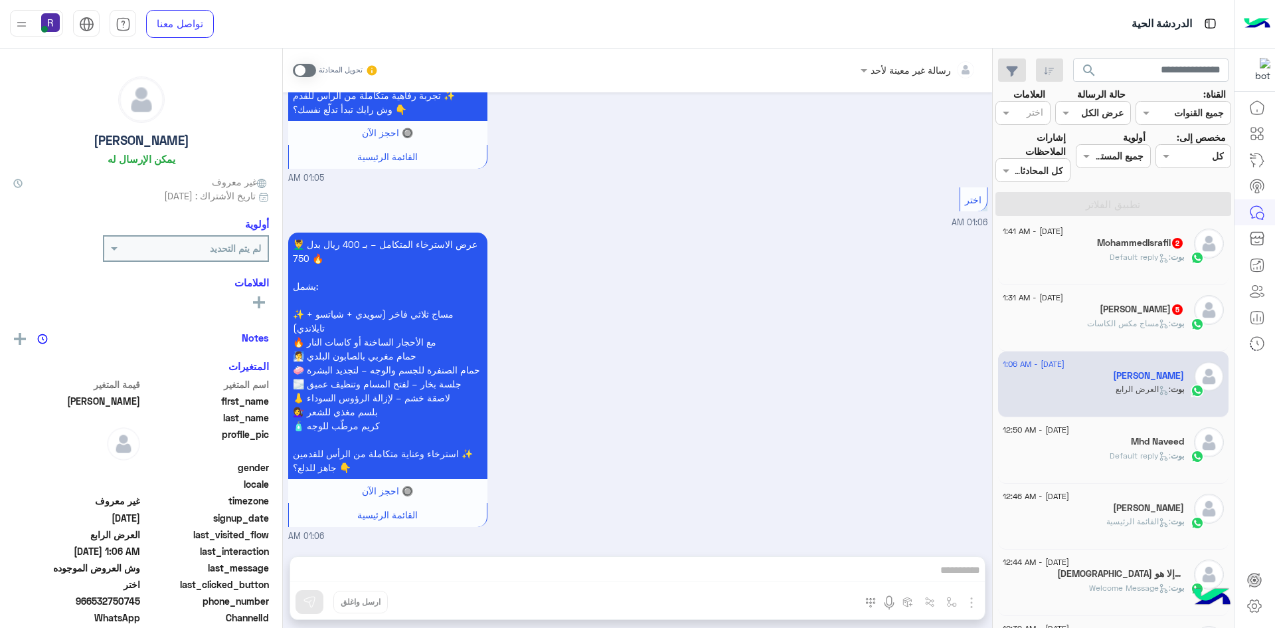
click at [1126, 334] on div "بوت : مساج مكس الكاسات" at bounding box center [1093, 328] width 181 height 23
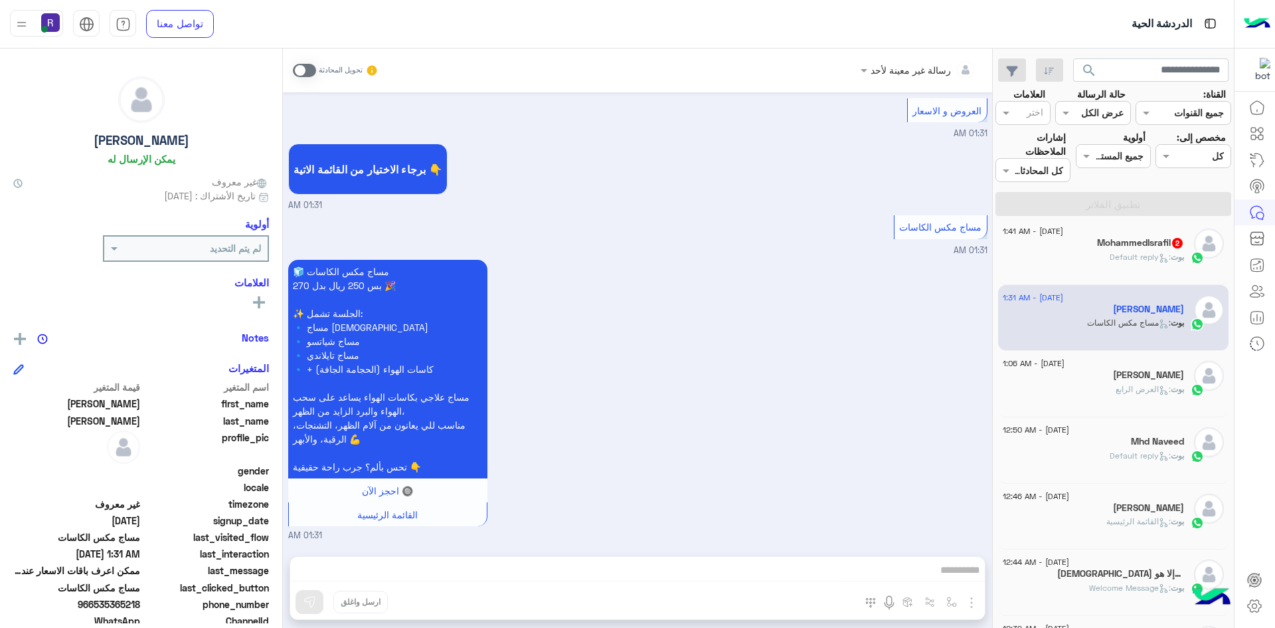
click at [1127, 260] on span ": Default reply" at bounding box center [1140, 257] width 61 height 10
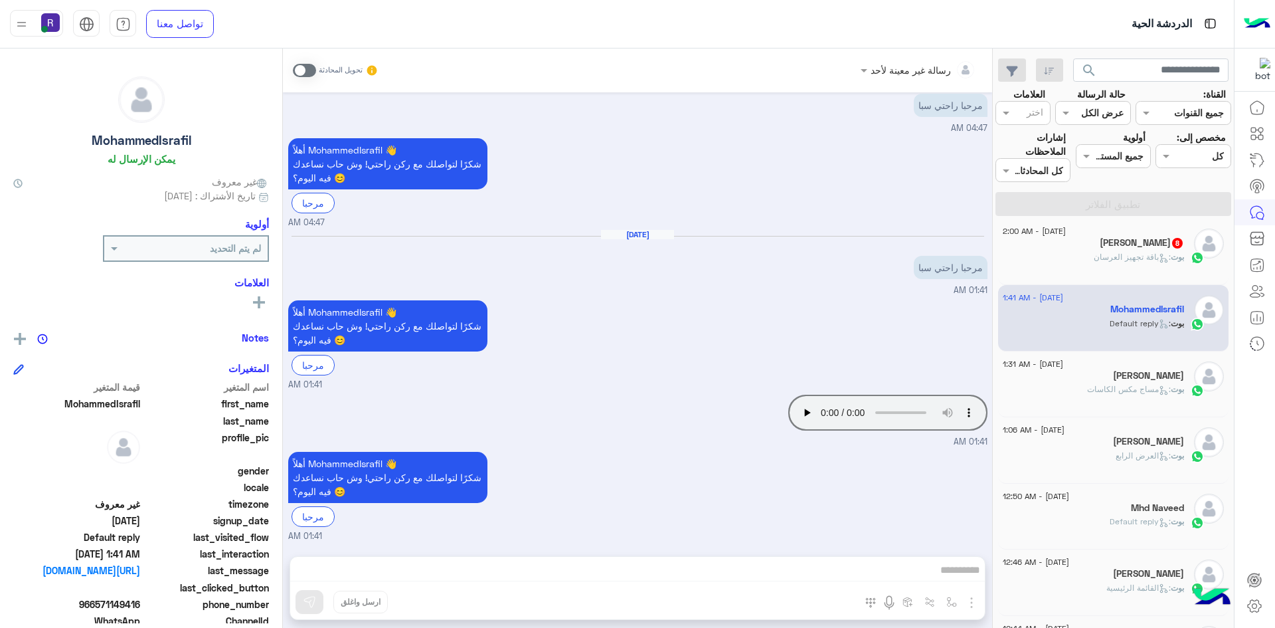
click at [1129, 256] on span ": باقة تجهيز العرسان" at bounding box center [1132, 257] width 77 height 10
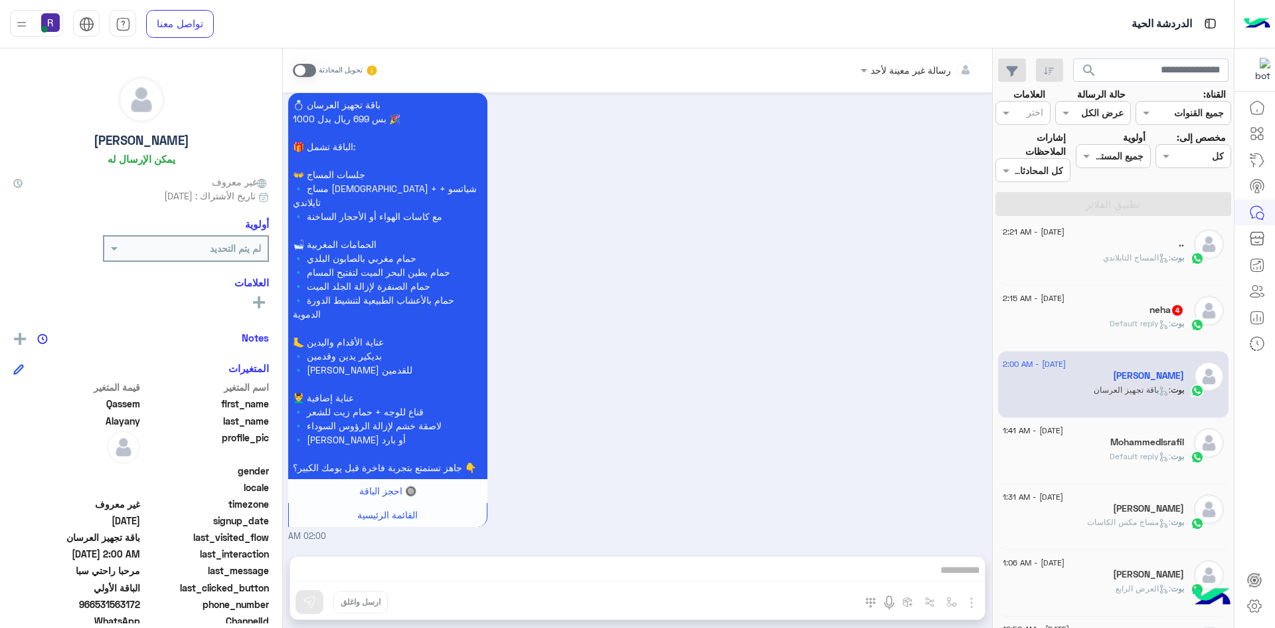
click at [1136, 314] on div "neha 4" at bounding box center [1093, 311] width 181 height 14
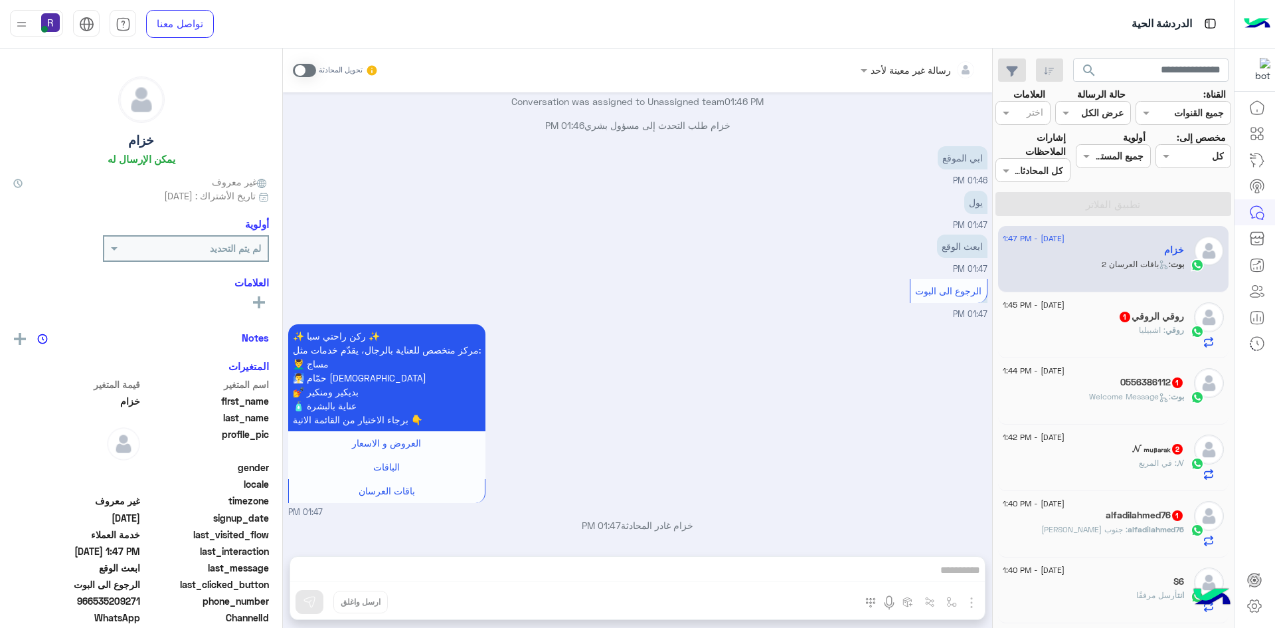
scroll to position [1169, 0]
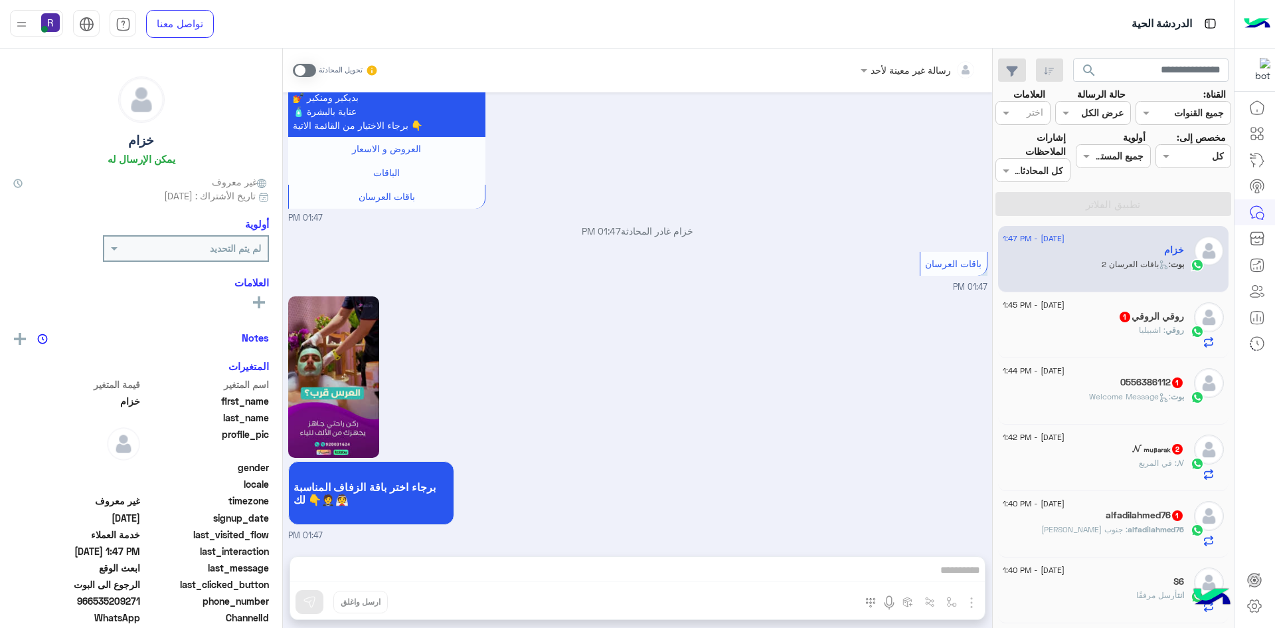
click at [1152, 529] on span "alfadilahmed76" at bounding box center [1156, 529] width 56 height 10
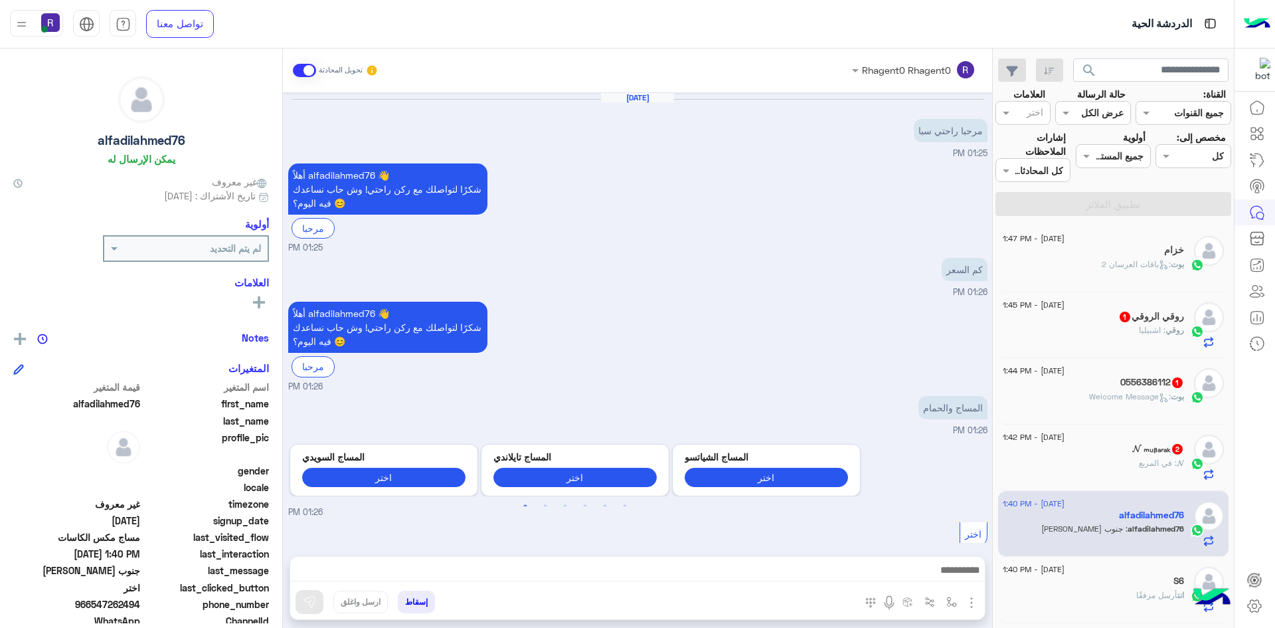
scroll to position [1060, 0]
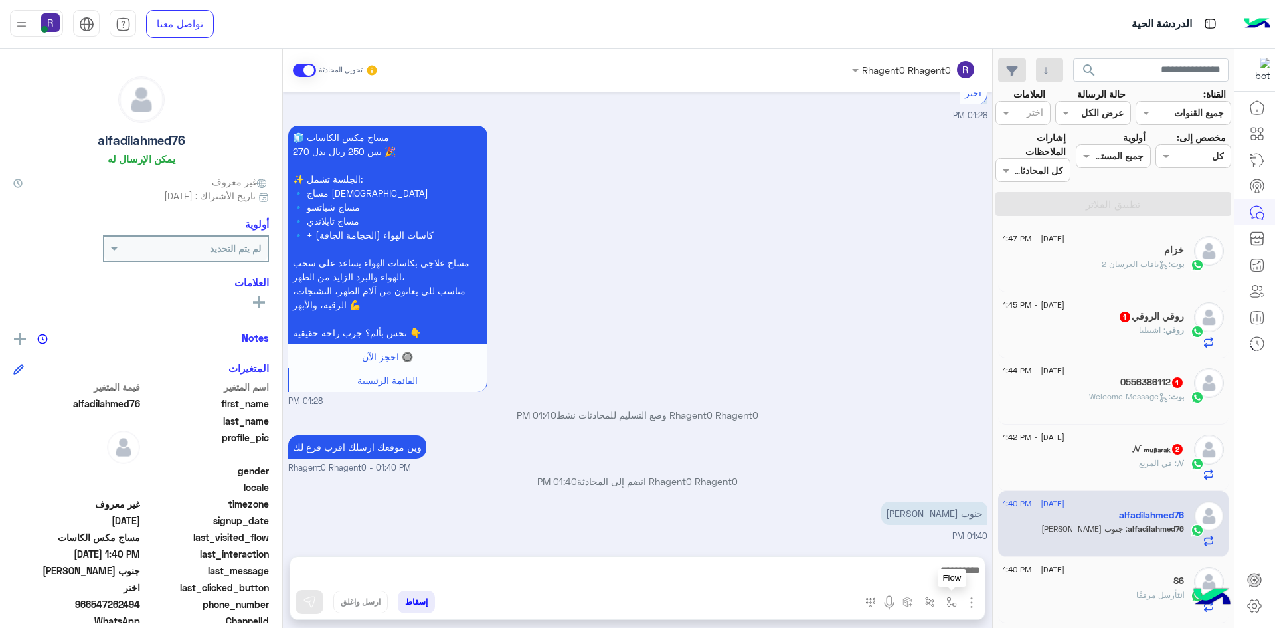
click at [953, 604] on img "button" at bounding box center [951, 601] width 11 height 11
click at [940, 581] on div "أدخل اسم مجموعة الرسائل" at bounding box center [892, 572] width 139 height 24
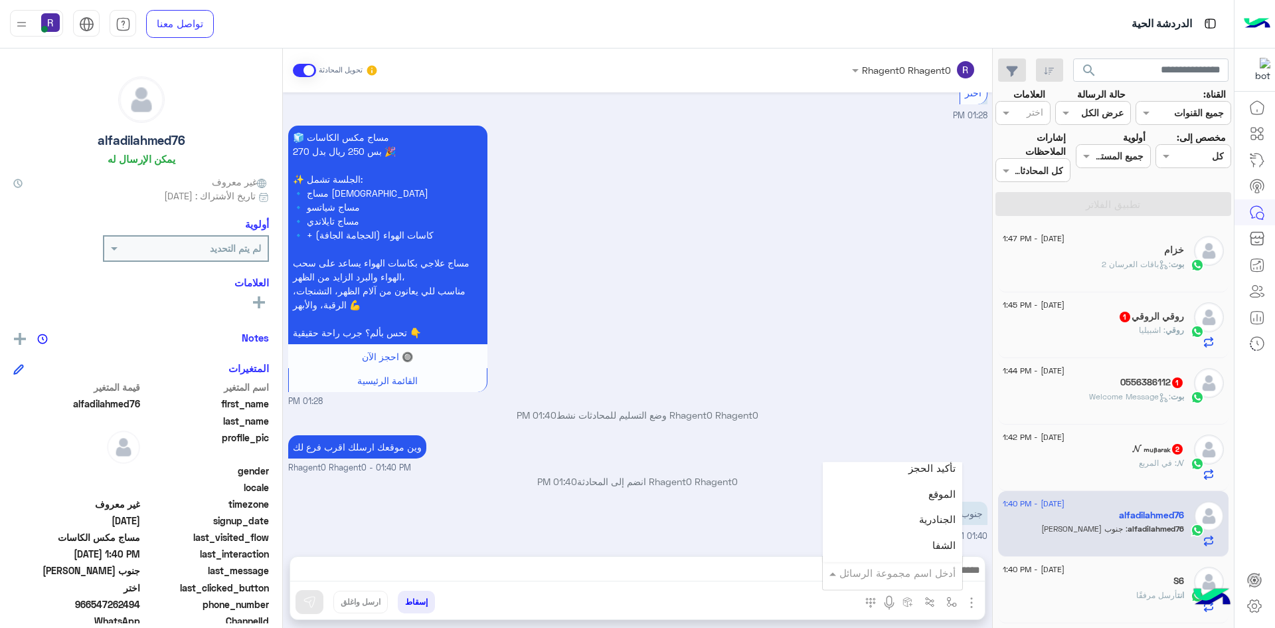
scroll to position [863, 0]
click at [926, 555] on div "لبن" at bounding box center [892, 558] width 139 height 26
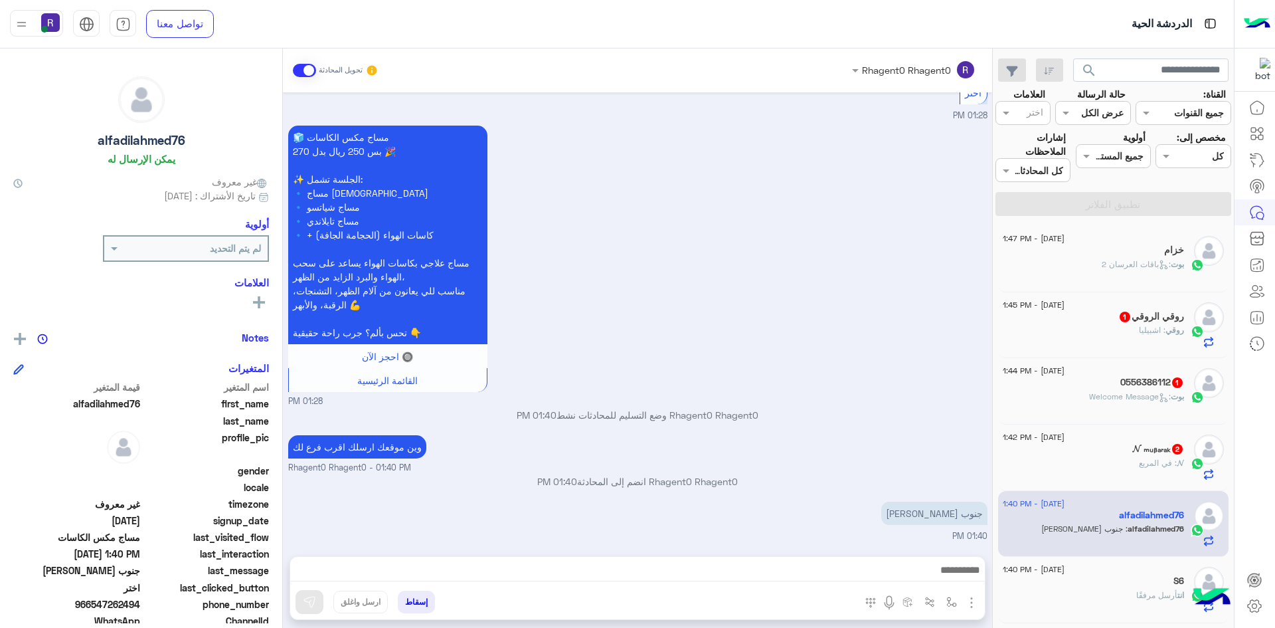
type textarea "***"
click at [311, 606] on img at bounding box center [309, 601] width 13 height 13
click at [1152, 458] on span ": في المربع" at bounding box center [1158, 463] width 38 height 10
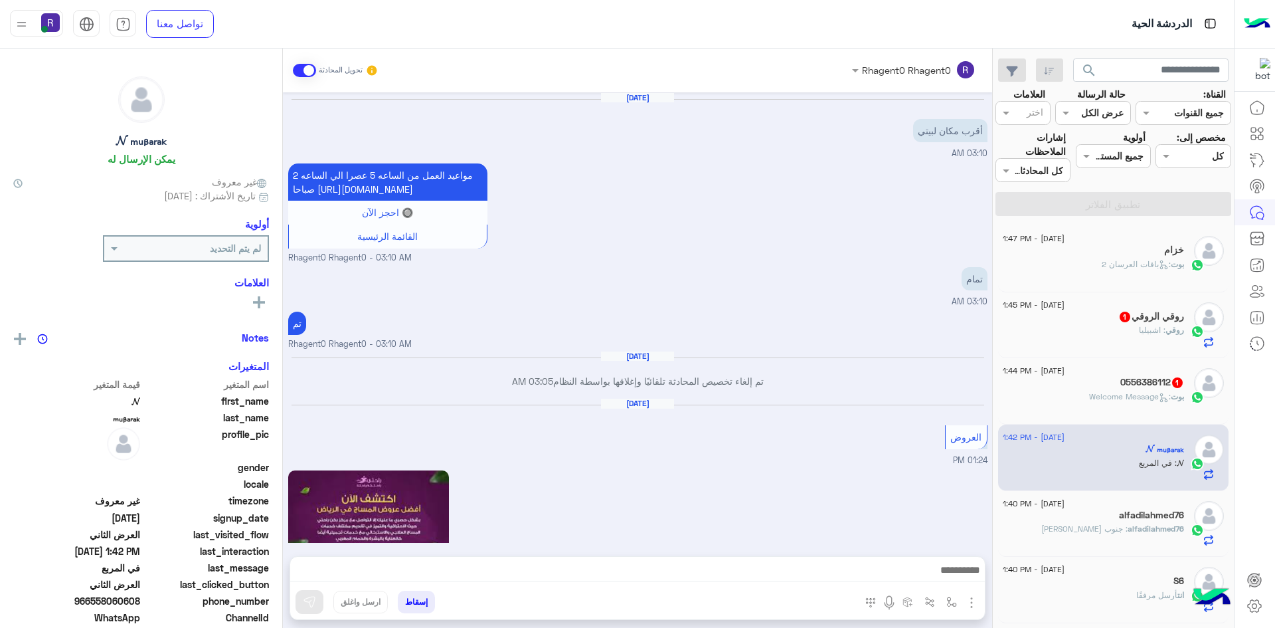
scroll to position [1785, 0]
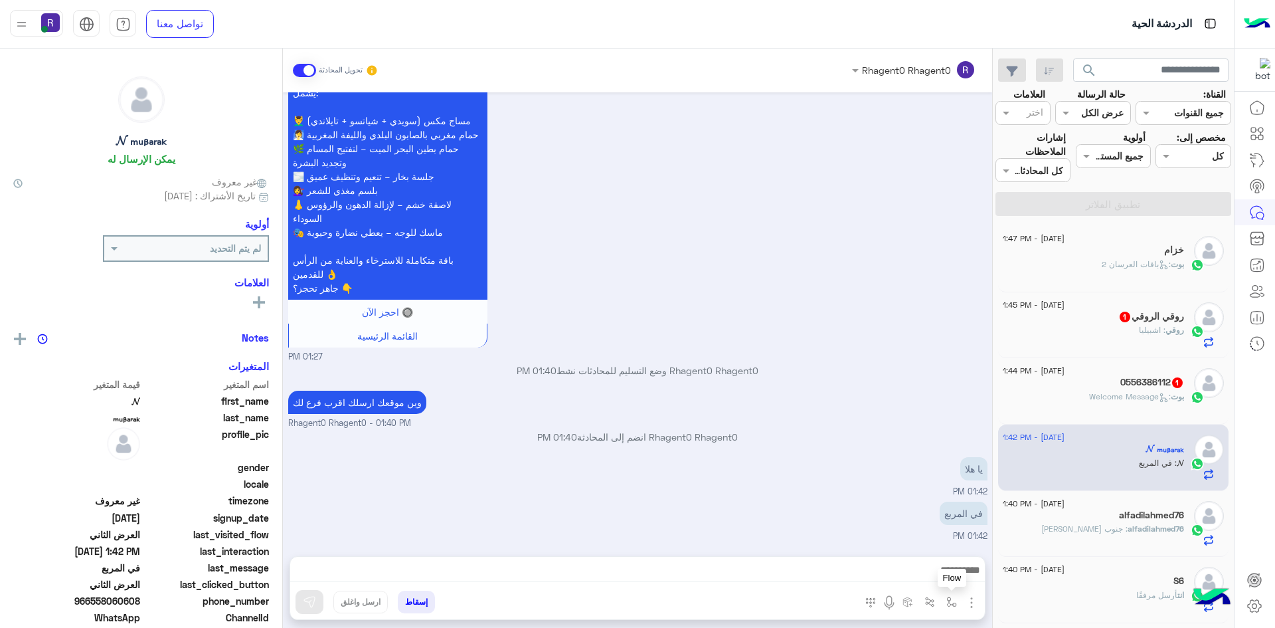
click at [950, 610] on button "button" at bounding box center [952, 601] width 22 height 22
click at [936, 580] on div "أدخل اسم مجموعة الرسائل" at bounding box center [897, 572] width 116 height 15
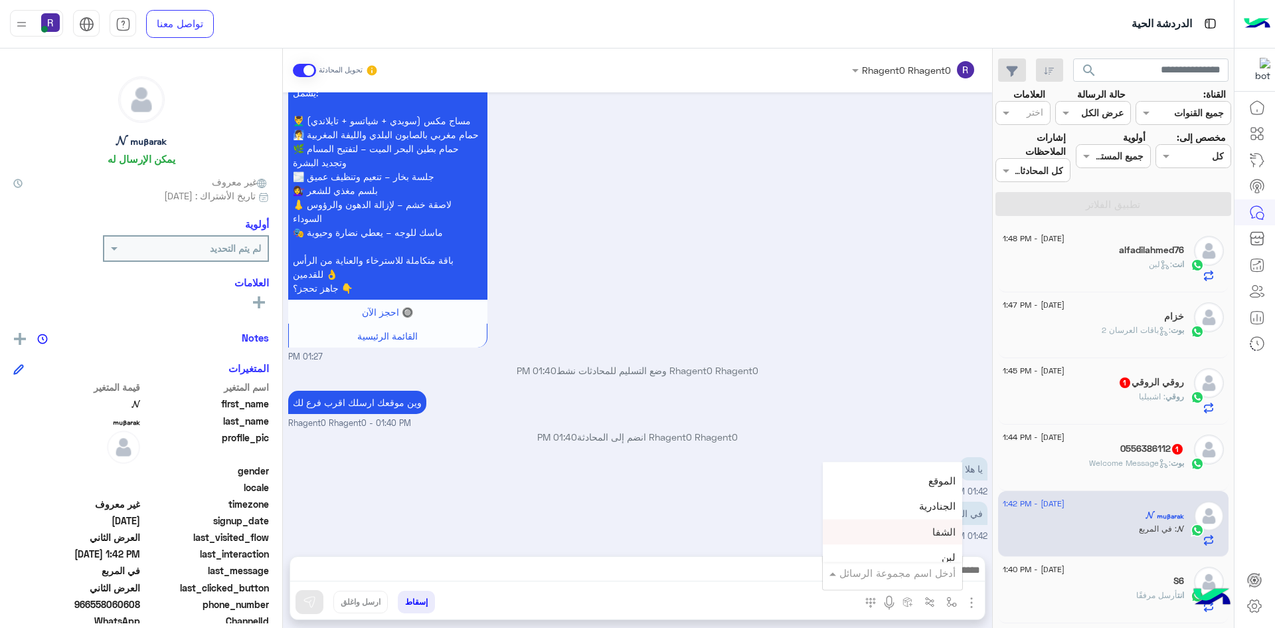
scroll to position [930, 0]
click at [932, 492] on div "لبن" at bounding box center [892, 491] width 139 height 26
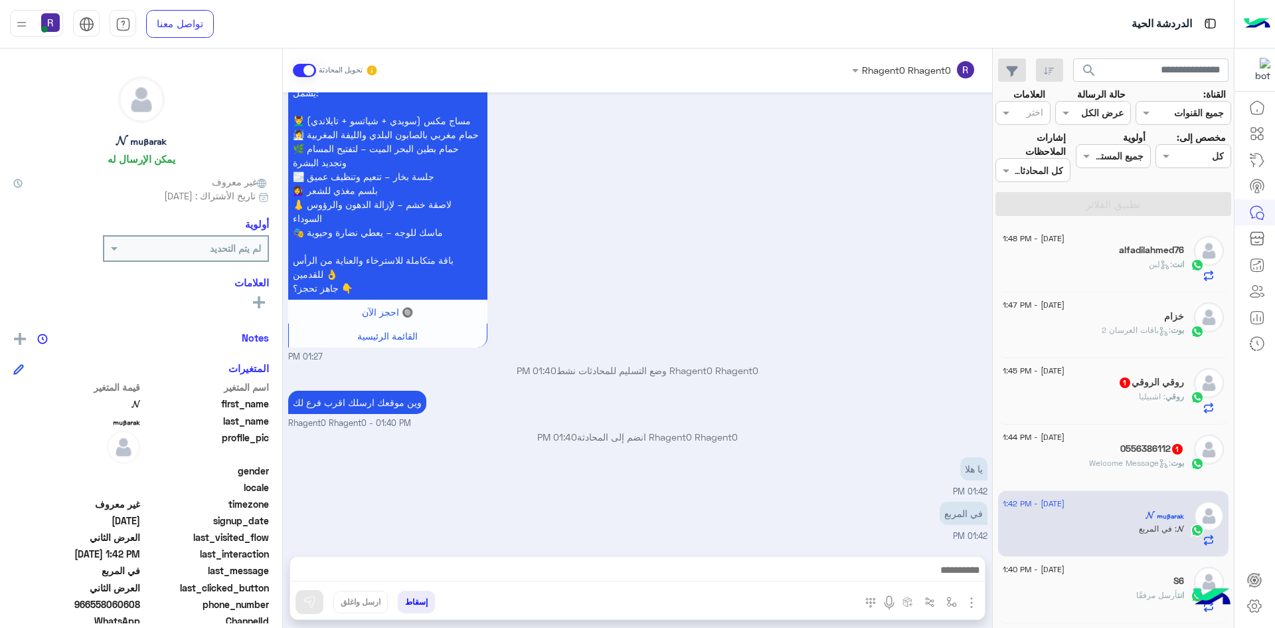
type textarea "***"
click at [310, 600] on img at bounding box center [309, 601] width 13 height 13
click at [1133, 464] on span ": Welcome Message" at bounding box center [1130, 463] width 82 height 10
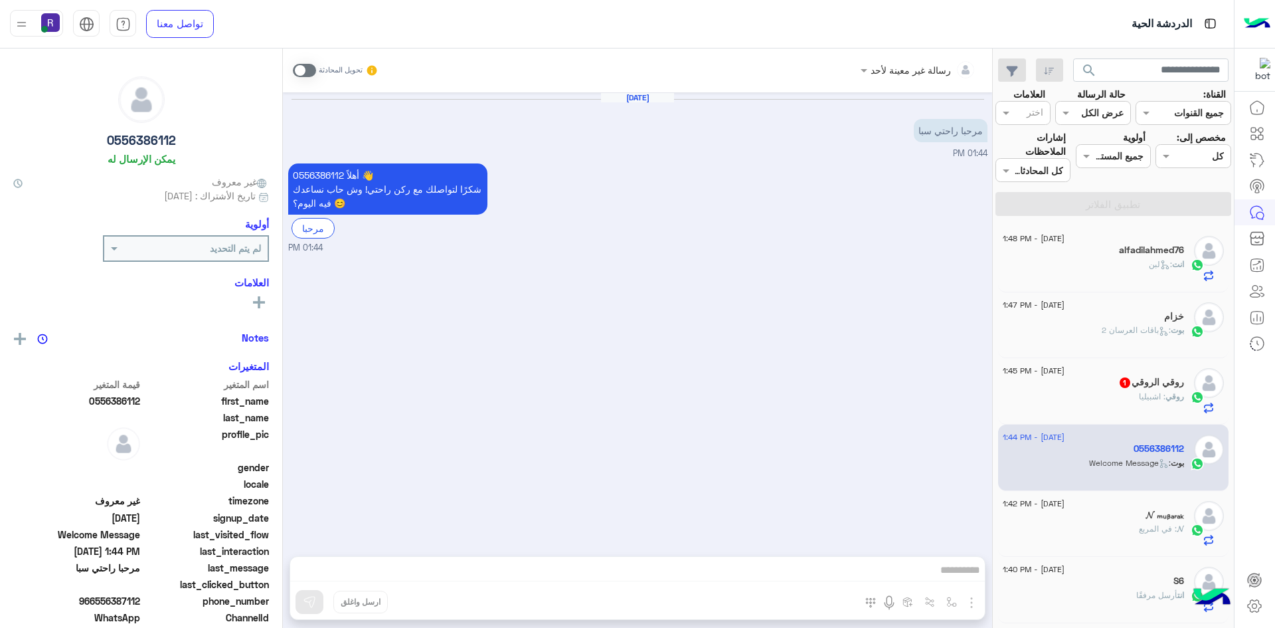
click at [1126, 396] on div "روقي : اشبيليا" at bounding box center [1093, 401] width 181 height 23
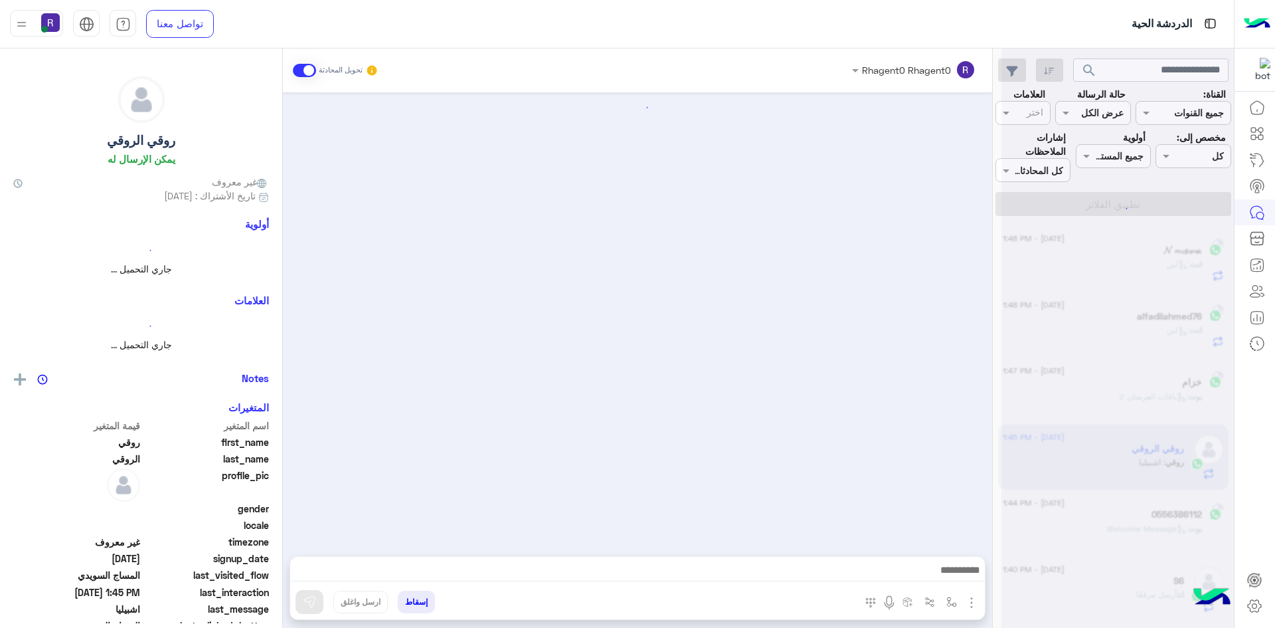
scroll to position [1485, 0]
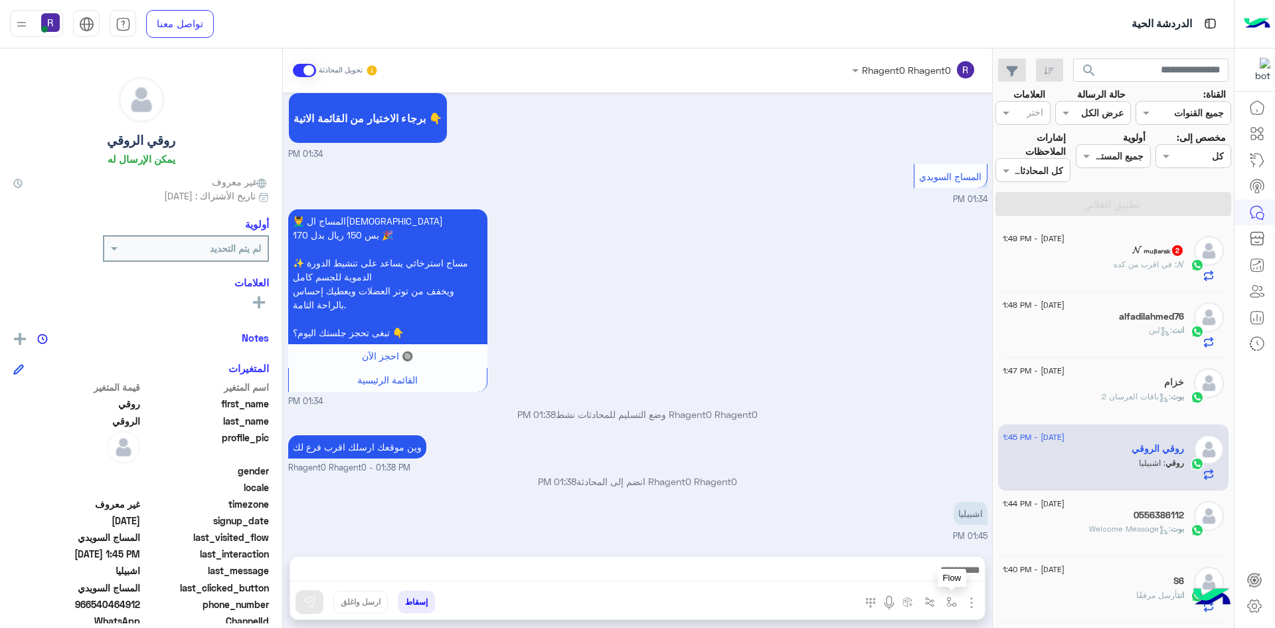
click at [948, 605] on img "button" at bounding box center [951, 601] width 11 height 11
click at [942, 578] on input "text" at bounding box center [911, 572] width 90 height 15
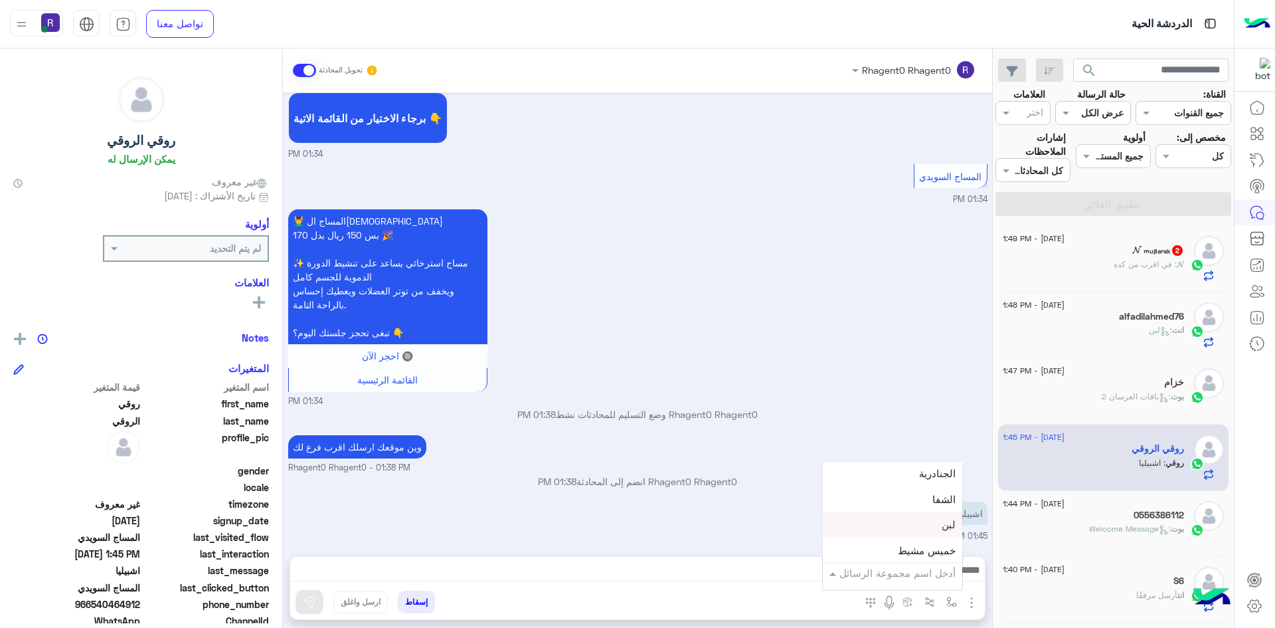
scroll to position [863, 0]
click at [946, 505] on span "الجنادرية" at bounding box center [937, 506] width 37 height 12
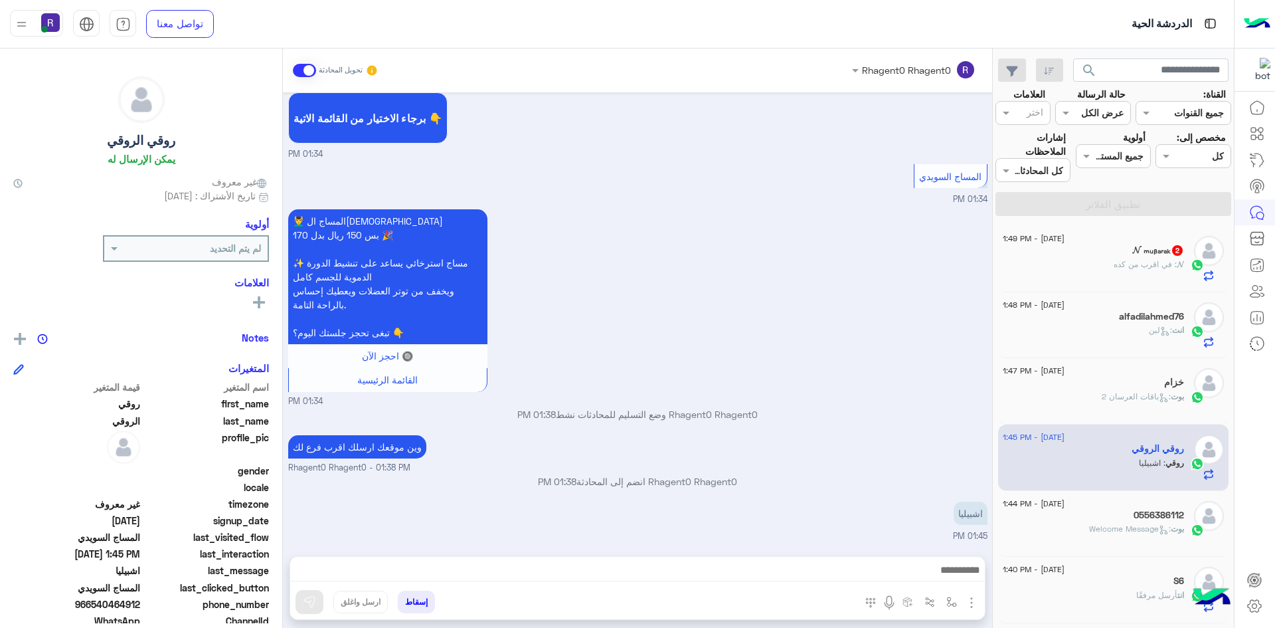
type textarea "*********"
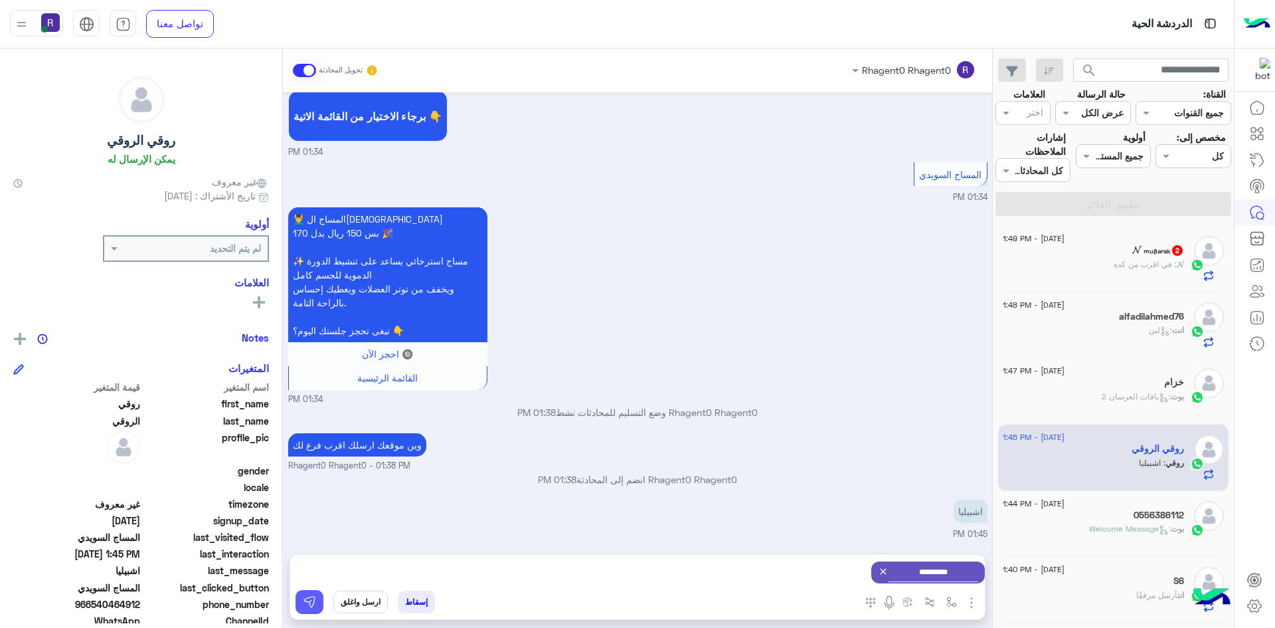
click at [314, 600] on img at bounding box center [309, 601] width 13 height 13
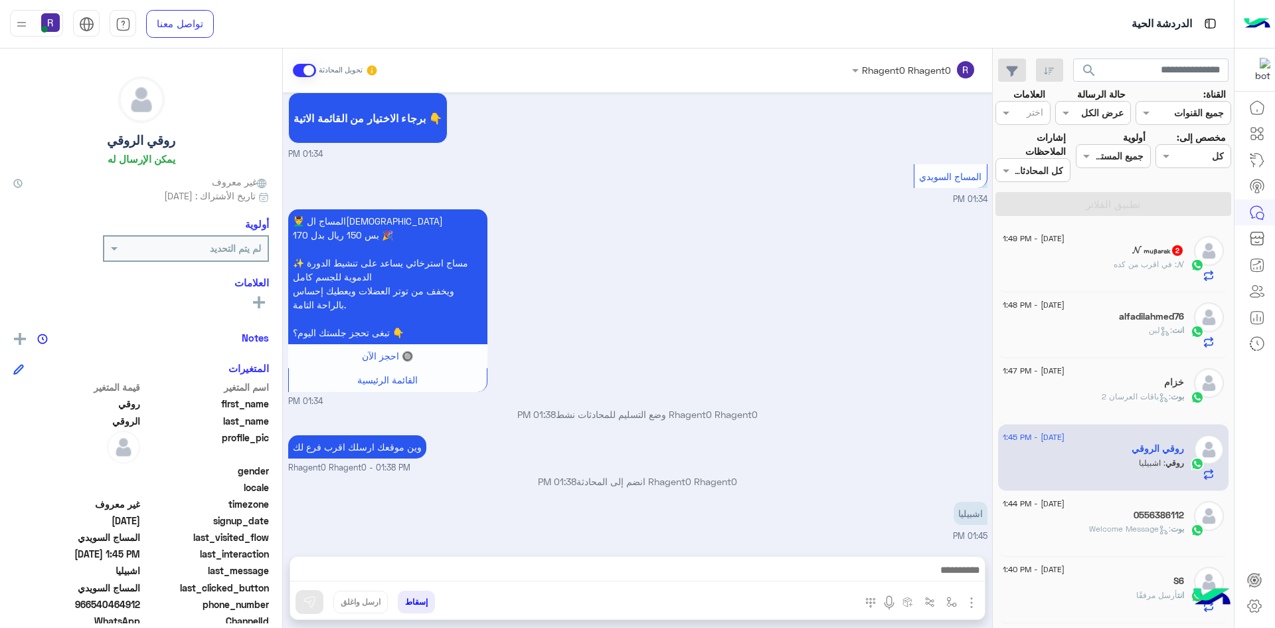
scroll to position [1485, 0]
click at [1098, 256] on div "𝓝 ₘᵤᵦₐᵣₐₖ 2" at bounding box center [1093, 251] width 181 height 14
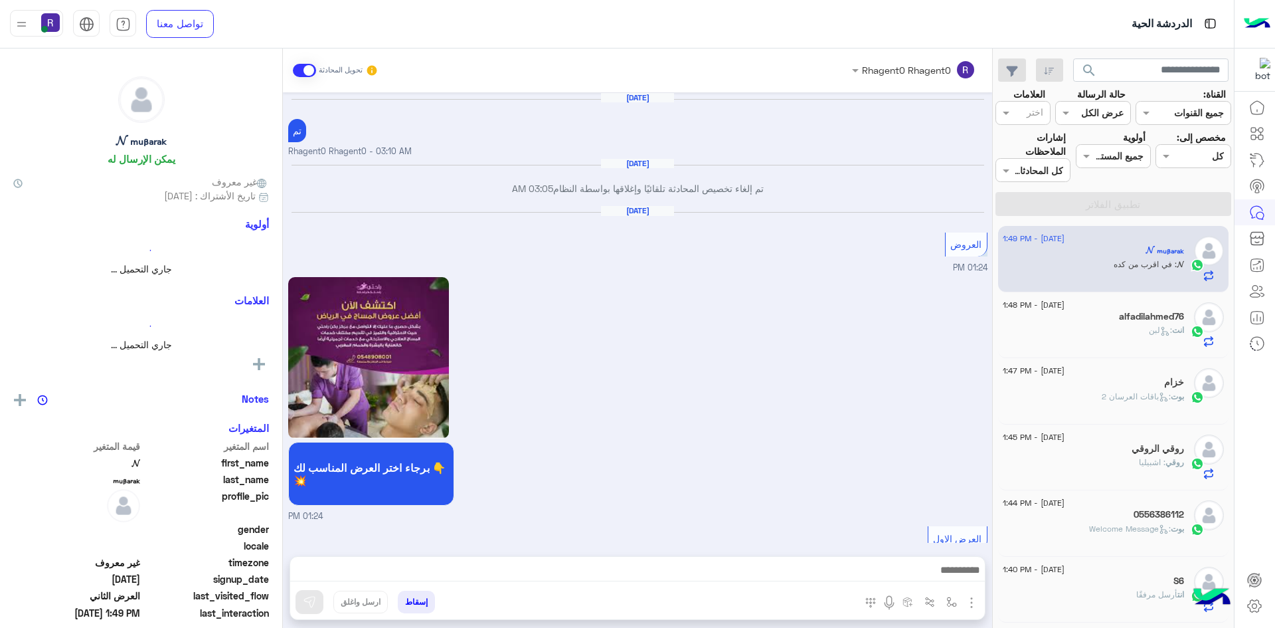
scroll to position [1799, 0]
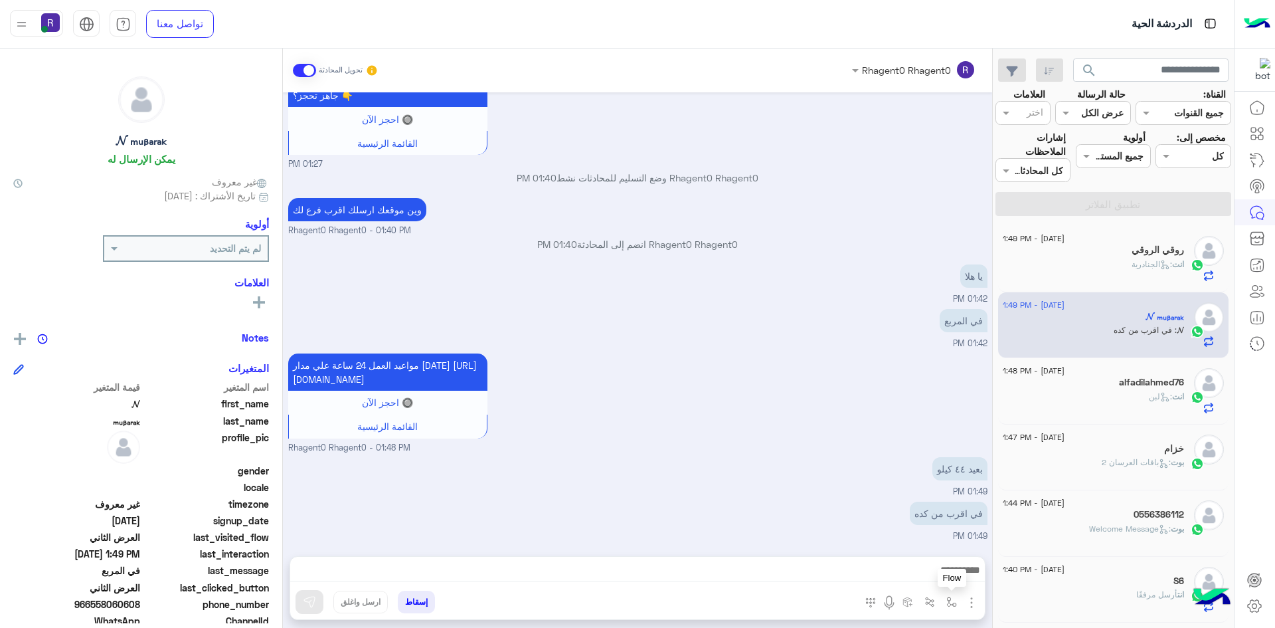
click at [948, 597] on img "button" at bounding box center [951, 601] width 11 height 11
click at [926, 570] on input "text" at bounding box center [911, 572] width 90 height 15
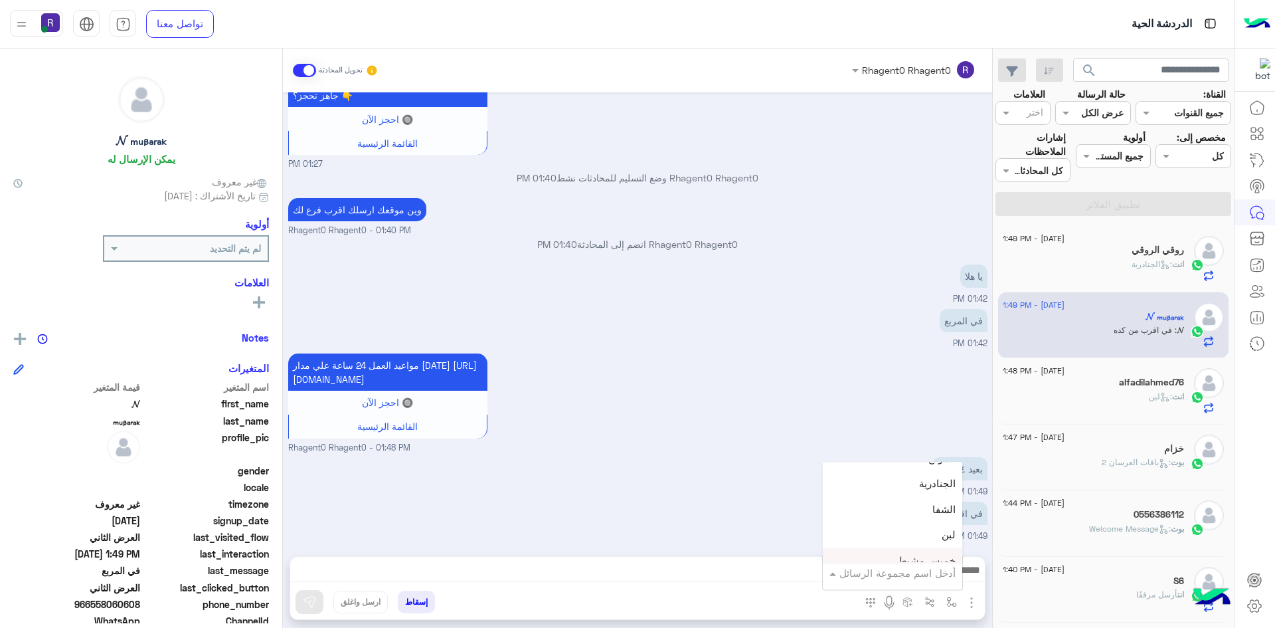
scroll to position [863, 0]
click at [920, 514] on div "الجنادرية" at bounding box center [892, 506] width 139 height 26
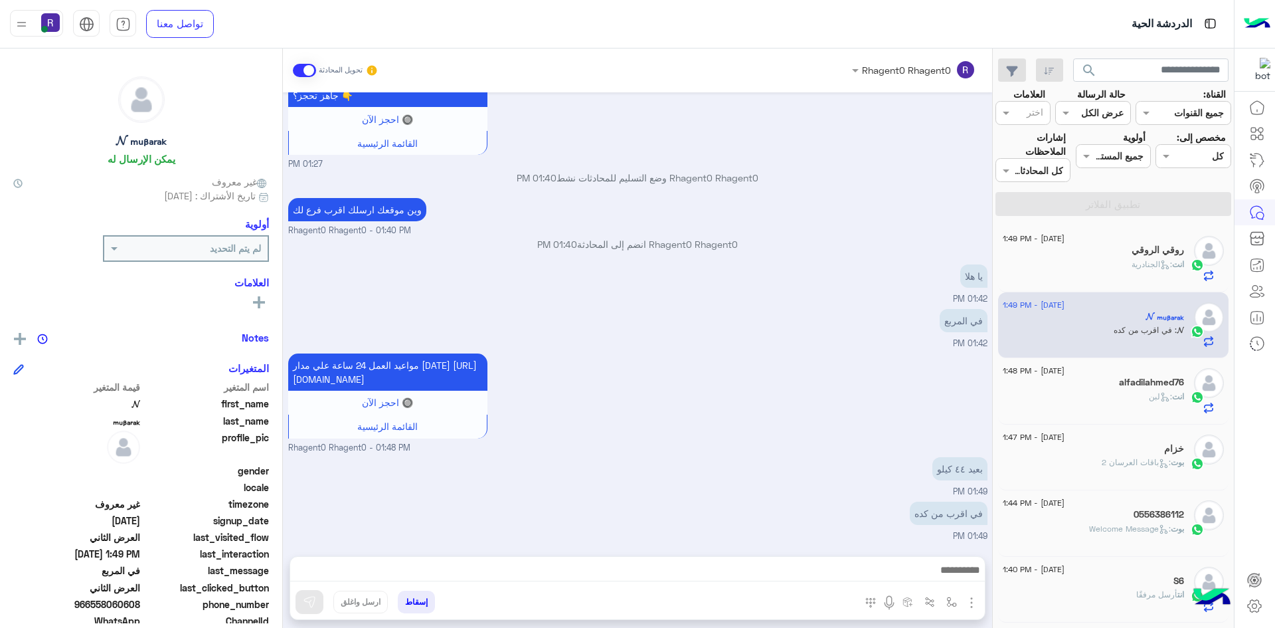
type textarea "*********"
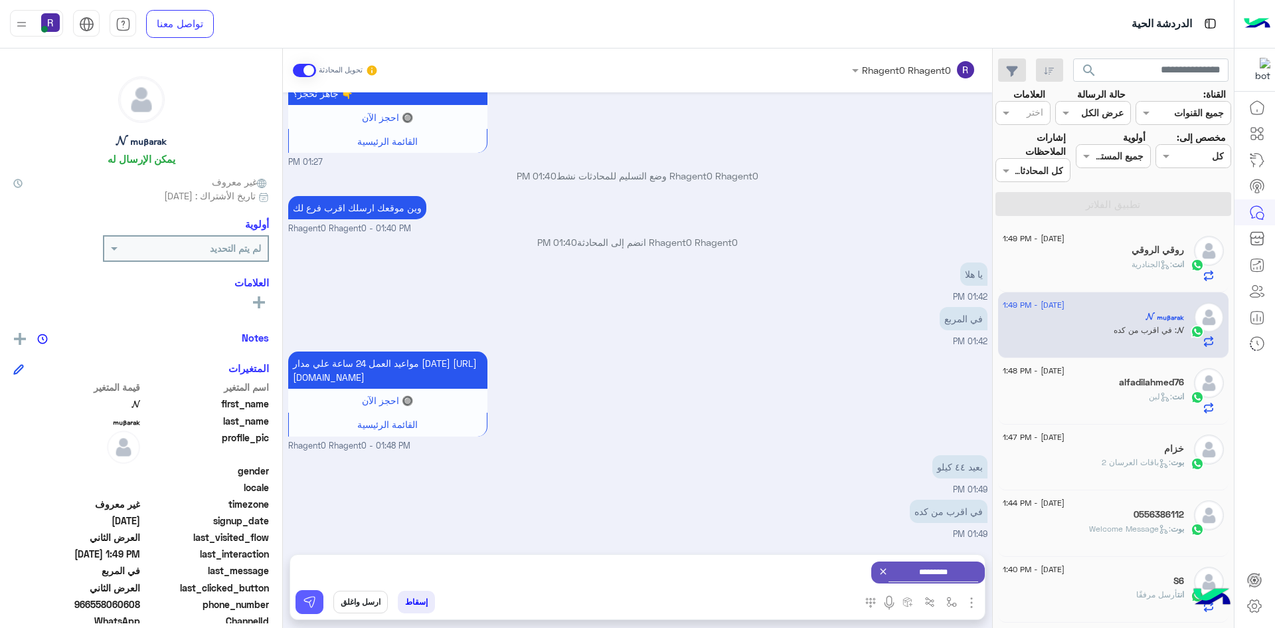
click at [308, 603] on img at bounding box center [309, 601] width 13 height 13
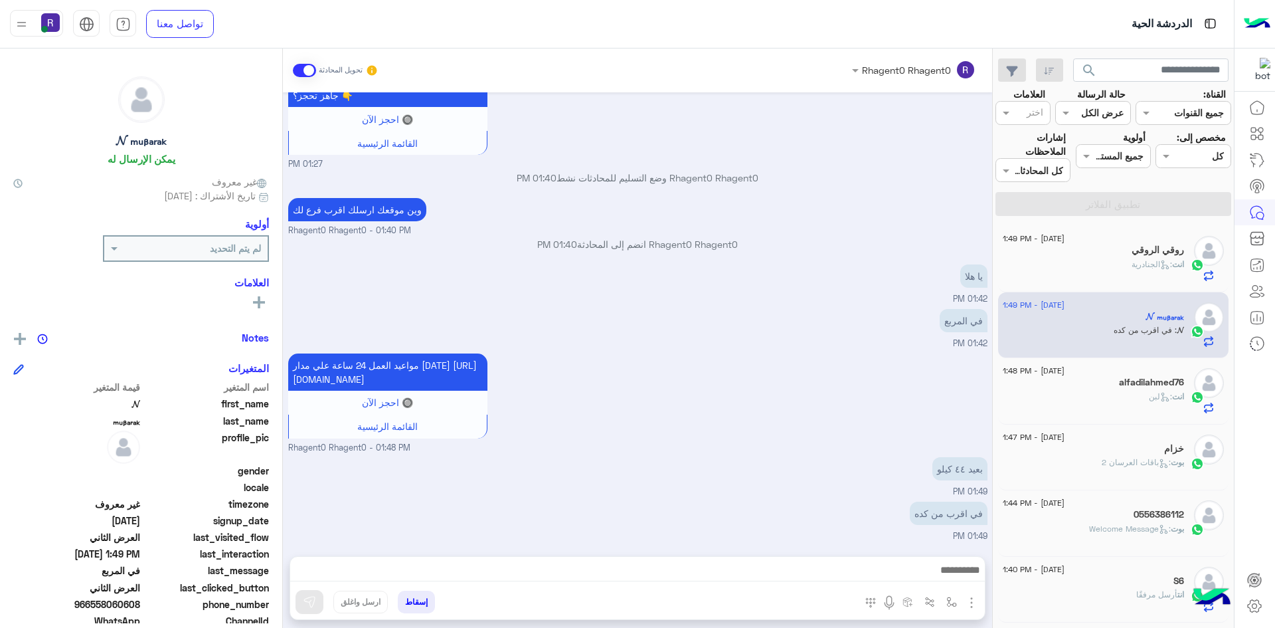
scroll to position [1799, 0]
click at [947, 598] on img "button" at bounding box center [951, 601] width 11 height 11
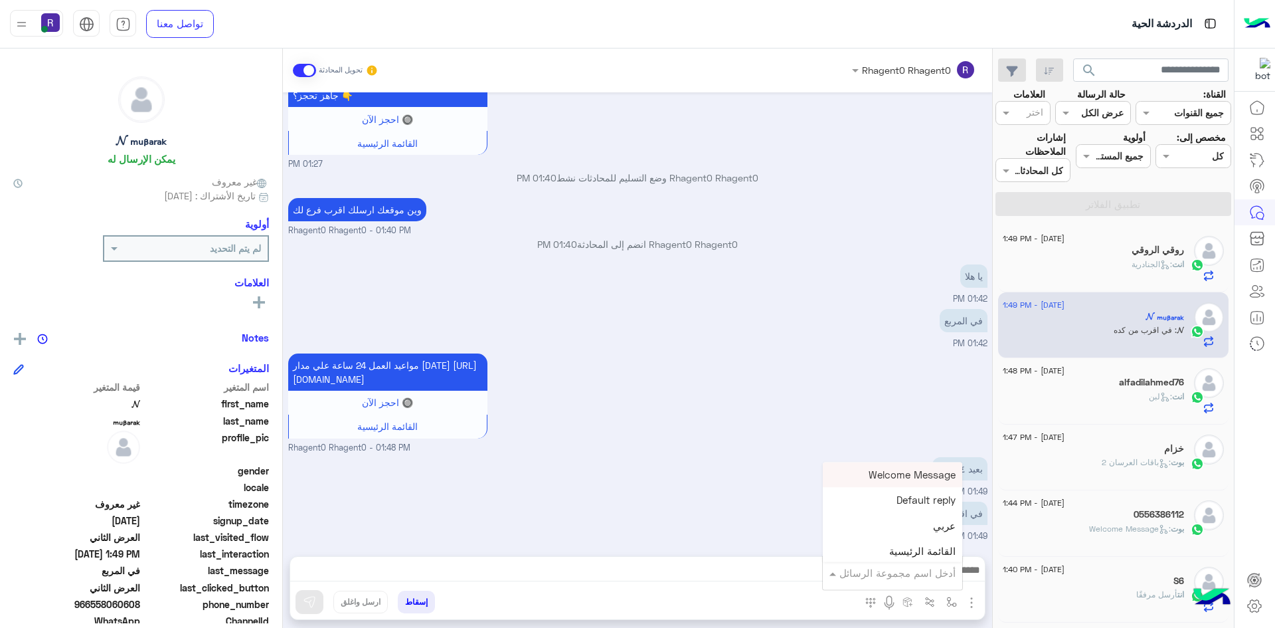
click at [931, 575] on input "text" at bounding box center [911, 572] width 90 height 15
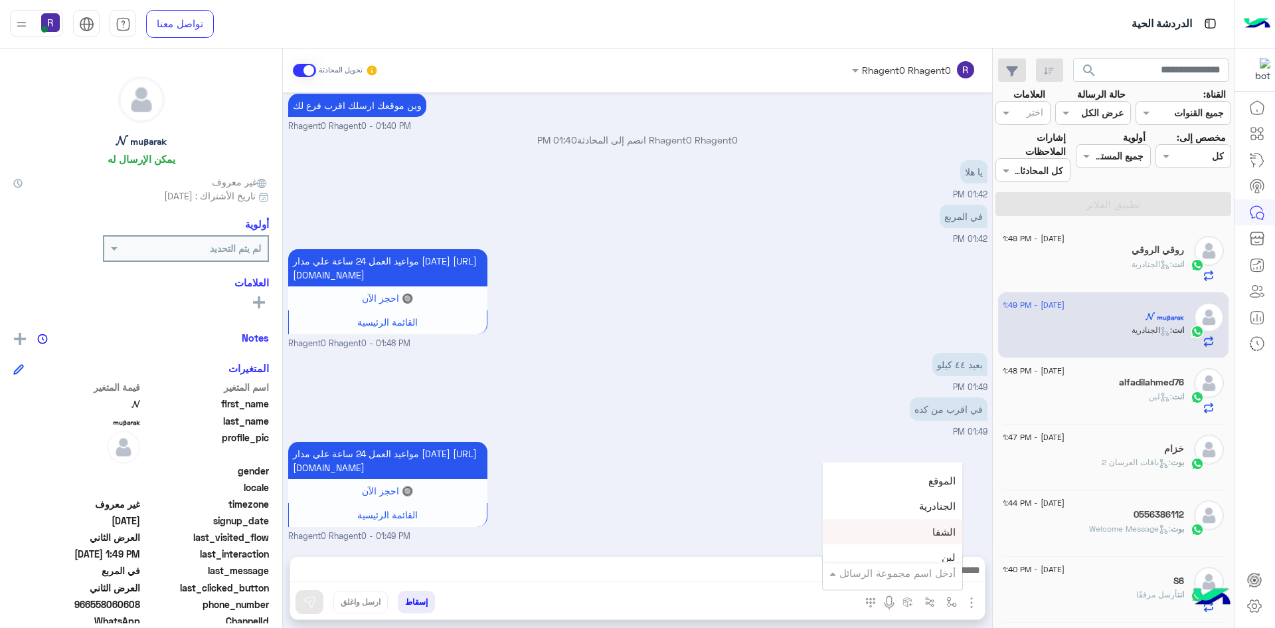
scroll to position [930, 0]
click at [925, 471] on div "الشفا" at bounding box center [892, 465] width 139 height 26
type textarea "*****"
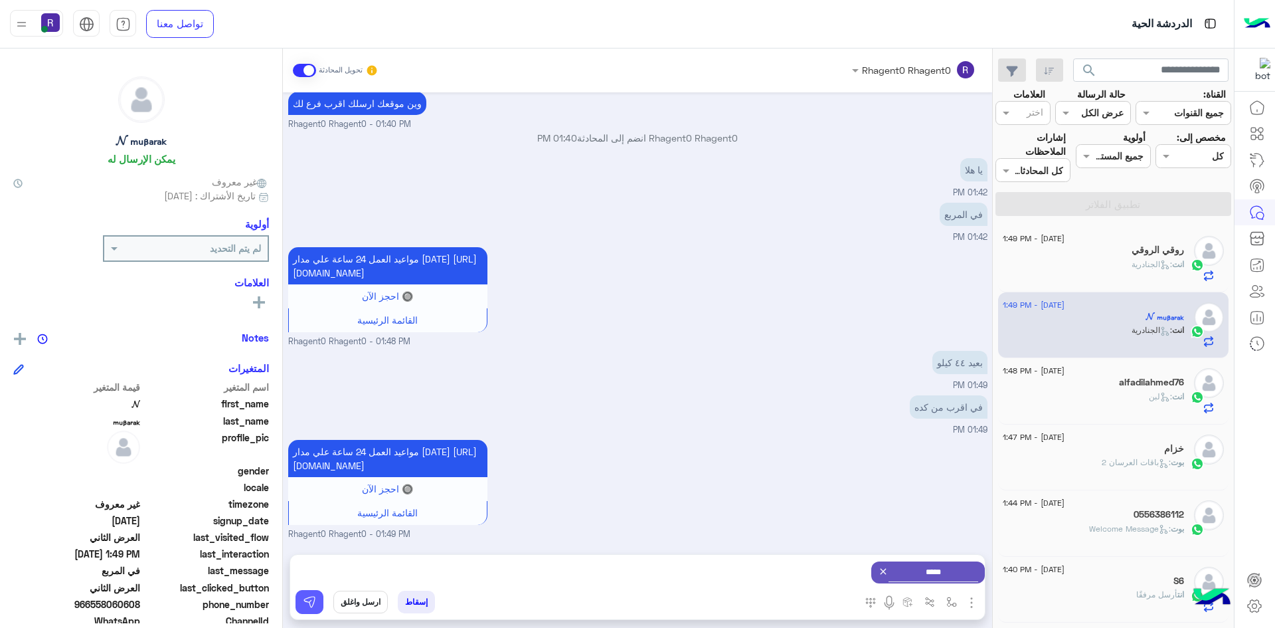
click at [316, 599] on button at bounding box center [310, 602] width 28 height 24
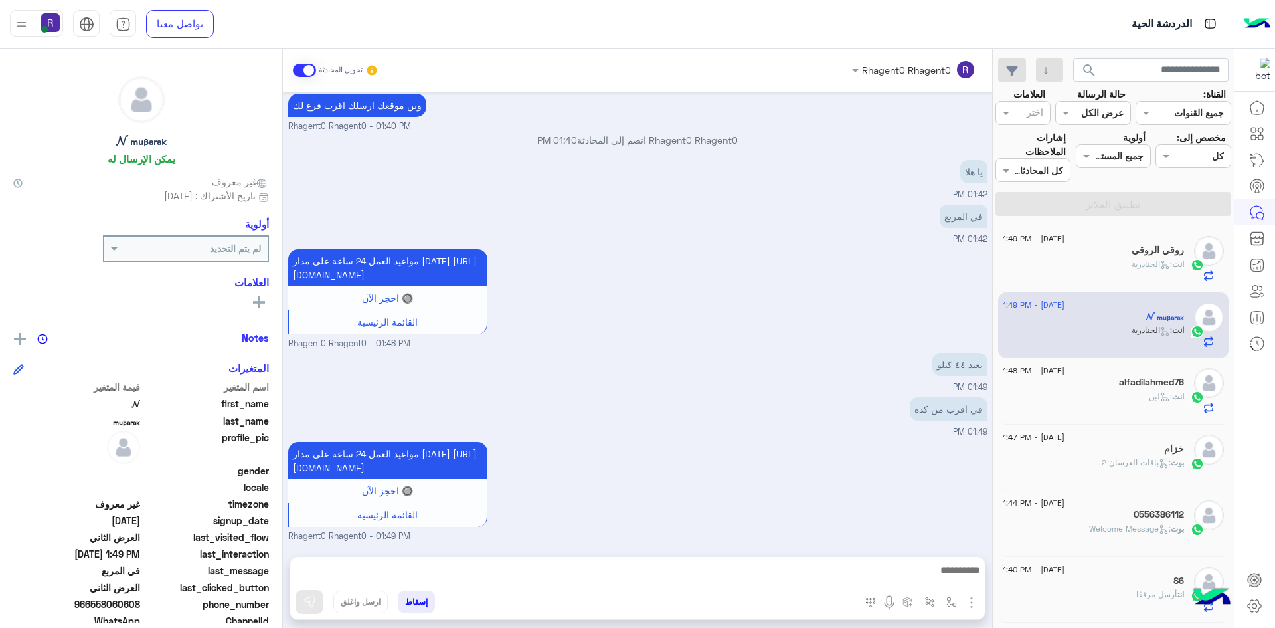
scroll to position [1917, 0]
click at [1105, 403] on div "انت : لبن" at bounding box center [1093, 401] width 181 height 23
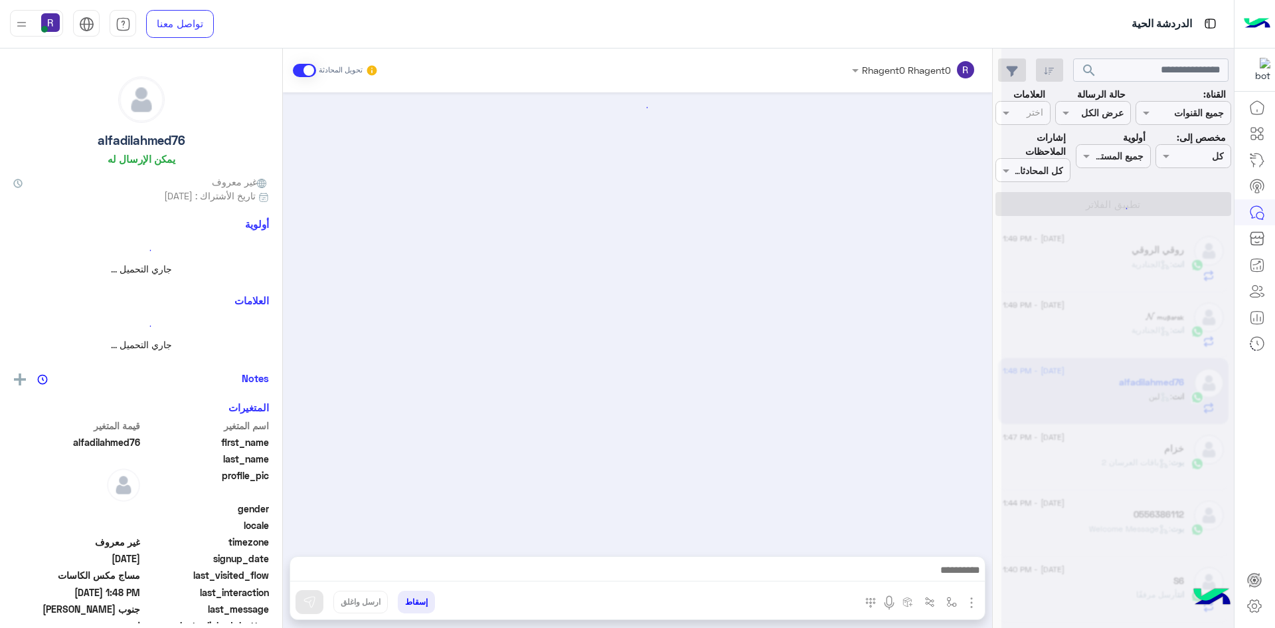
scroll to position [1178, 0]
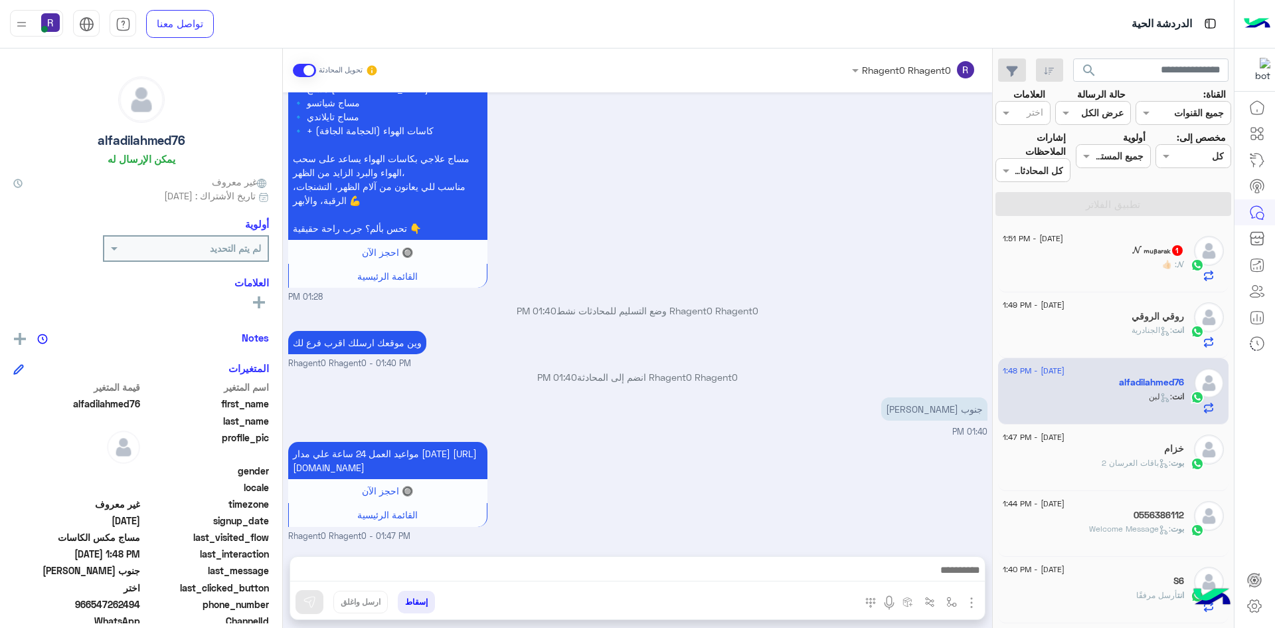
click at [1118, 264] on div "𝓝 : 👍🏻" at bounding box center [1093, 269] width 181 height 23
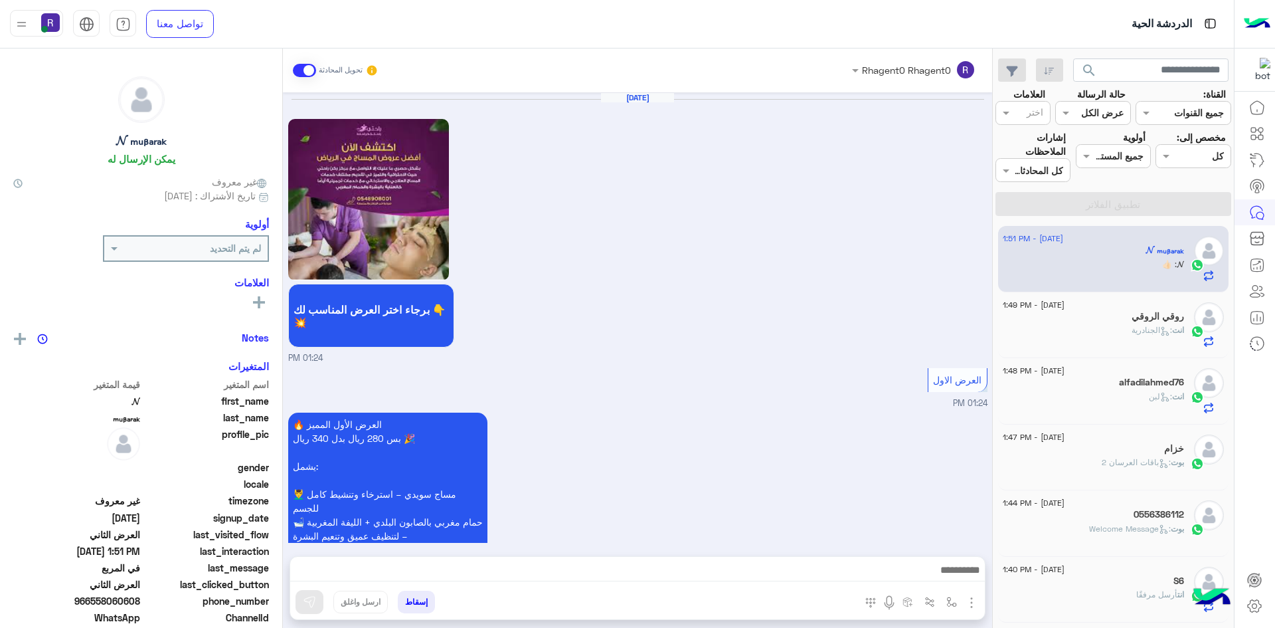
scroll to position [1971, 0]
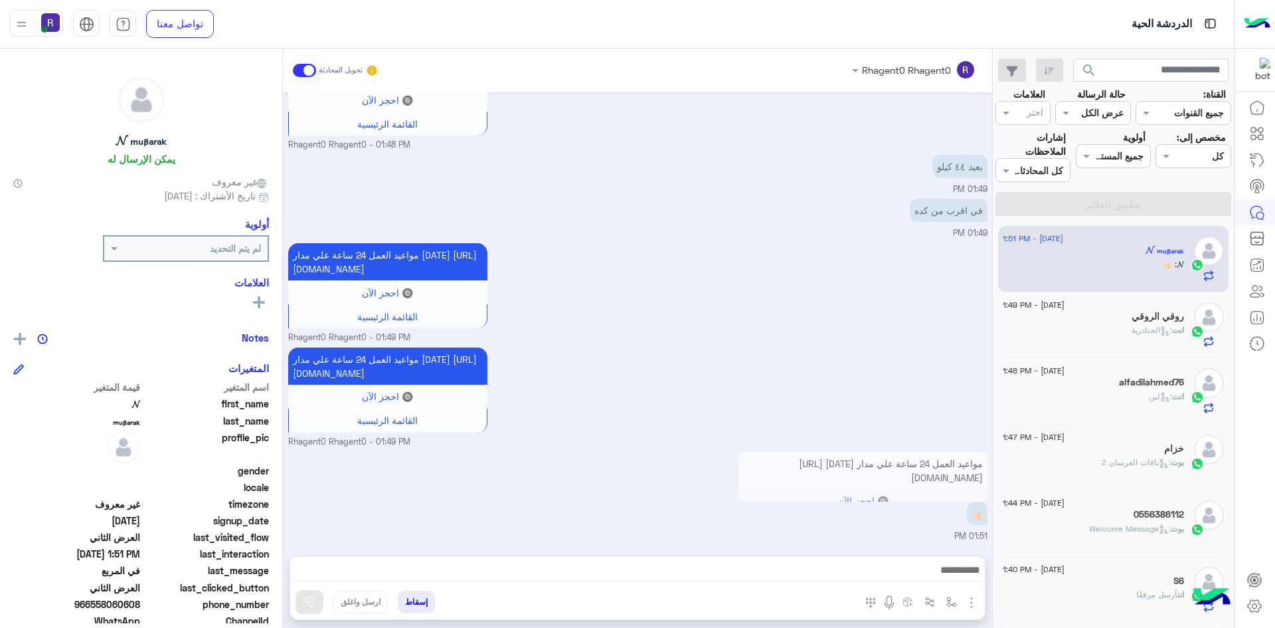
click at [957, 489] on div "🔘 احجز الآن" at bounding box center [862, 501] width 249 height 24
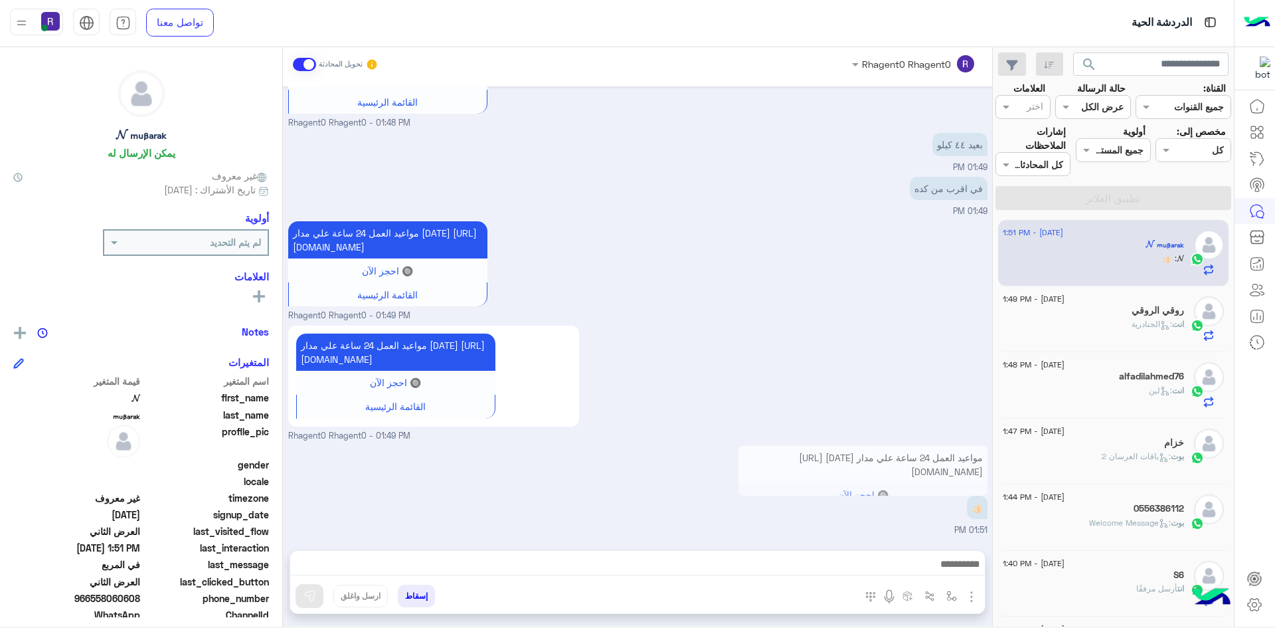
click at [779, 479] on p "مواعيد العمل 24 ساعة علي مدار اليوم https://maps.app.goo.gl/Yi9efyypPYgXPqn17" at bounding box center [862, 464] width 249 height 37
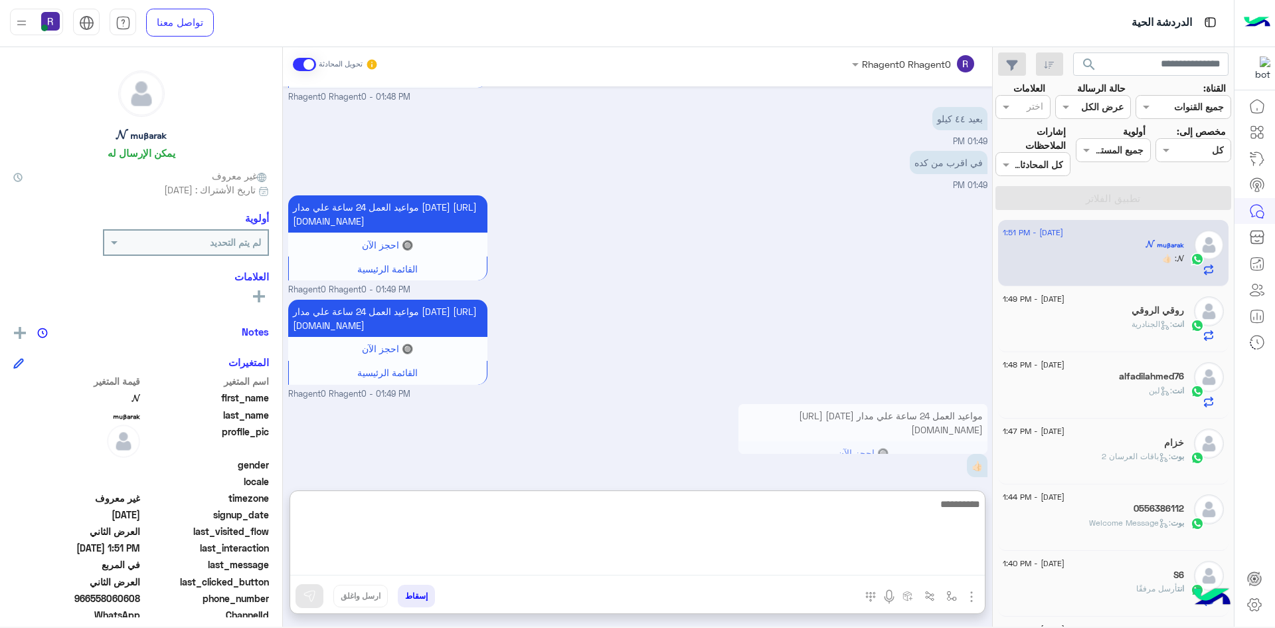
click at [764, 560] on textarea at bounding box center [637, 535] width 695 height 80
type textarea "*********"
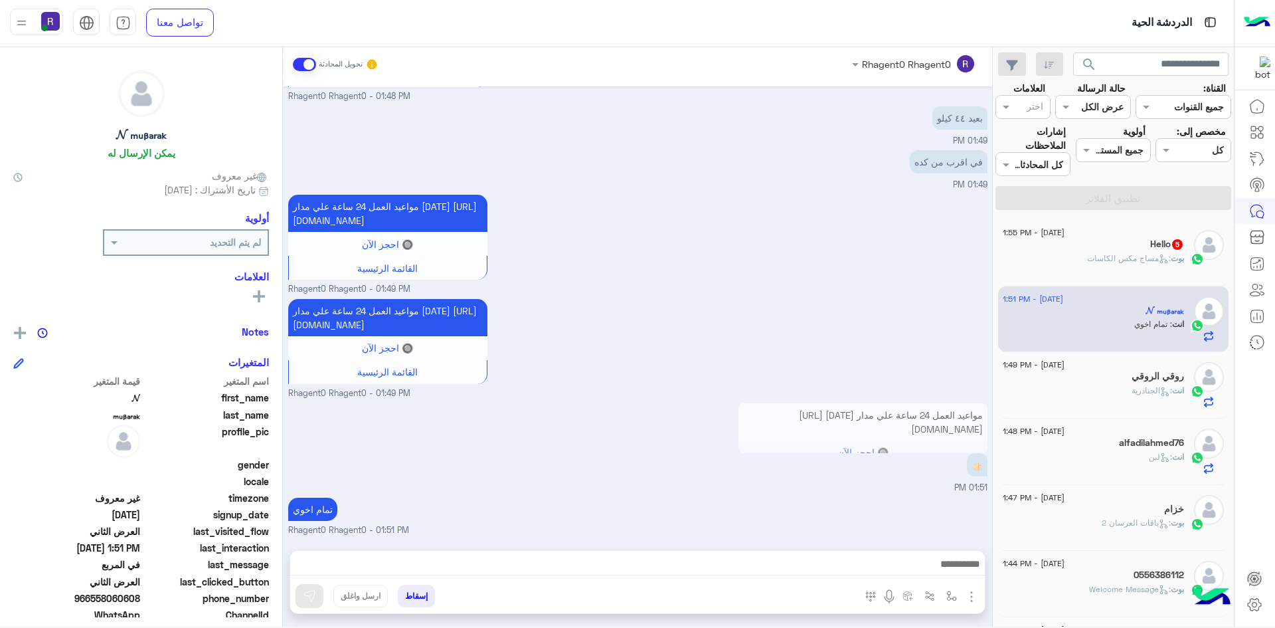
click at [1108, 256] on span ": مساج مكس الكاسات" at bounding box center [1129, 258] width 84 height 10
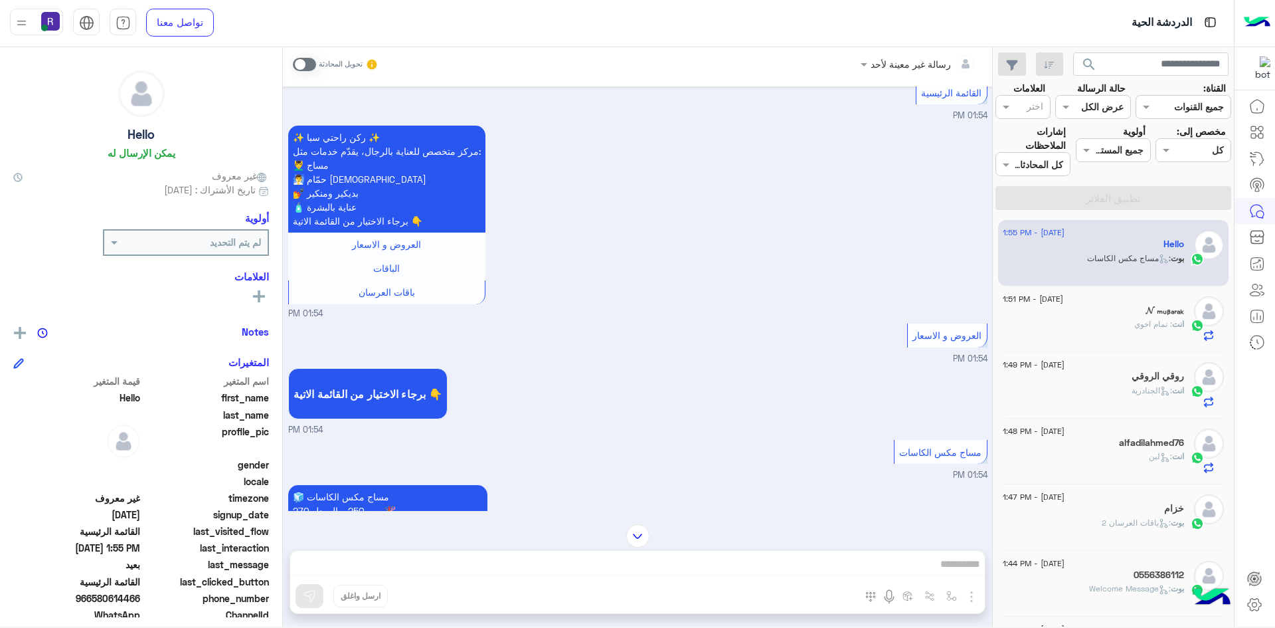
scroll to position [1307, 0]
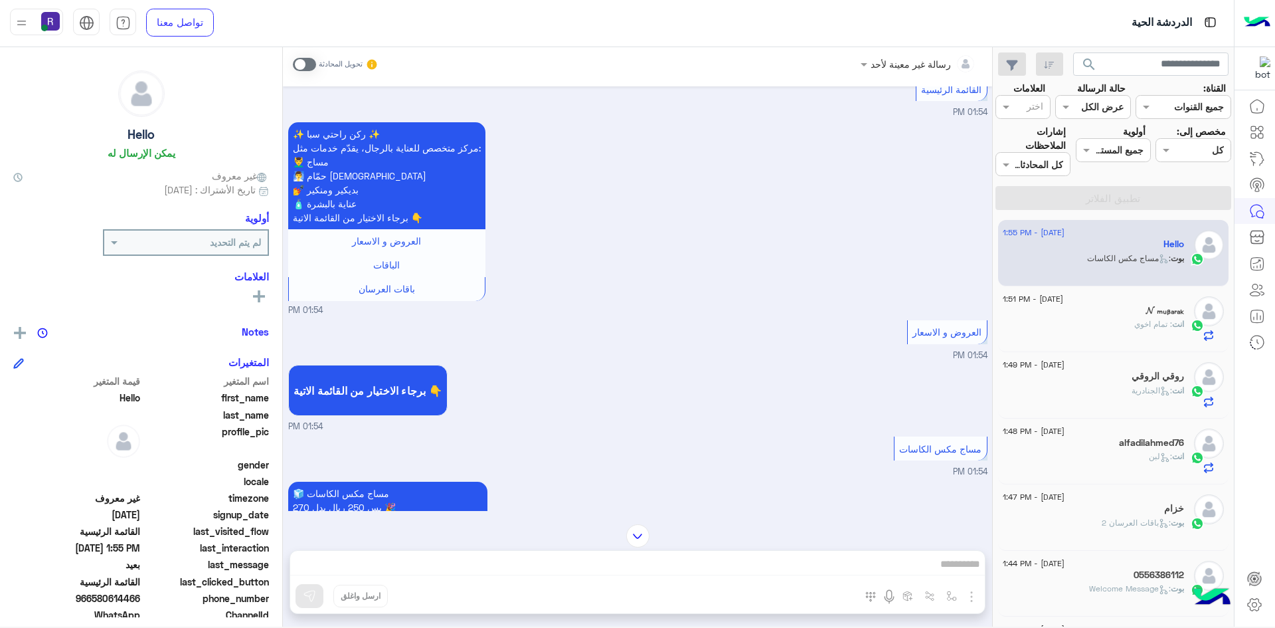
click at [312, 62] on span at bounding box center [304, 64] width 23 height 13
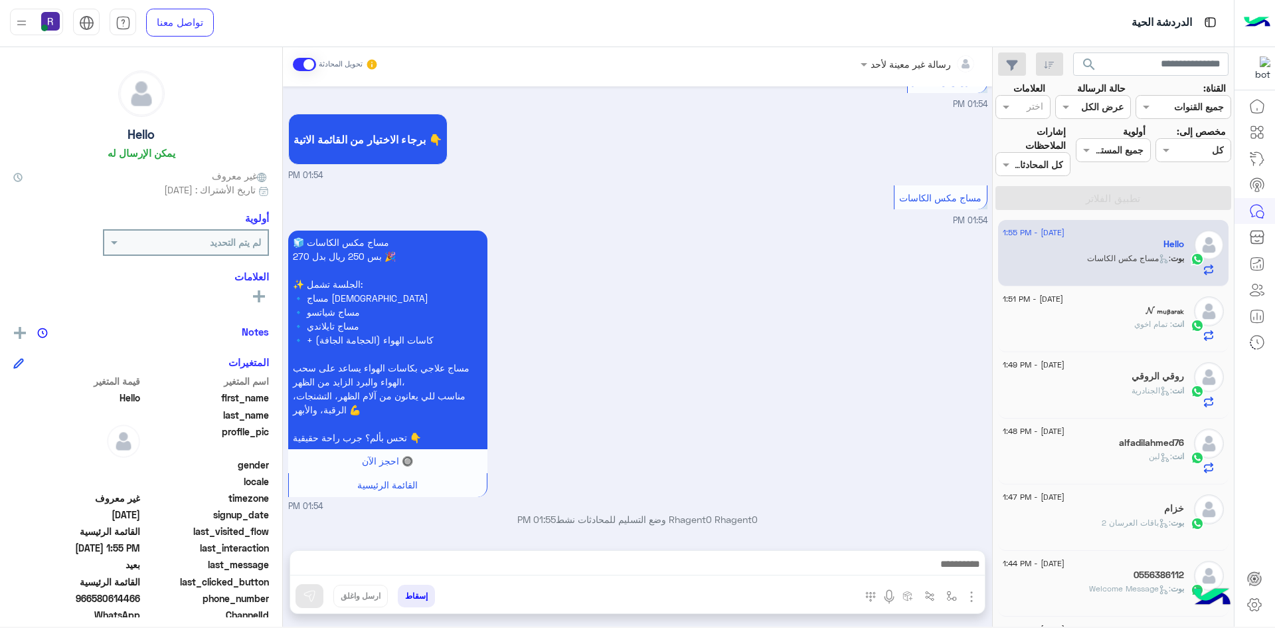
click at [974, 598] on img "button" at bounding box center [972, 596] width 16 height 16
click at [952, 573] on span "الصور" at bounding box center [946, 567] width 25 height 15
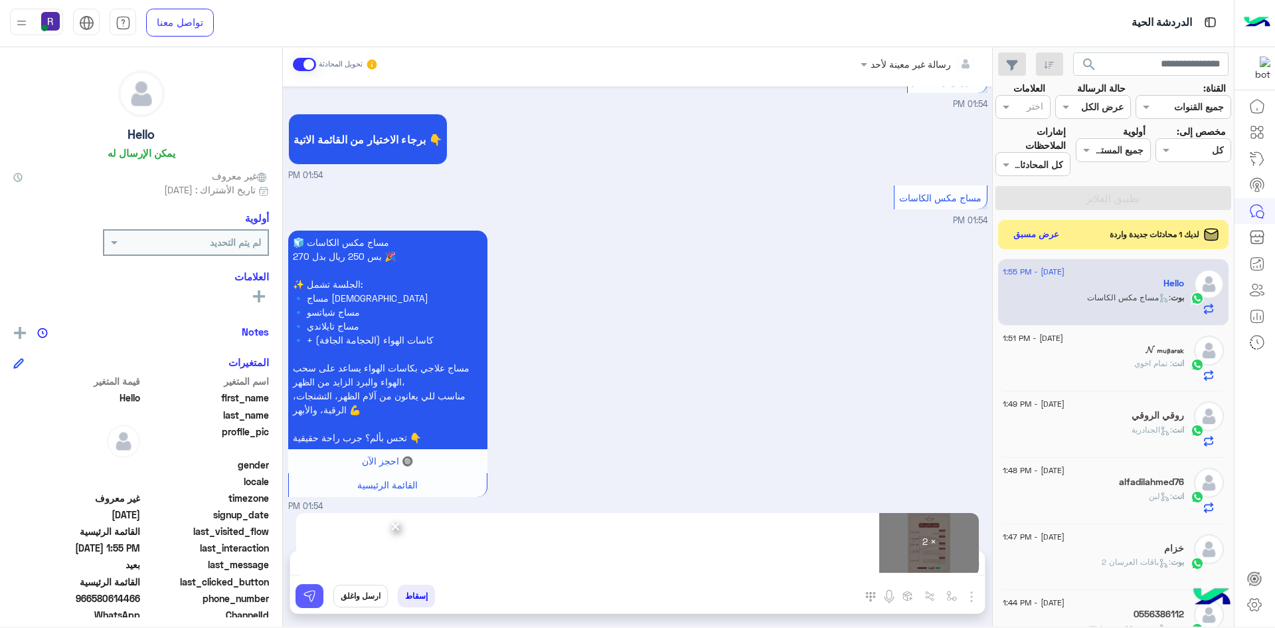
click at [317, 598] on button at bounding box center [310, 596] width 28 height 24
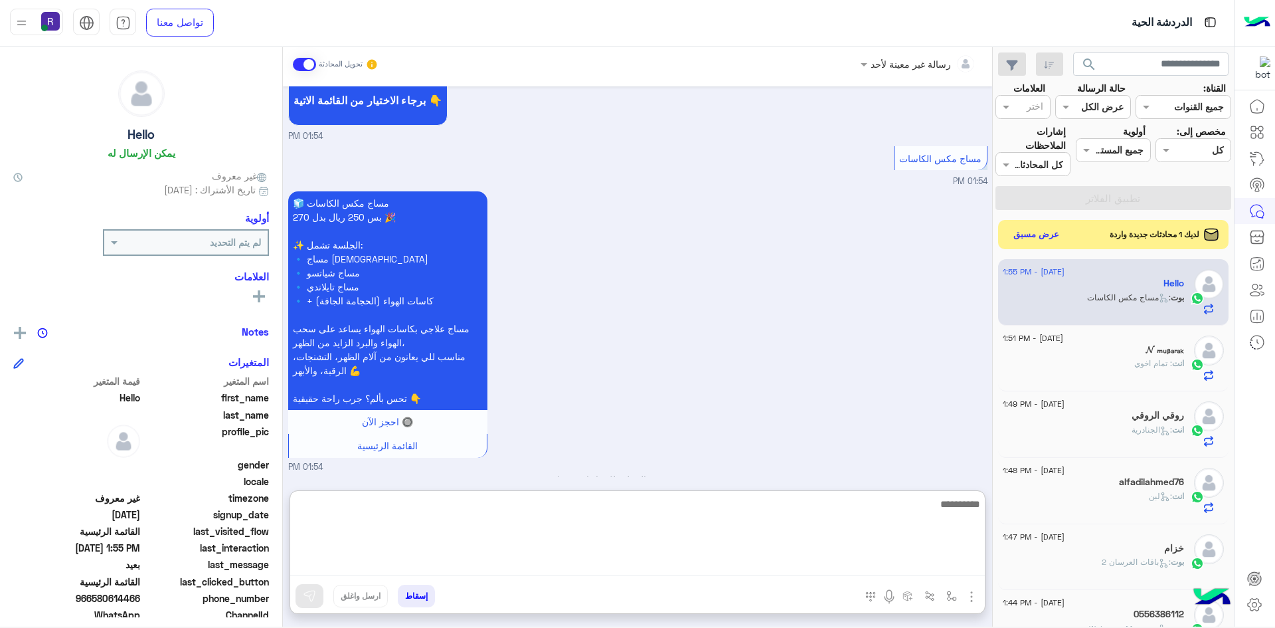
paste textarea "**********"
type textarea "**********"
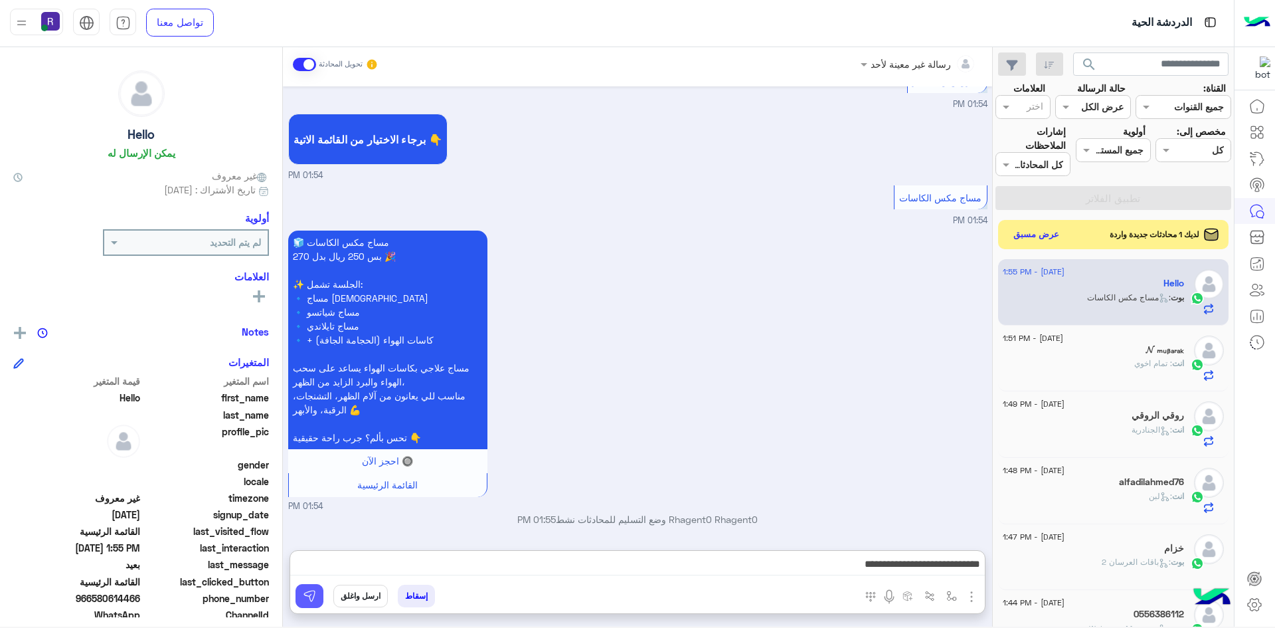
click at [315, 586] on button at bounding box center [310, 596] width 28 height 24
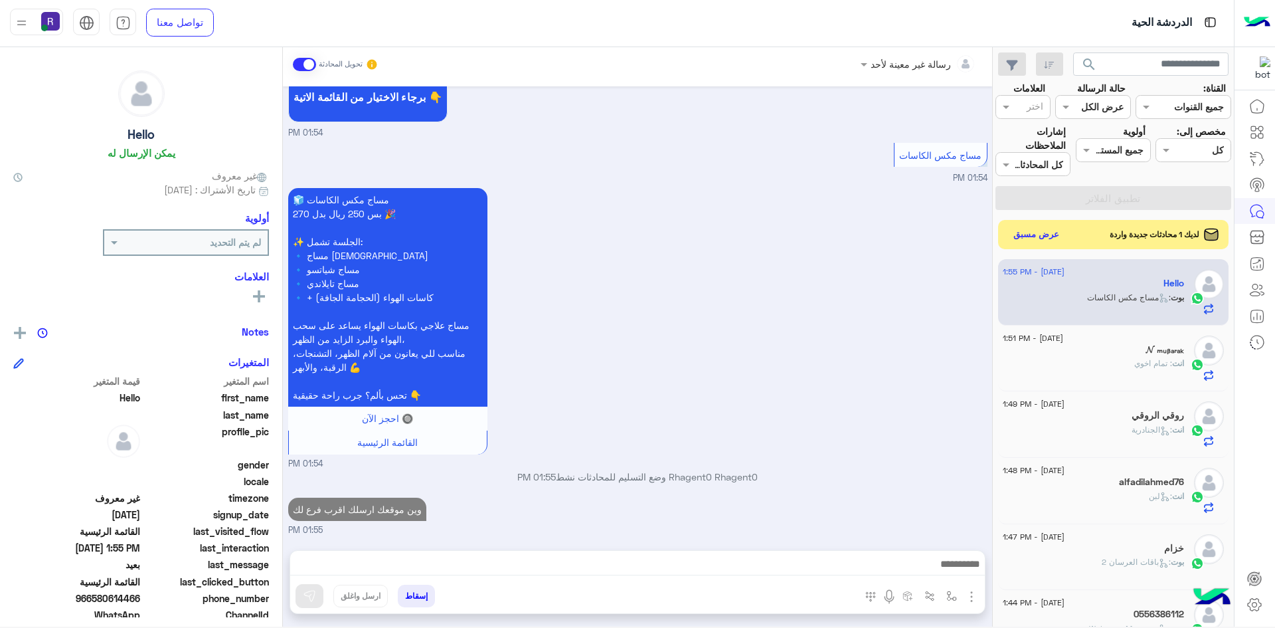
scroll to position [1640, 0]
click at [1156, 354] on h5 "𝓝 ₘᵤᵦₐᵣₐₖ" at bounding box center [1165, 349] width 39 height 11
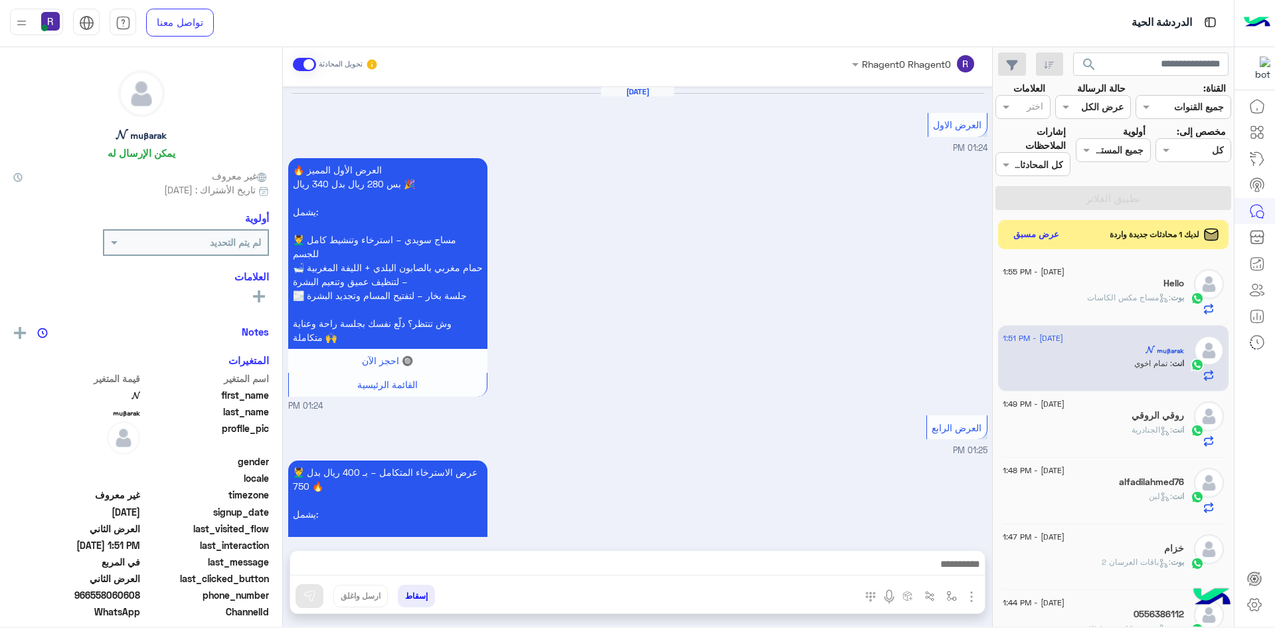
scroll to position [1764, 0]
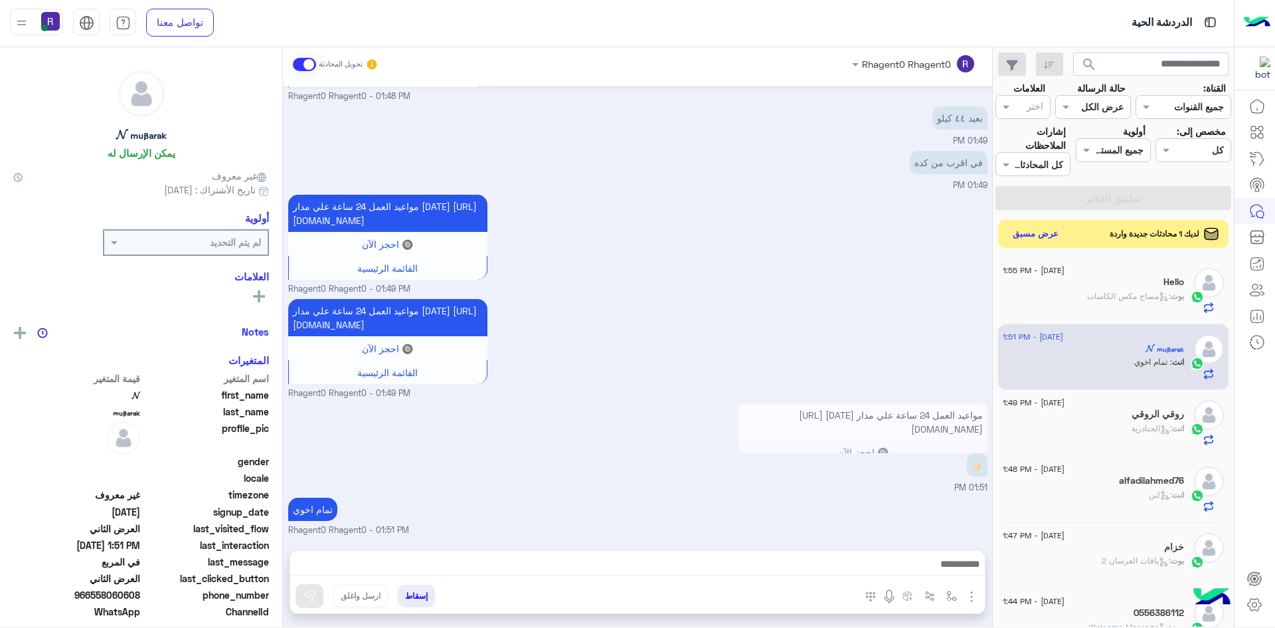
click at [1052, 238] on button "عرض مسبق" at bounding box center [1036, 234] width 56 height 18
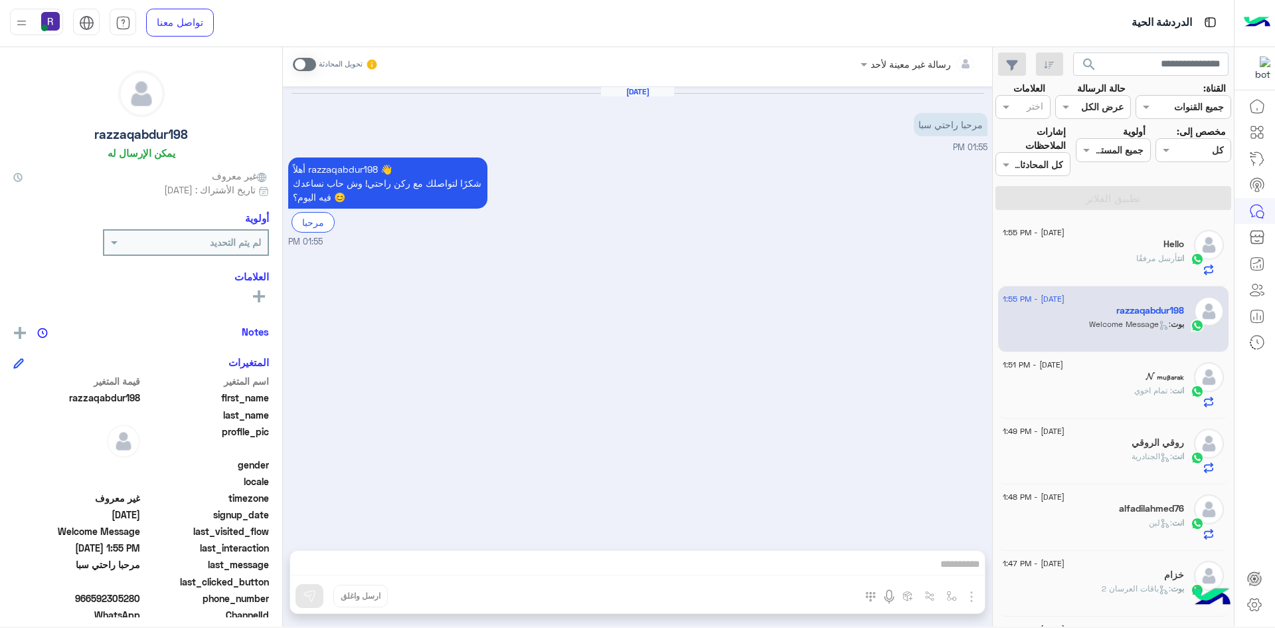
click at [1094, 270] on div "انت أرسل مرفقًا" at bounding box center [1093, 263] width 181 height 23
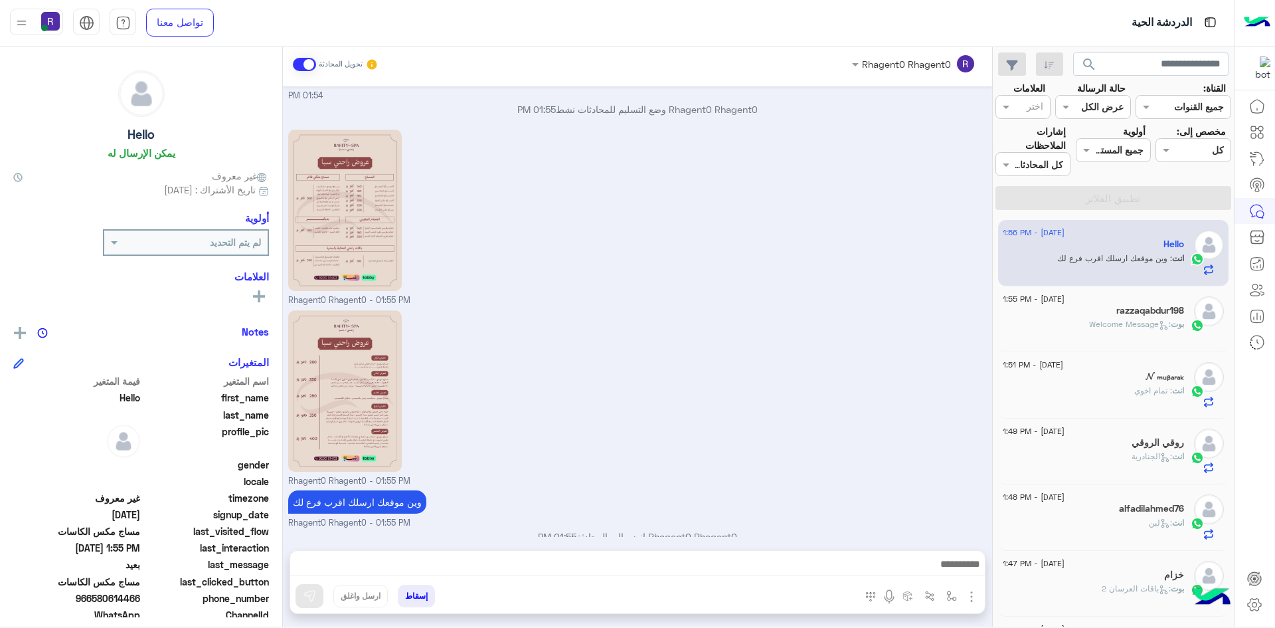
scroll to position [1776, 0]
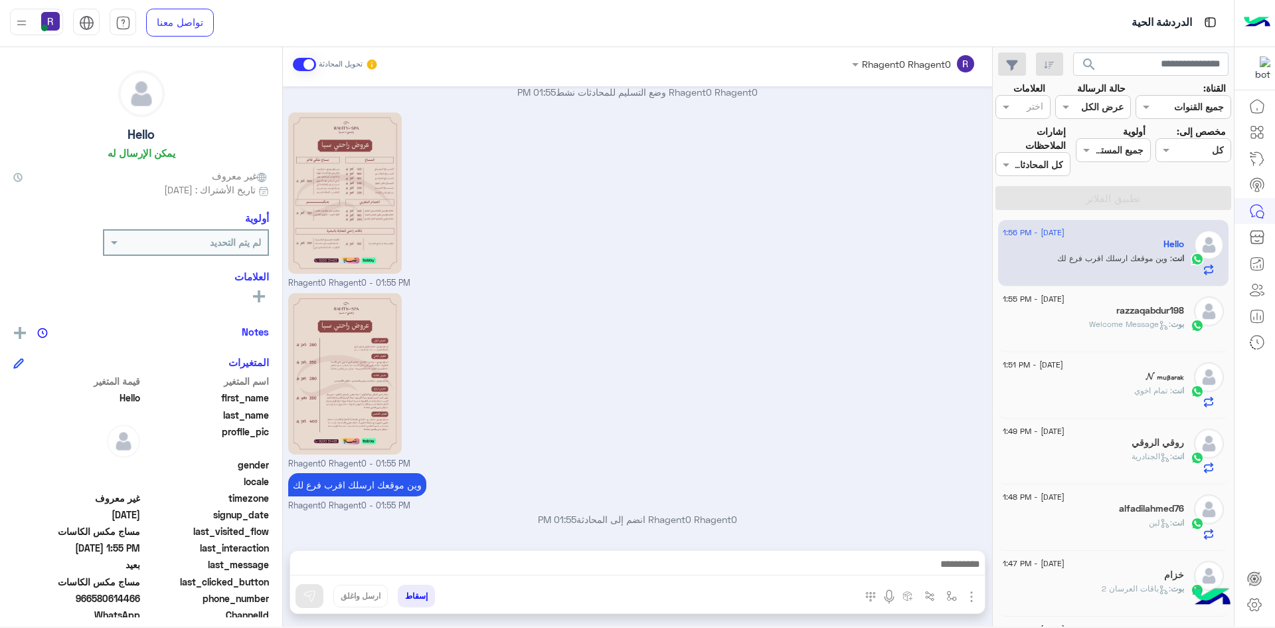
click at [1079, 310] on div "razzaqabdur198" at bounding box center [1093, 312] width 181 height 14
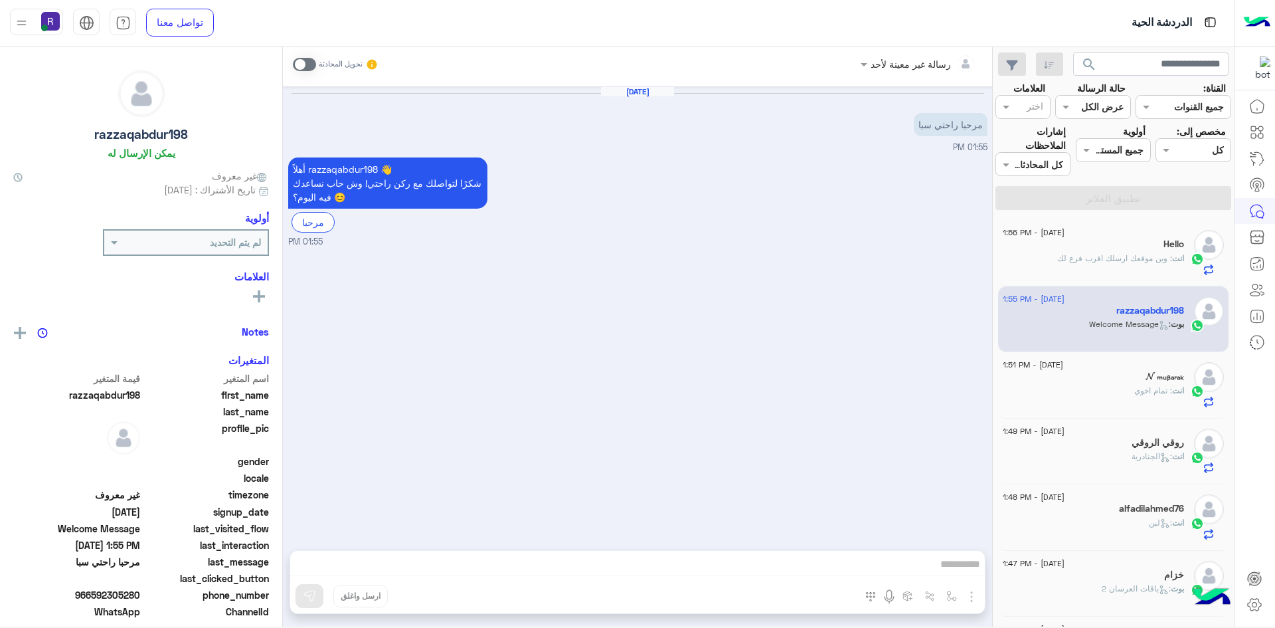
click at [1094, 265] on div "انت : وين موقعك ارسلك اقرب فرع لك" at bounding box center [1093, 263] width 181 height 23
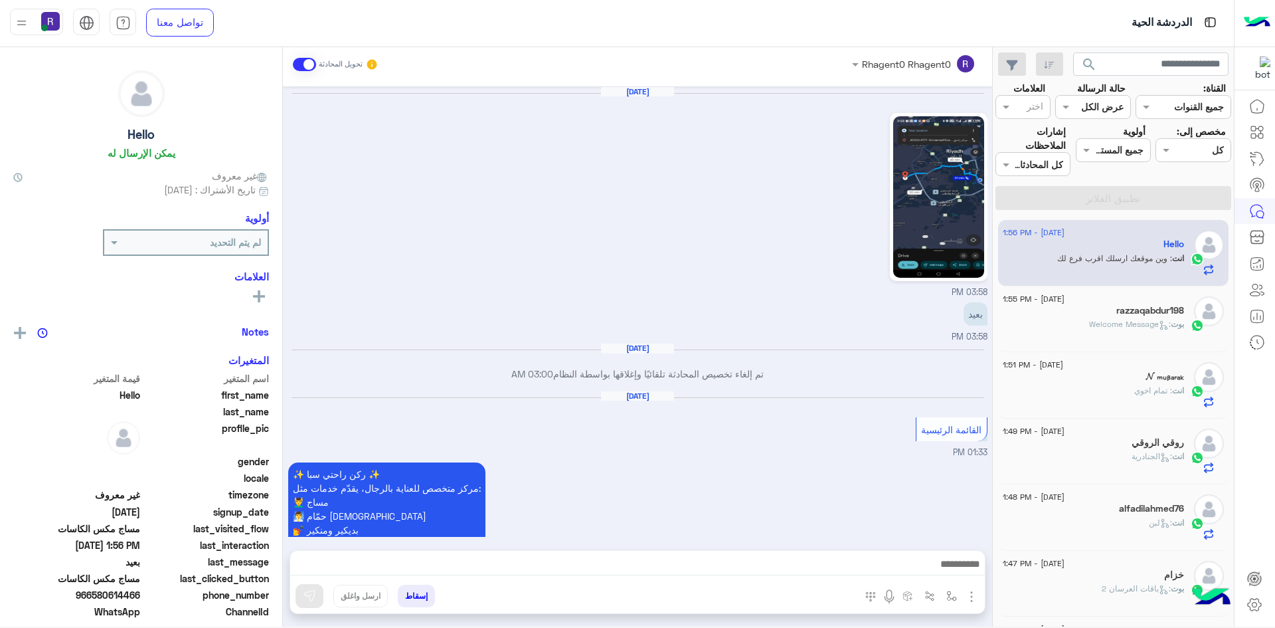
scroll to position [1733, 0]
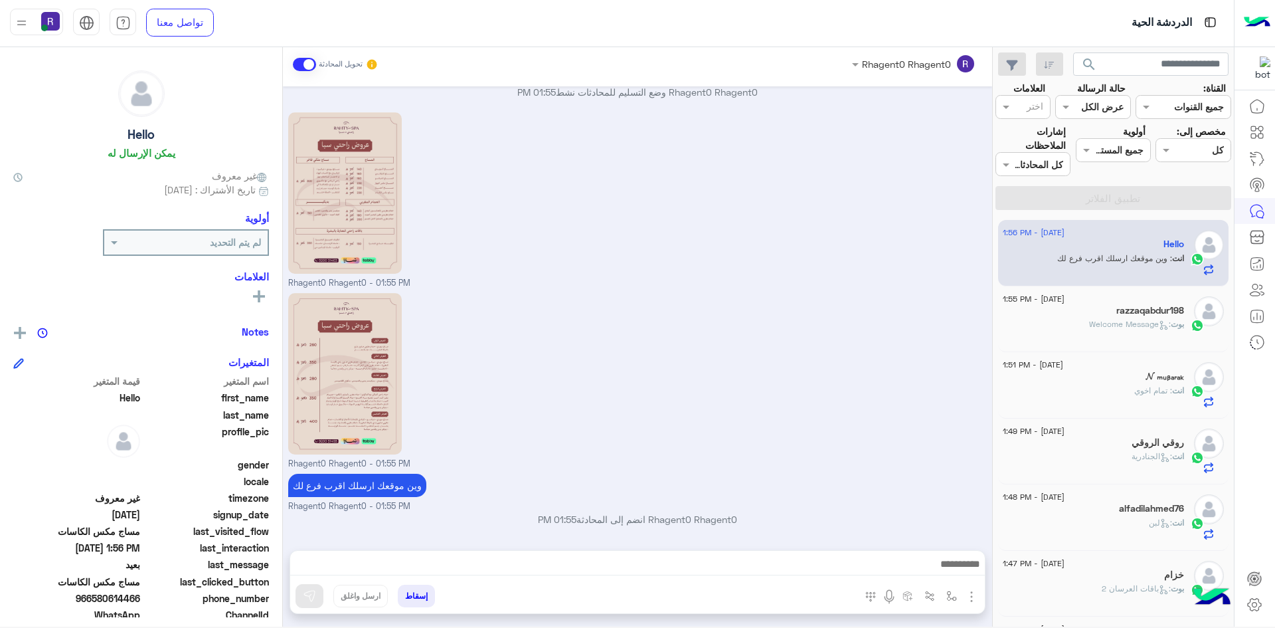
click at [1108, 378] on div "𝓝 ₘᵤᵦₐᵣₐₖ" at bounding box center [1093, 378] width 181 height 14
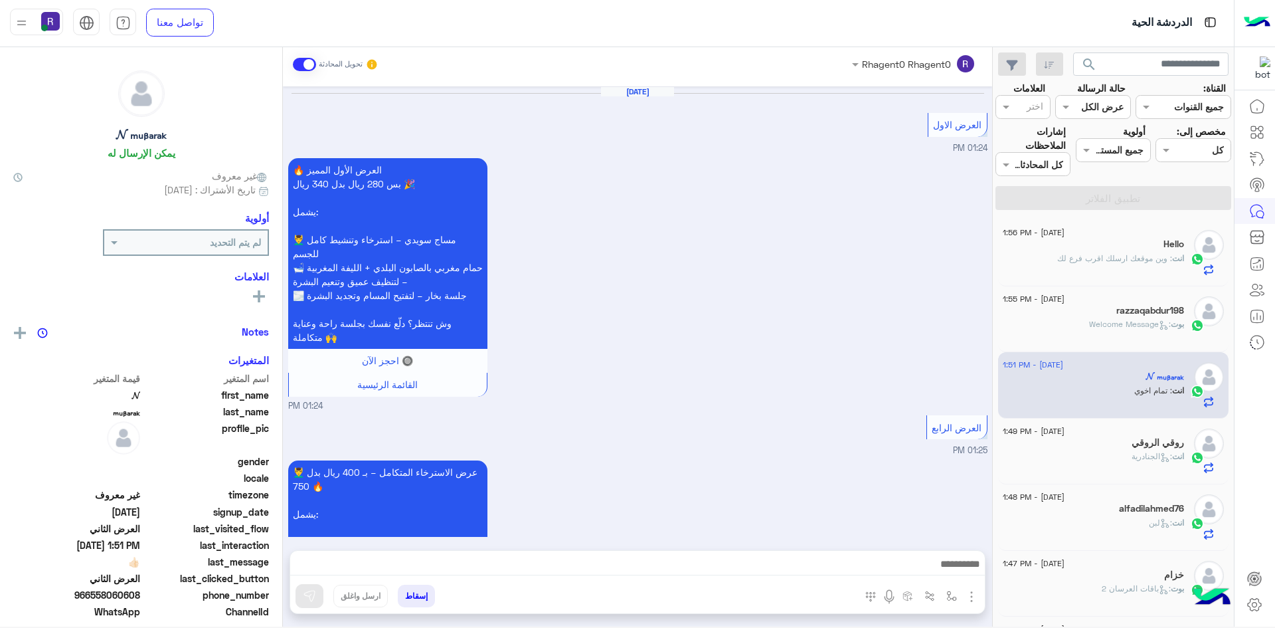
scroll to position [1764, 0]
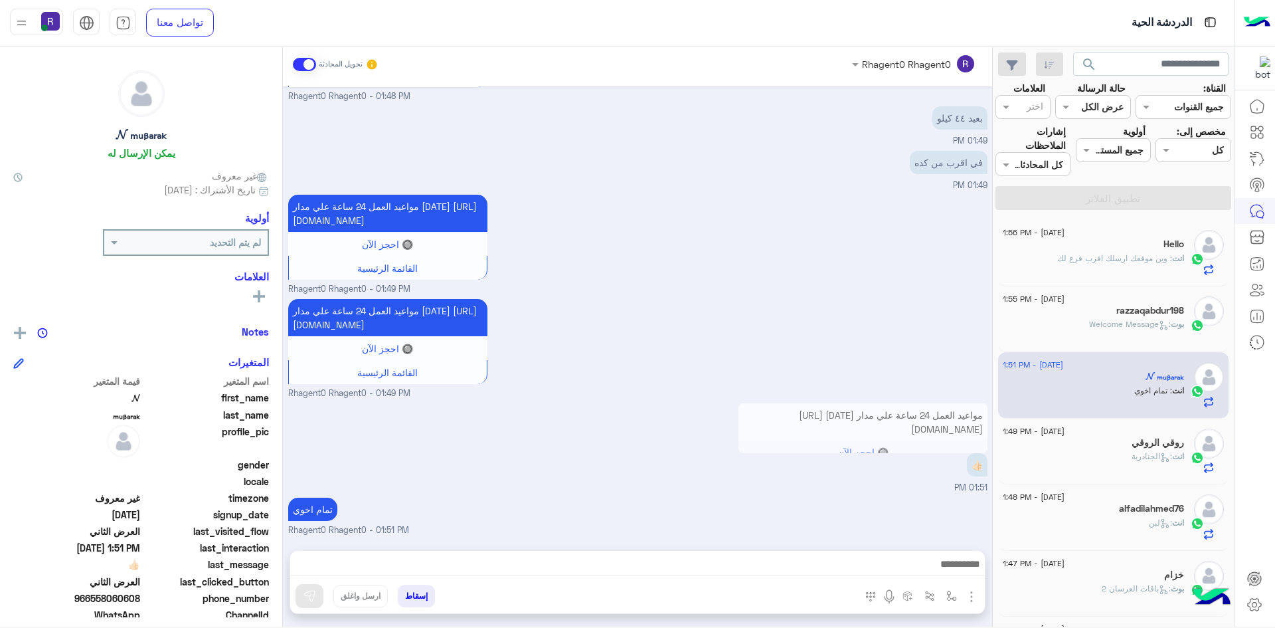
click at [1129, 446] on div "روقي الروقي" at bounding box center [1093, 444] width 181 height 14
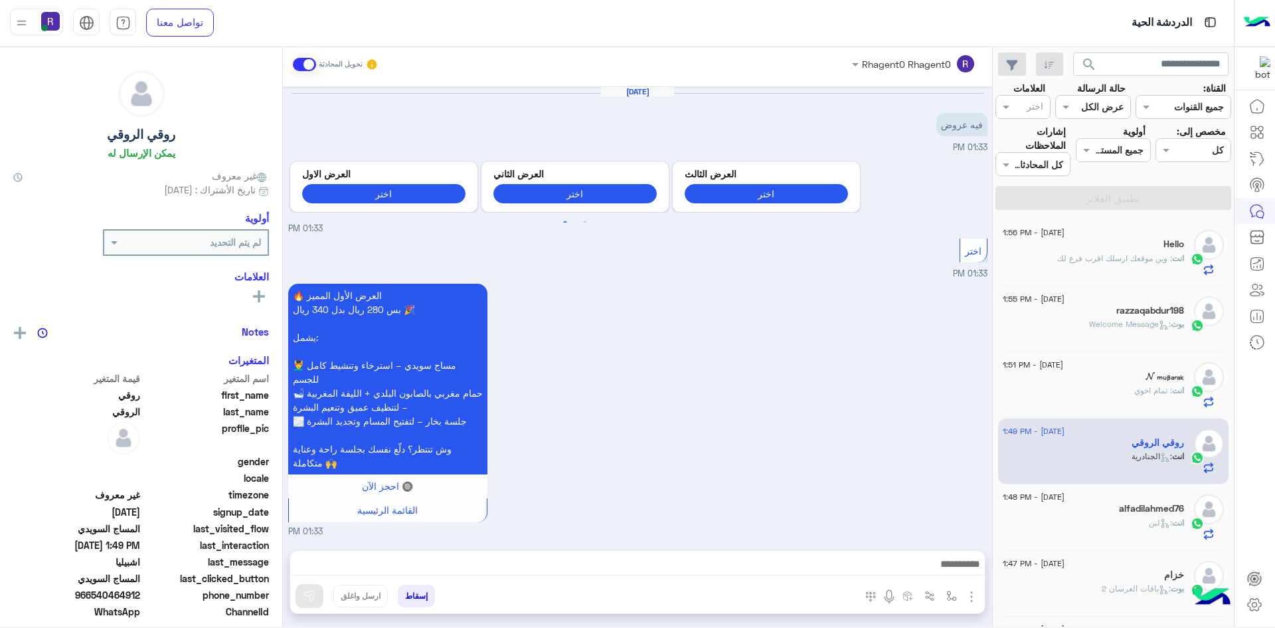
scroll to position [1603, 0]
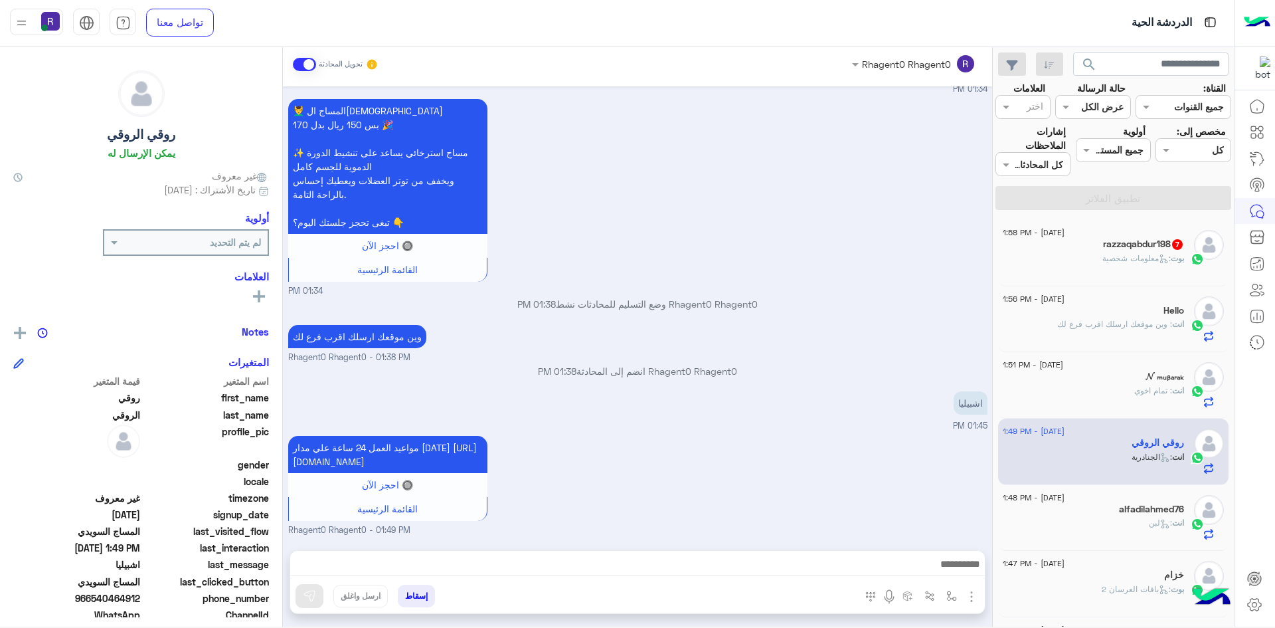
click at [1123, 254] on span ": معلومات شخصية" at bounding box center [1136, 258] width 68 height 10
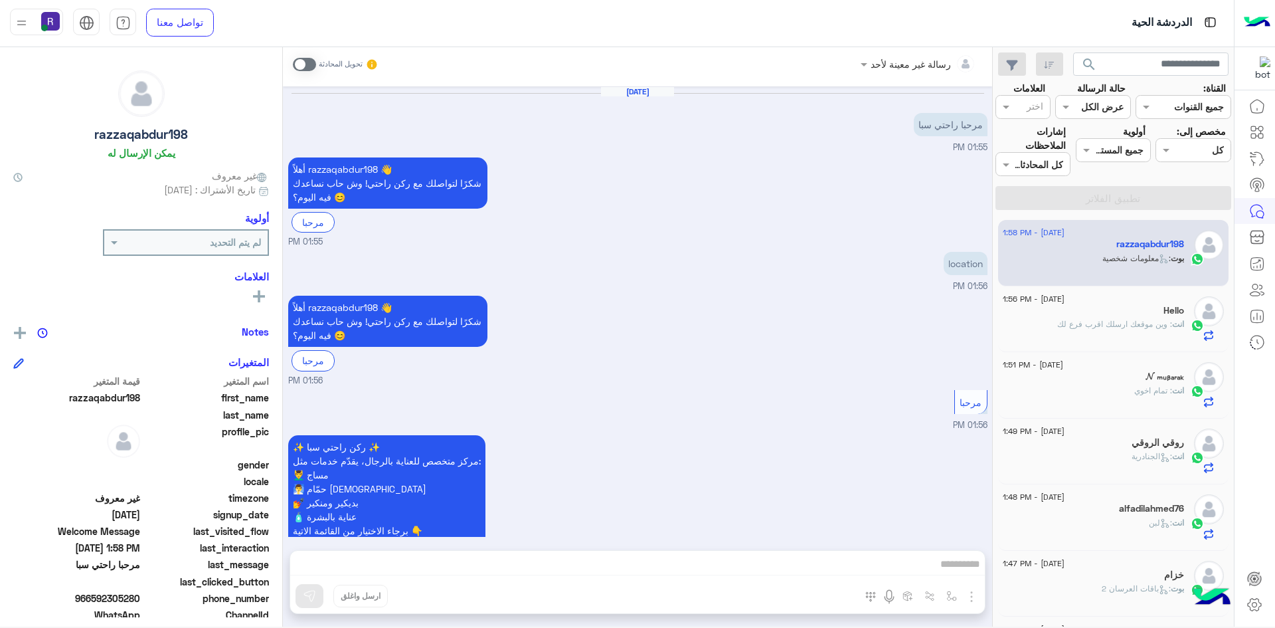
scroll to position [936, 0]
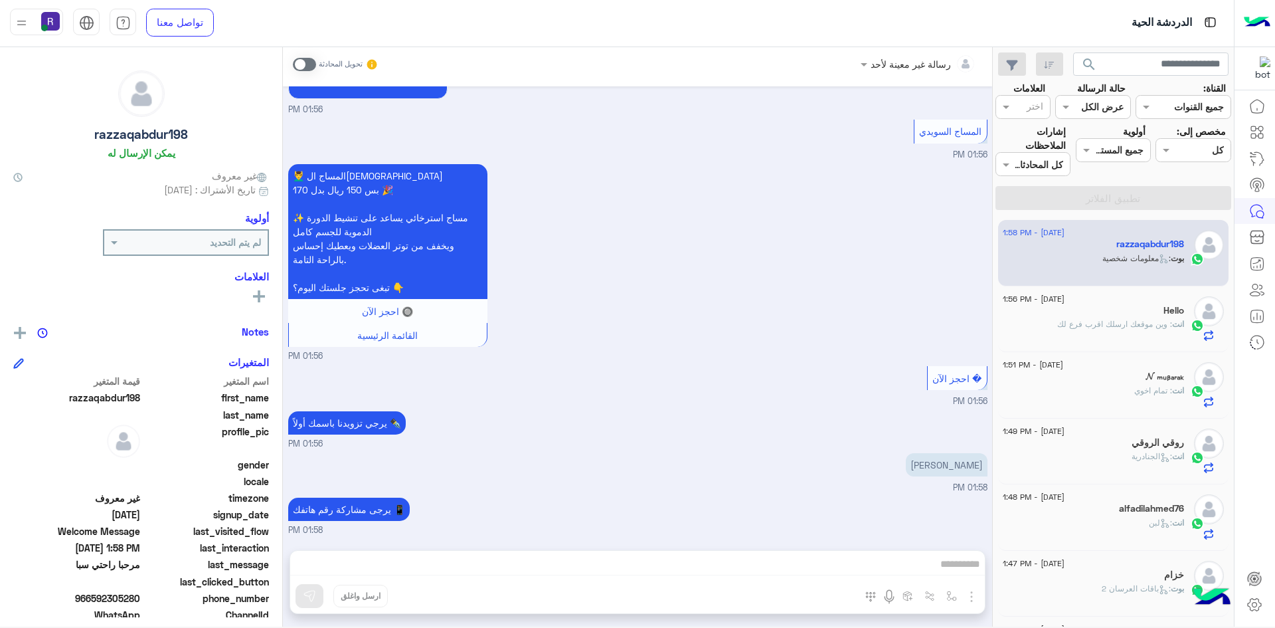
click at [311, 62] on span at bounding box center [304, 64] width 23 height 13
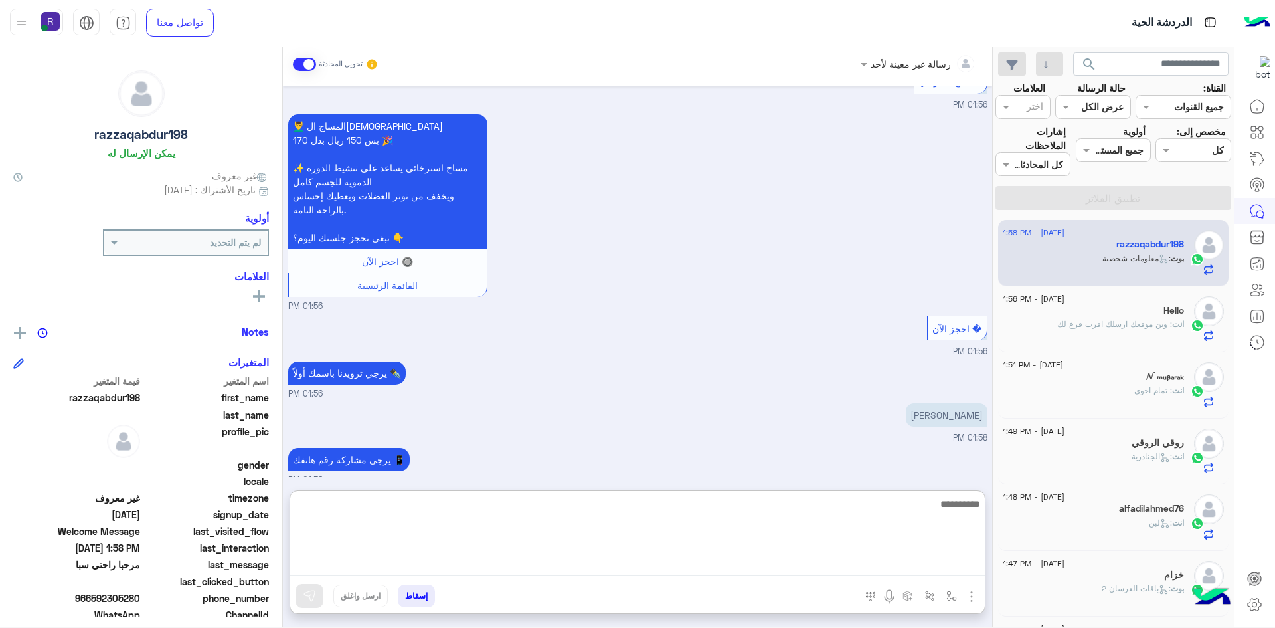
paste textarea "**********"
type textarea "**********"
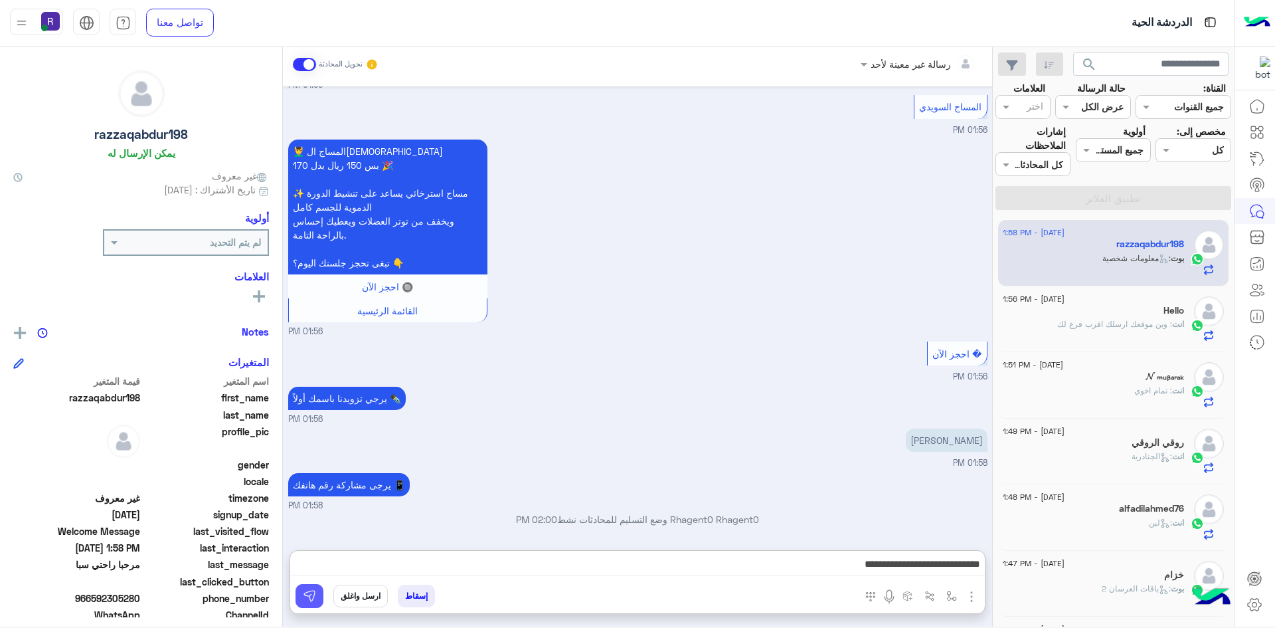
click at [306, 600] on img at bounding box center [309, 595] width 13 height 13
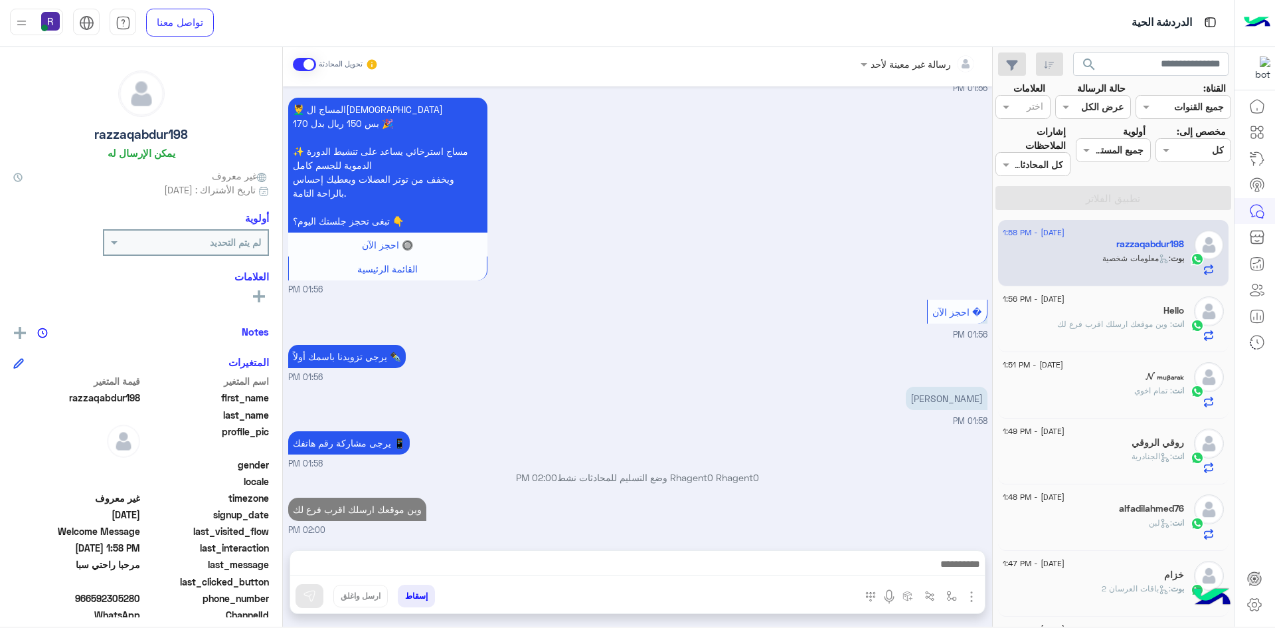
scroll to position [1003, 0]
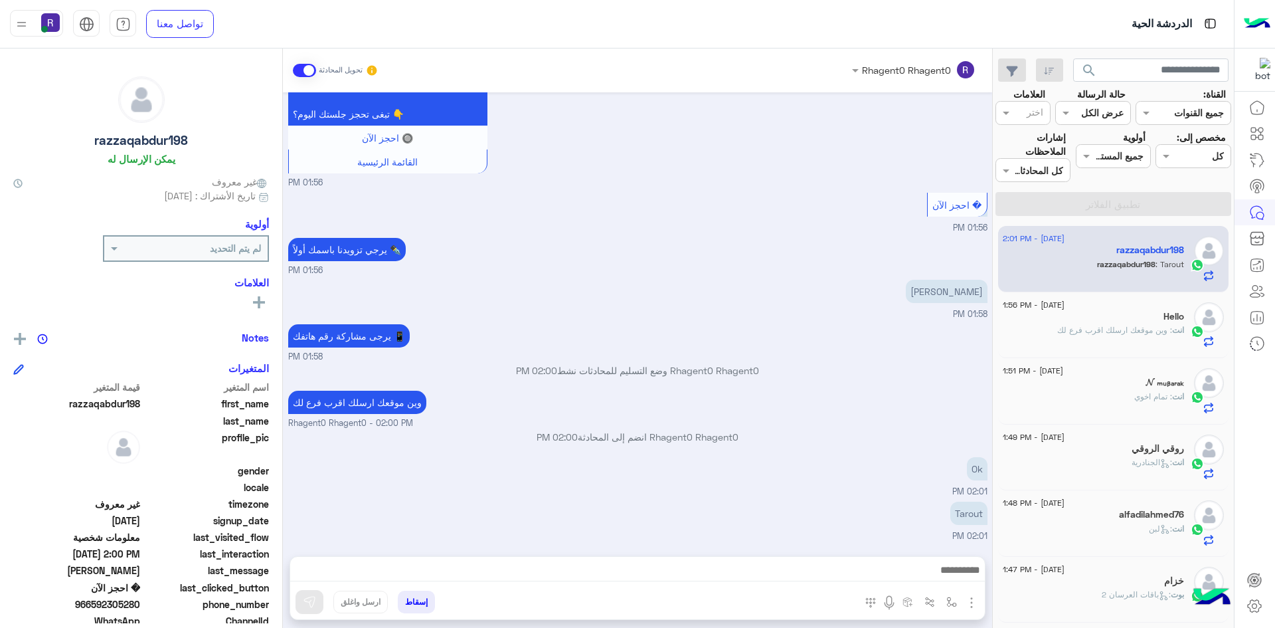
scroll to position [1305, 0]
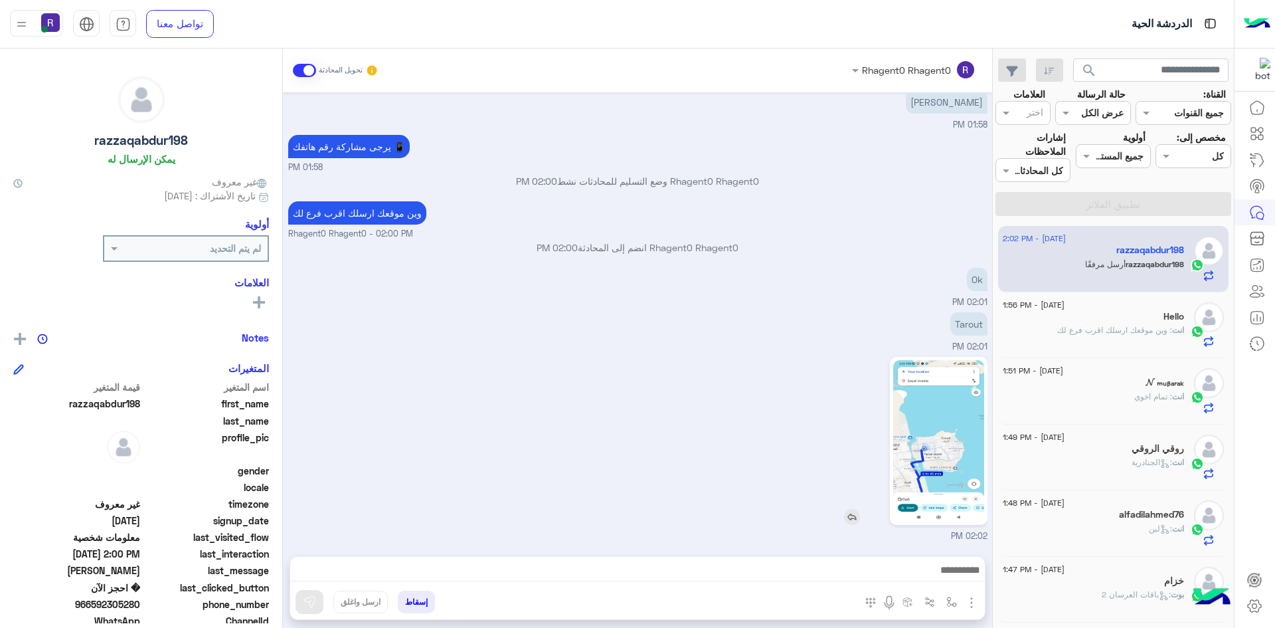
click at [949, 413] on img at bounding box center [938, 440] width 91 height 161
click at [1128, 334] on span ": وين موقعك ارسلك اقرب فرع لك" at bounding box center [1114, 330] width 115 height 10
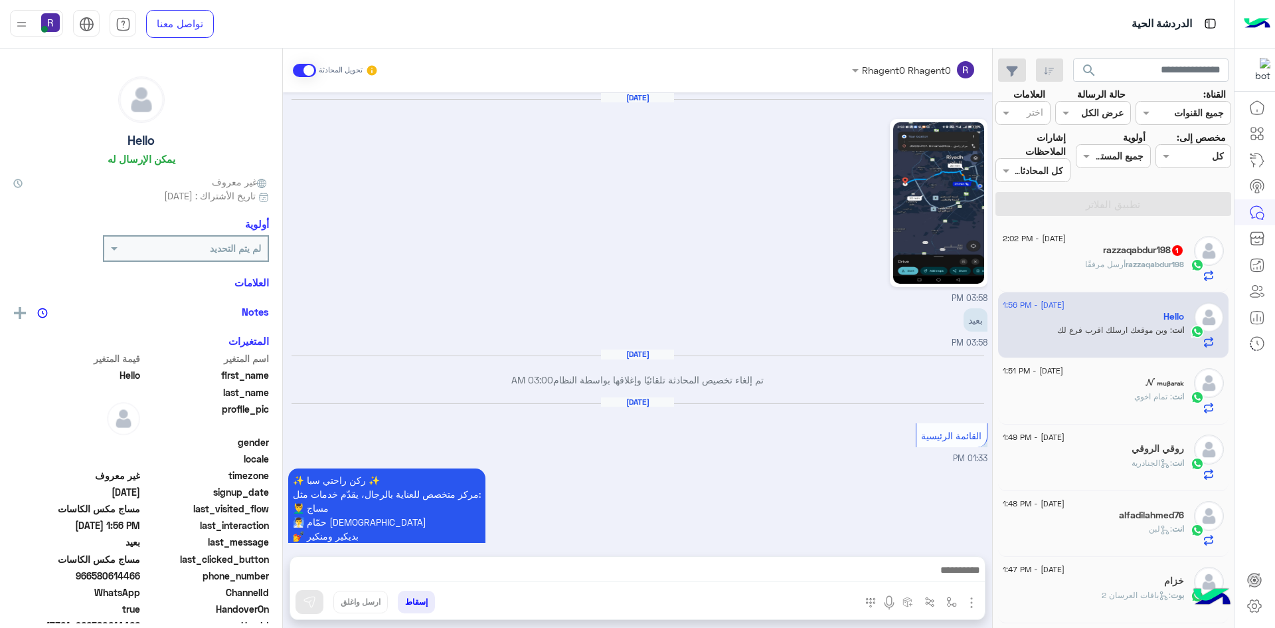
scroll to position [1733, 0]
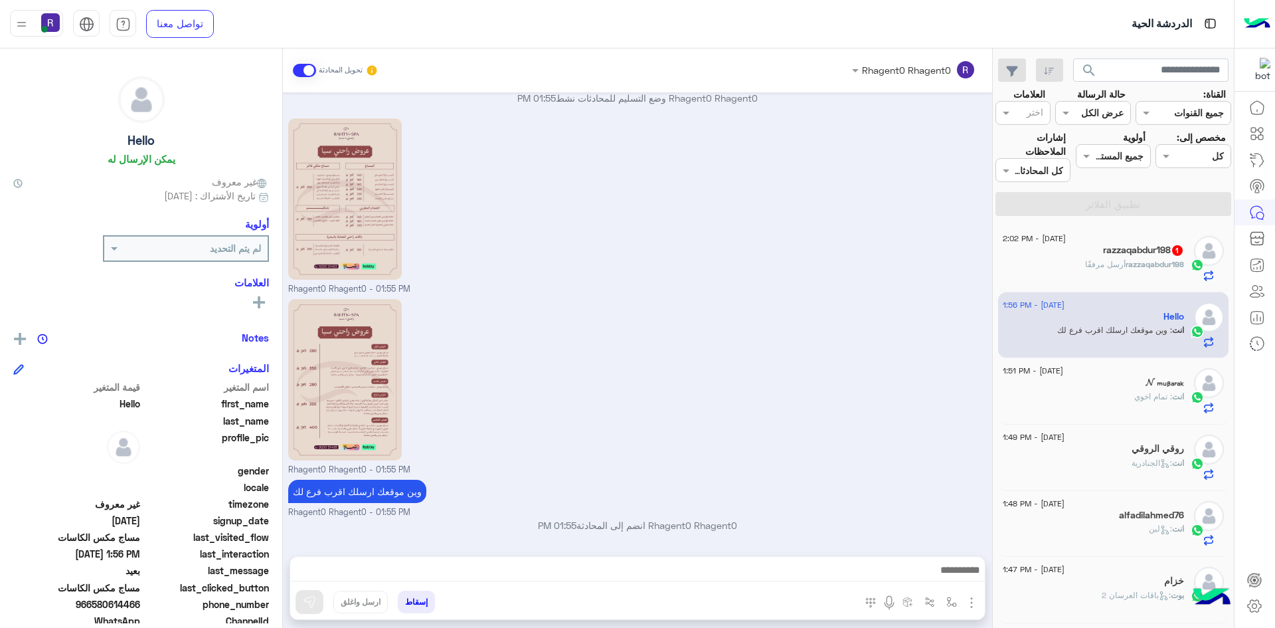
click at [1122, 272] on div "razzaqabdur198 أرسل مرفقًا" at bounding box center [1093, 269] width 181 height 23
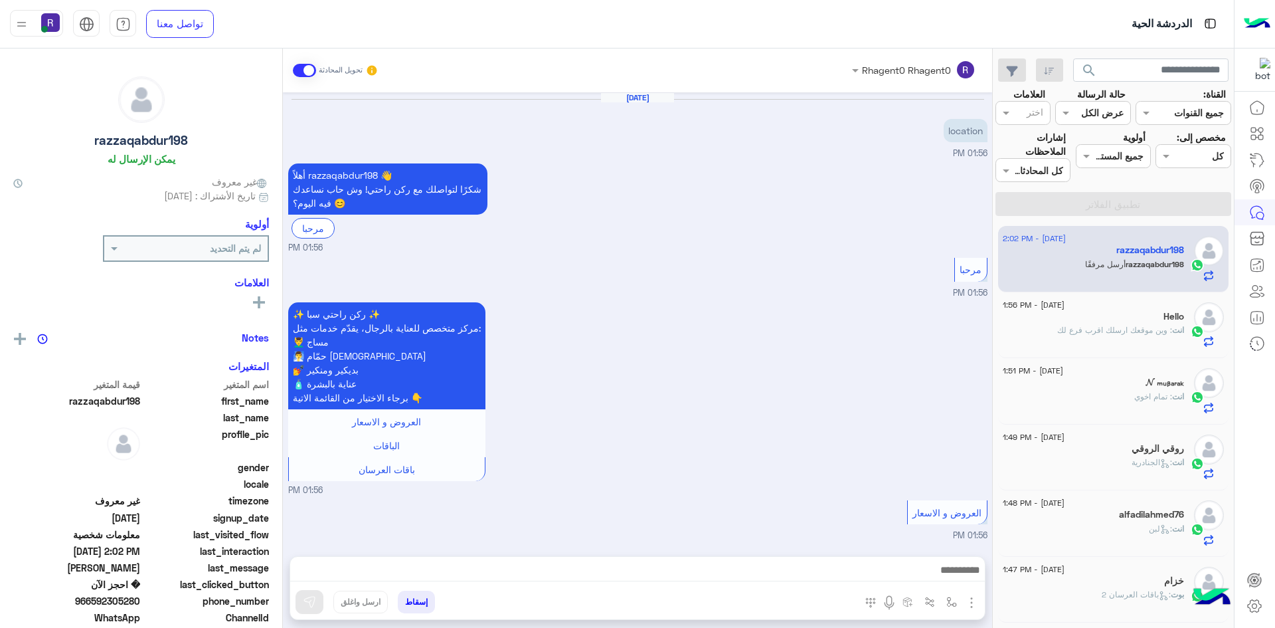
scroll to position [1166, 0]
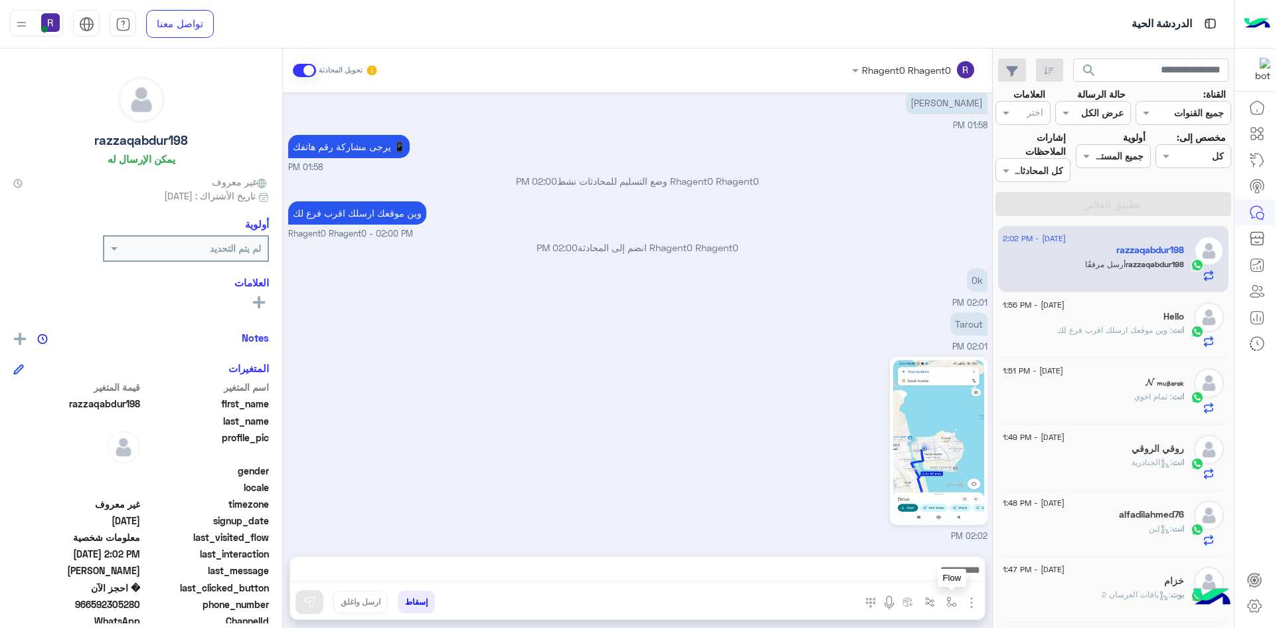
click at [950, 601] on img "button" at bounding box center [951, 601] width 11 height 11
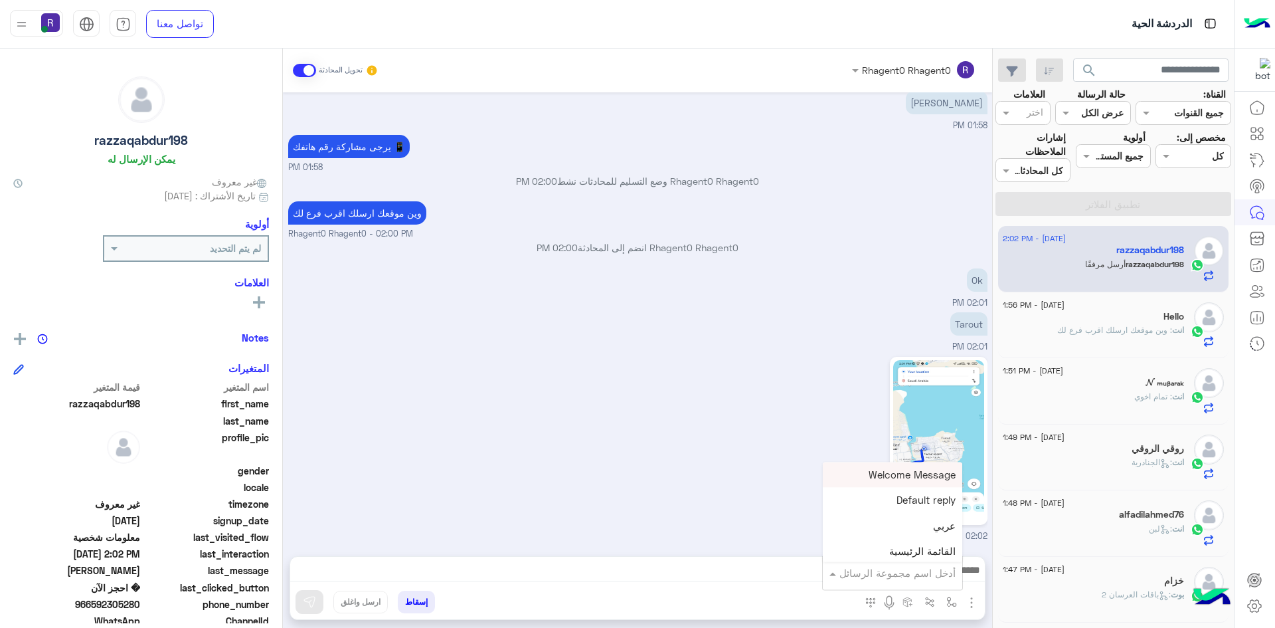
click at [944, 578] on input "text" at bounding box center [911, 572] width 90 height 15
click at [903, 553] on div "لبن" at bounding box center [892, 558] width 139 height 26
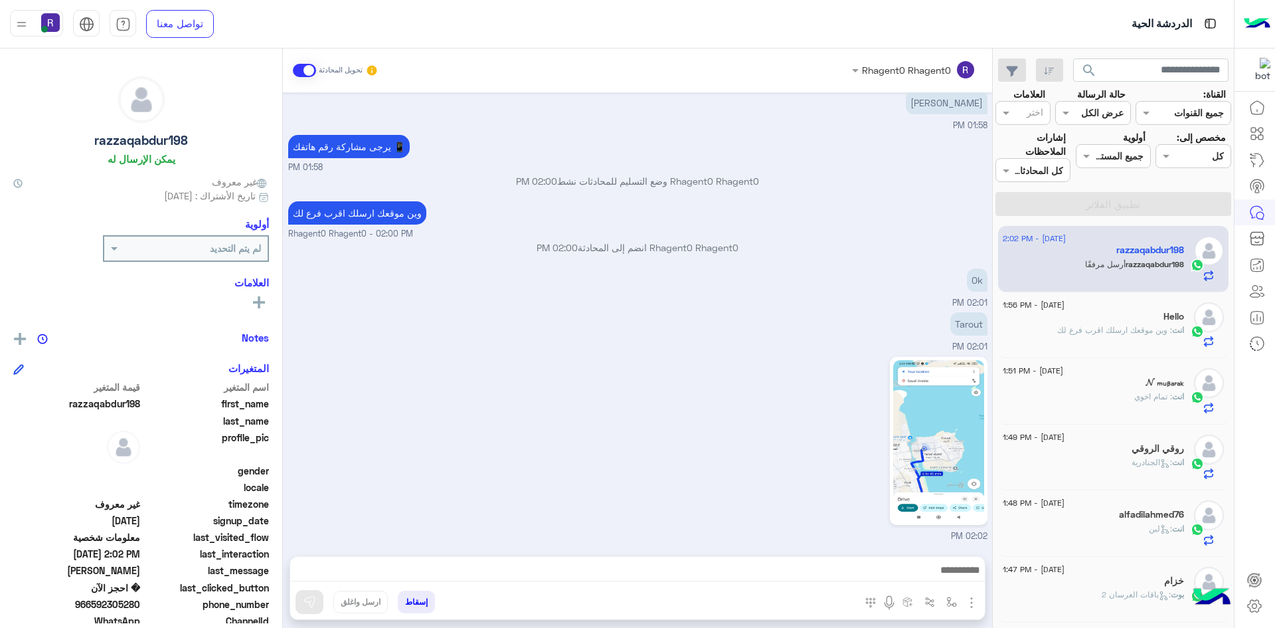
type textarea "***"
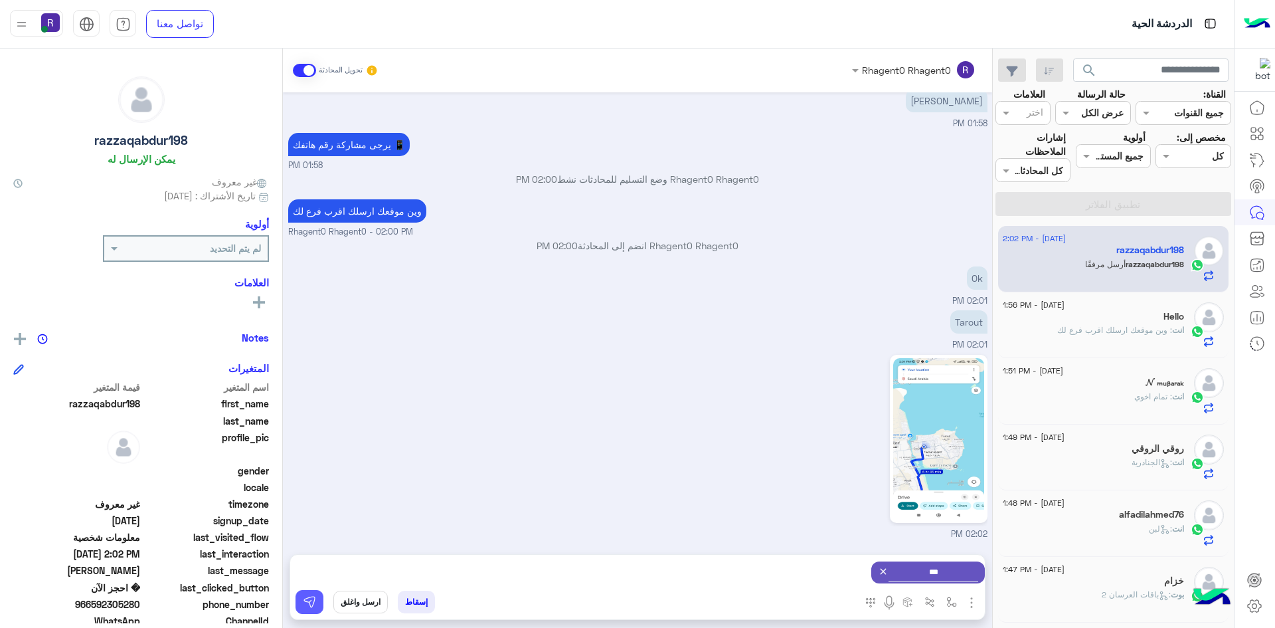
click at [319, 601] on button at bounding box center [310, 602] width 28 height 24
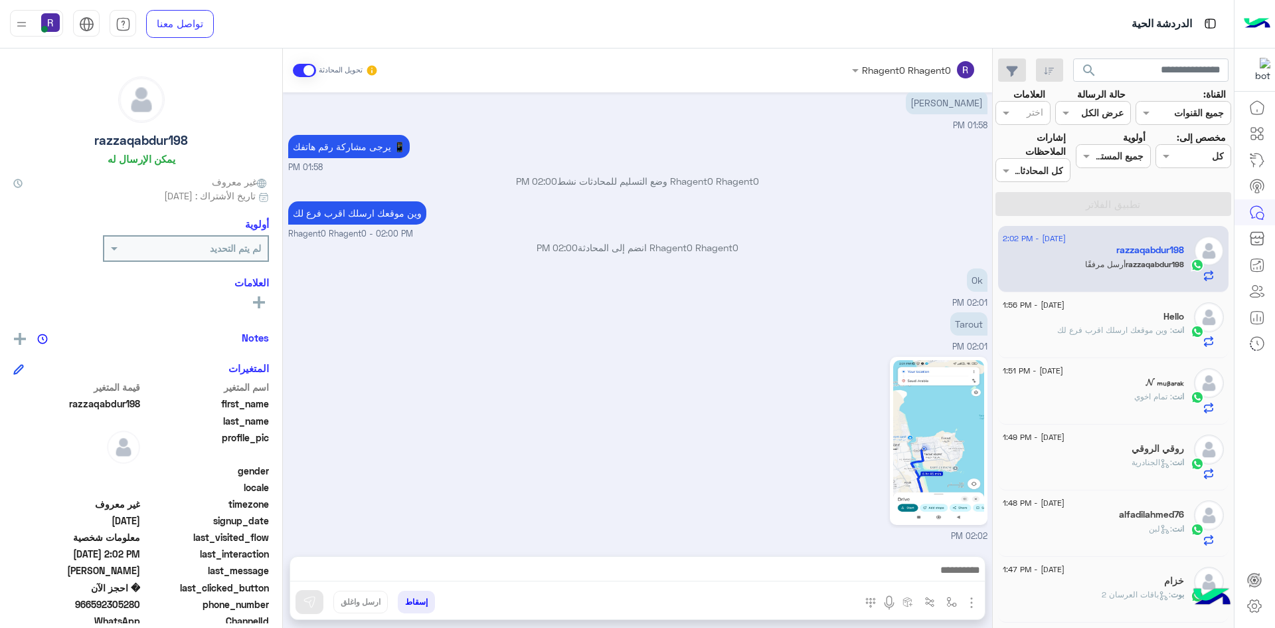
scroll to position [1166, 0]
click at [1103, 334] on span ": وين موقعك ارسلك اقرب فرع لك" at bounding box center [1114, 330] width 115 height 10
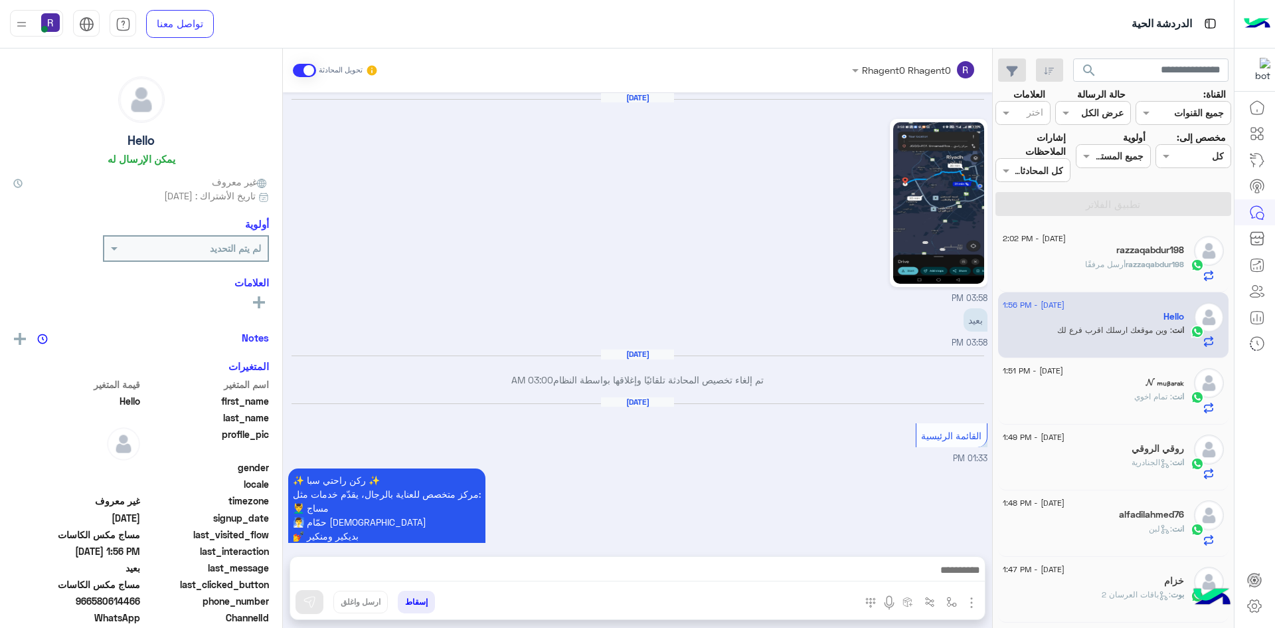
scroll to position [1733, 0]
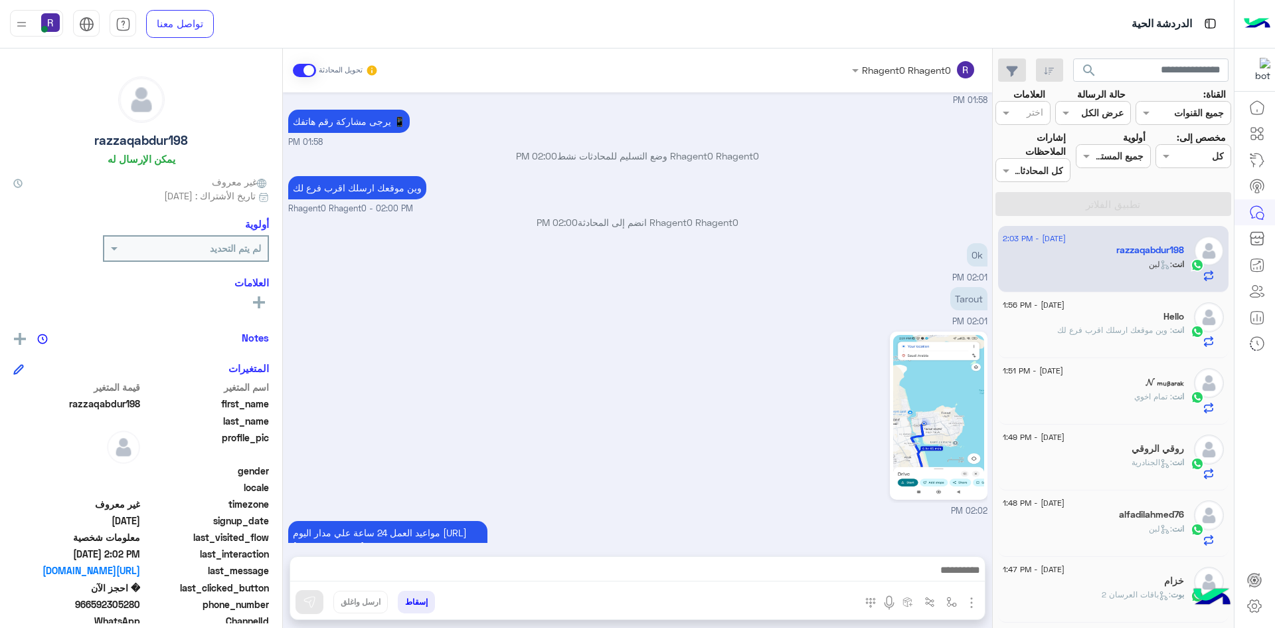
scroll to position [1284, 0]
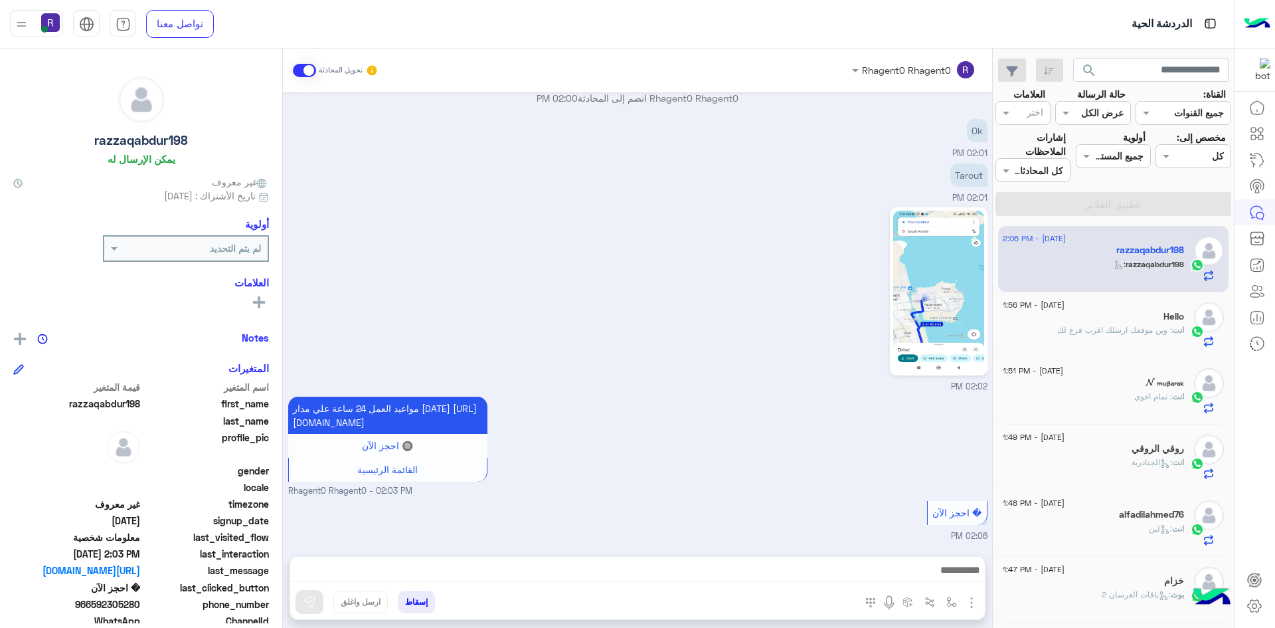
scroll to position [1330, 0]
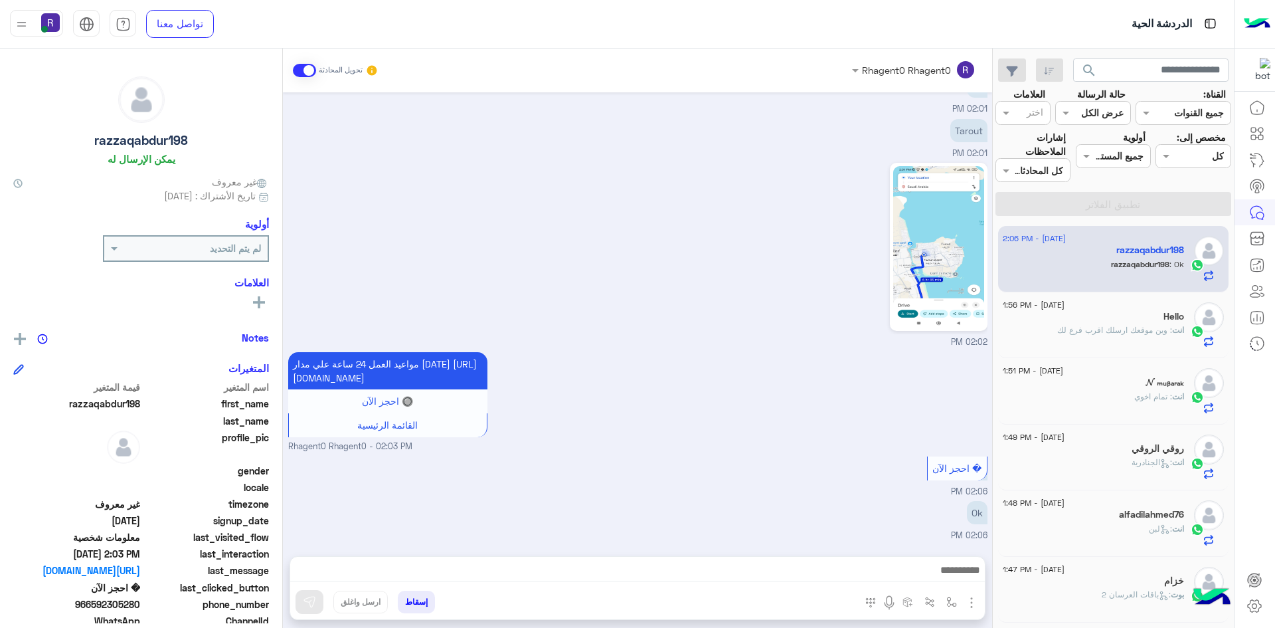
click at [1161, 330] on span ": وين موقعك ارسلك اقرب فرع لك" at bounding box center [1114, 330] width 115 height 10
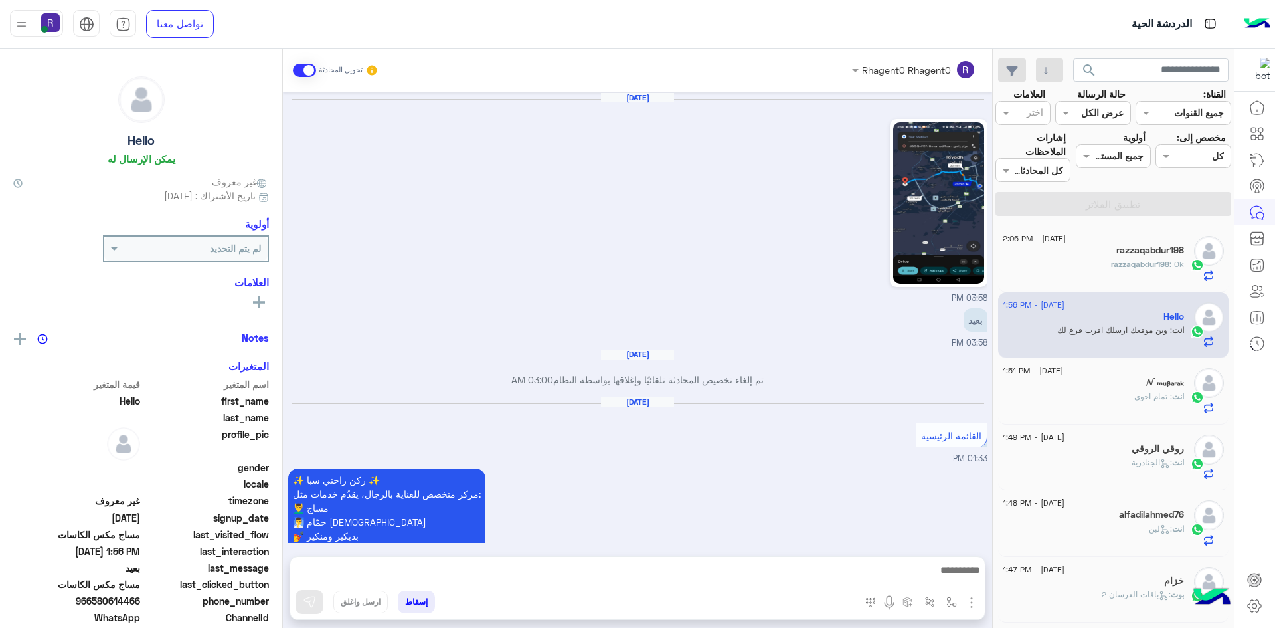
scroll to position [1733, 0]
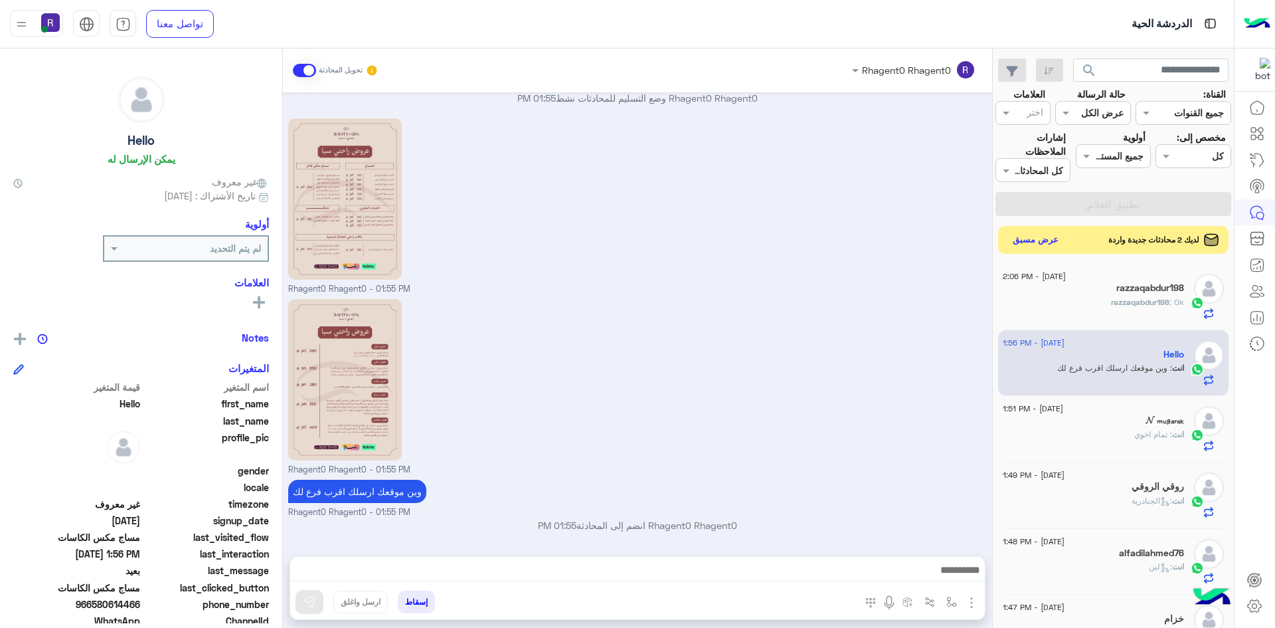
click at [1034, 238] on button "عرض مسبق" at bounding box center [1036, 240] width 56 height 18
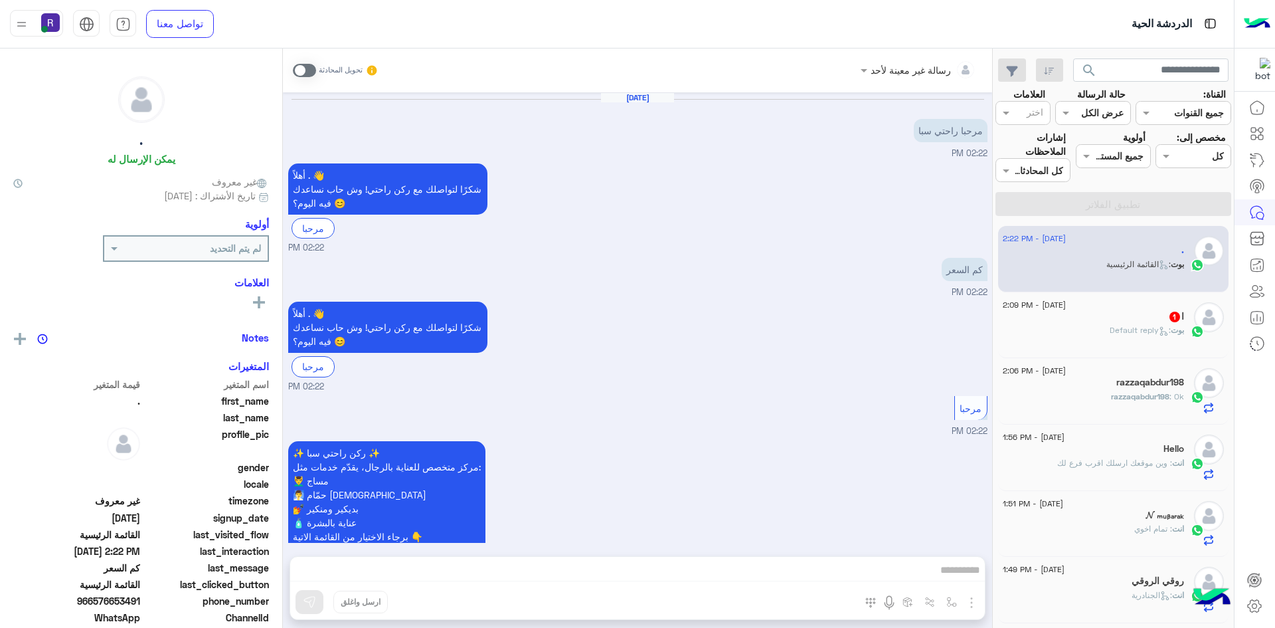
scroll to position [796, 0]
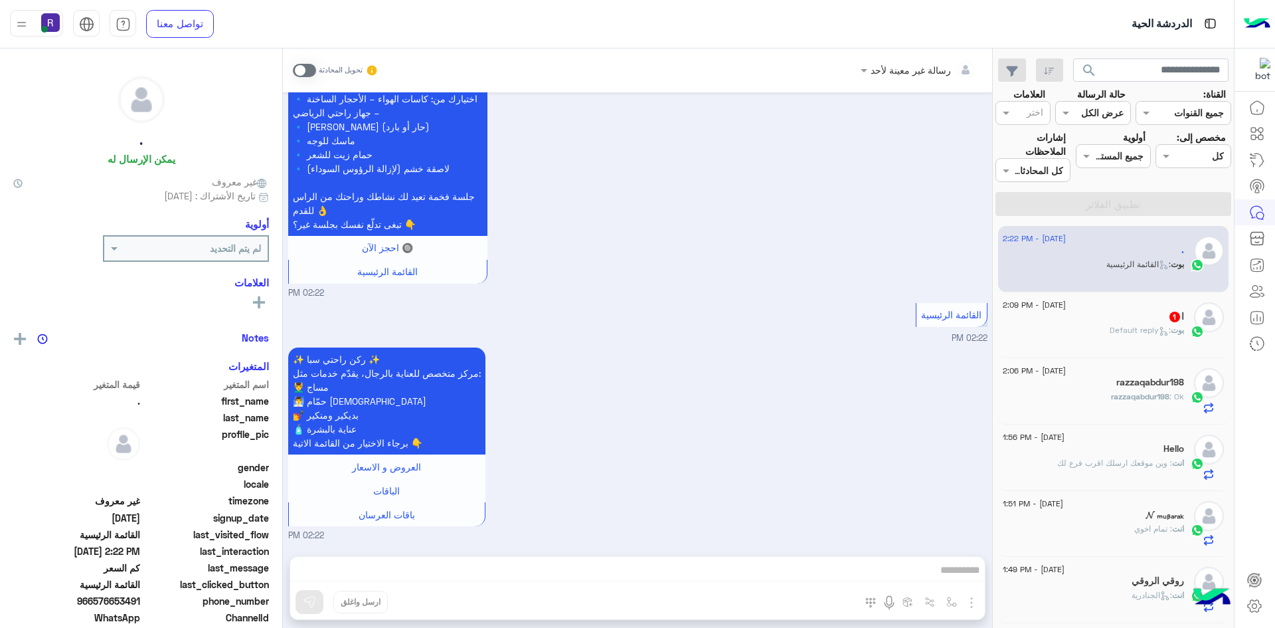
click at [1090, 327] on div "[PERSON_NAME] : Default reply" at bounding box center [1093, 335] width 181 height 23
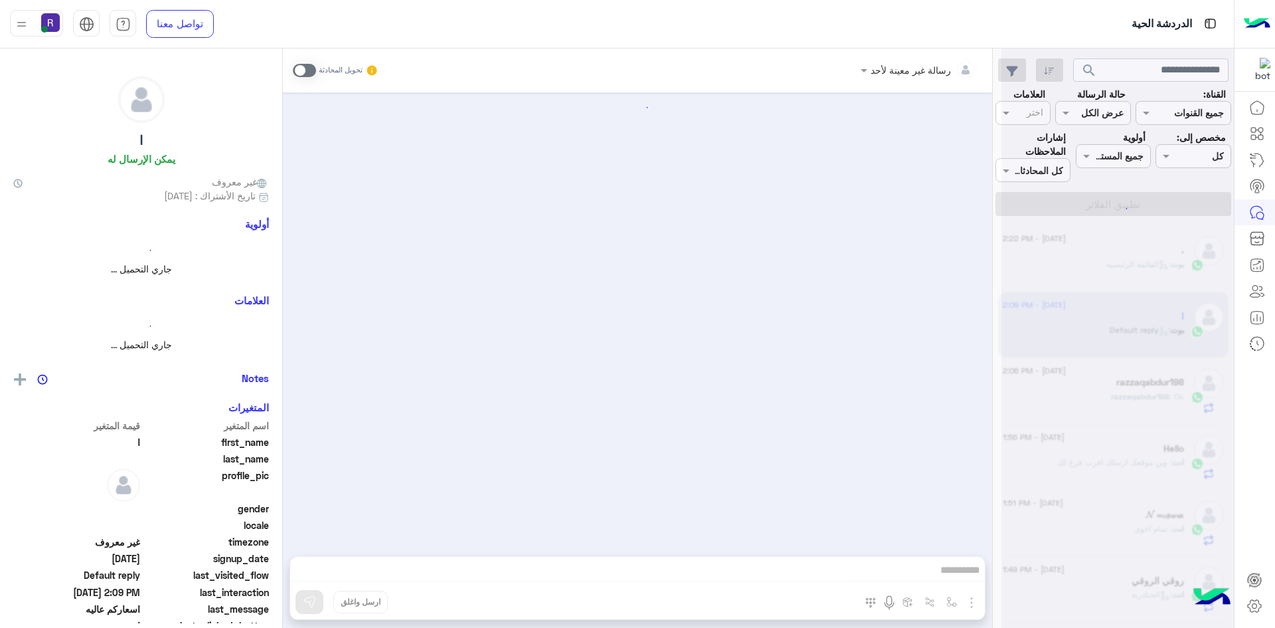
scroll to position [981, 0]
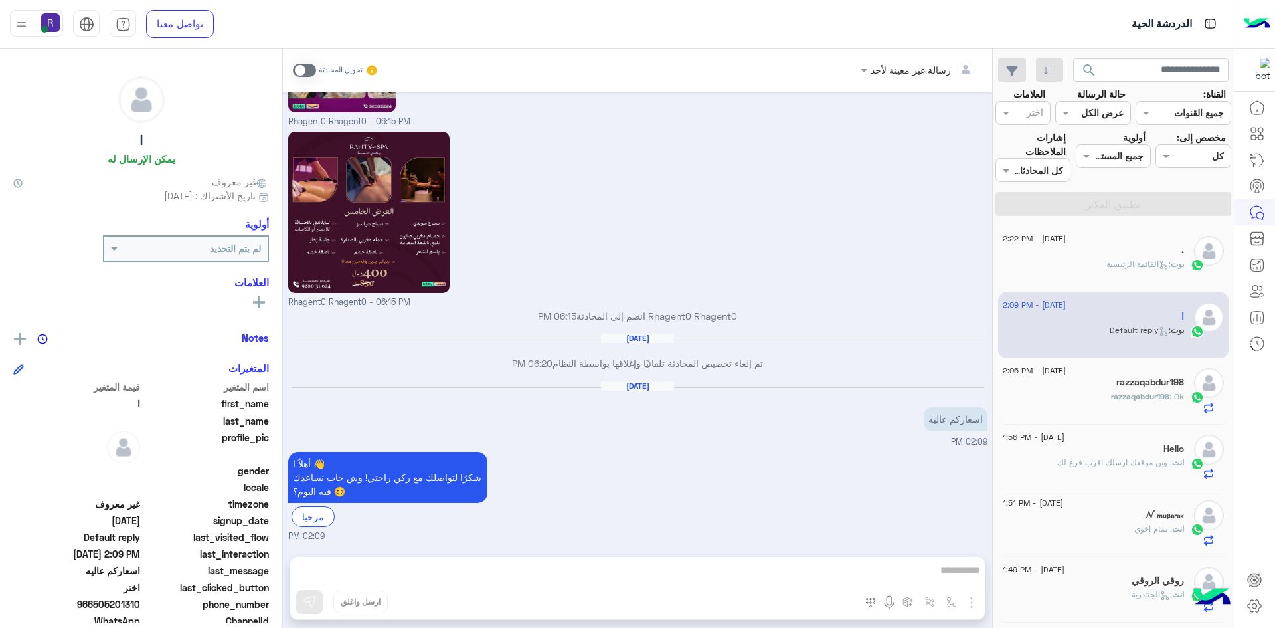
click at [1083, 266] on div "بوت : القائمة الرئيسية" at bounding box center [1093, 269] width 181 height 23
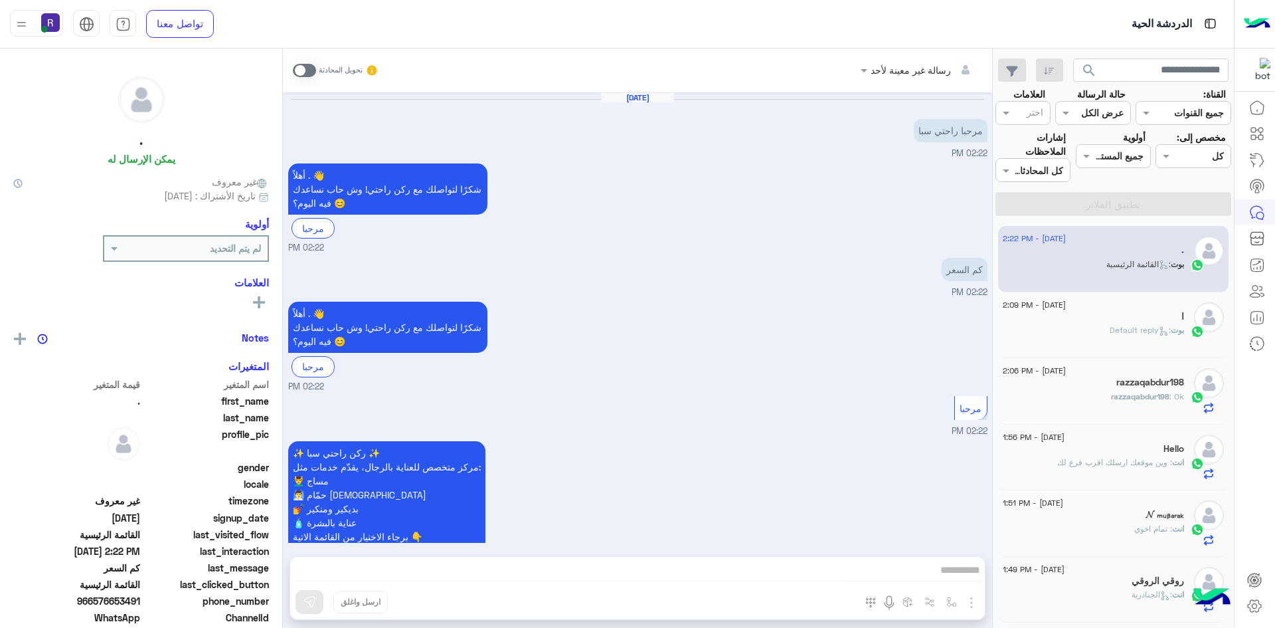
scroll to position [796, 0]
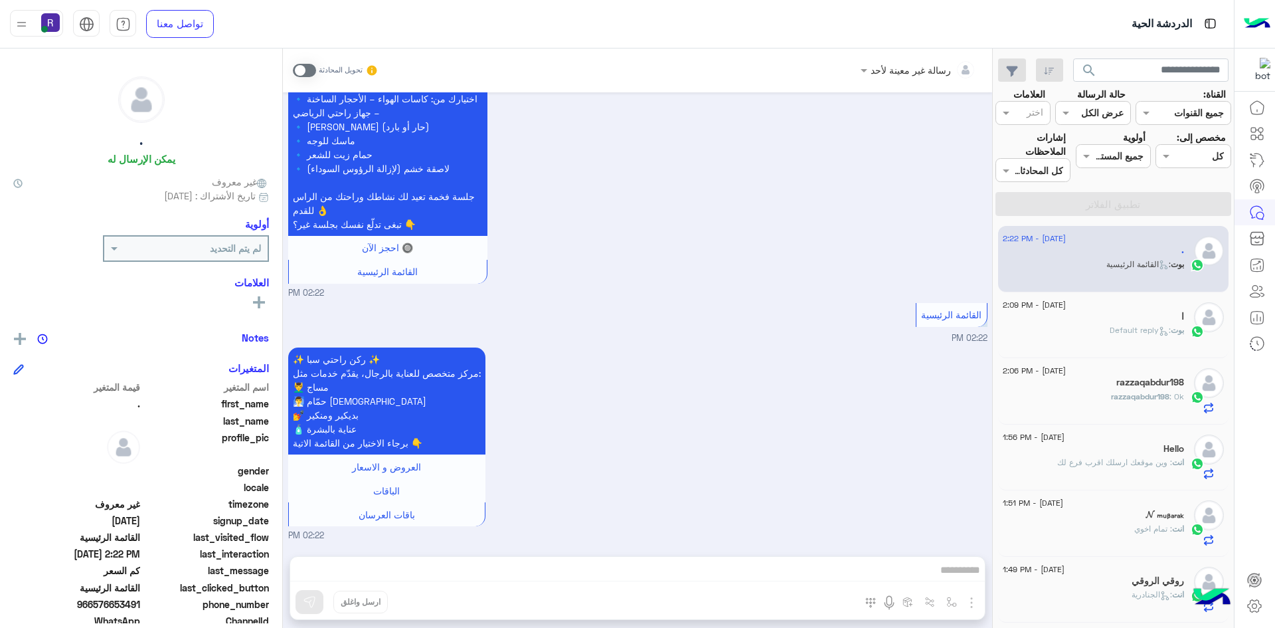
click at [1106, 456] on div "Hello" at bounding box center [1093, 450] width 181 height 14
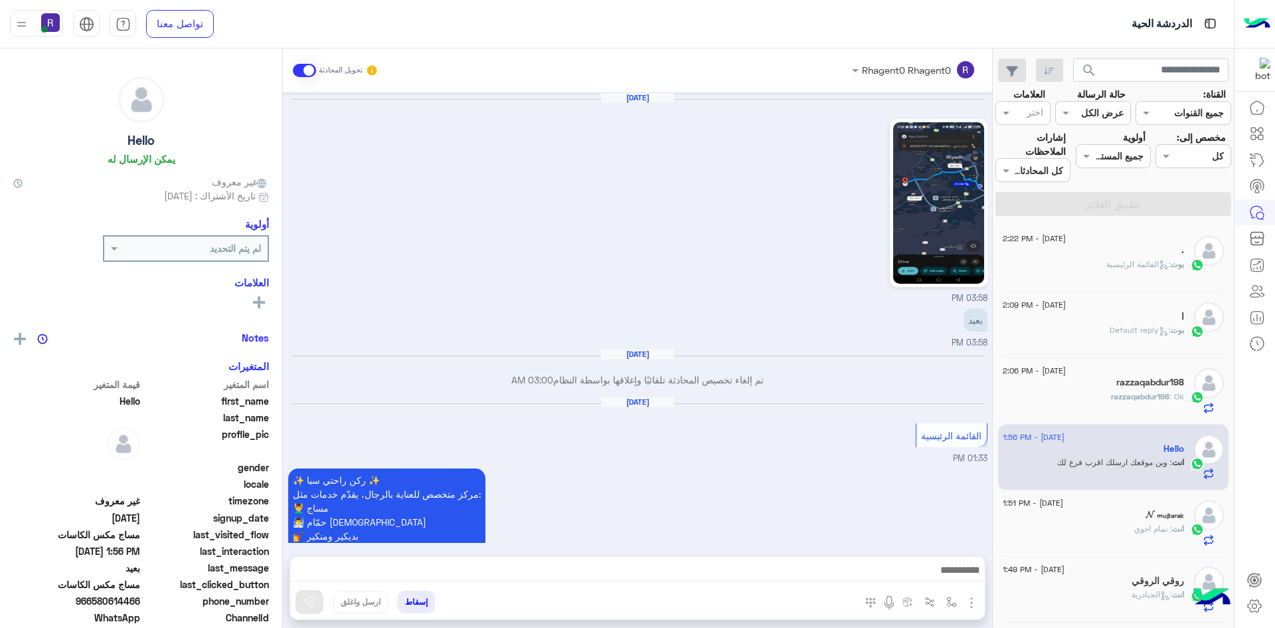
scroll to position [1733, 0]
